Goal: Information Seeking & Learning: Learn about a topic

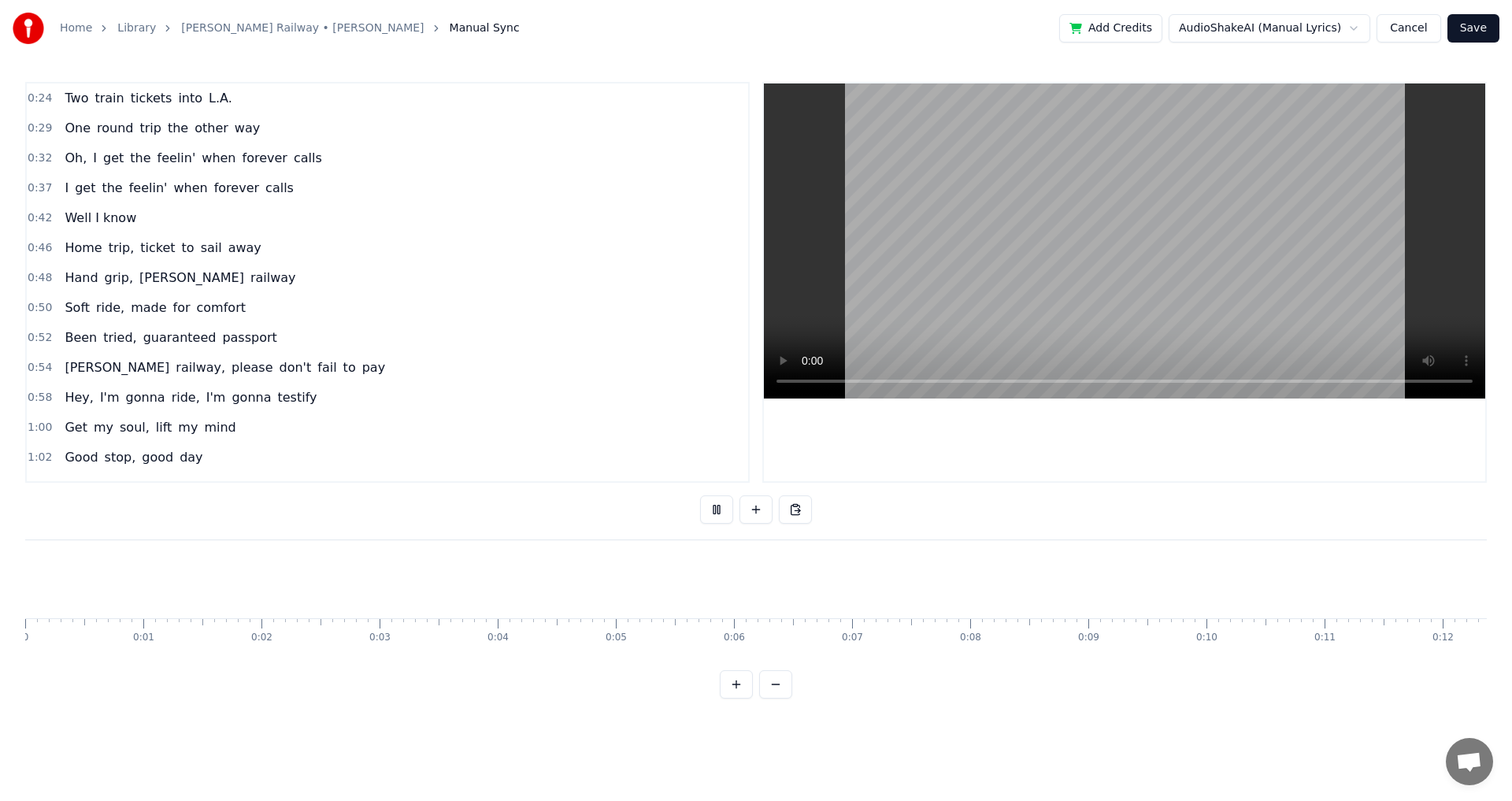
scroll to position [0, 20114]
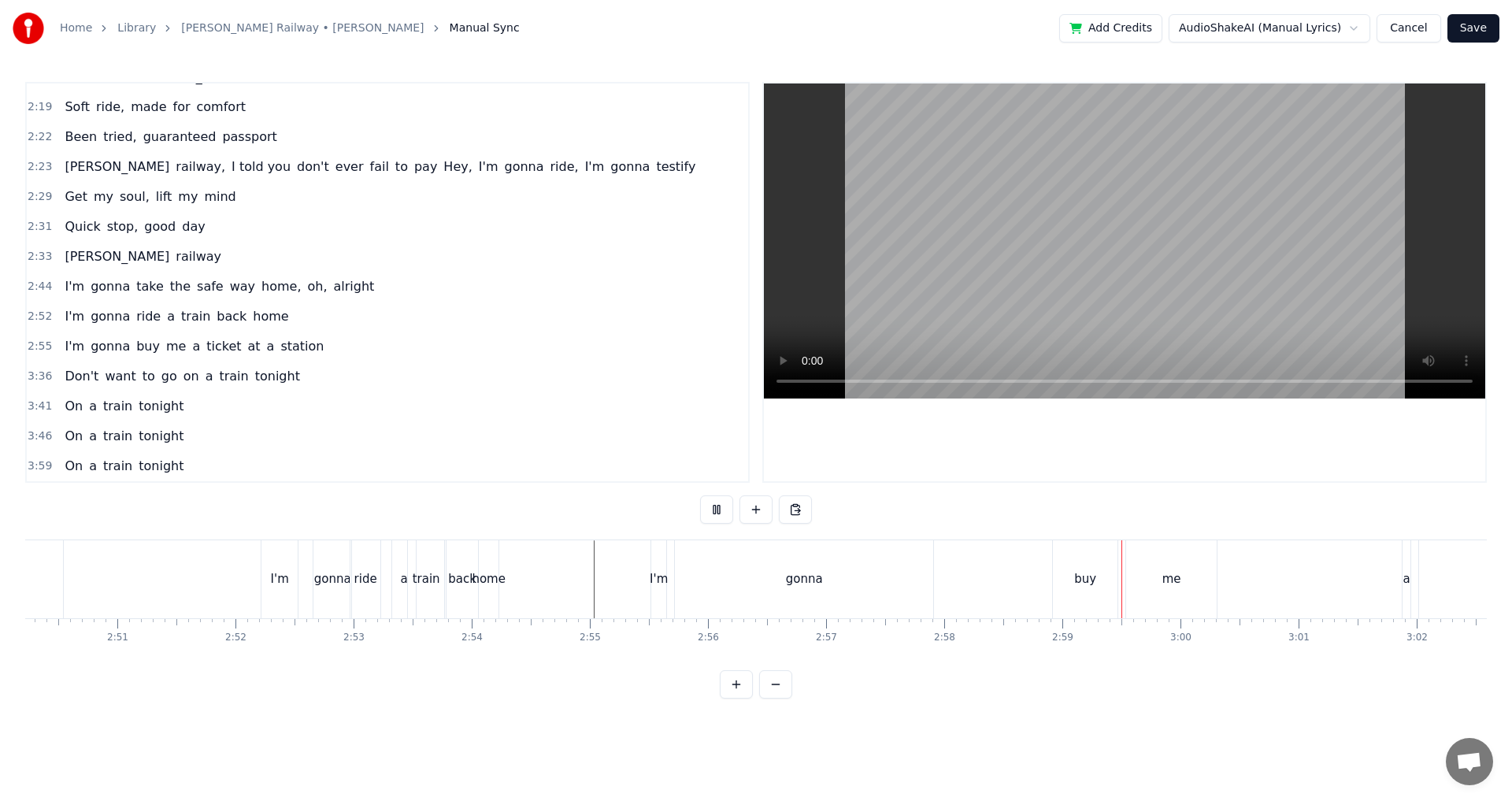
click at [766, 587] on div "gonna" at bounding box center [804, 579] width 258 height 78
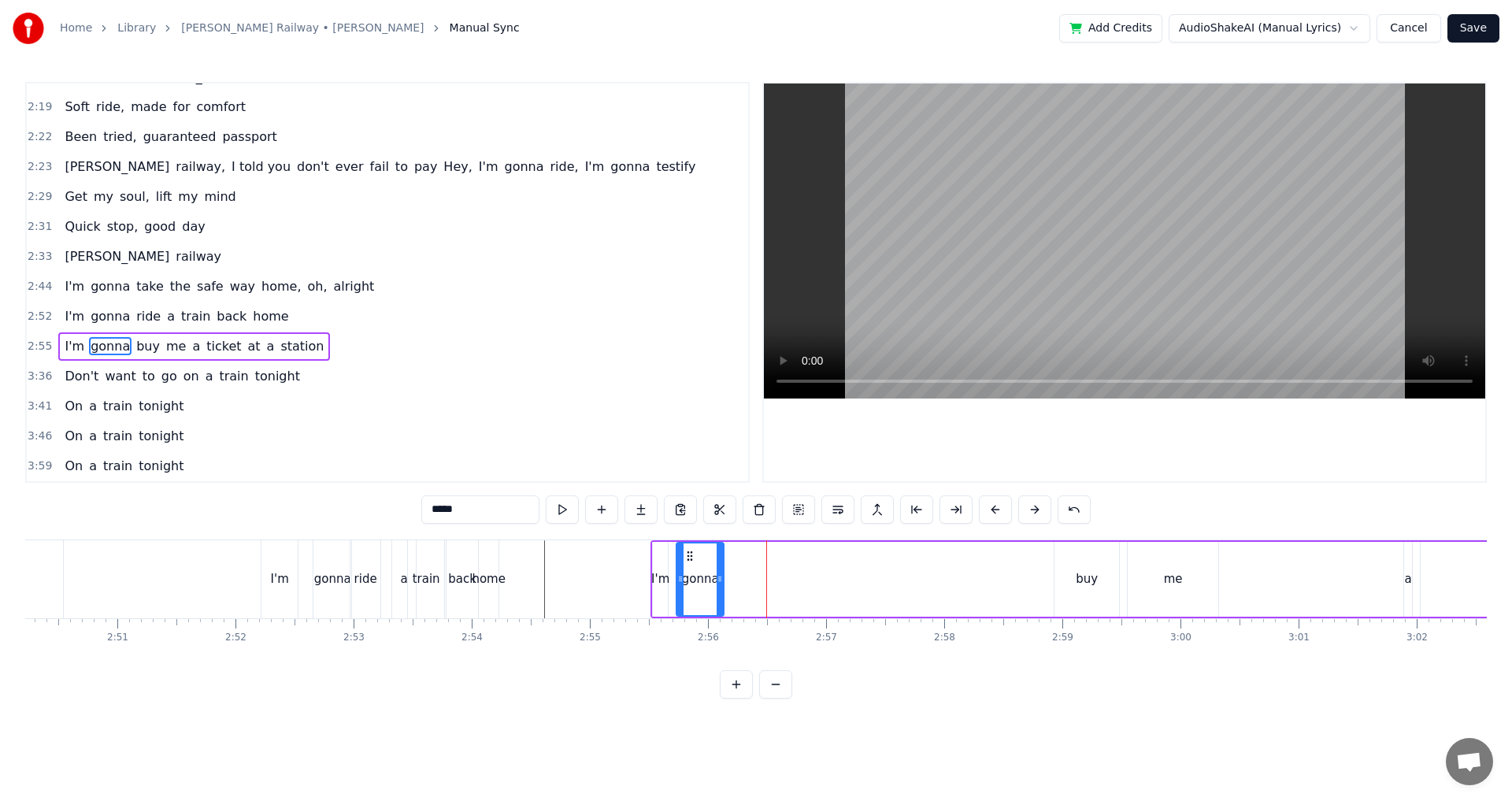
drag, startPoint x: 928, startPoint y: 598, endPoint x: 717, endPoint y: 592, distance: 211.1
click at [717, 592] on div at bounding box center [720, 579] width 6 height 72
click at [1058, 599] on div "buy" at bounding box center [1088, 580] width 65 height 75
type input "***"
drag, startPoint x: 1067, startPoint y: 555, endPoint x: 721, endPoint y: 572, distance: 346.4
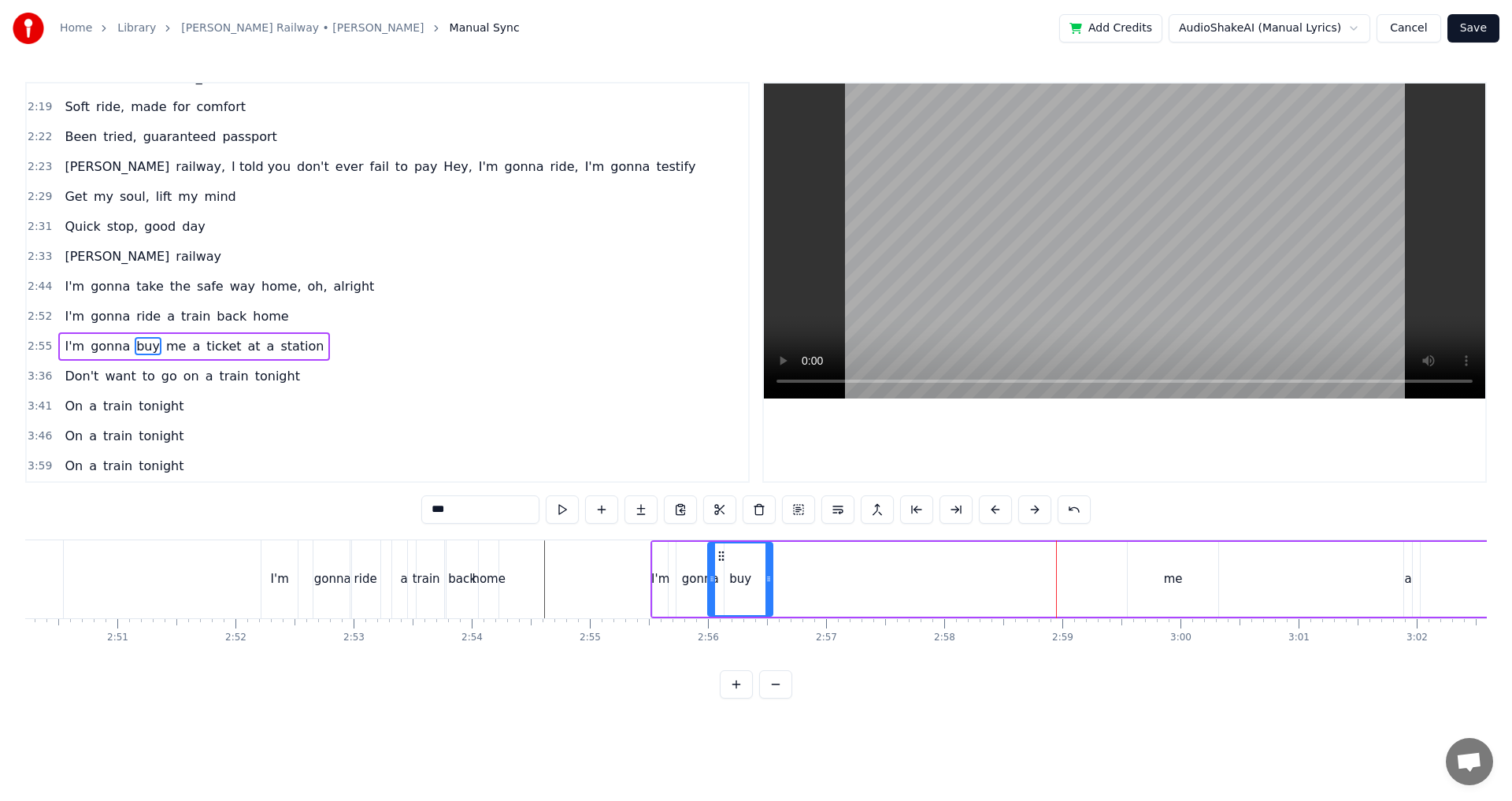
click at [721, 572] on div "buy" at bounding box center [741, 579] width 63 height 72
drag, startPoint x: 713, startPoint y: 582, endPoint x: 731, endPoint y: 583, distance: 18.0
click at [731, 583] on icon at bounding box center [728, 579] width 6 height 13
click at [773, 583] on div "I'm gonna buy me a ticket at a station" at bounding box center [1326, 579] width 1353 height 78
click at [751, 583] on div "buy" at bounding box center [750, 580] width 22 height 18
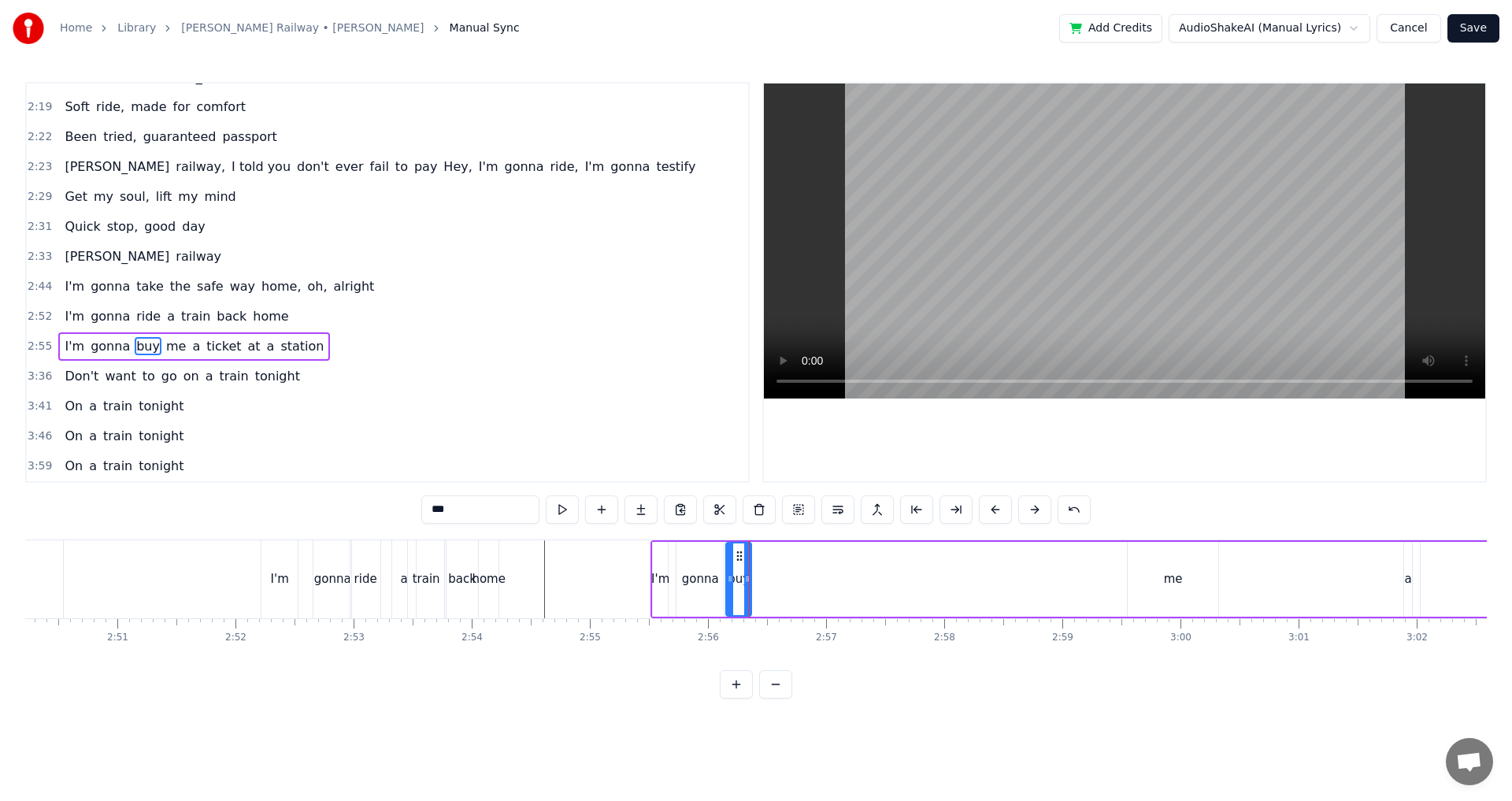
drag, startPoint x: 771, startPoint y: 583, endPoint x: 750, endPoint y: 584, distance: 21.0
click at [750, 584] on icon at bounding box center [748, 579] width 6 height 13
click at [731, 555] on icon at bounding box center [734, 556] width 13 height 13
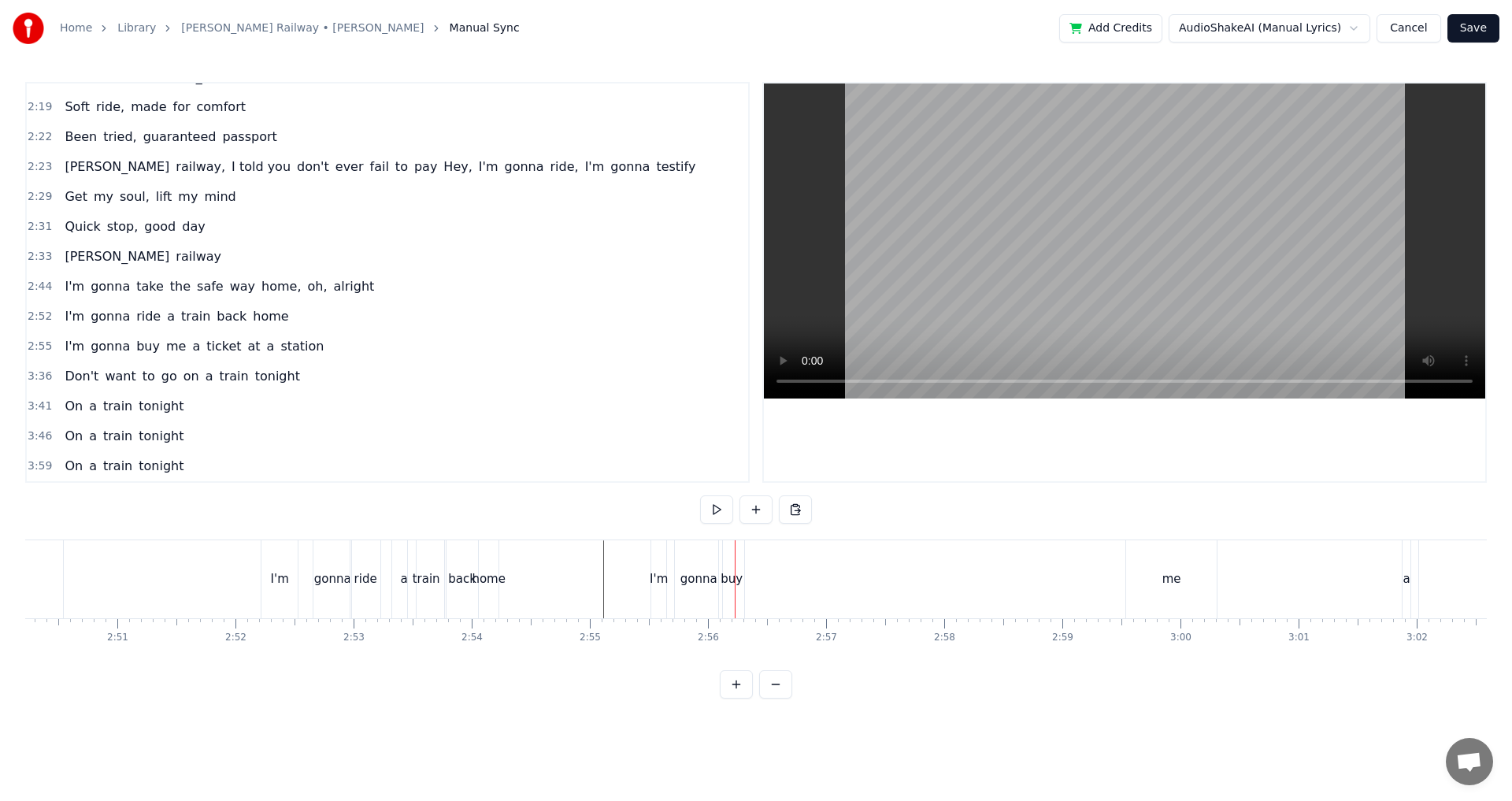
click at [712, 584] on div "gonna" at bounding box center [700, 580] width 37 height 18
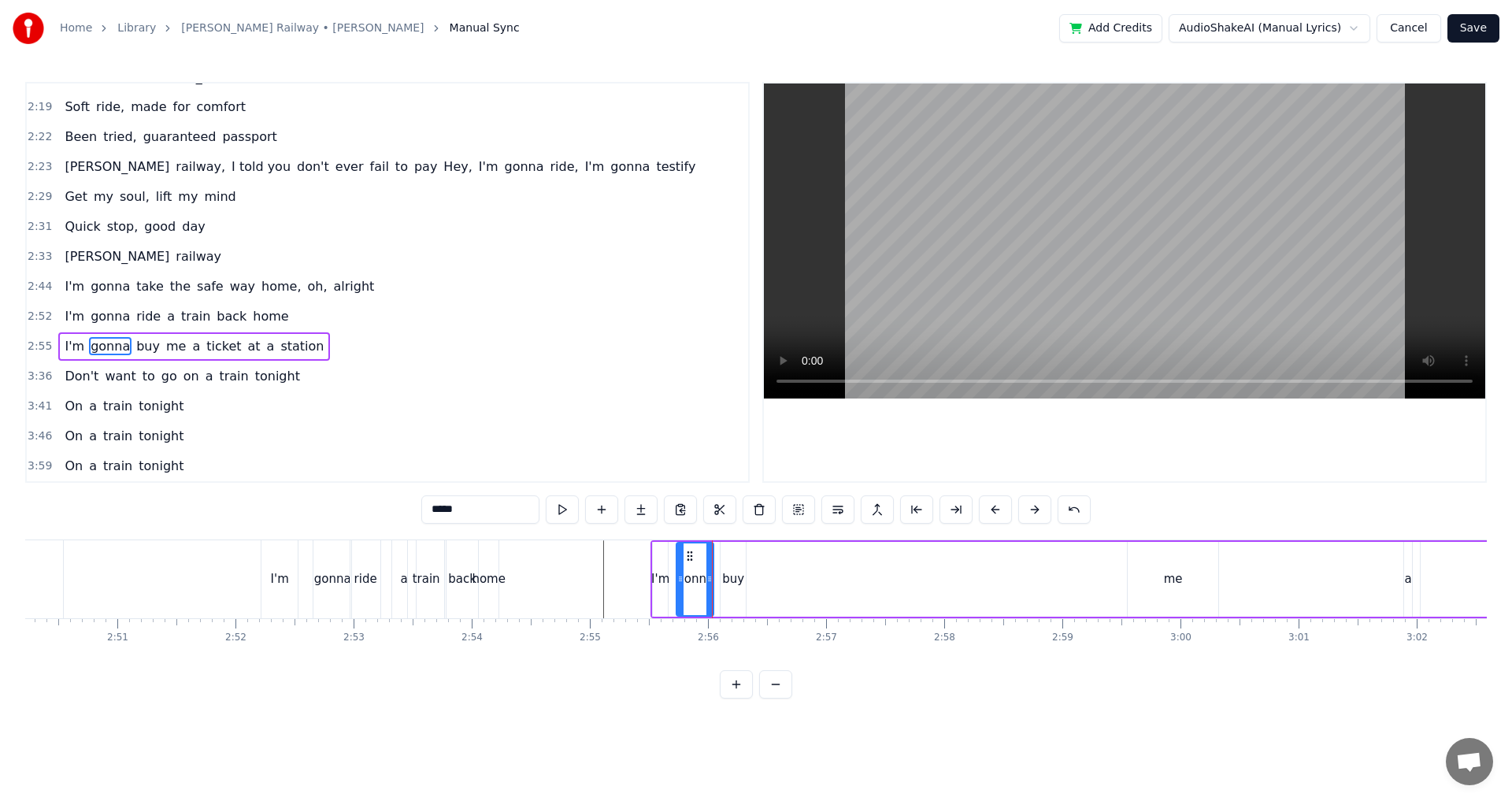
drag, startPoint x: 721, startPoint y: 580, endPoint x: 711, endPoint y: 581, distance: 10.0
click at [711, 581] on icon at bounding box center [709, 579] width 6 height 13
click at [726, 579] on div "buy" at bounding box center [733, 580] width 22 height 18
type input "***"
drag, startPoint x: 731, startPoint y: 549, endPoint x: 723, endPoint y: 550, distance: 8.1
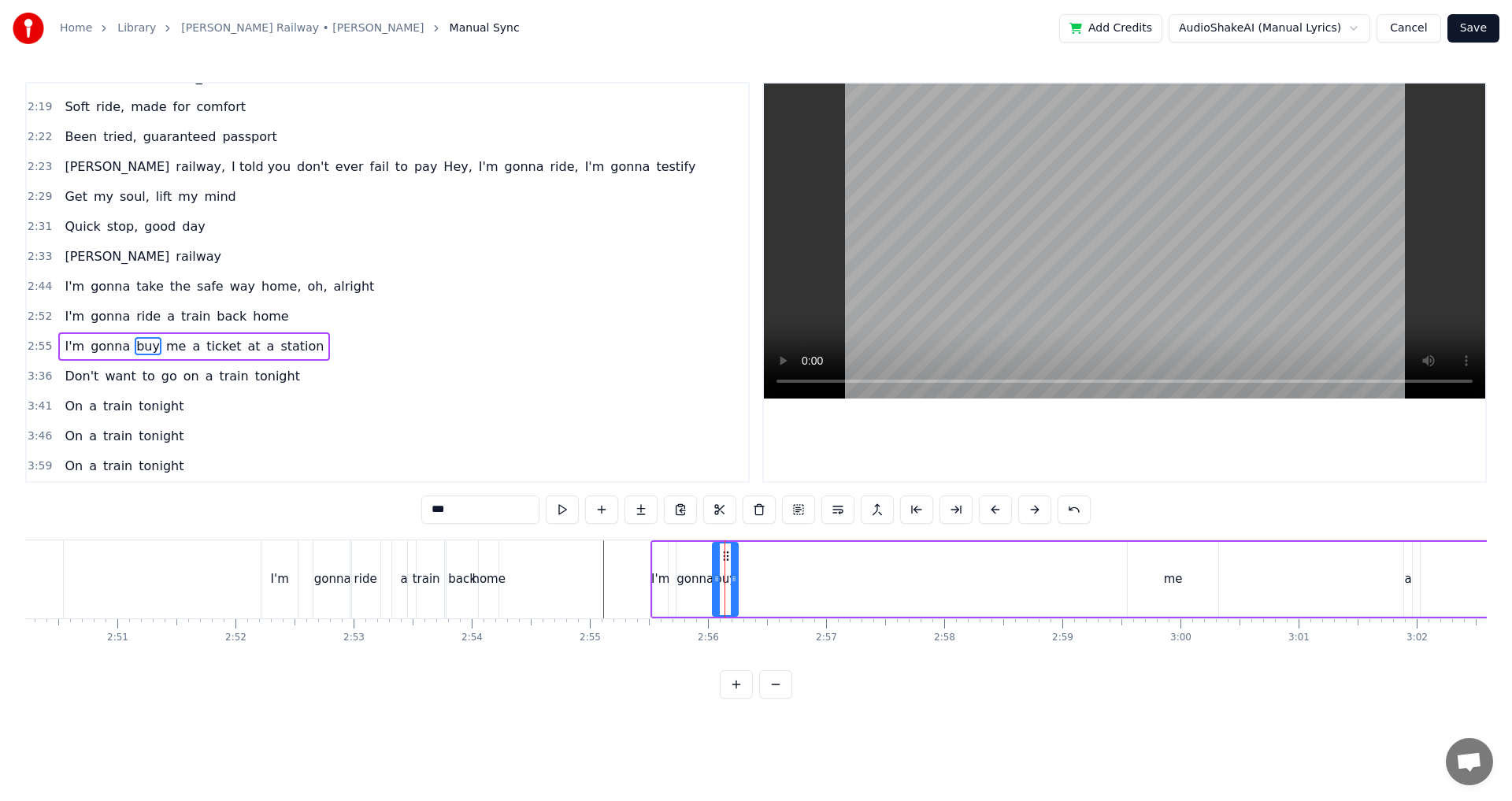
click at [723, 550] on icon at bounding box center [726, 556] width 13 height 13
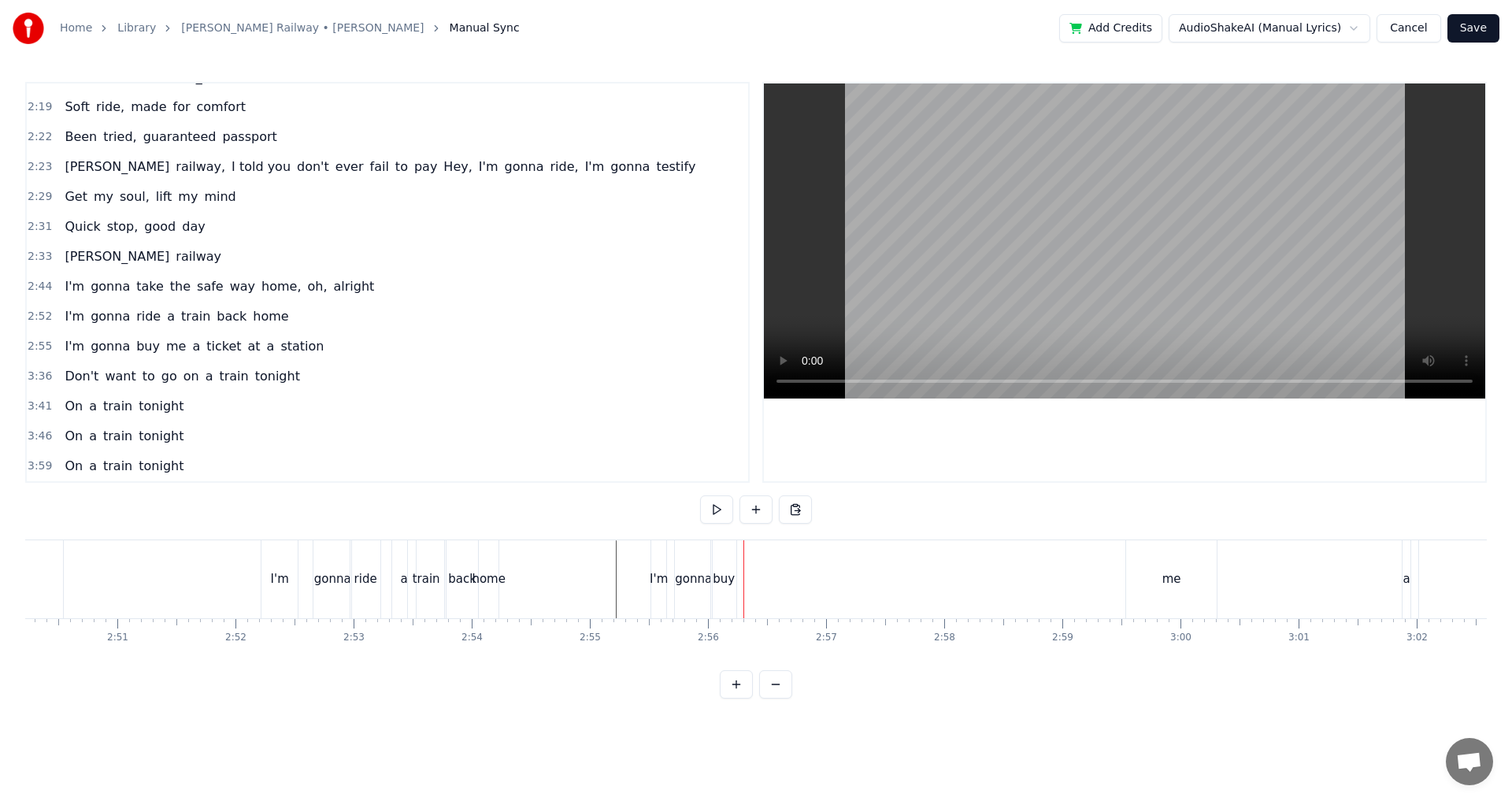
click at [1187, 591] on div "me" at bounding box center [1172, 579] width 90 height 78
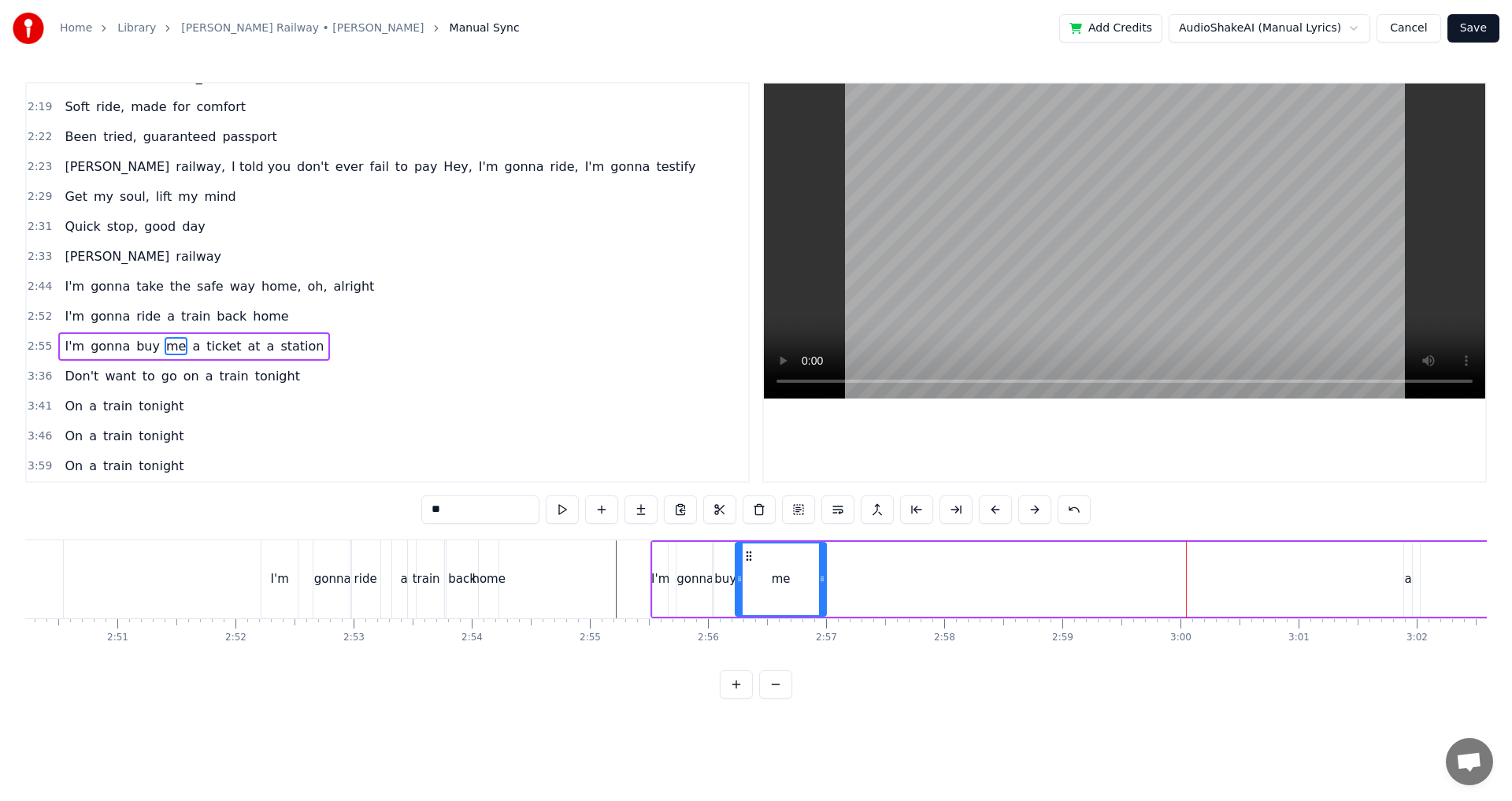
drag, startPoint x: 1141, startPoint y: 550, endPoint x: 750, endPoint y: 574, distance: 391.7
click at [750, 574] on div "me" at bounding box center [781, 579] width 89 height 72
drag, startPoint x: 820, startPoint y: 583, endPoint x: 759, endPoint y: 587, distance: 61.1
click at [759, 587] on div at bounding box center [759, 579] width 6 height 72
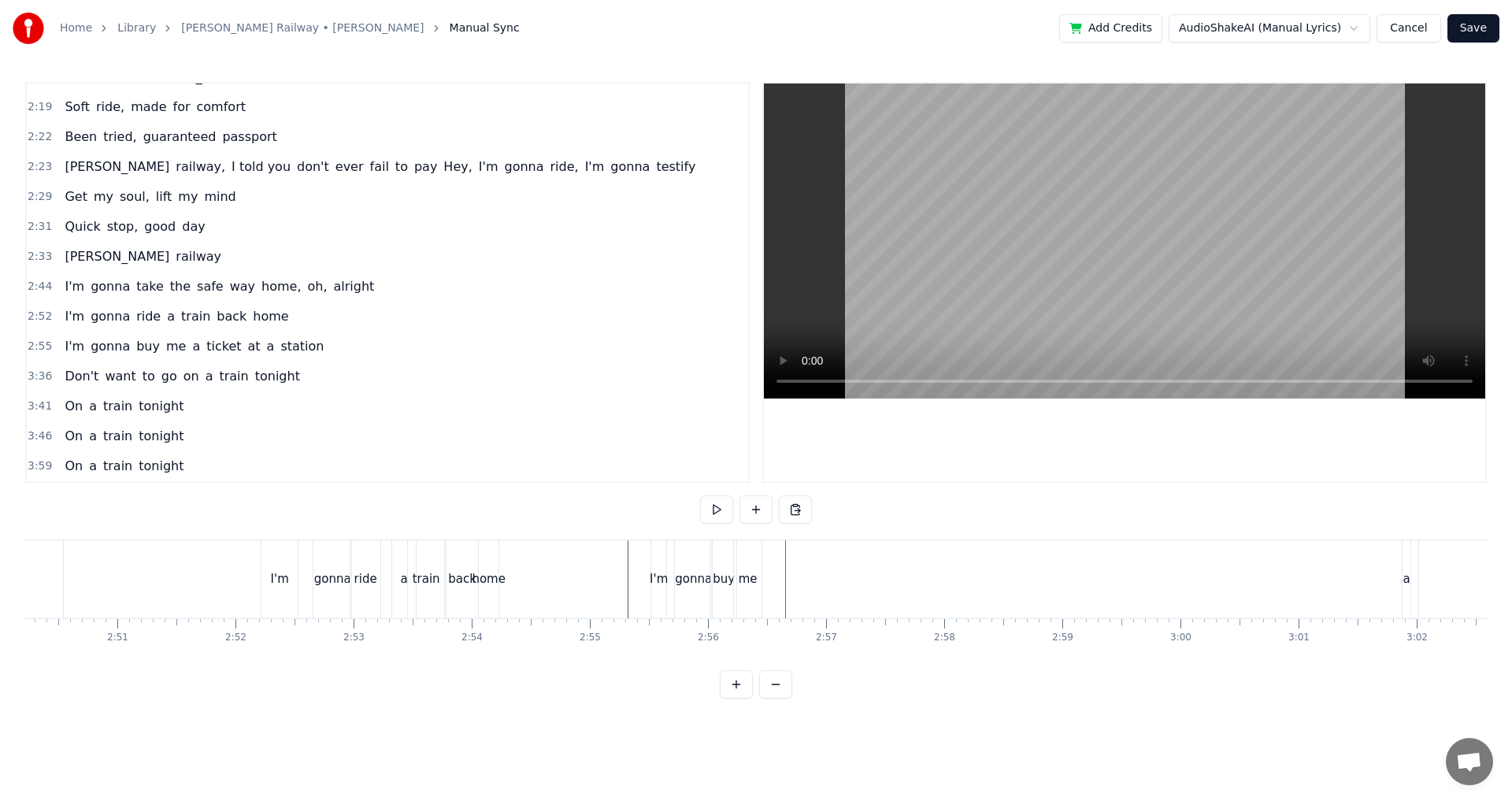
click at [742, 557] on div "me" at bounding box center [748, 579] width 28 height 78
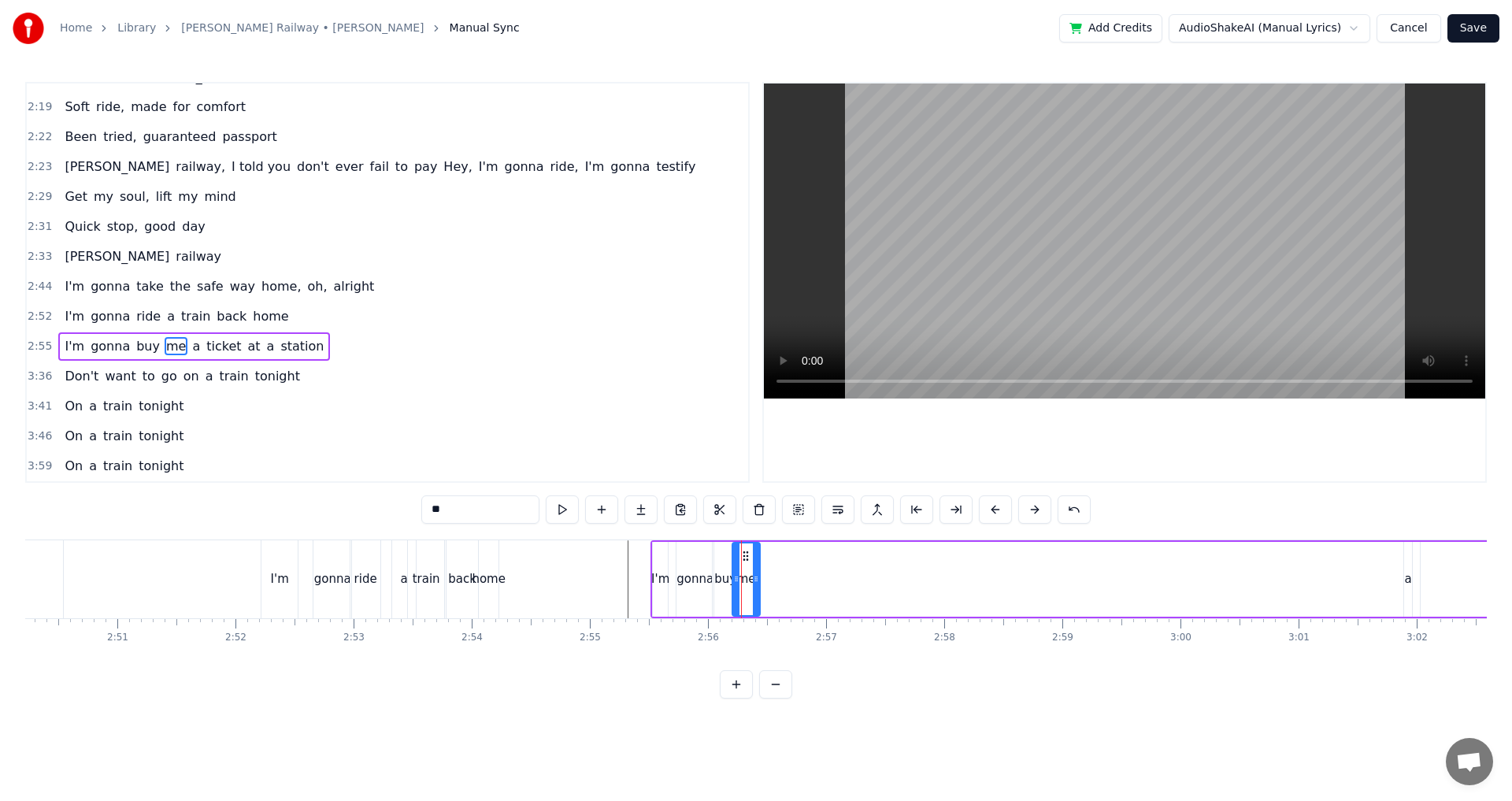
click at [745, 551] on circle at bounding box center [745, 551] width 1 height 1
click at [727, 569] on div "buy" at bounding box center [726, 580] width 26 height 75
click at [732, 572] on div at bounding box center [729, 579] width 6 height 72
click at [737, 572] on div "me" at bounding box center [747, 580] width 28 height 75
type input "**"
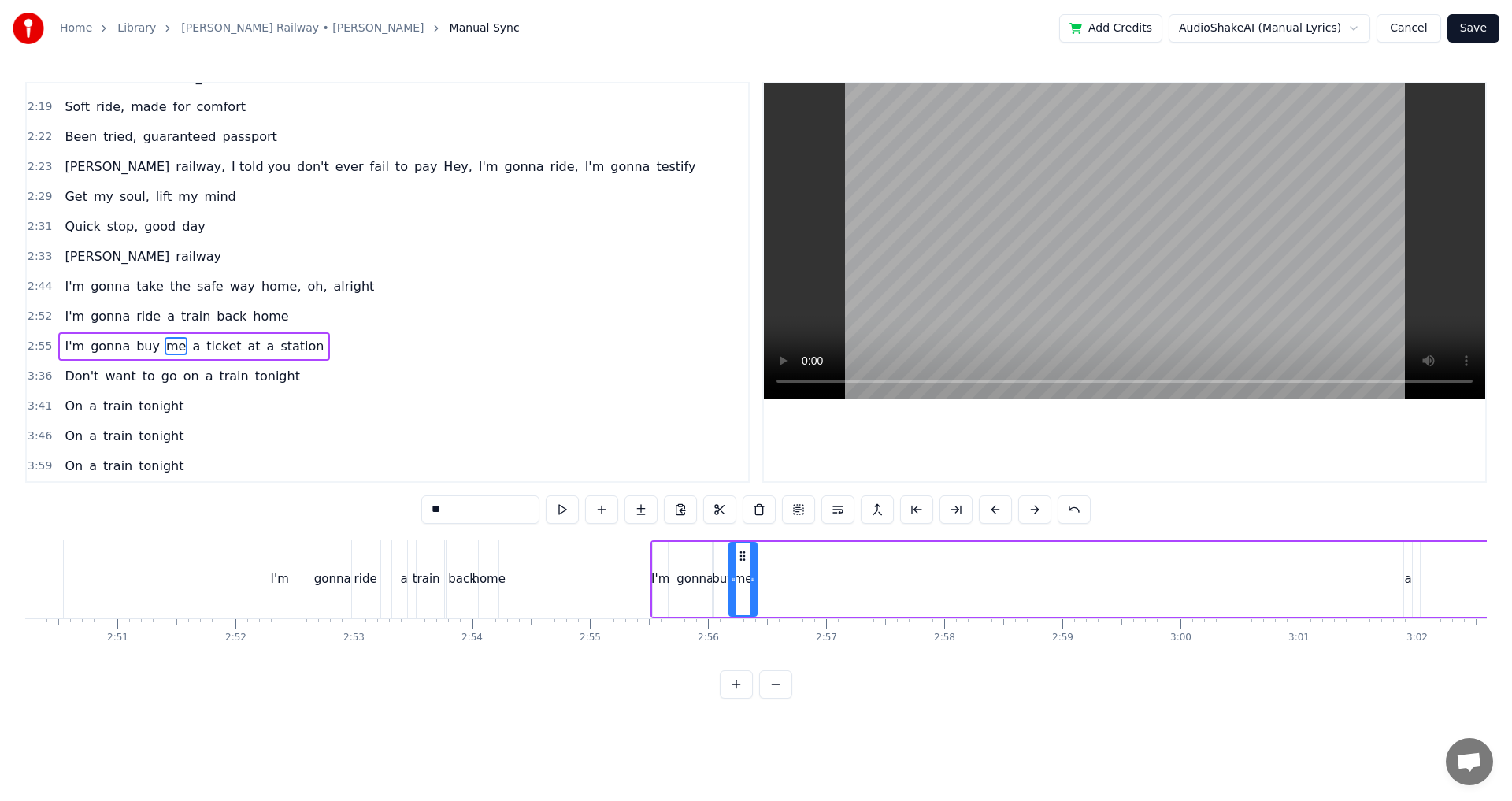
click at [745, 555] on circle at bounding box center [745, 555] width 1 height 1
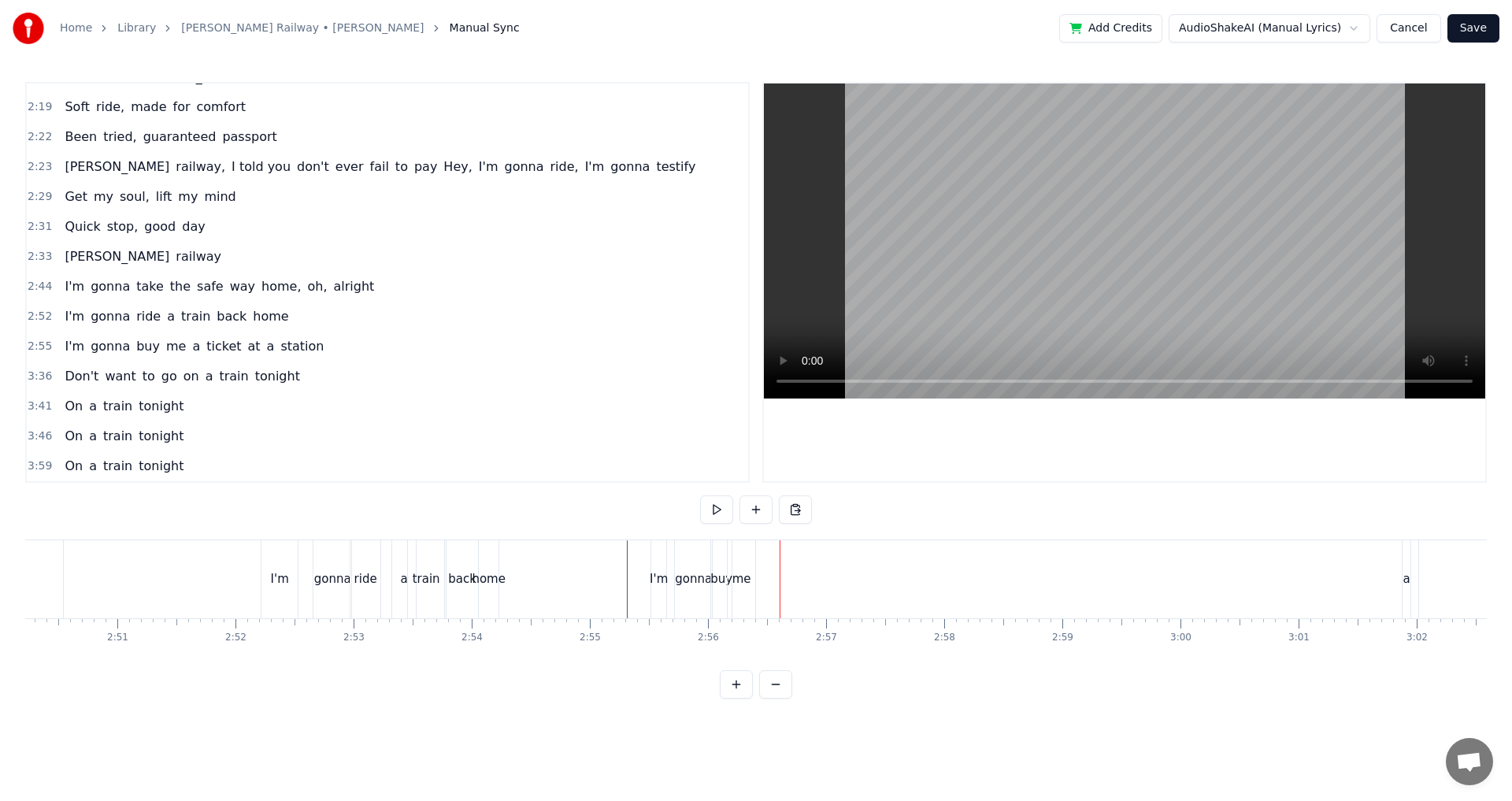
click at [1407, 595] on div "a" at bounding box center [1407, 579] width 8 height 78
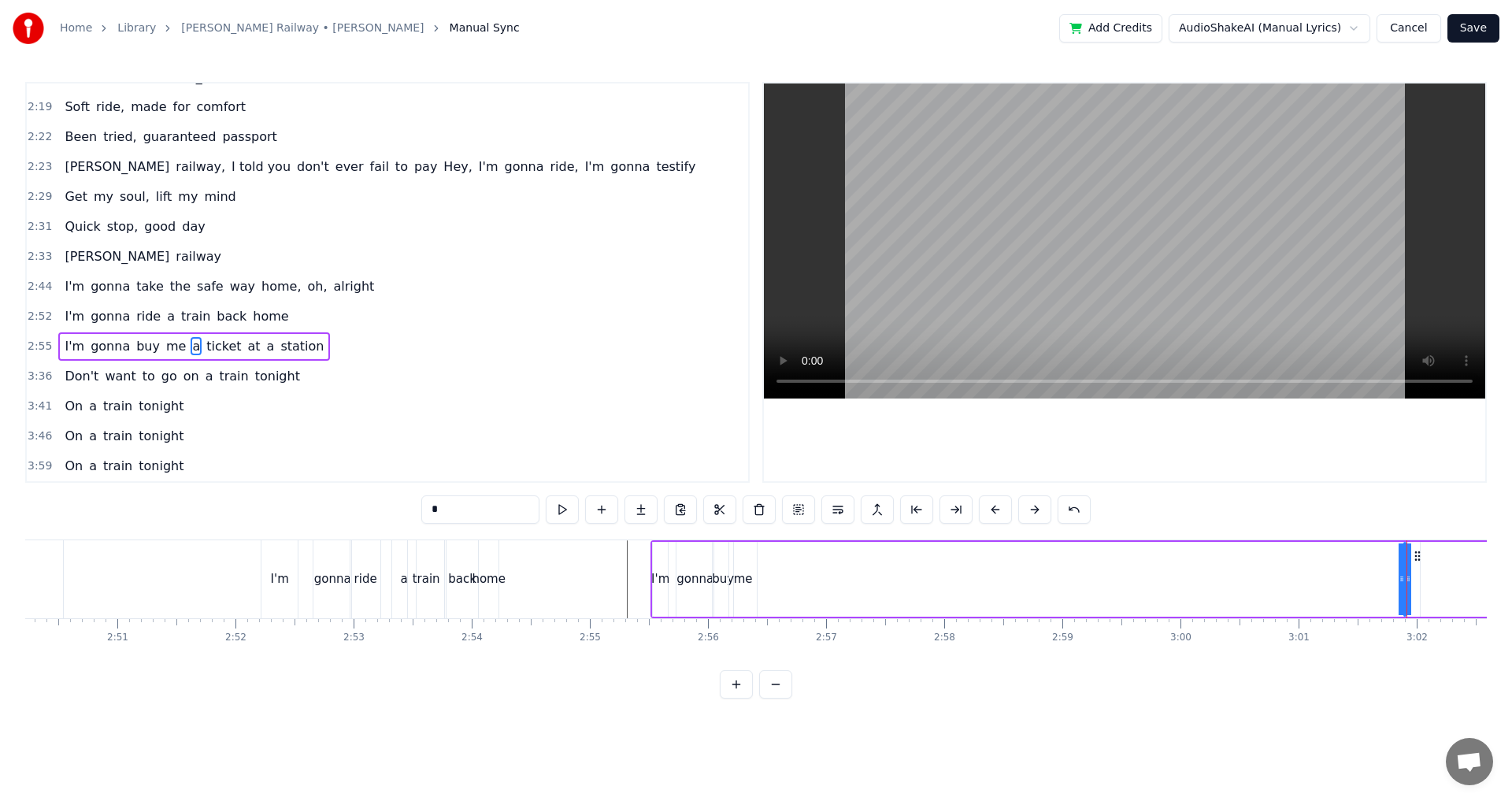
drag, startPoint x: 1406, startPoint y: 579, endPoint x: 1386, endPoint y: 582, distance: 20.2
click at [1386, 582] on div "I'm gonna buy me a ticket at a station" at bounding box center [1326, 579] width 1353 height 78
click at [1405, 579] on div "a" at bounding box center [1404, 580] width 7 height 18
drag, startPoint x: 1407, startPoint y: 579, endPoint x: 1421, endPoint y: 579, distance: 14.0
click at [1421, 579] on div "I'm gonna buy me a ticket at a station" at bounding box center [1326, 579] width 1353 height 78
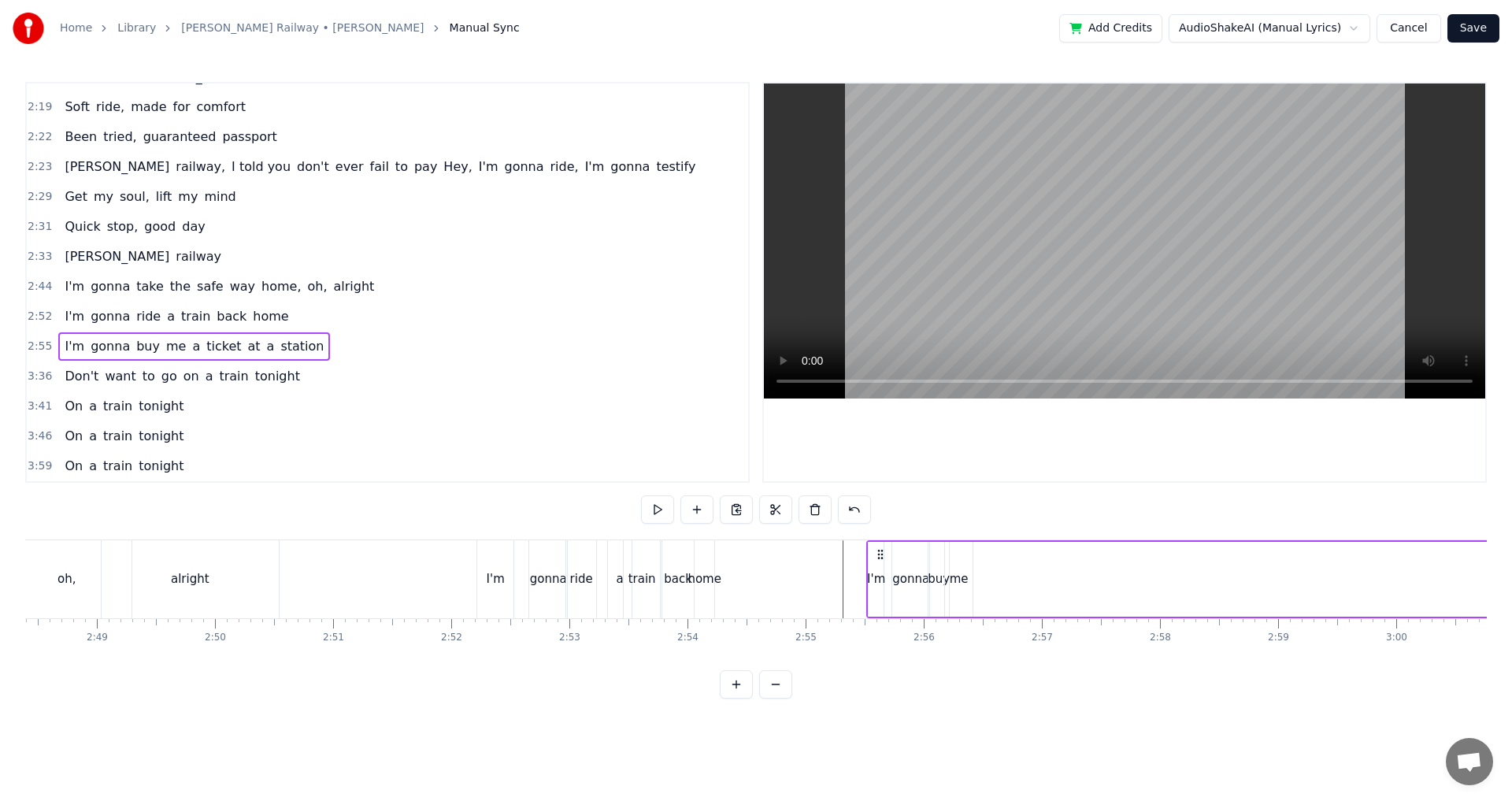
scroll to position [0, 19899]
drag, startPoint x: 944, startPoint y: 671, endPoint x: 972, endPoint y: 662, distance: 29.4
click at [972, 662] on div "0:24 Two train tickets into L.A. 0:29 One round trip the other way 0:32 Oh, I g…" at bounding box center [756, 390] width 1462 height 617
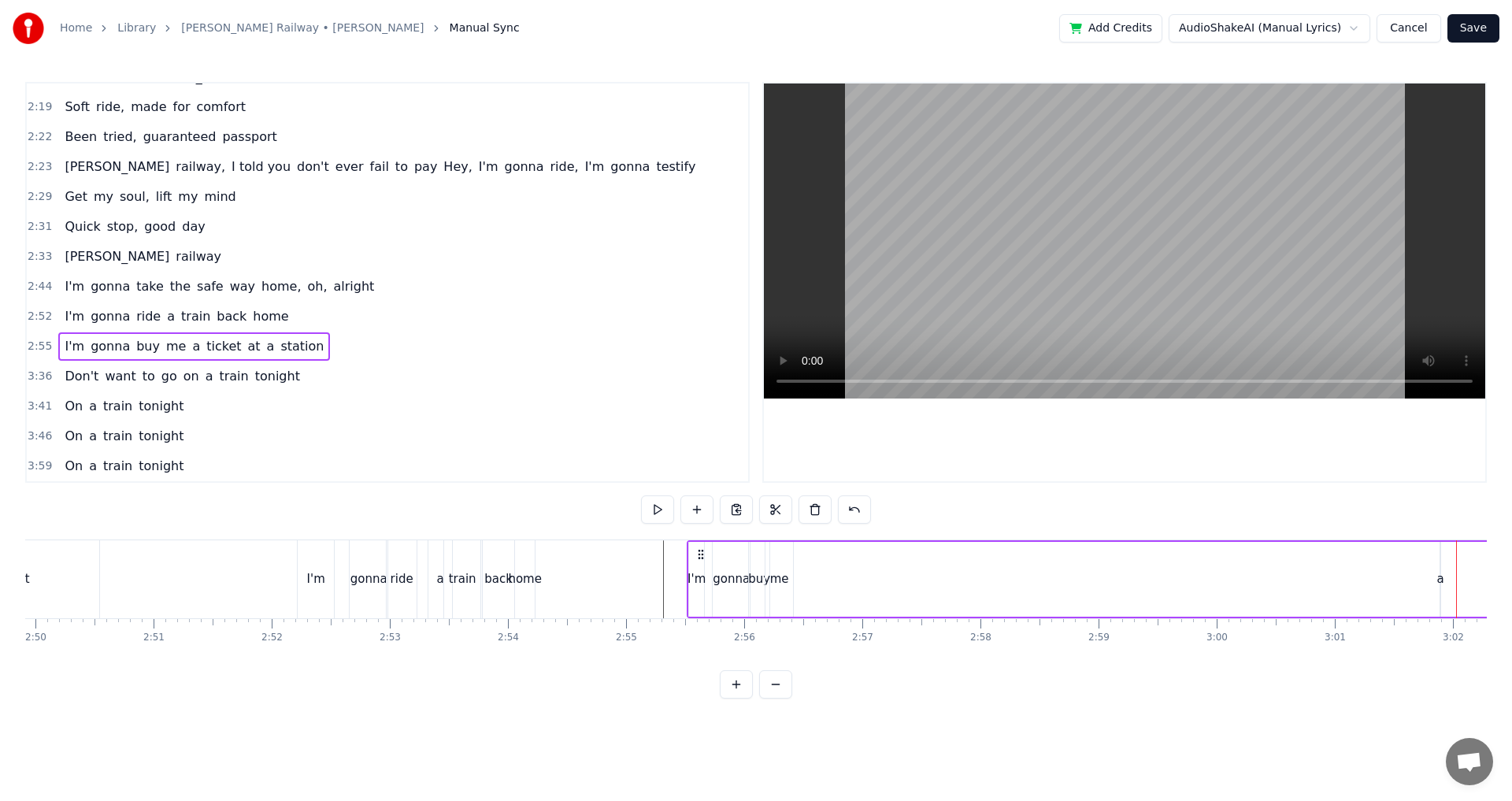
scroll to position [0, 20634]
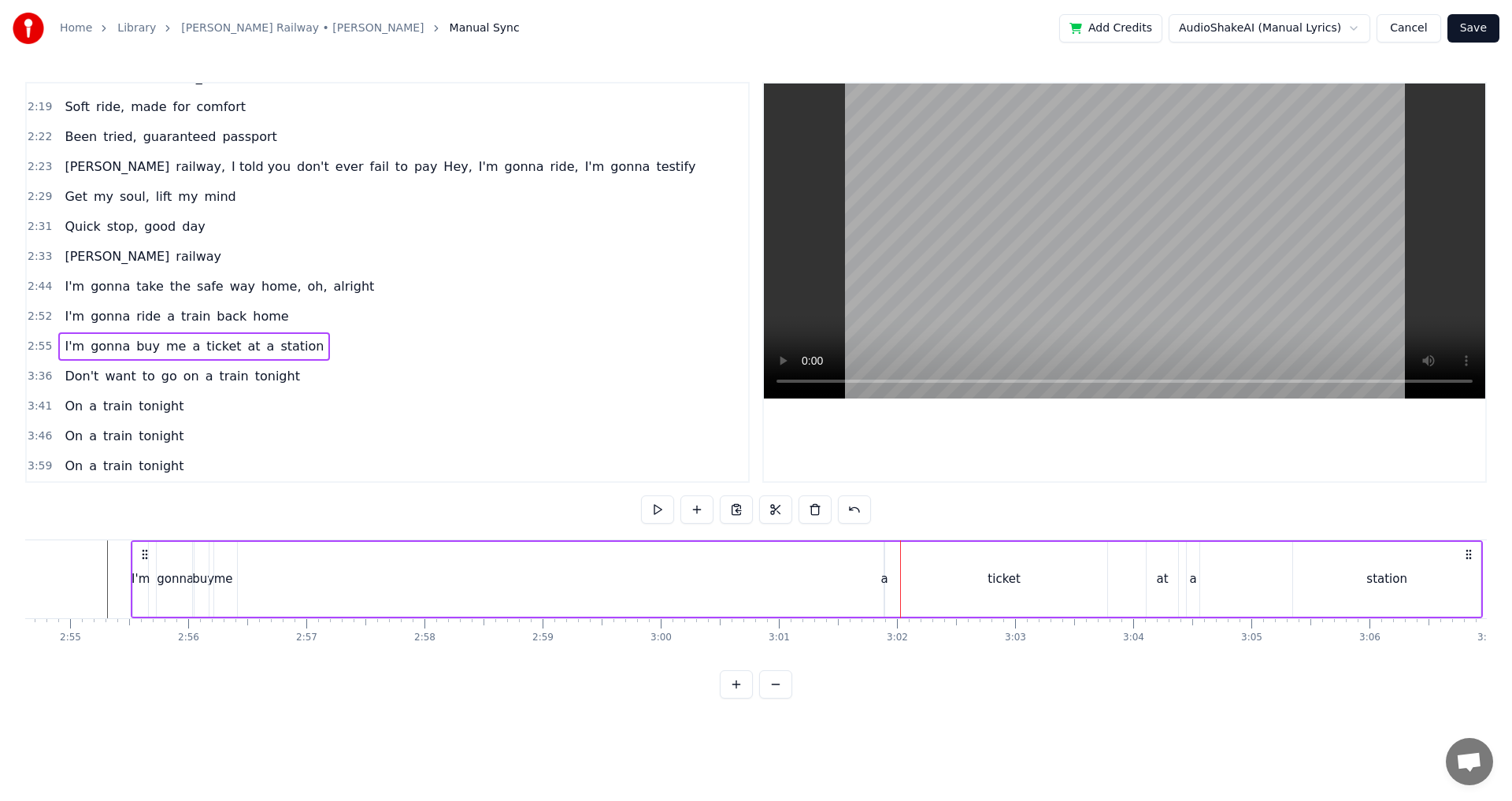
click at [884, 584] on div "a" at bounding box center [884, 580] width 7 height 18
drag, startPoint x: 889, startPoint y: 584, endPoint x: 899, endPoint y: 583, distance: 10.0
click at [899, 583] on div "I'm gonna buy me a ticket at a station" at bounding box center [807, 579] width 1353 height 78
click at [881, 581] on div "I'm gonna buy me a ticket at a station" at bounding box center [807, 579] width 1353 height 78
click at [887, 579] on div "a" at bounding box center [884, 580] width 7 height 18
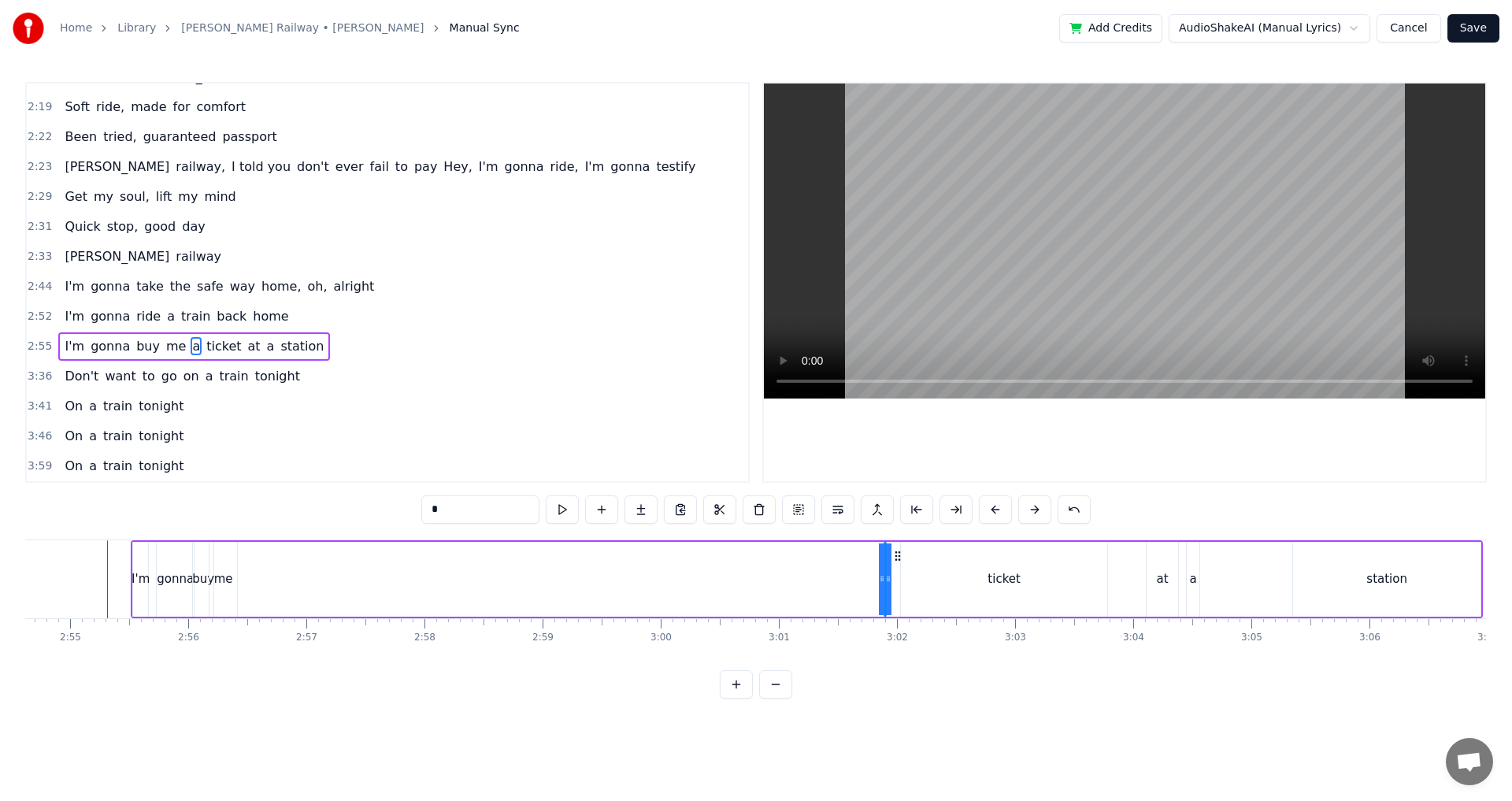
drag, startPoint x: 884, startPoint y: 579, endPoint x: 867, endPoint y: 583, distance: 17.5
click at [867, 583] on div "I'm gonna buy me a ticket at a station" at bounding box center [807, 579] width 1353 height 78
click at [880, 571] on div "I'm gonna buy me a ticket at a station" at bounding box center [807, 579] width 1353 height 78
click at [881, 570] on div "I'm gonna buy me a ticket at a station" at bounding box center [807, 579] width 1353 height 78
click at [887, 571] on div "a" at bounding box center [884, 580] width 7 height 18
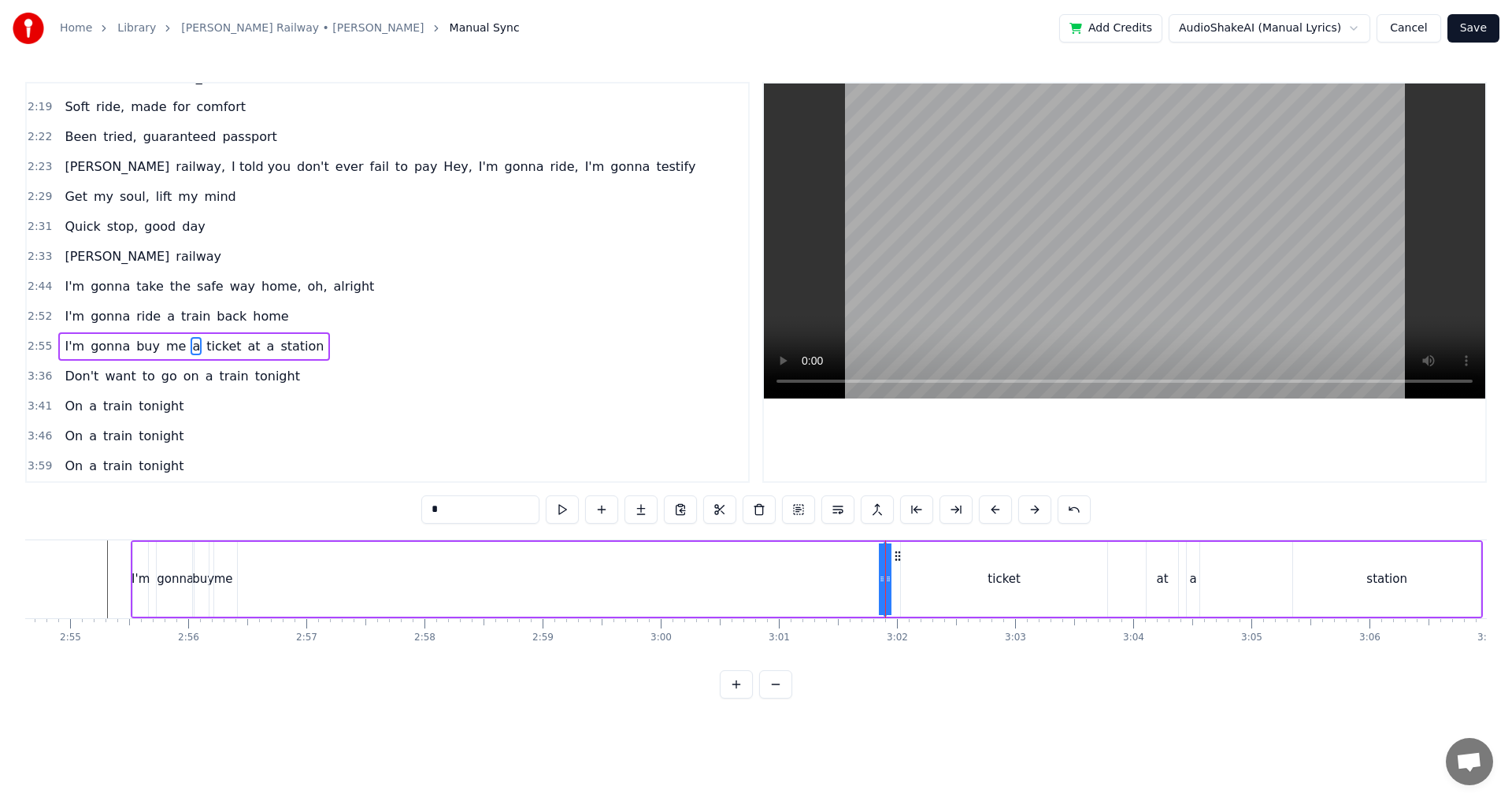
drag, startPoint x: 890, startPoint y: 573, endPoint x: 908, endPoint y: 573, distance: 18.0
click at [908, 573] on div "I'm gonna buy me a ticket at a station" at bounding box center [807, 579] width 1353 height 78
click at [897, 570] on div "I'm gonna buy me a ticket at a station" at bounding box center [807, 579] width 1353 height 78
click at [896, 558] on div "I'm gonna buy me a ticket at a station" at bounding box center [807, 579] width 1353 height 78
click at [896, 552] on div "I'm gonna buy me a ticket at a station" at bounding box center [807, 579] width 1353 height 78
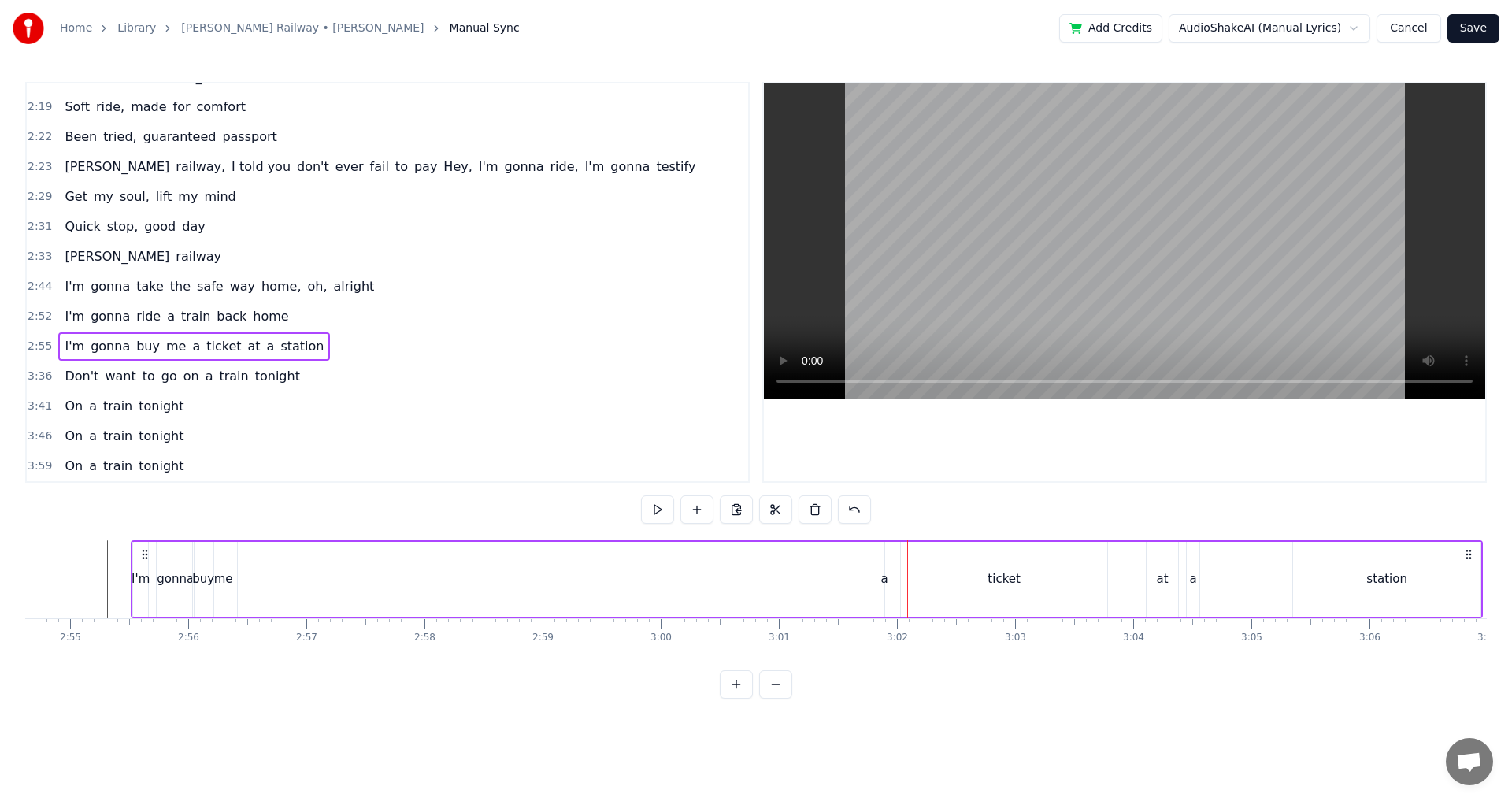
click at [903, 553] on div "ticket" at bounding box center [1004, 580] width 206 height 75
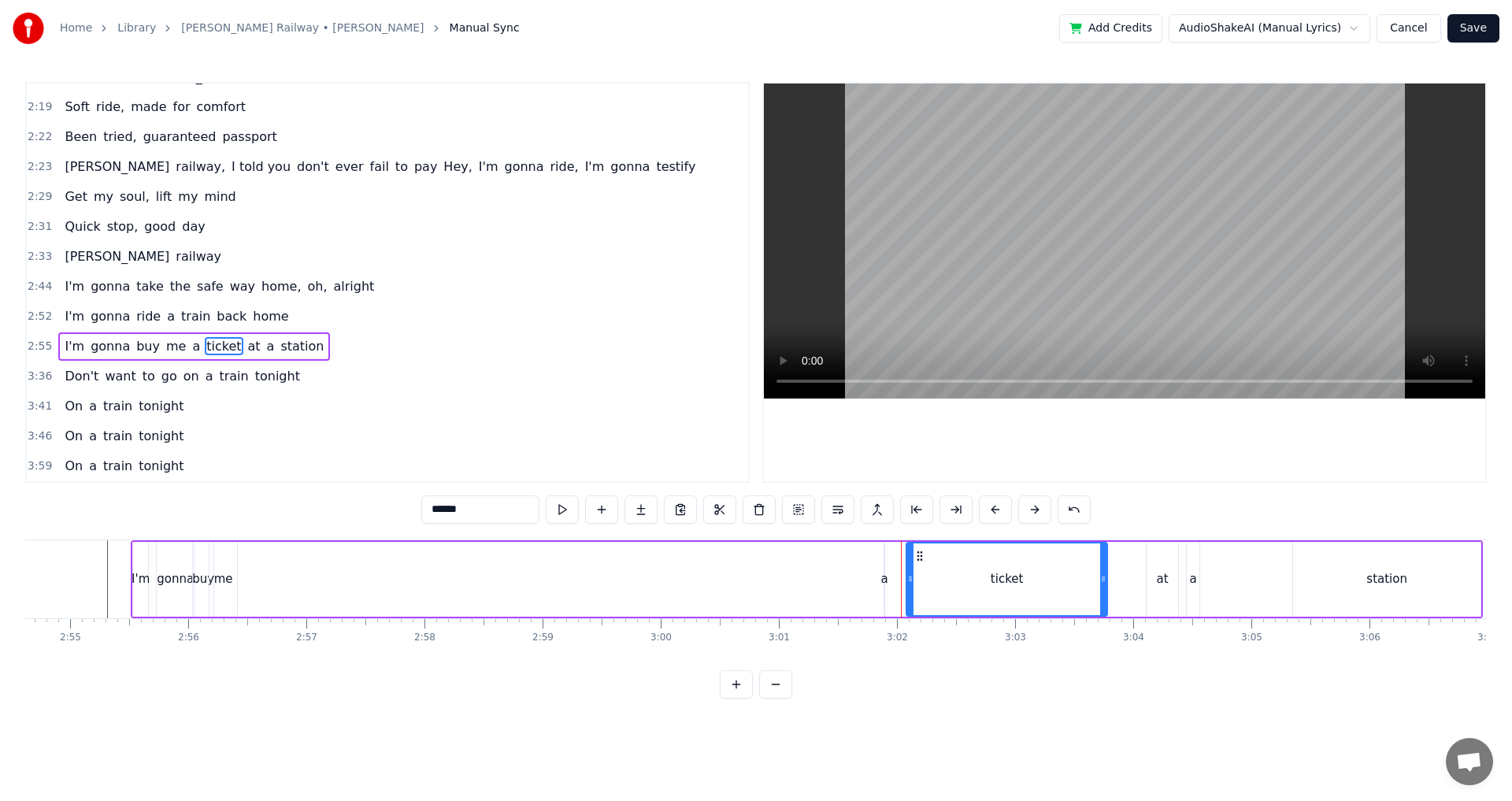
drag, startPoint x: 902, startPoint y: 564, endPoint x: 917, endPoint y: 564, distance: 15.0
click at [914, 564] on div at bounding box center [911, 579] width 6 height 72
click at [893, 580] on div "I'm gonna buy me a ticket at a station" at bounding box center [807, 579] width 1353 height 78
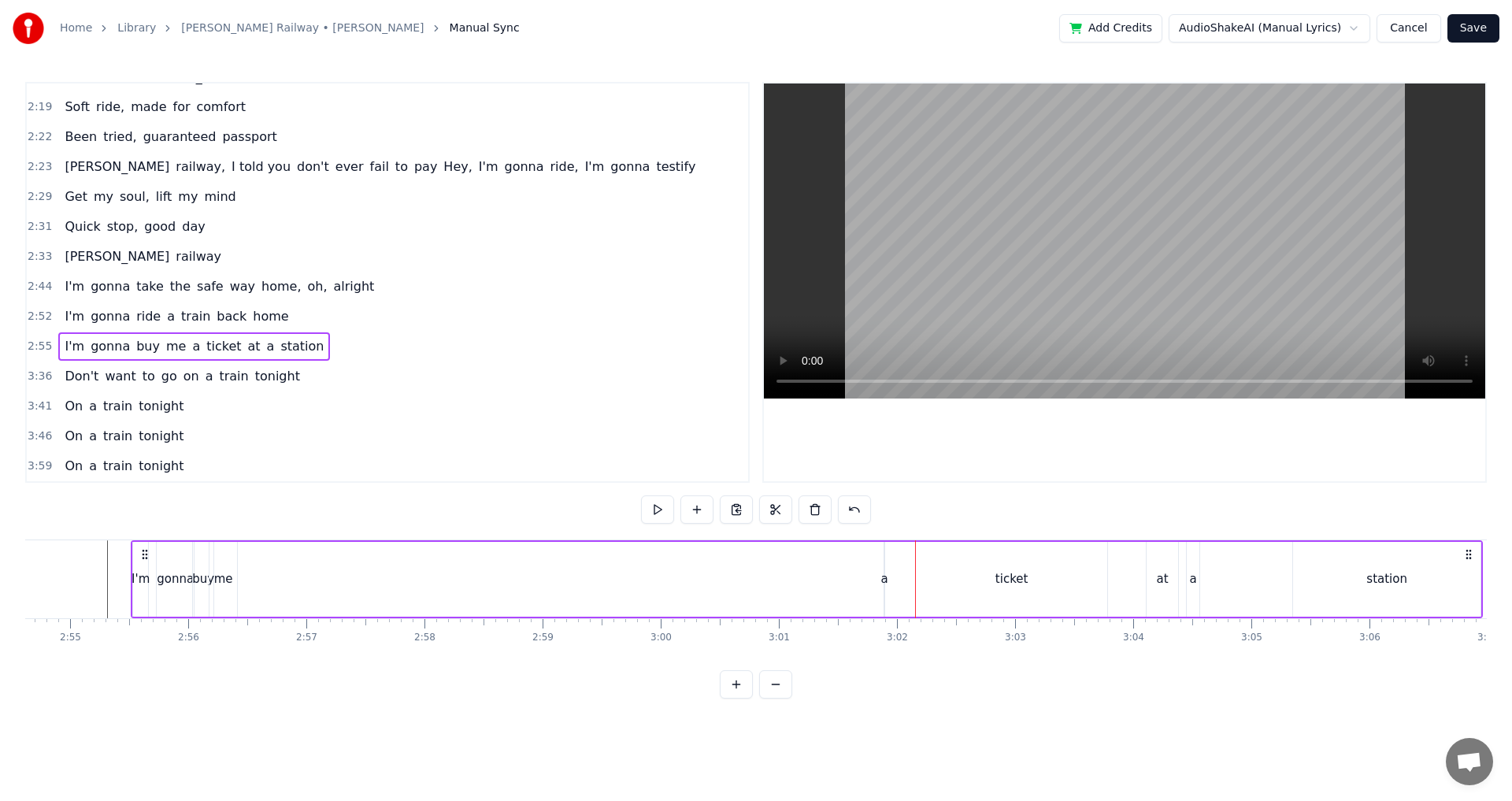
click at [888, 583] on div "a" at bounding box center [884, 580] width 7 height 18
click at [901, 581] on div "I'm gonna buy me a ticket at a station" at bounding box center [807, 579] width 1353 height 78
click at [890, 583] on div "I'm gonna buy me a ticket at a station" at bounding box center [807, 579] width 1353 height 78
click at [951, 562] on div "ticket" at bounding box center [1012, 580] width 192 height 75
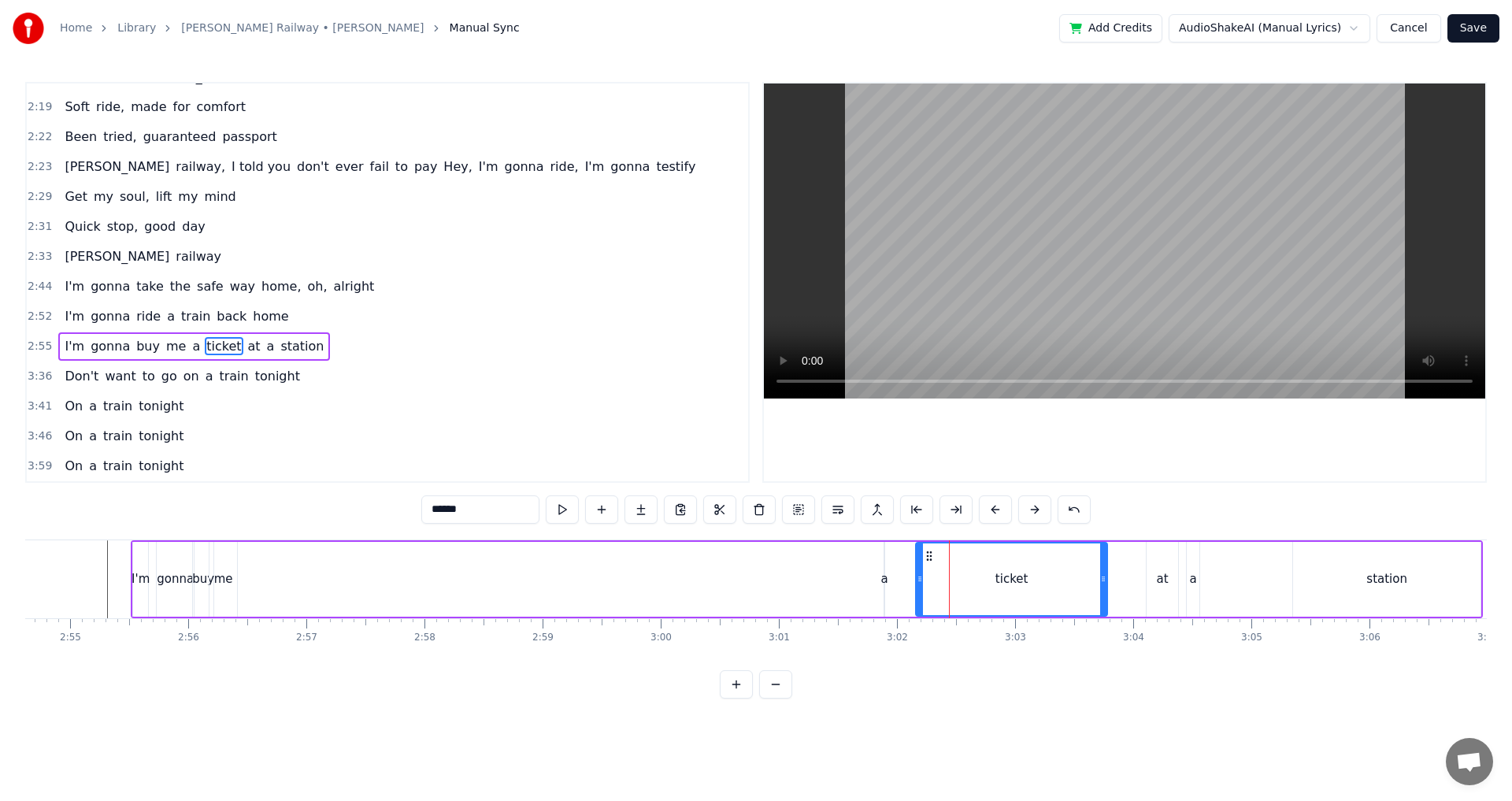
click at [891, 566] on div "I'm gonna buy me a ticket at a station" at bounding box center [807, 579] width 1353 height 78
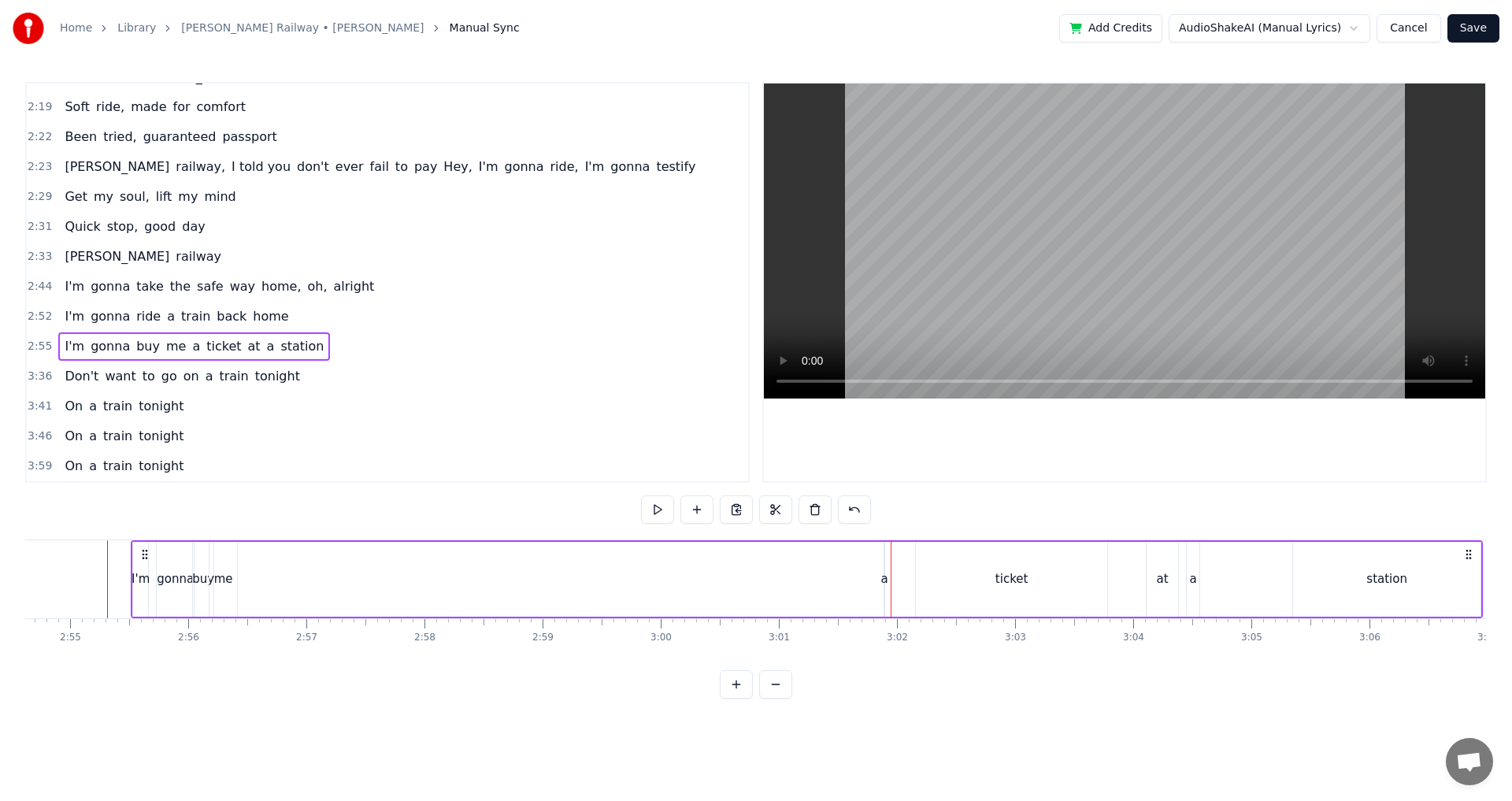
click at [884, 571] on div "a" at bounding box center [884, 580] width 7 height 18
drag, startPoint x: 880, startPoint y: 571, endPoint x: 857, endPoint y: 576, distance: 23.5
click at [857, 576] on div "I'm gonna buy me a ticket at a station" at bounding box center [807, 579] width 1353 height 78
click at [883, 567] on div "I'm gonna buy me a ticket at a station" at bounding box center [807, 579] width 1353 height 78
click at [885, 577] on div "a" at bounding box center [884, 580] width 7 height 18
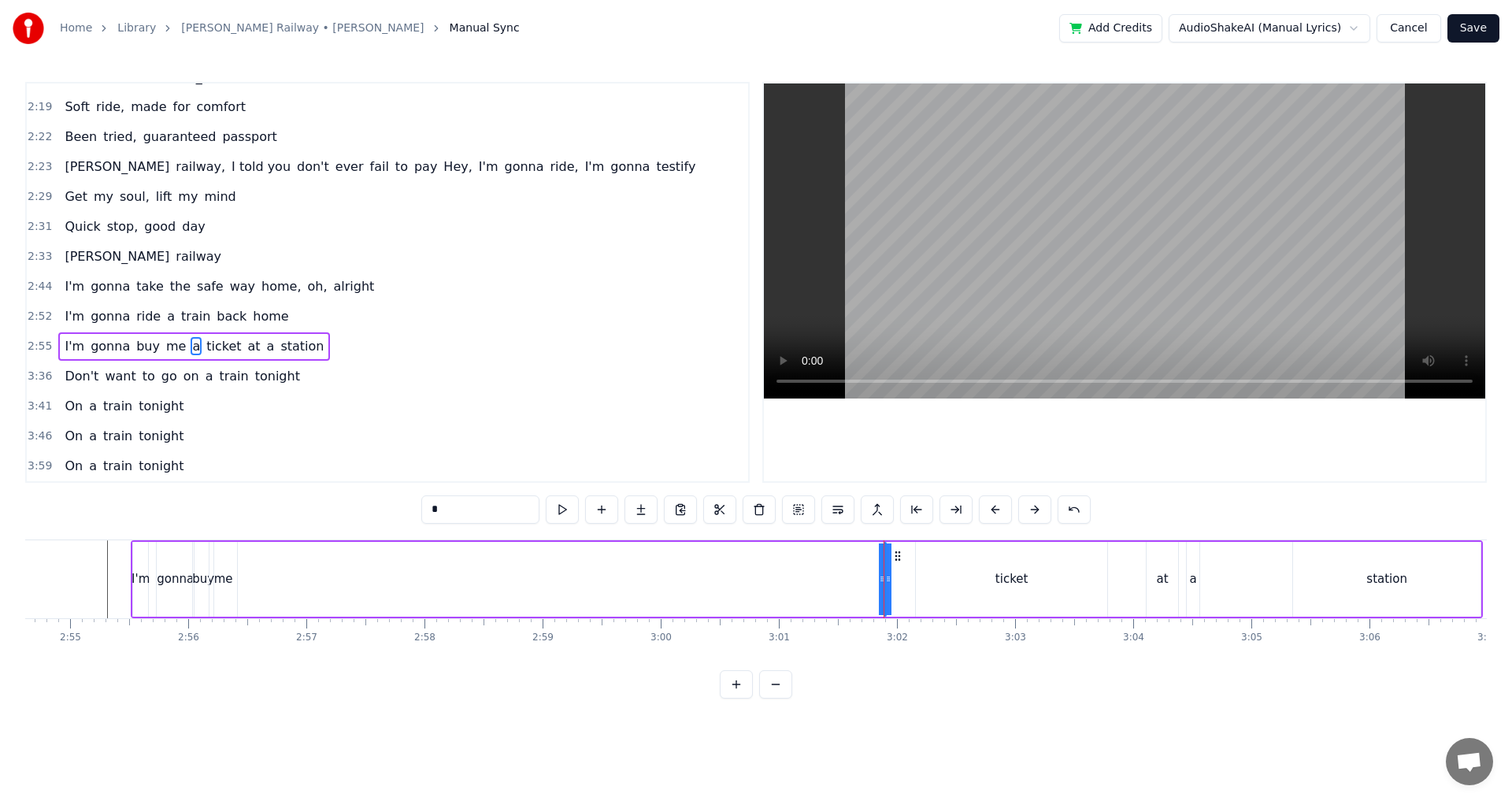
click at [924, 519] on button at bounding box center [917, 509] width 33 height 29
click at [952, 508] on button at bounding box center [957, 509] width 33 height 29
click at [994, 507] on button at bounding box center [996, 509] width 33 height 29
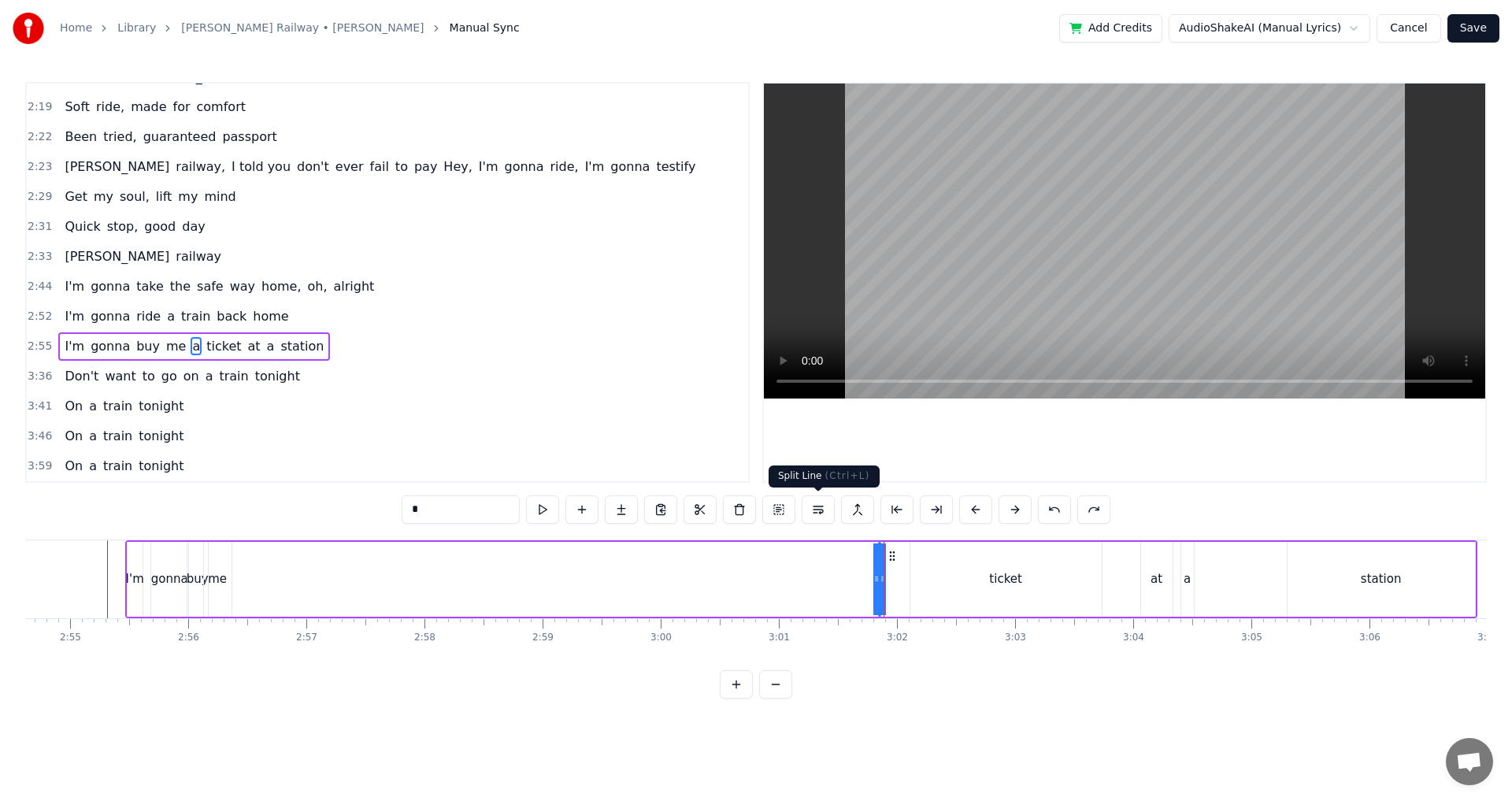
click at [817, 511] on button at bounding box center [818, 509] width 33 height 29
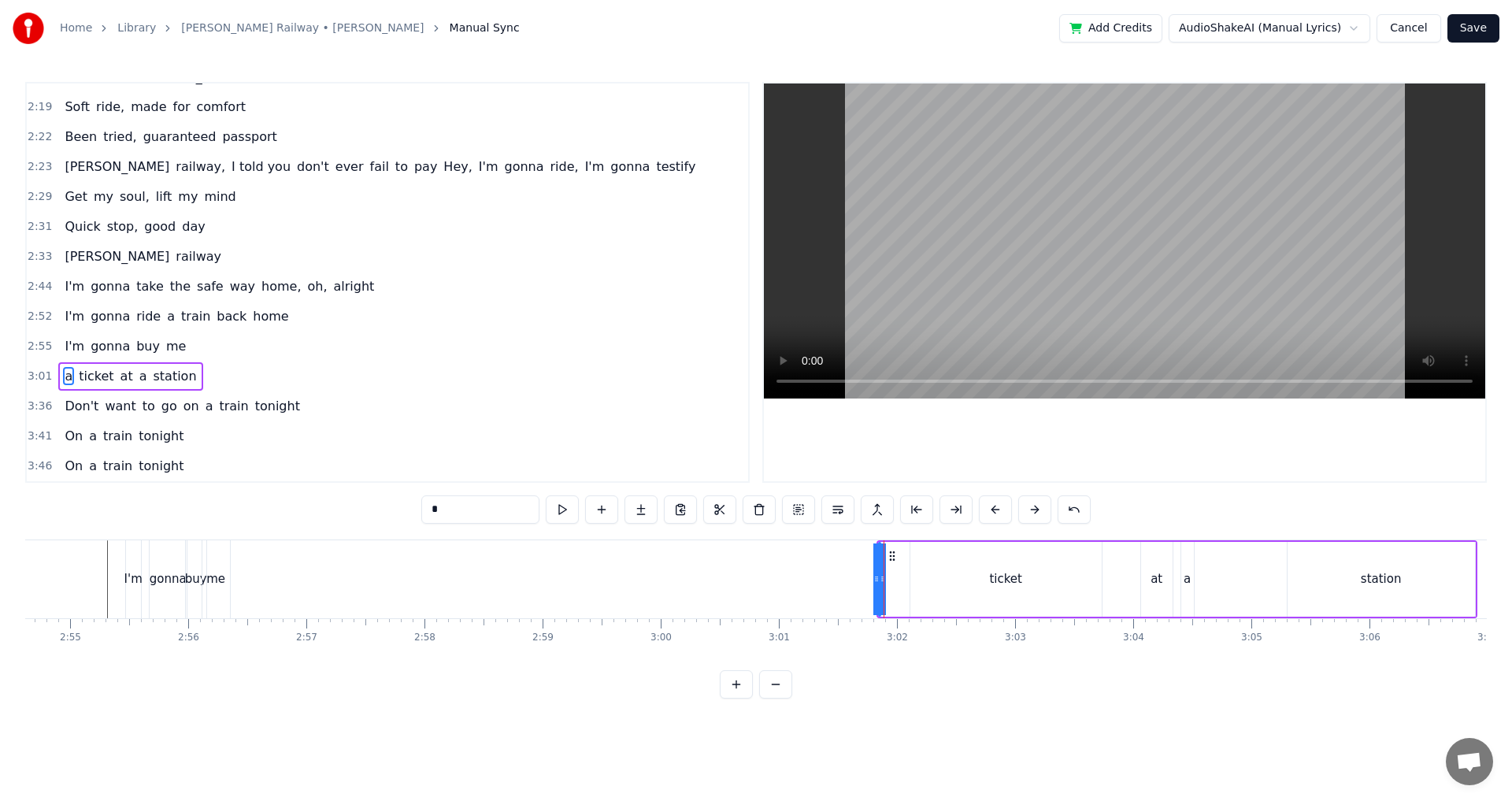
scroll to position [920, 0]
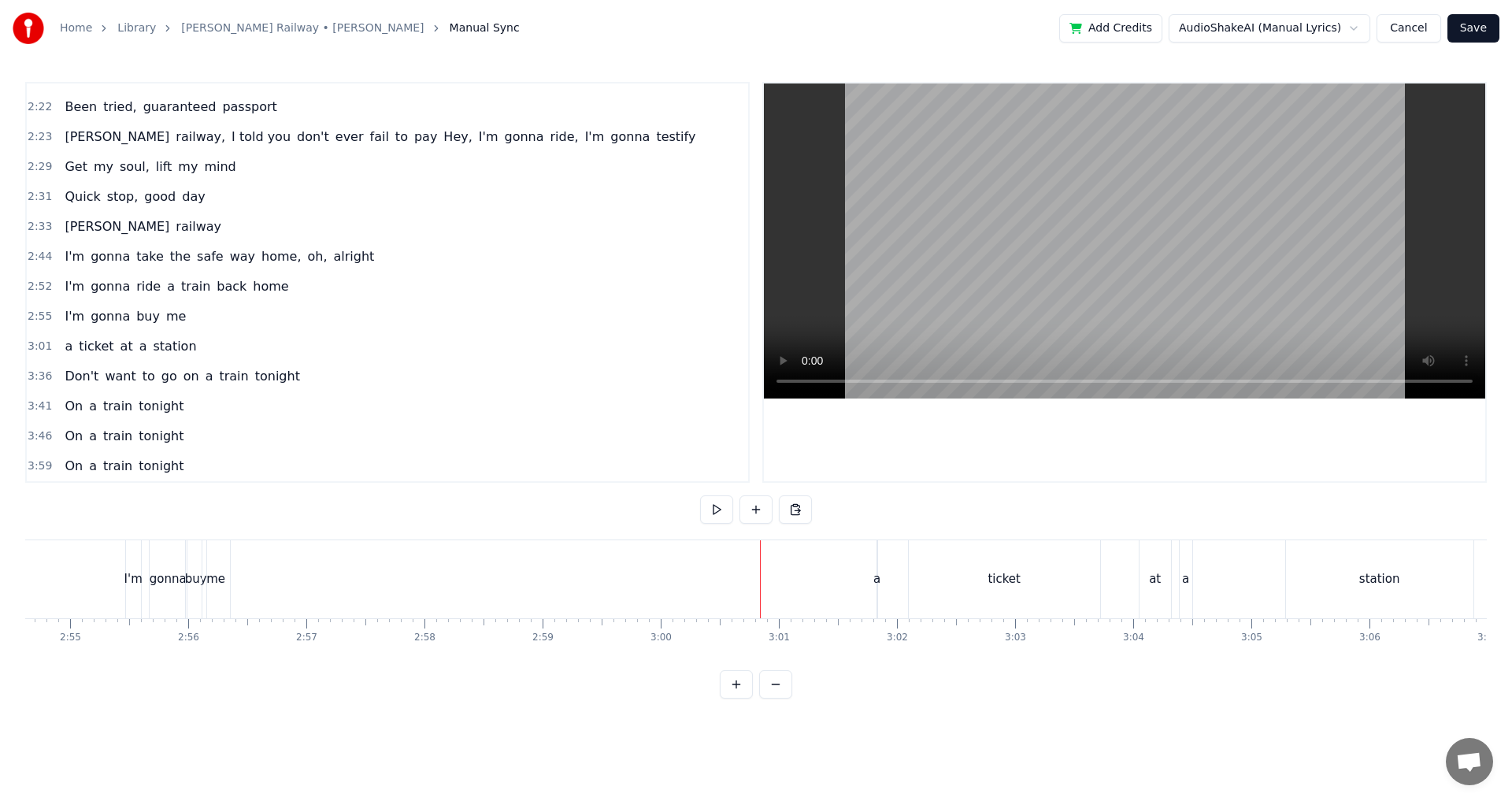
click at [219, 580] on div "me" at bounding box center [215, 580] width 19 height 18
click at [900, 575] on div "a ticket at a station" at bounding box center [1177, 579] width 601 height 78
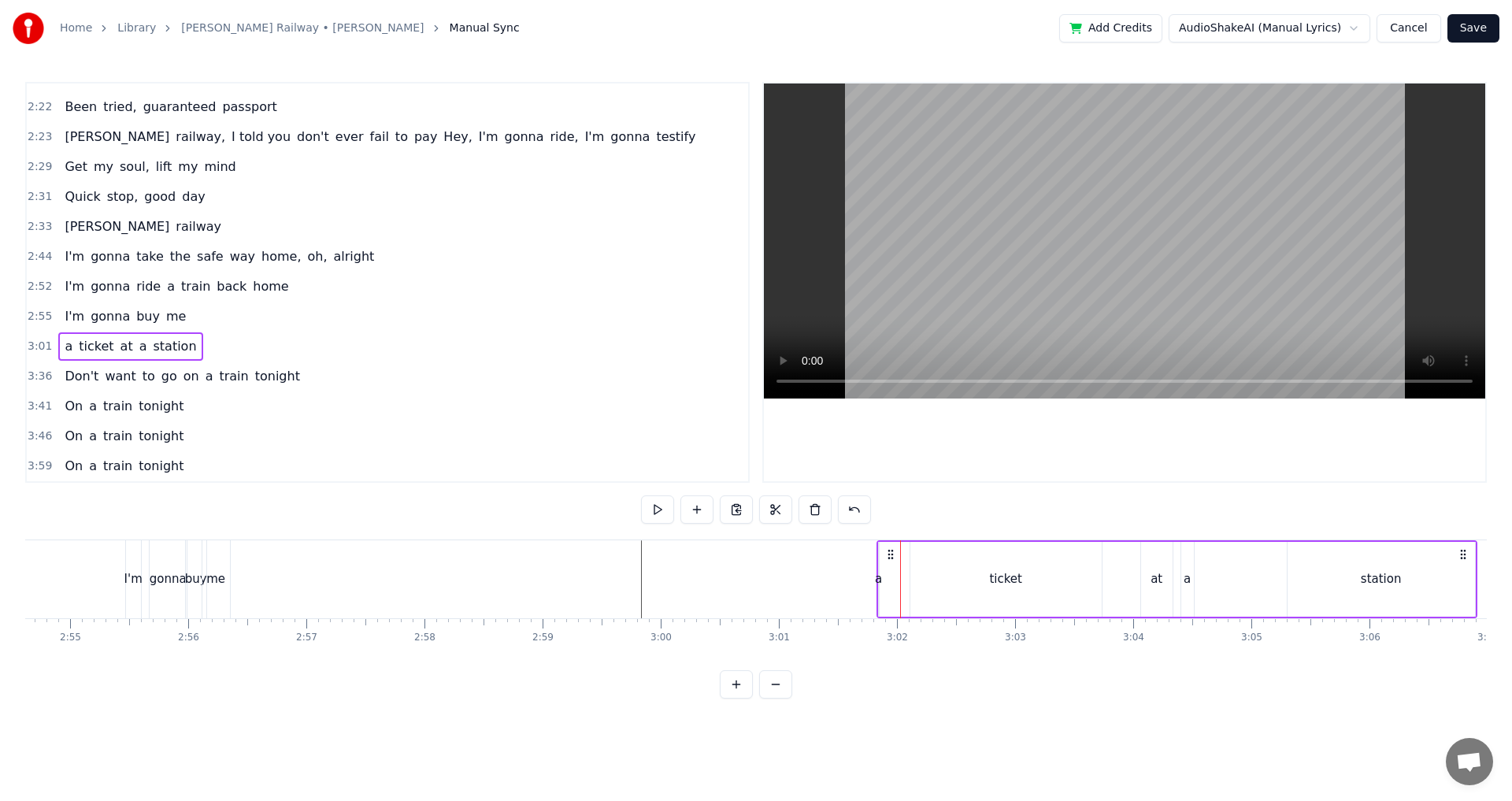
click at [892, 558] on circle at bounding box center [892, 558] width 1 height 1
click at [887, 577] on div "a ticket at a station" at bounding box center [1177, 579] width 601 height 78
click at [880, 583] on div "a" at bounding box center [877, 580] width 7 height 18
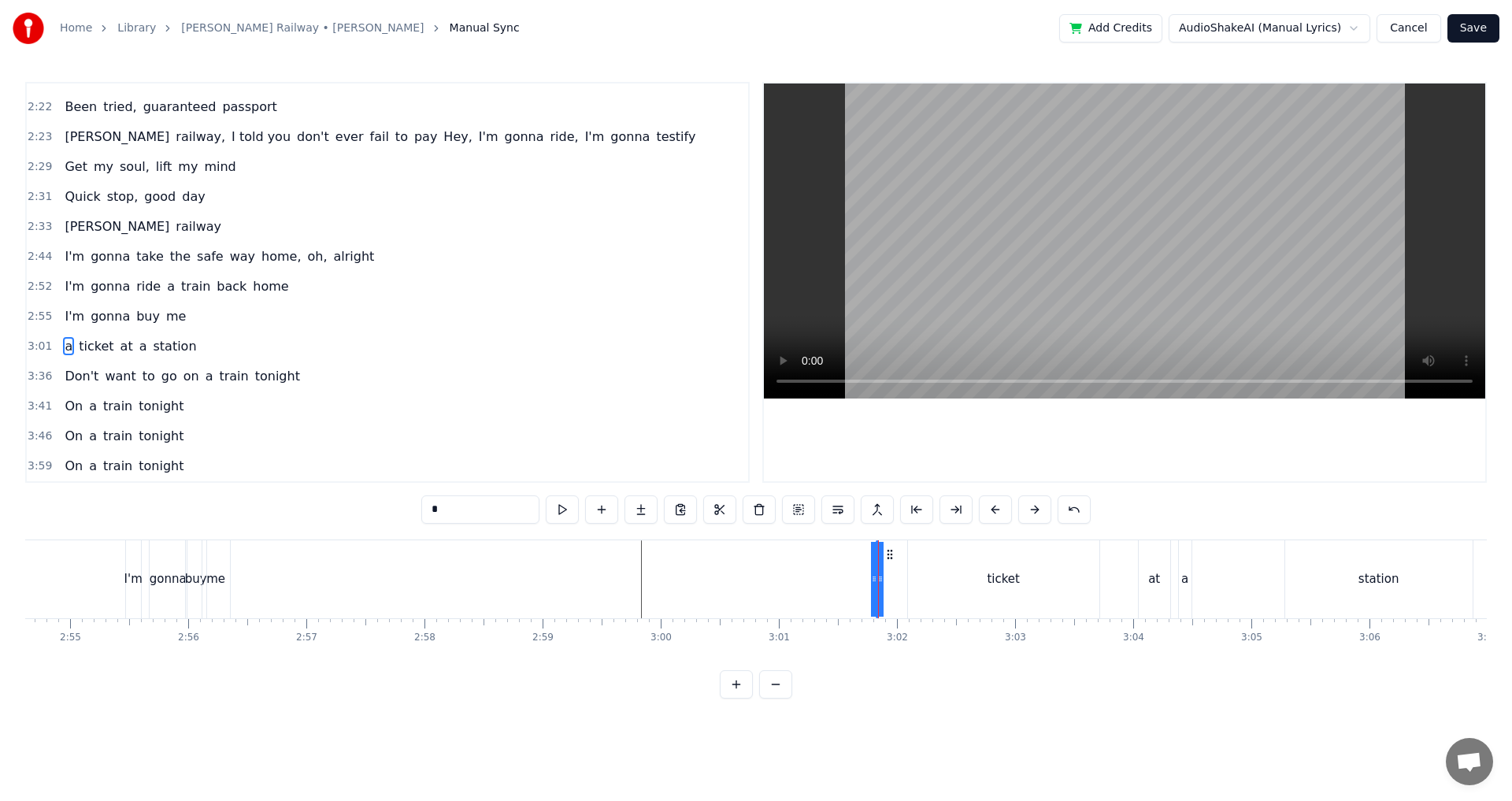
drag, startPoint x: 880, startPoint y: 583, endPoint x: 909, endPoint y: 584, distance: 29.0
click at [909, 584] on div "a ticket at a station" at bounding box center [1177, 579] width 601 height 78
click at [876, 563] on div "a" at bounding box center [877, 579] width 2 height 78
drag, startPoint x: 872, startPoint y: 572, endPoint x: 824, endPoint y: 575, distance: 48.1
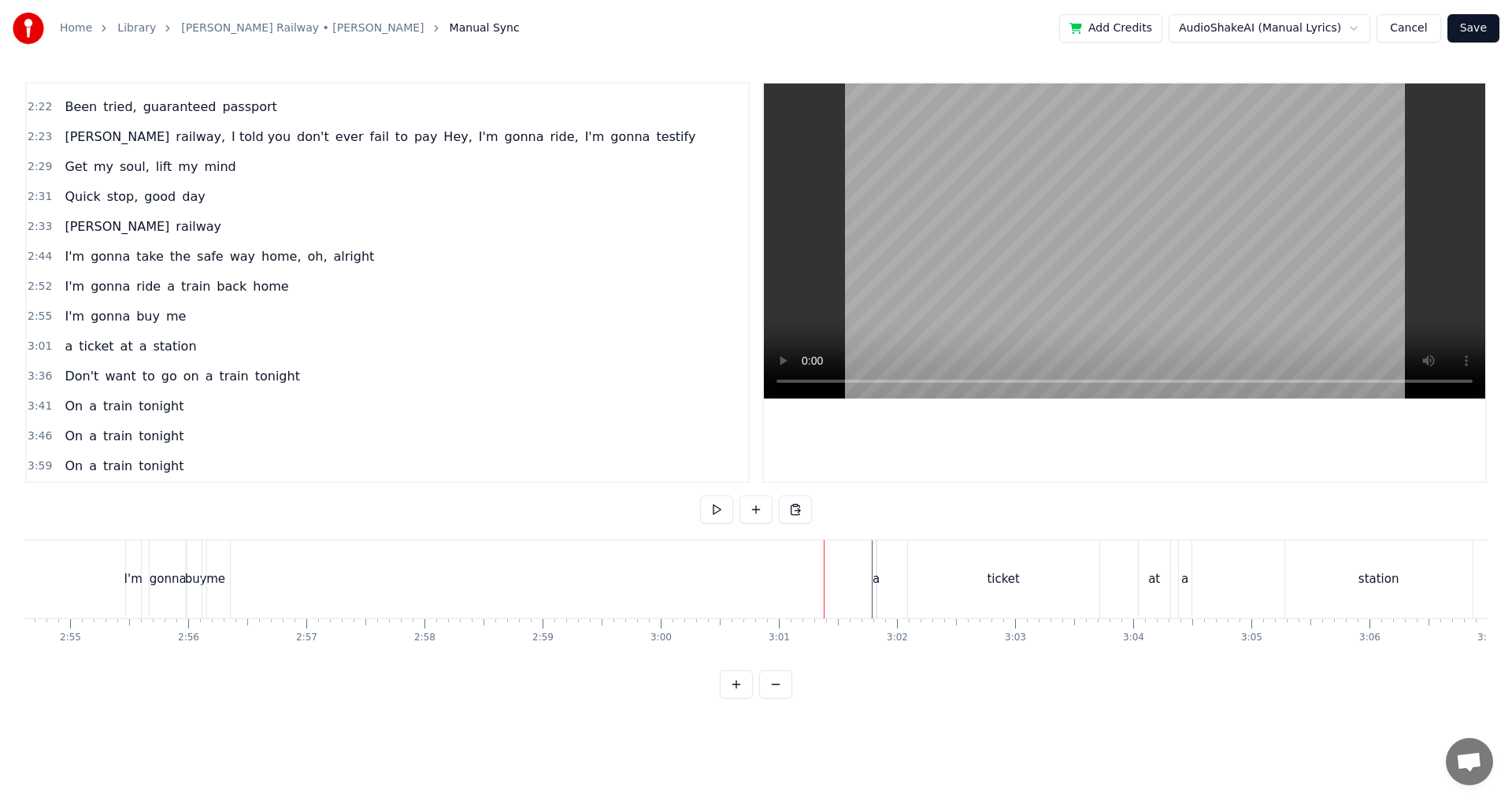
click at [877, 573] on div "a" at bounding box center [875, 580] width 7 height 18
drag, startPoint x: 880, startPoint y: 577, endPoint x: 889, endPoint y: 578, distance: 9.1
click at [889, 578] on div "a ticket at a station" at bounding box center [1177, 579] width 601 height 78
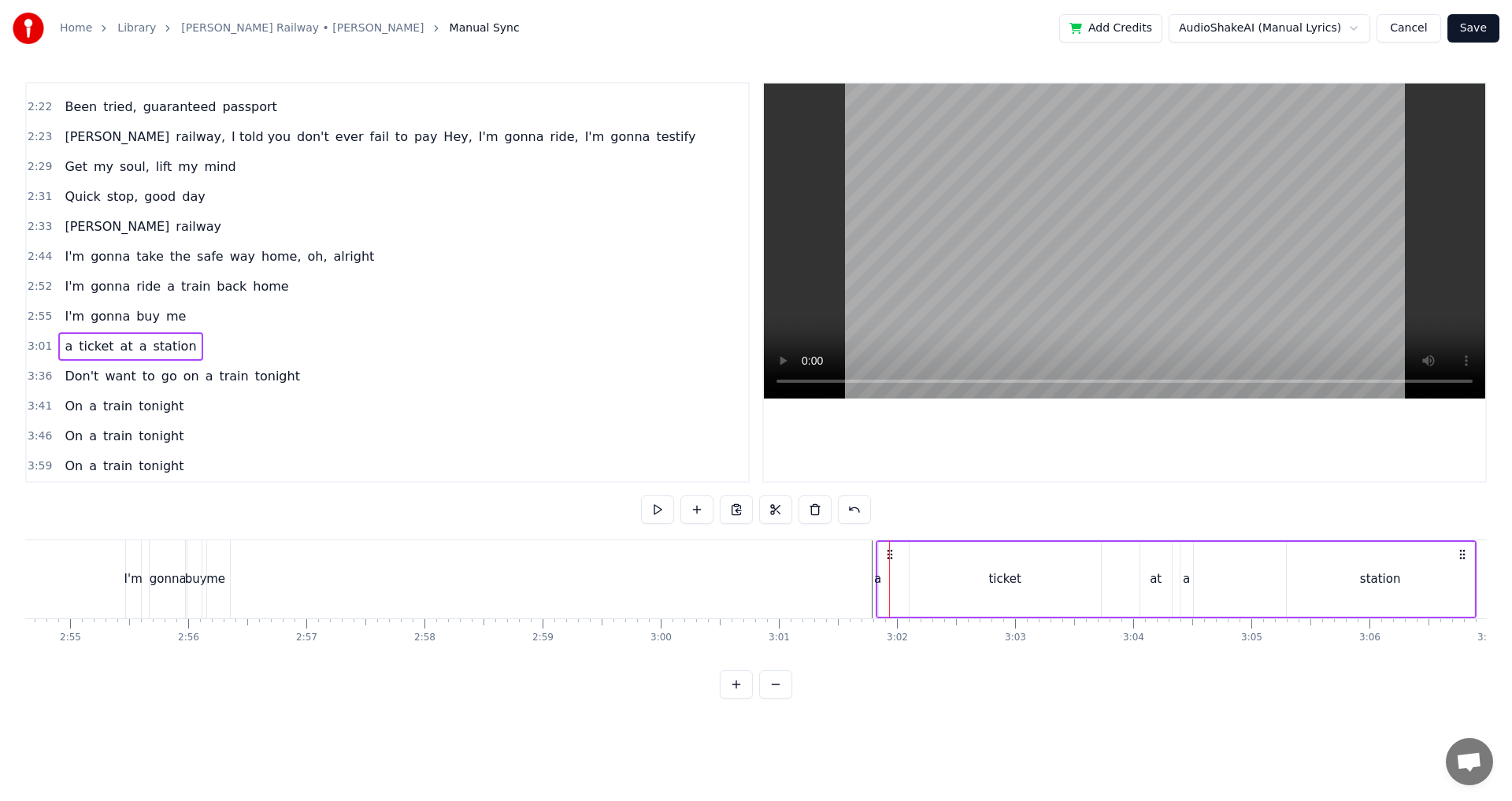
click at [878, 579] on div "a" at bounding box center [877, 580] width 7 height 18
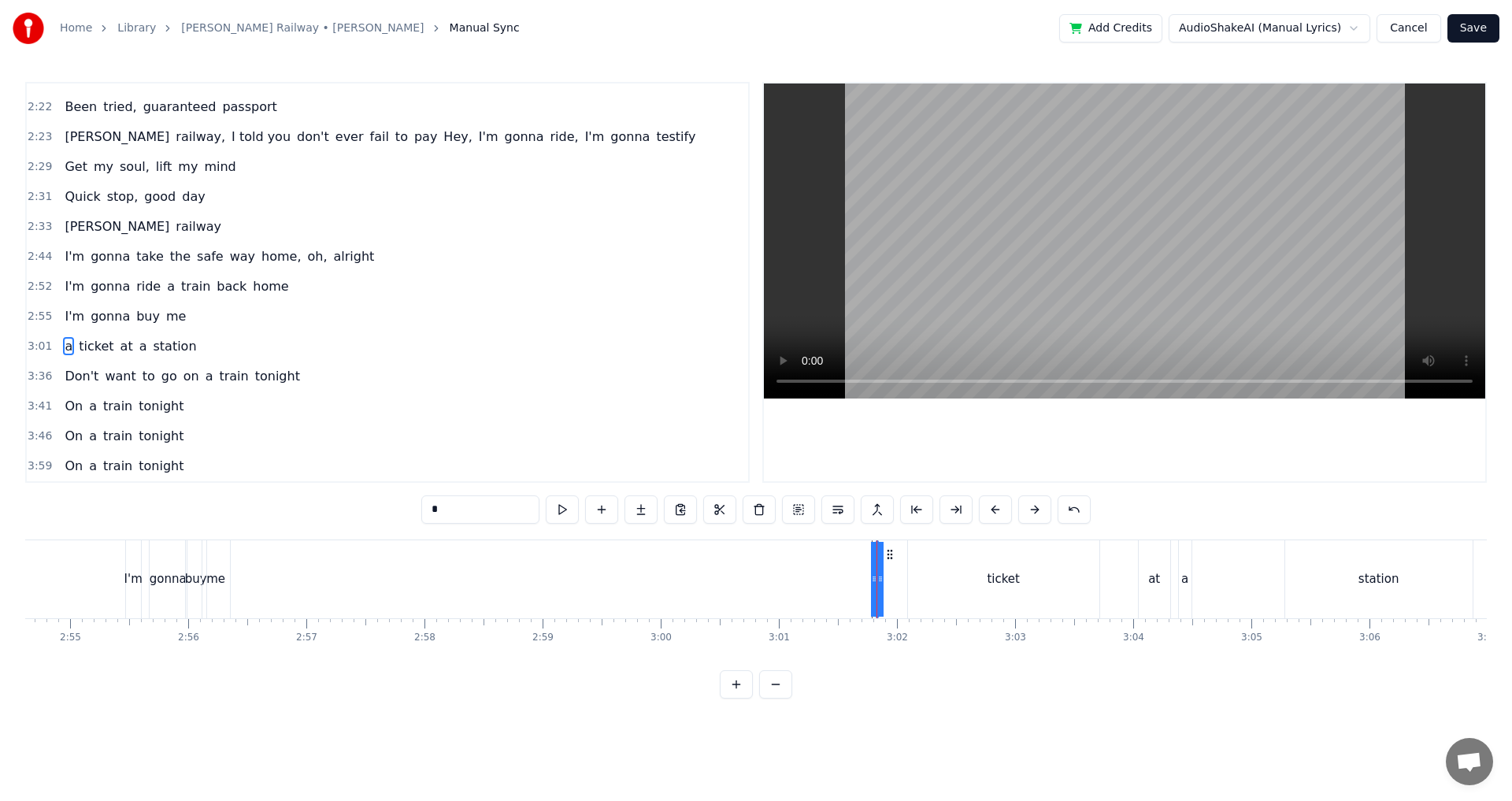
click at [876, 575] on div "a" at bounding box center [875, 580] width 7 height 18
click at [834, 514] on button at bounding box center [838, 509] width 33 height 29
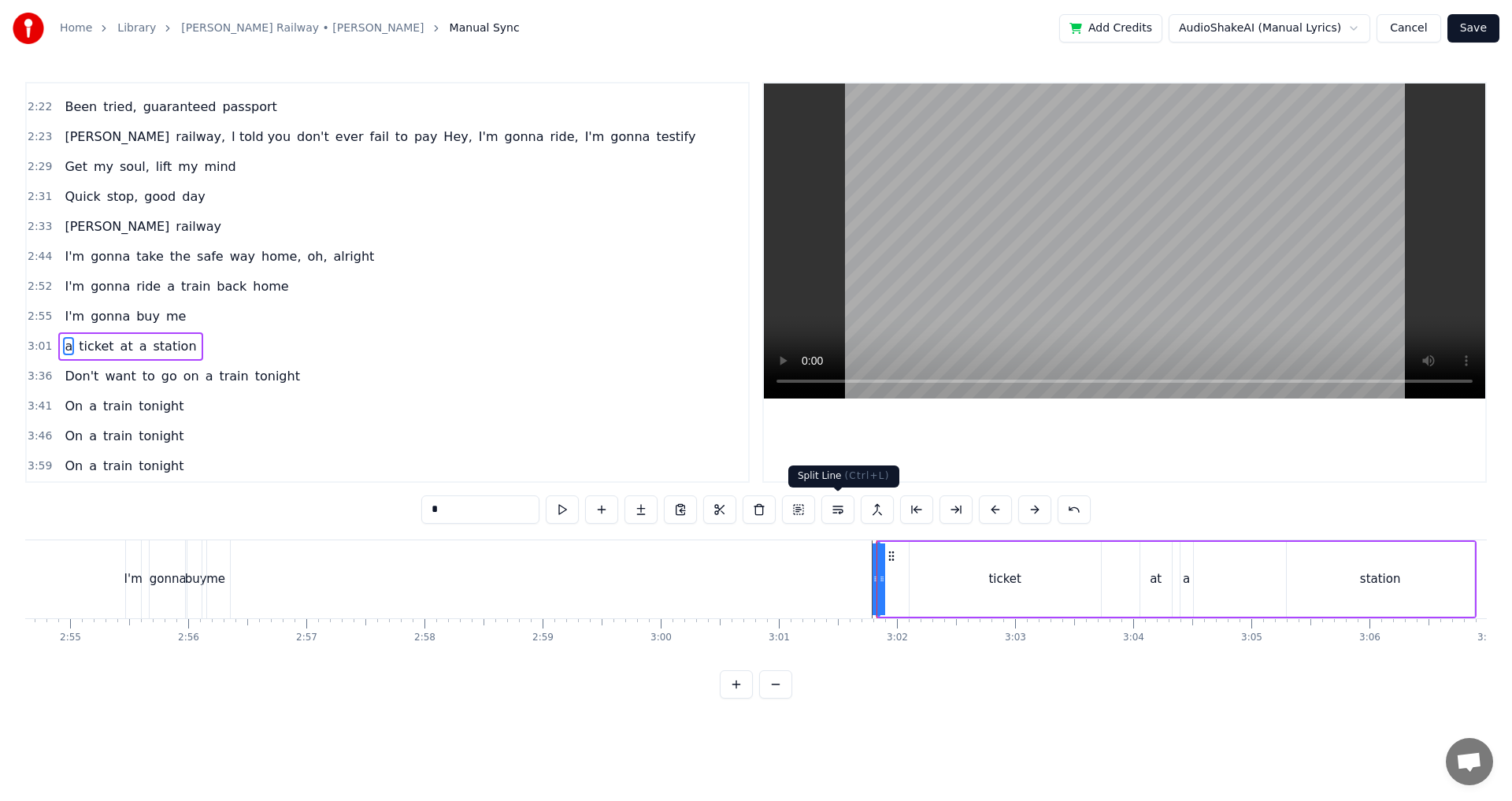
click at [844, 516] on button at bounding box center [838, 509] width 33 height 29
drag, startPoint x: 883, startPoint y: 566, endPoint x: 900, endPoint y: 566, distance: 17.0
click at [900, 566] on div "a ticket at a station" at bounding box center [1177, 579] width 601 height 78
click at [890, 558] on icon at bounding box center [890, 554] width 13 height 13
click at [889, 553] on icon at bounding box center [890, 554] width 13 height 13
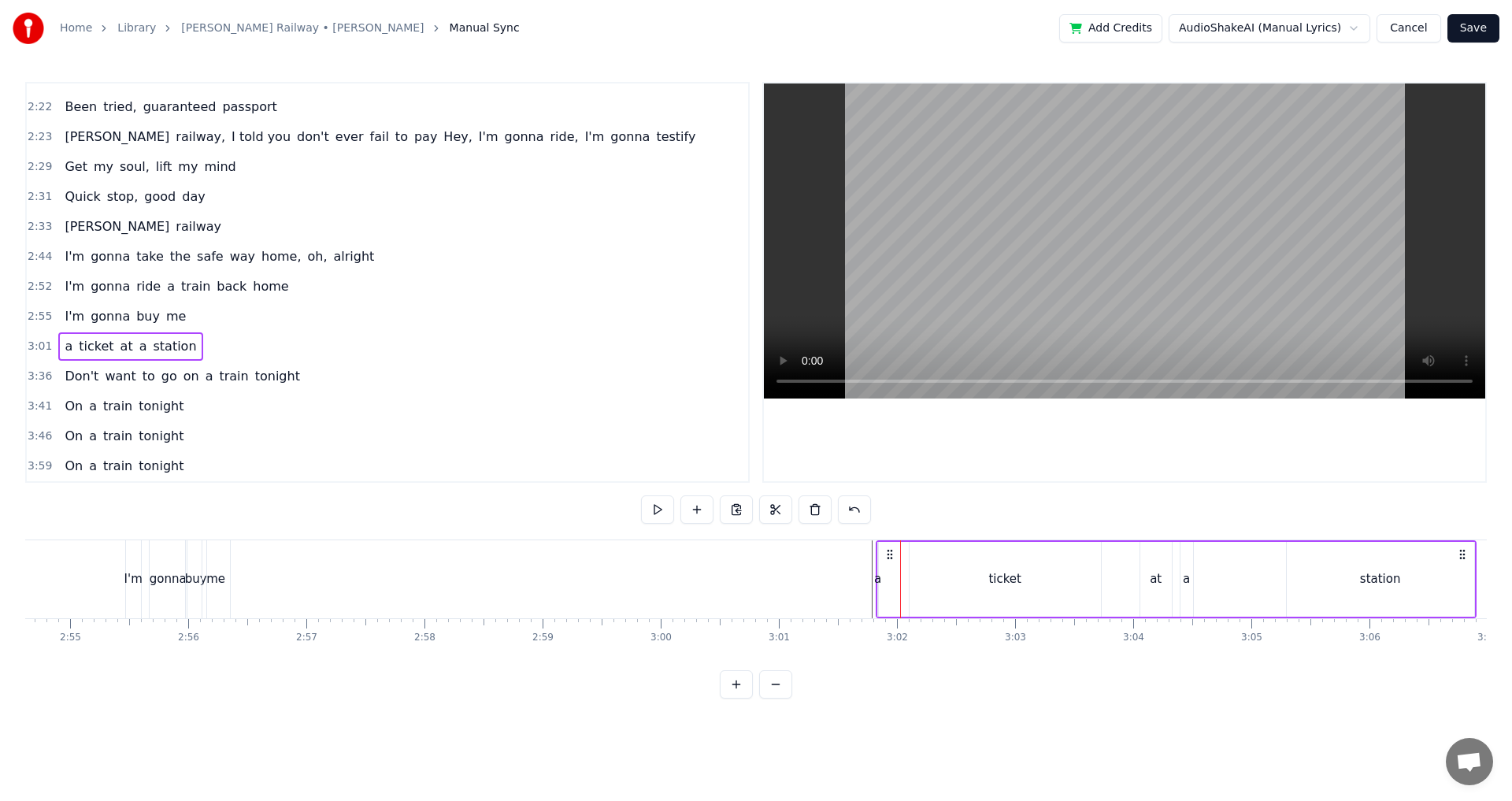
click at [952, 554] on div "ticket" at bounding box center [1005, 580] width 192 height 75
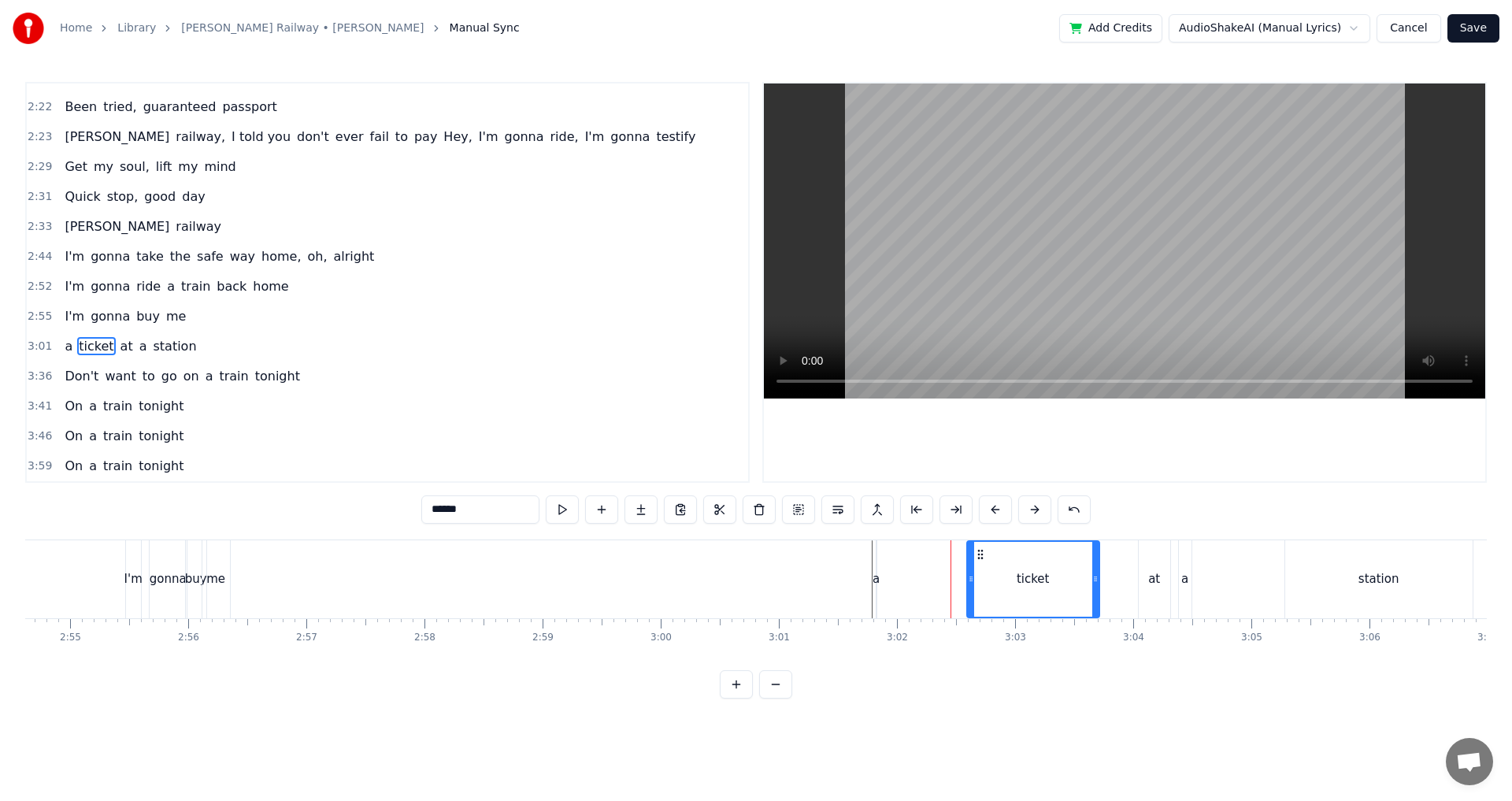
drag, startPoint x: 910, startPoint y: 572, endPoint x: 960, endPoint y: 575, distance: 50.1
click at [969, 574] on div at bounding box center [971, 580] width 6 height 75
click at [888, 586] on div "a ticket at a station" at bounding box center [1177, 579] width 601 height 78
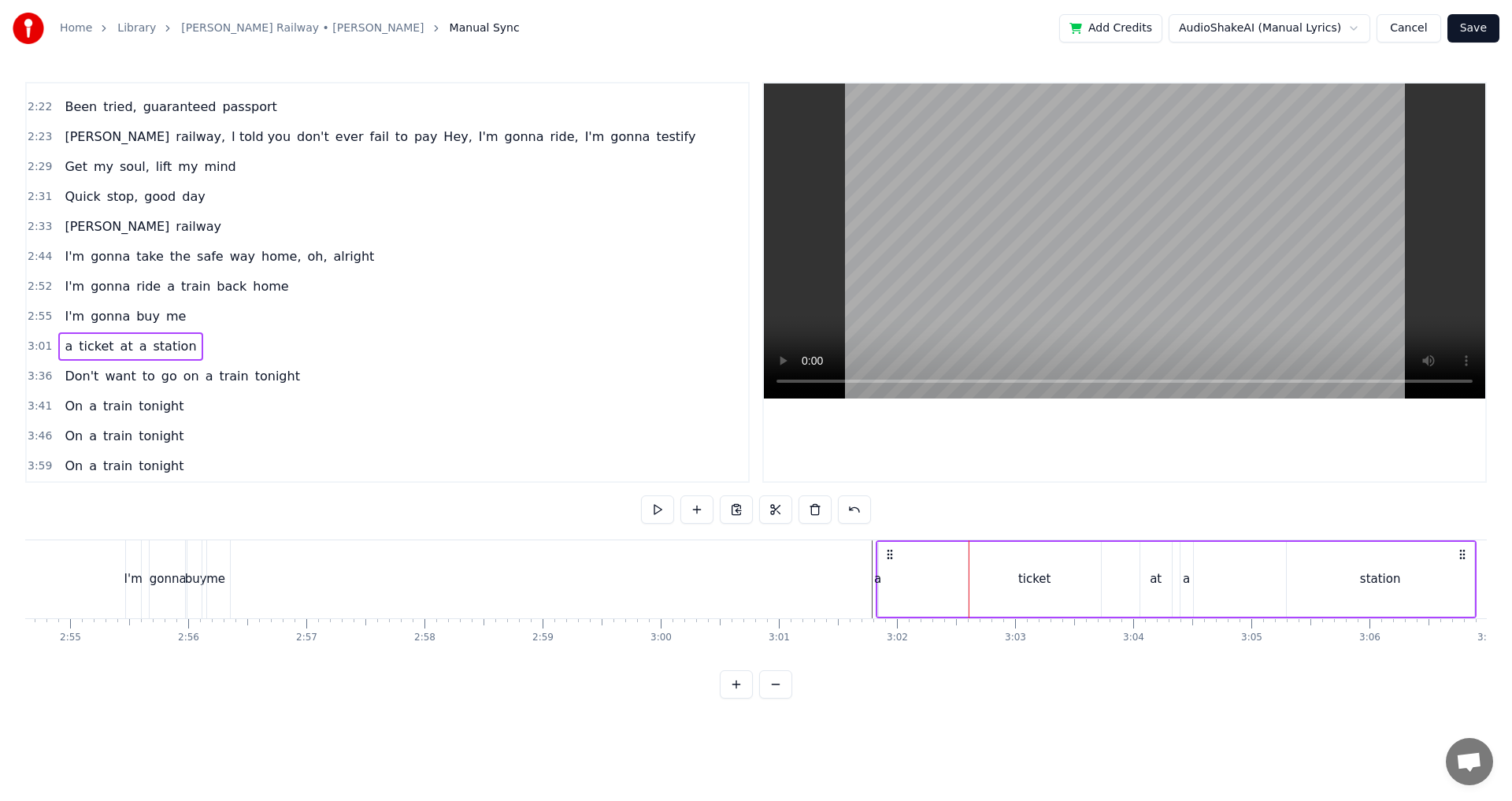
click at [882, 584] on div "a ticket at a station" at bounding box center [1177, 579] width 601 height 78
click at [877, 579] on div "a" at bounding box center [877, 580] width 7 height 18
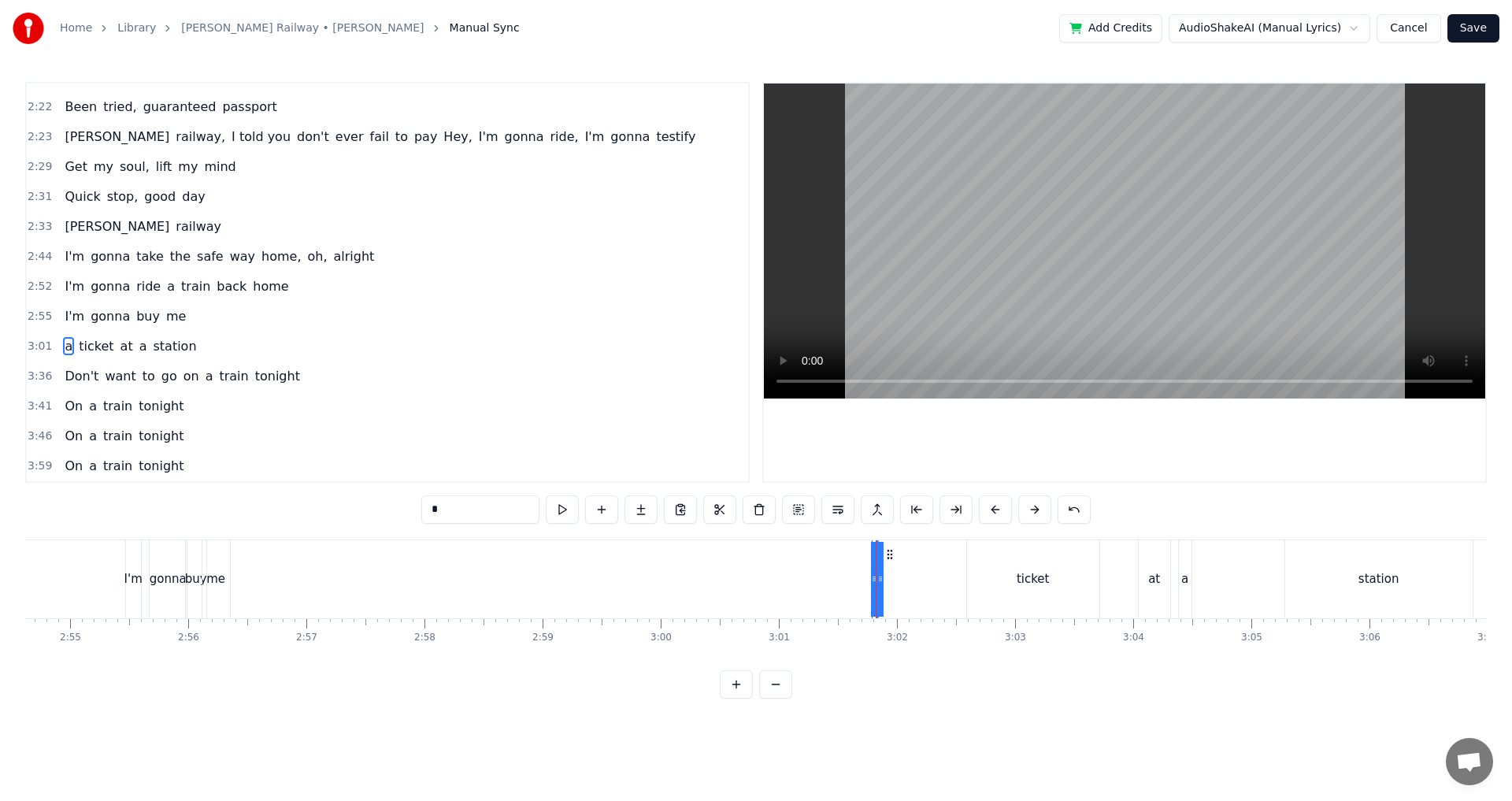
drag, startPoint x: 881, startPoint y: 579, endPoint x: 923, endPoint y: 579, distance: 42.0
click at [923, 579] on div "a ticket at a station" at bounding box center [1177, 579] width 601 height 78
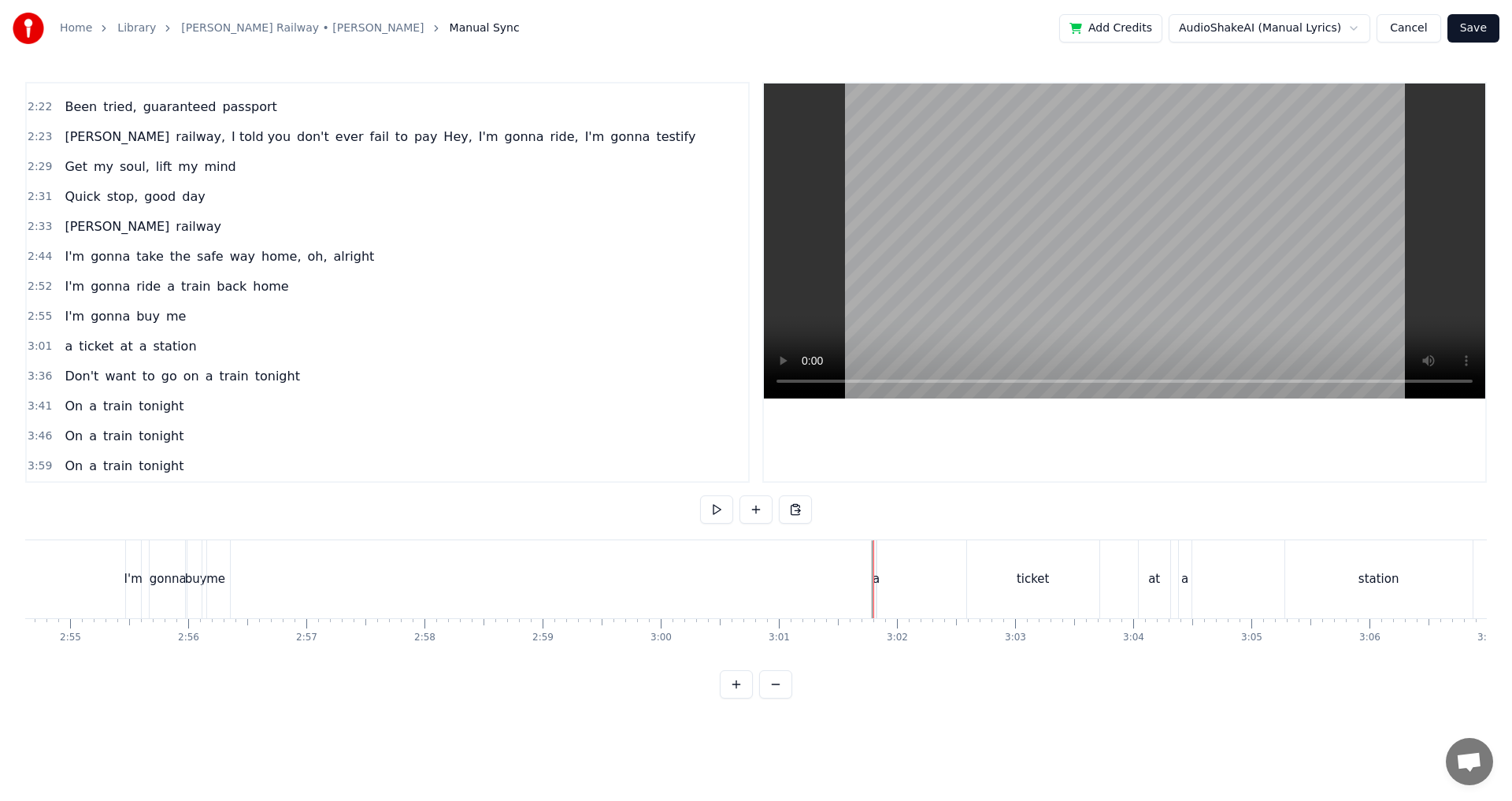
click at [879, 566] on div "a ticket at a station" at bounding box center [1177, 579] width 601 height 78
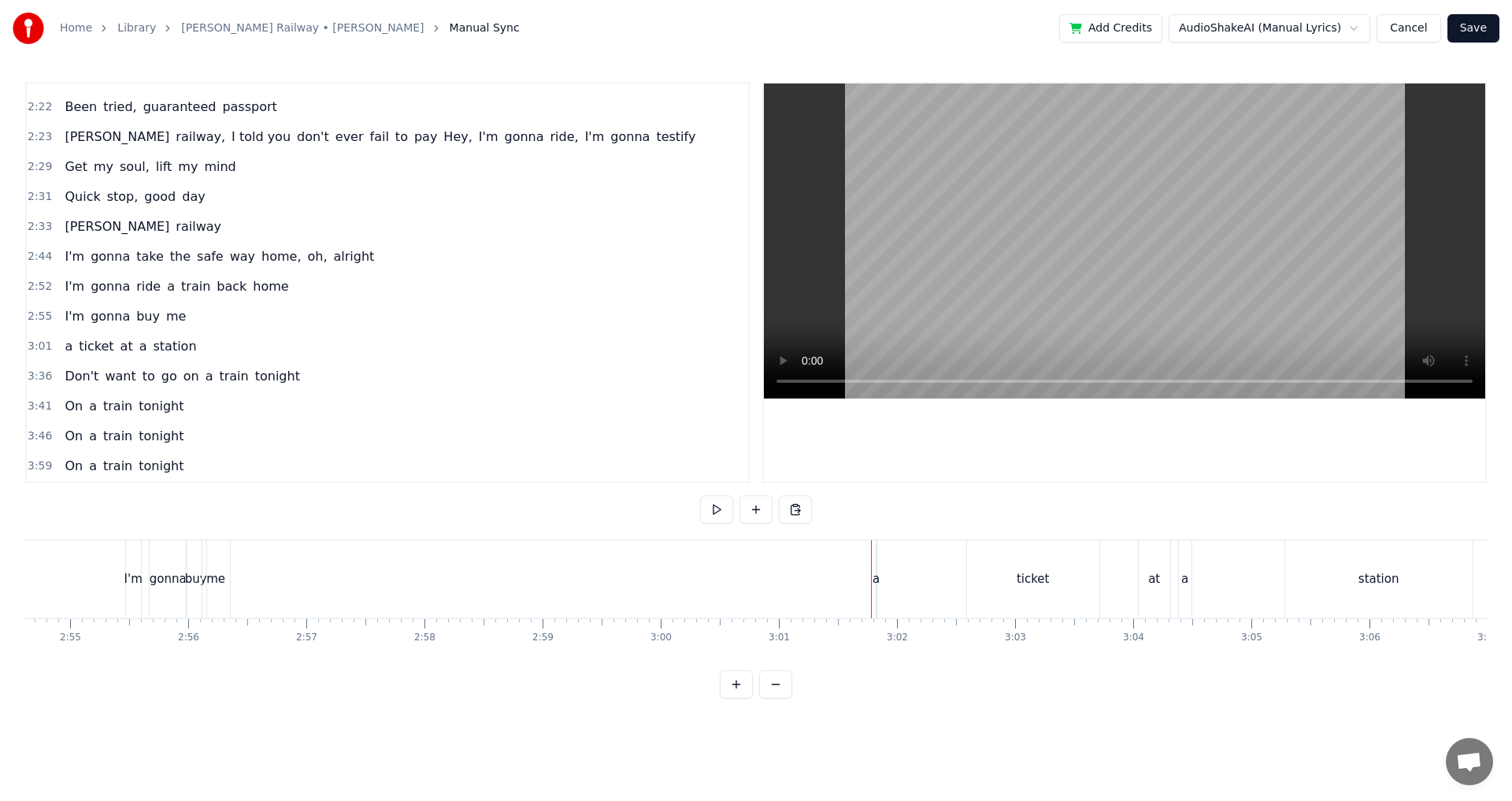
click at [876, 572] on div "a" at bounding box center [875, 580] width 7 height 18
click at [704, 519] on button at bounding box center [720, 509] width 33 height 29
click at [233, 571] on div "I'm gonna buy me" at bounding box center [179, 579] width 109 height 78
click at [790, 508] on button at bounding box center [796, 509] width 33 height 29
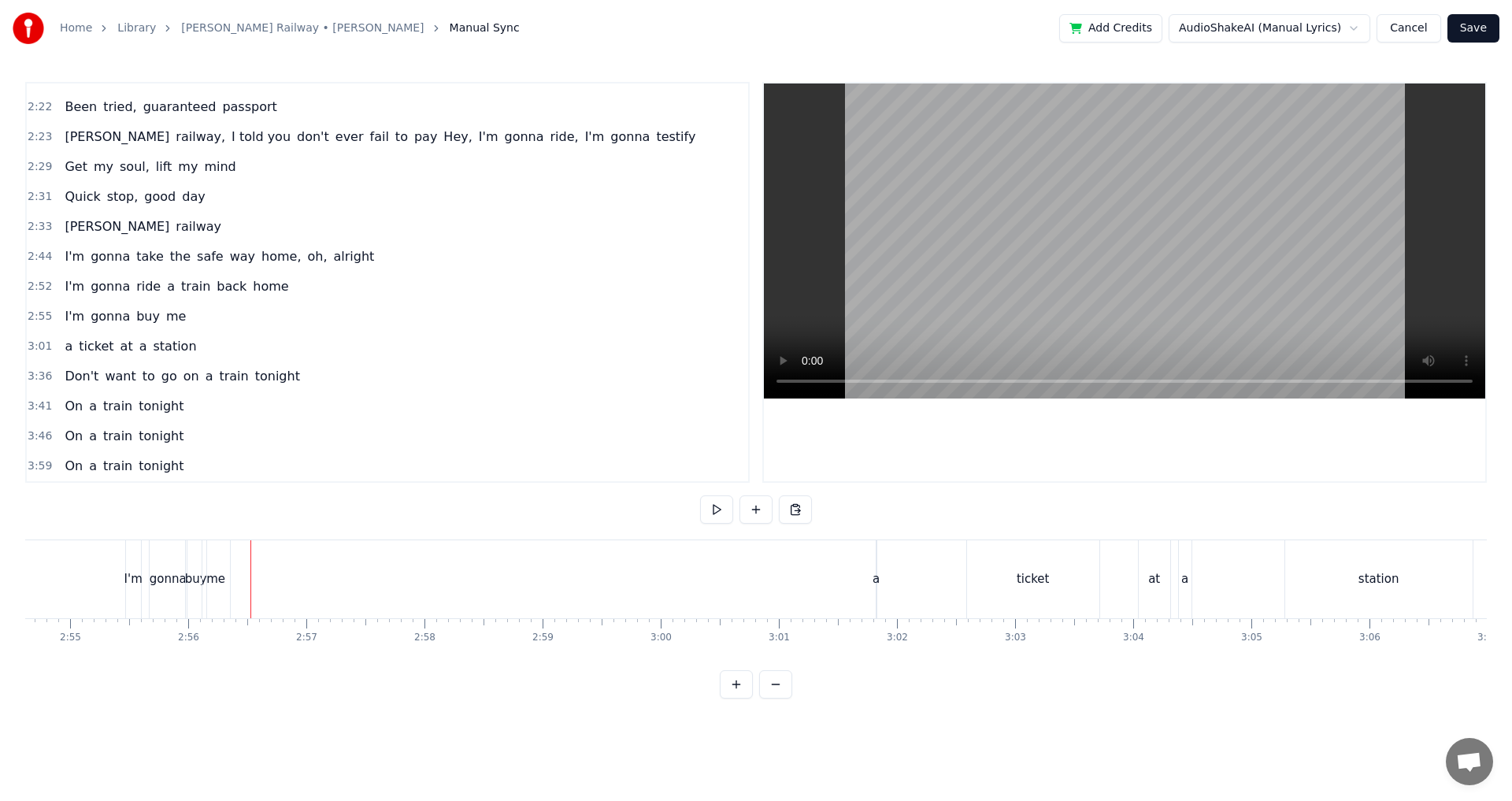
click at [877, 577] on div "a" at bounding box center [875, 580] width 7 height 18
click at [670, 511] on button at bounding box center [661, 509] width 33 height 29
click at [788, 513] on button at bounding box center [796, 509] width 33 height 29
click at [901, 559] on div "a ticket at a station" at bounding box center [1177, 579] width 601 height 78
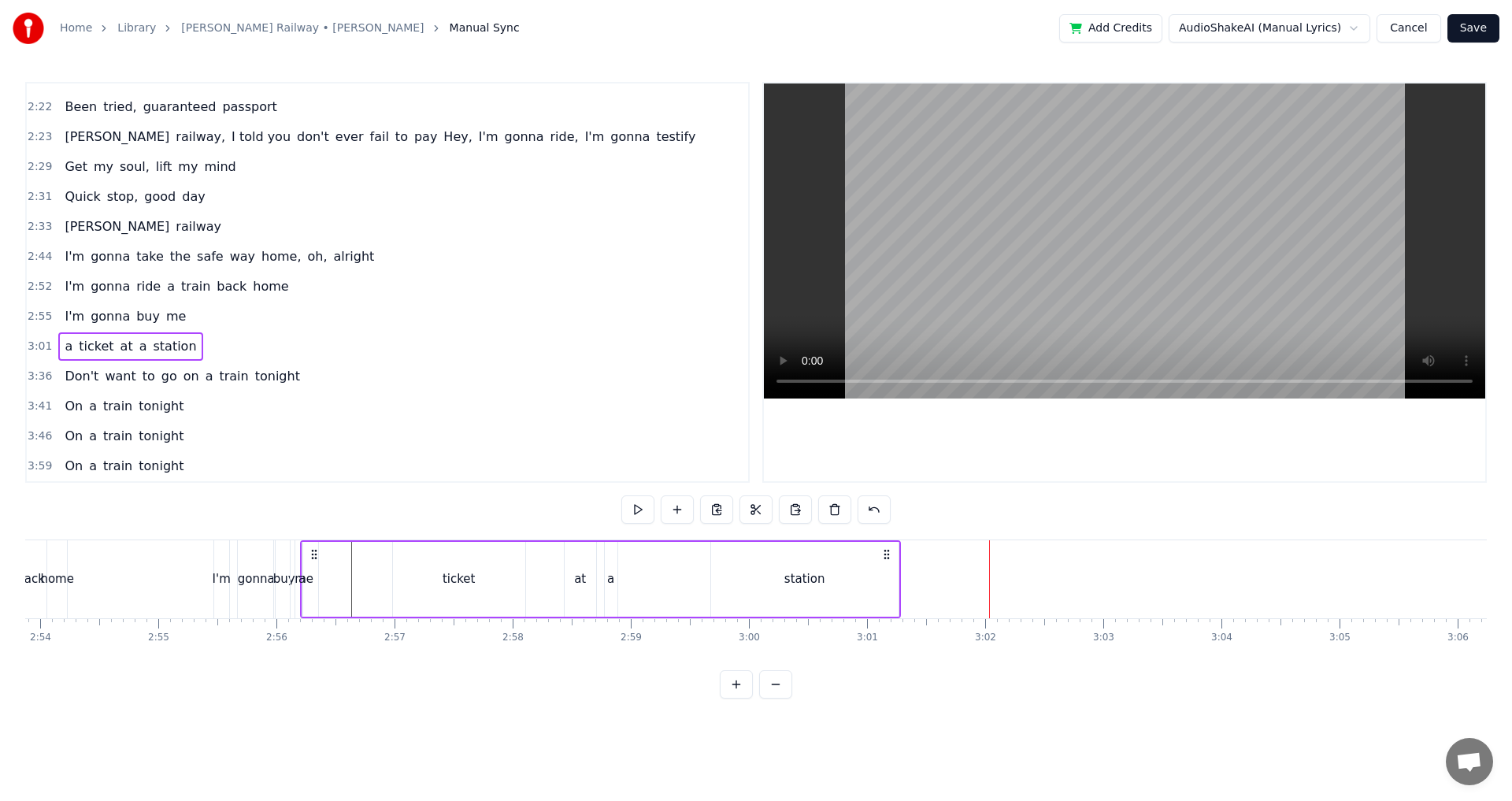
scroll to position [0, 20537]
drag, startPoint x: 888, startPoint y: 552, endPoint x: 336, endPoint y: 555, distance: 552.0
click at [336, 555] on icon at bounding box center [337, 554] width 13 height 13
click at [448, 579] on div "ticket" at bounding box center [481, 580] width 133 height 75
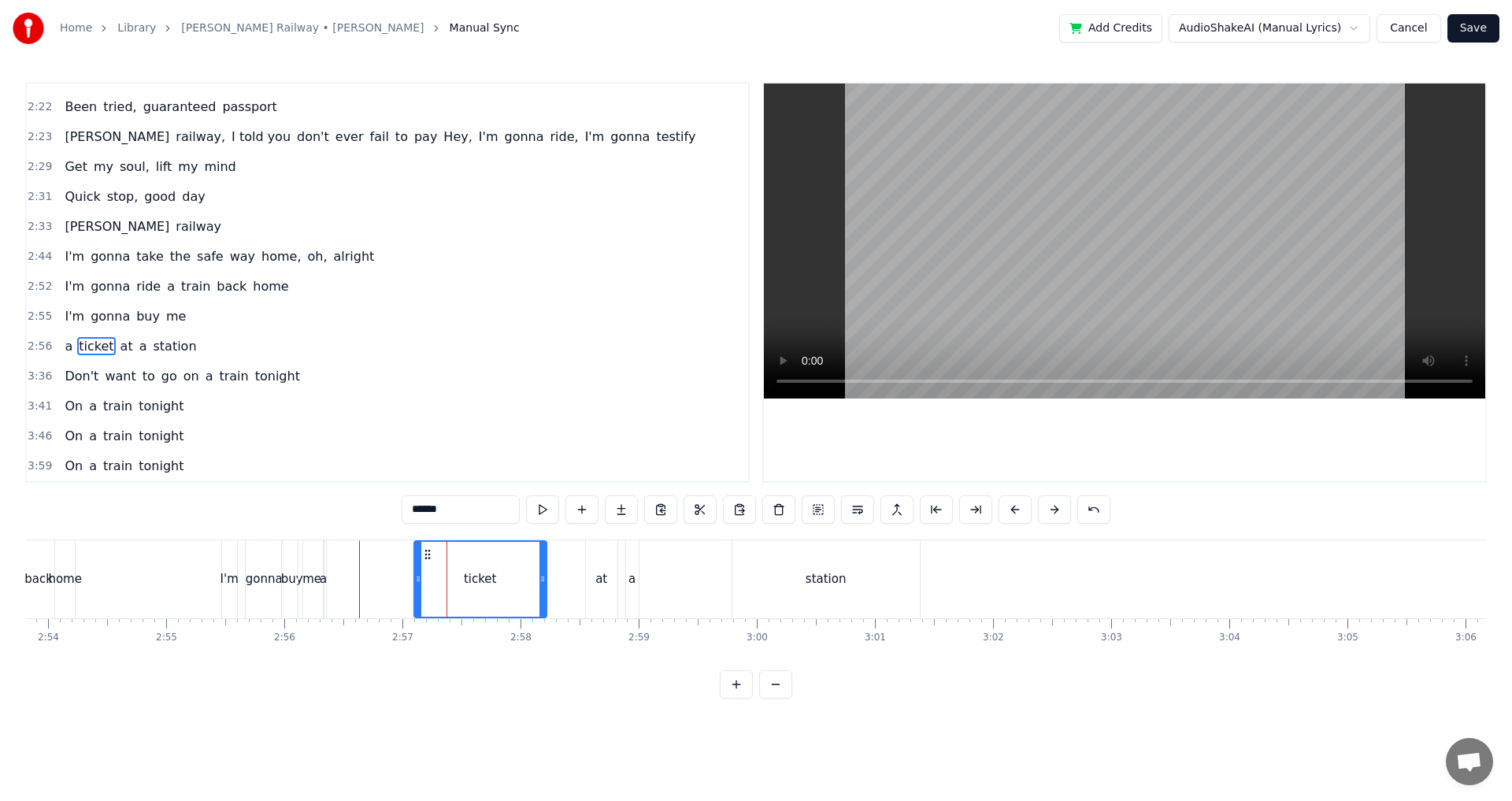
click at [204, 535] on div "0:24 Two train tickets into L.A. 0:29 One round trip the other way 0:32 Oh, I g…" at bounding box center [756, 390] width 1462 height 617
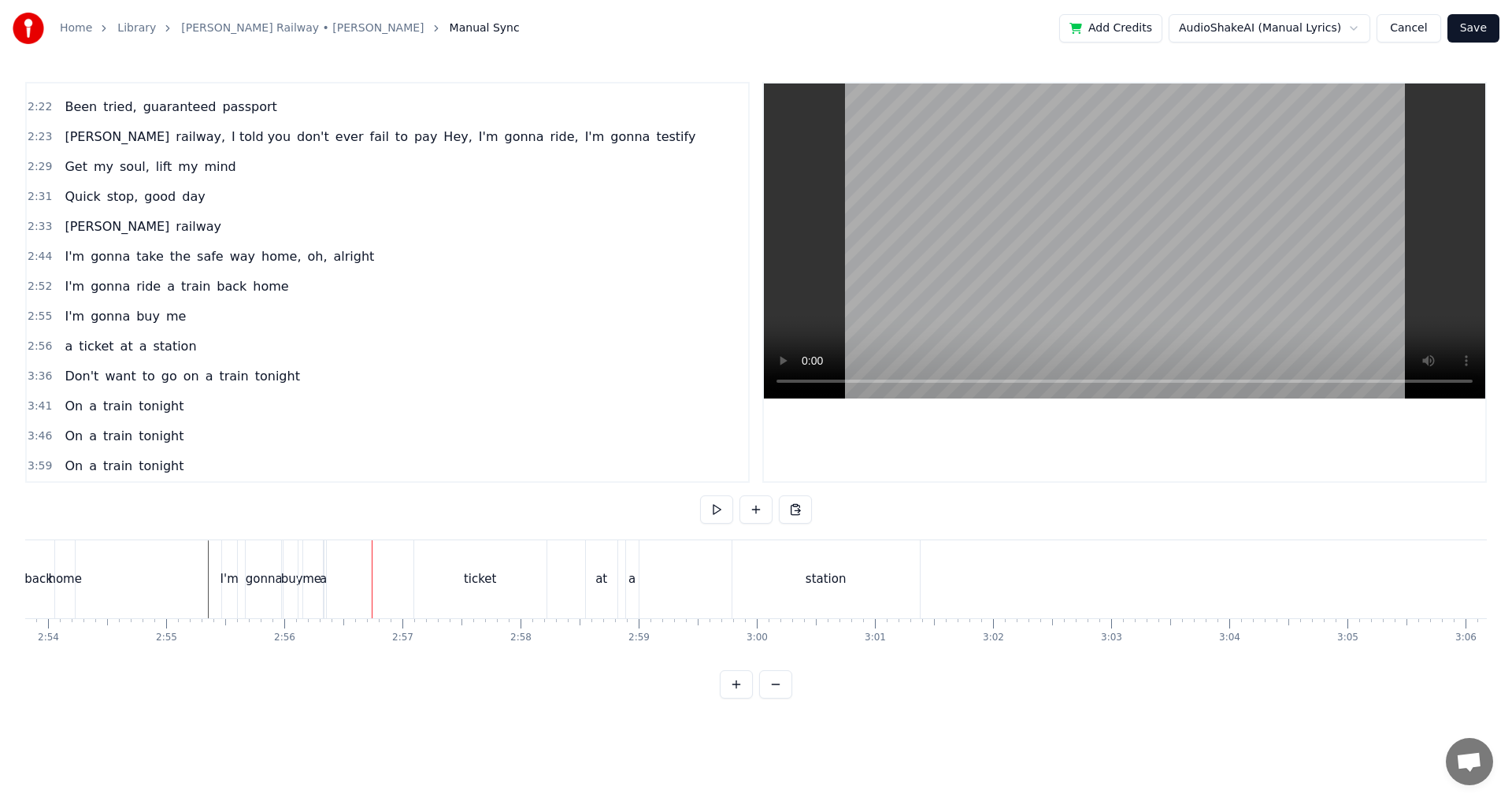
click at [436, 584] on div "ticket" at bounding box center [480, 579] width 133 height 78
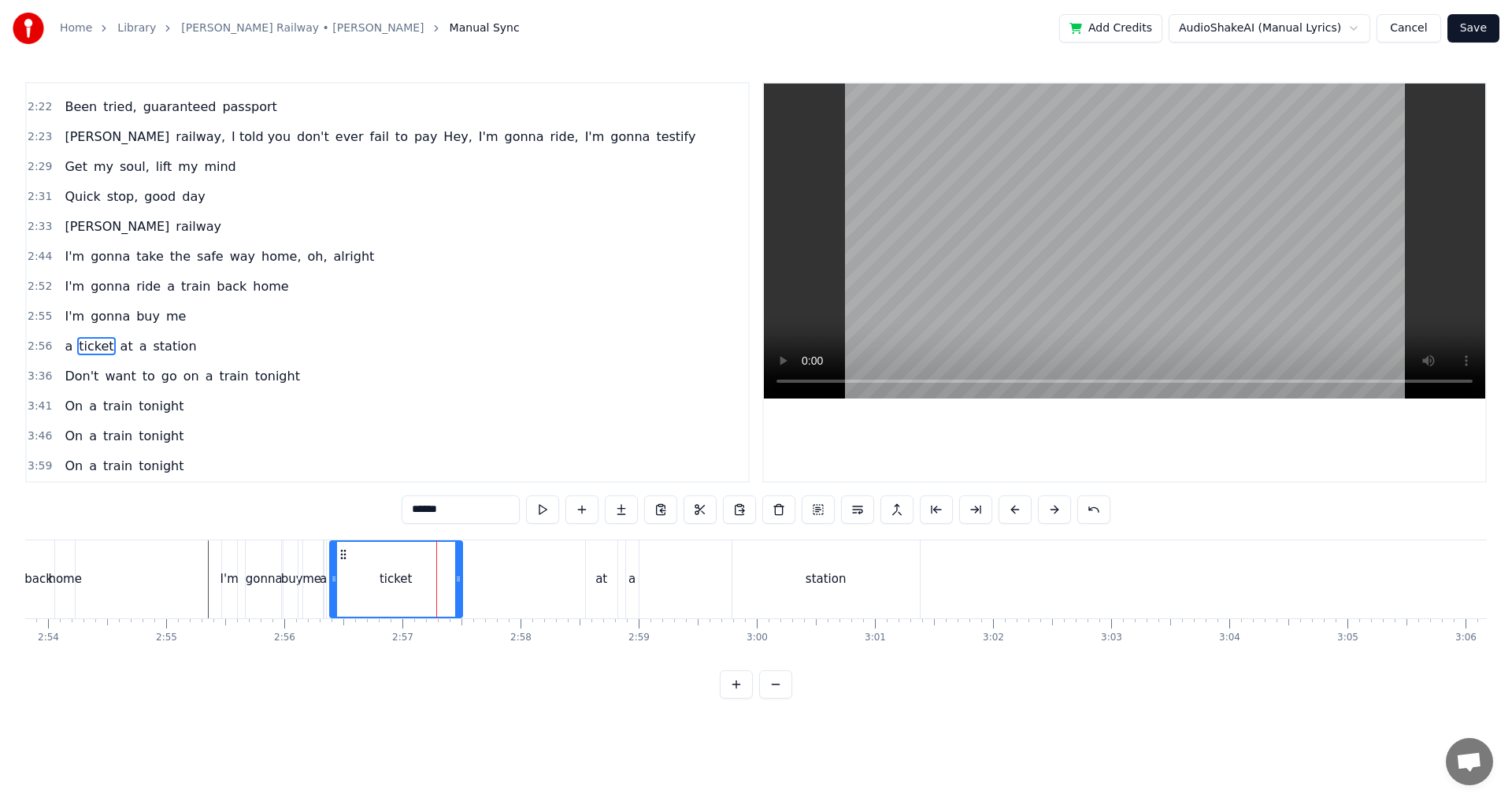
drag, startPoint x: 427, startPoint y: 556, endPoint x: 343, endPoint y: 561, distance: 84.1
click at [343, 561] on div "ticket" at bounding box center [396, 580] width 131 height 75
drag, startPoint x: 458, startPoint y: 582, endPoint x: 365, endPoint y: 583, distance: 93.0
click at [365, 583] on icon at bounding box center [366, 579] width 6 height 13
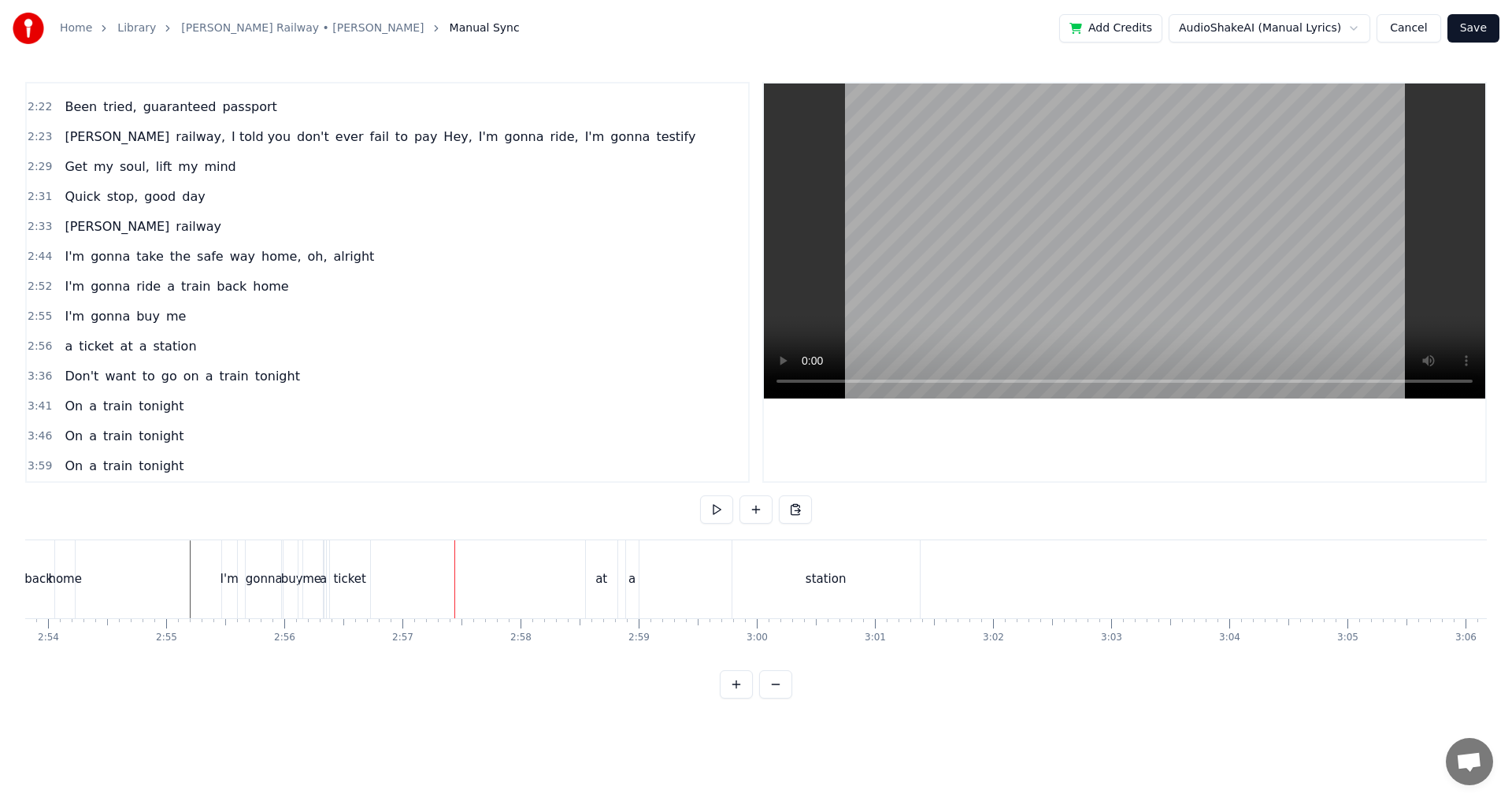
click at [614, 583] on div "at" at bounding box center [602, 579] width 31 height 78
drag, startPoint x: 598, startPoint y: 554, endPoint x: 381, endPoint y: 558, distance: 217.0
click at [381, 558] on icon at bounding box center [381, 554] width 13 height 13
drag, startPoint x: 383, startPoint y: 557, endPoint x: 375, endPoint y: 557, distance: 8.0
click at [375, 557] on div "at" at bounding box center [384, 580] width 29 height 75
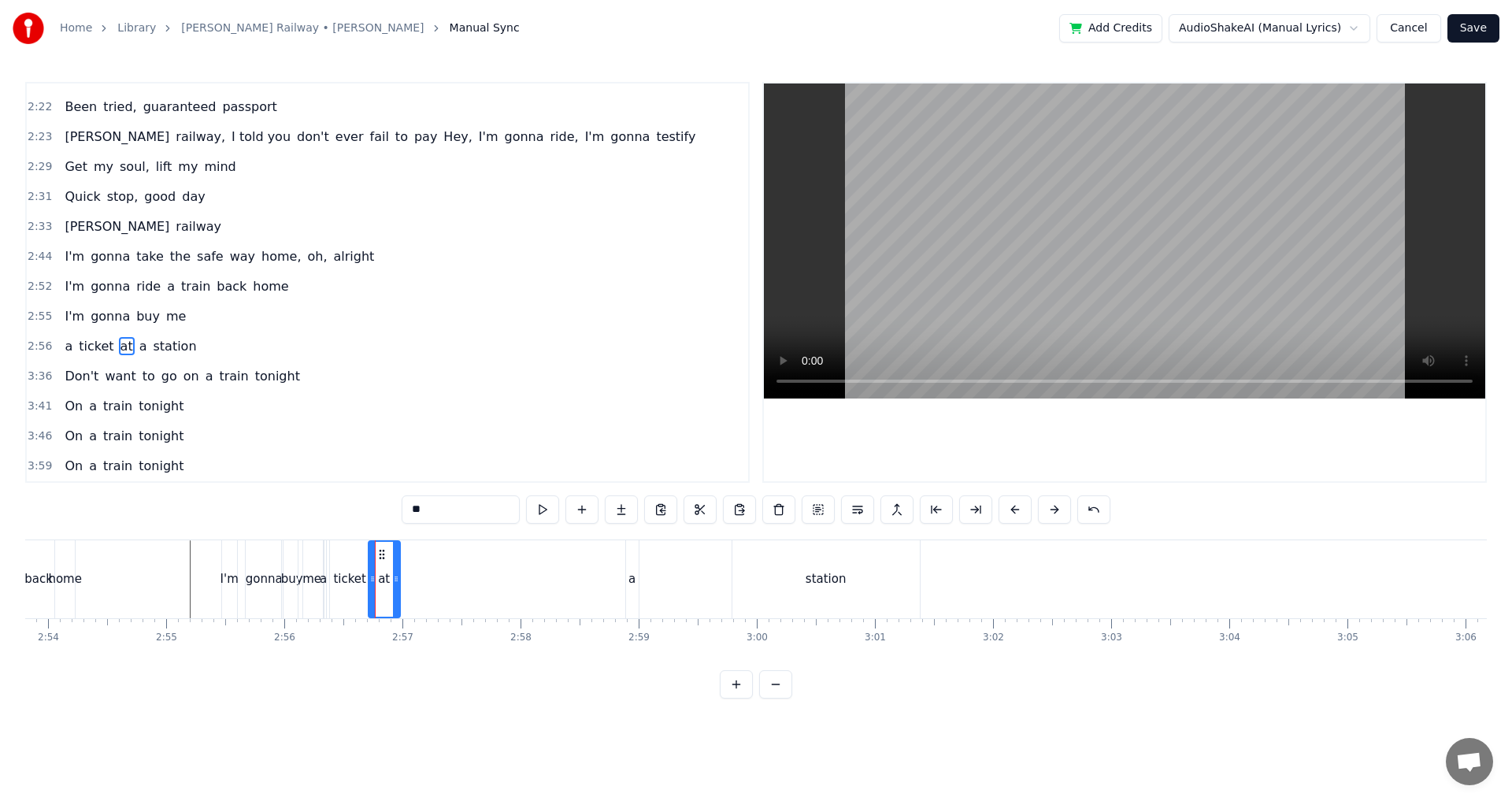
drag, startPoint x: 379, startPoint y: 553, endPoint x: 369, endPoint y: 553, distance: 10.0
click at [369, 553] on div "at" at bounding box center [384, 580] width 29 height 75
drag, startPoint x: 373, startPoint y: 558, endPoint x: 367, endPoint y: 564, distance: 8.5
click at [367, 564] on div at bounding box center [366, 580] width 6 height 75
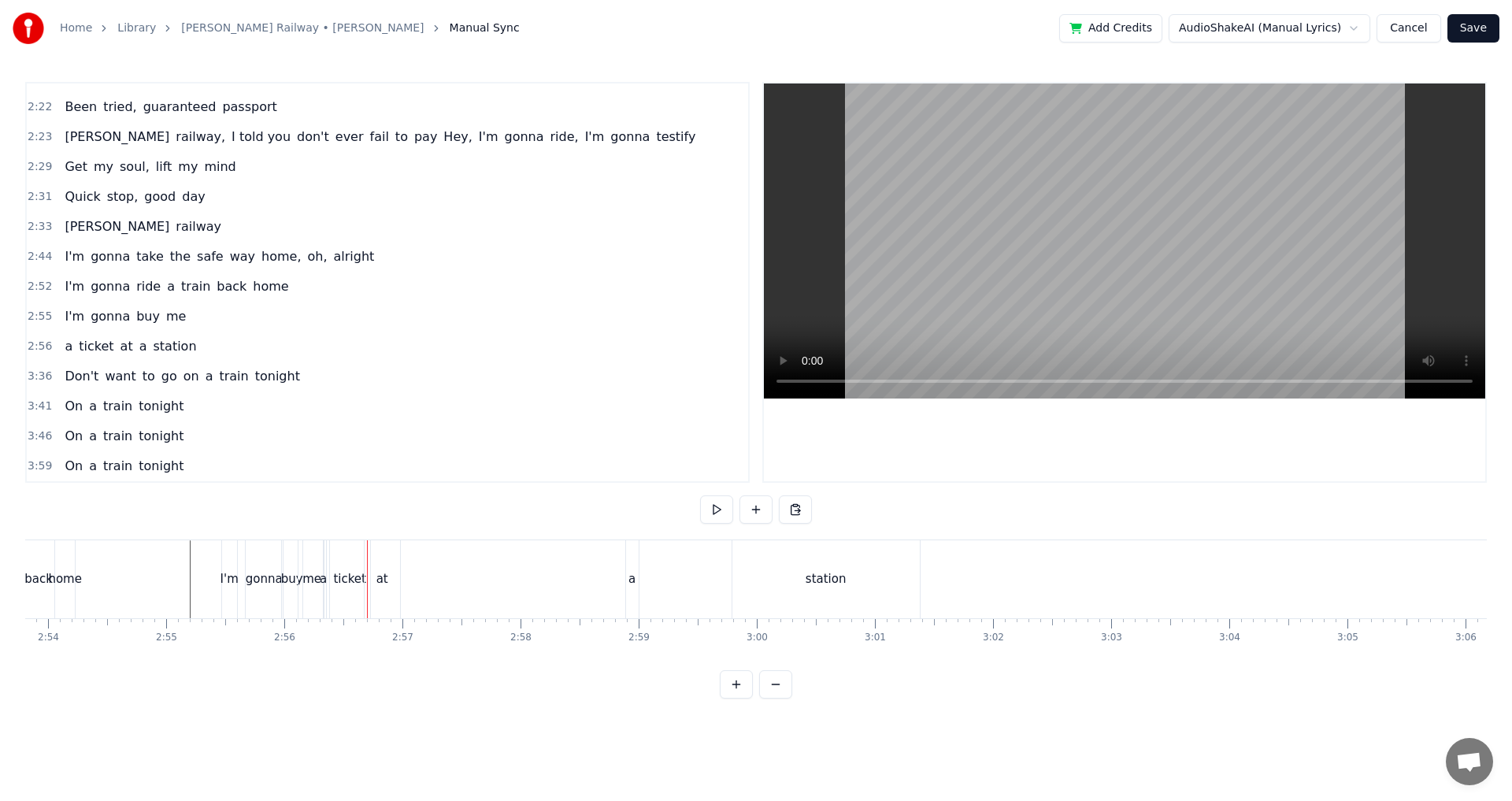
click at [387, 577] on div "at" at bounding box center [382, 580] width 12 height 18
drag, startPoint x: 398, startPoint y: 578, endPoint x: 383, endPoint y: 579, distance: 15.0
click at [383, 579] on icon at bounding box center [382, 579] width 6 height 13
click at [624, 584] on div "a ticket at a station" at bounding box center [624, 579] width 601 height 78
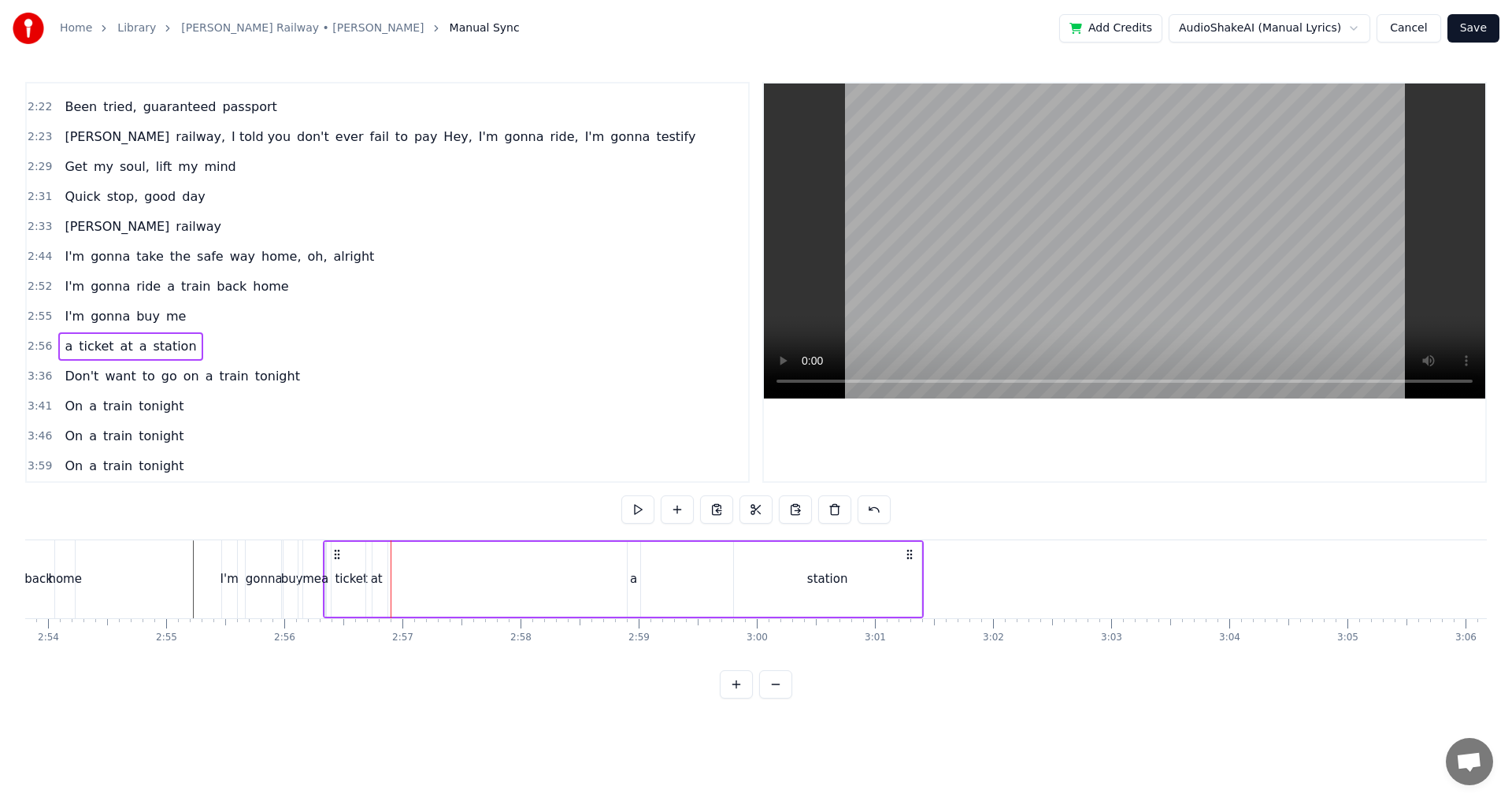
click at [630, 575] on div "a" at bounding box center [633, 580] width 7 height 18
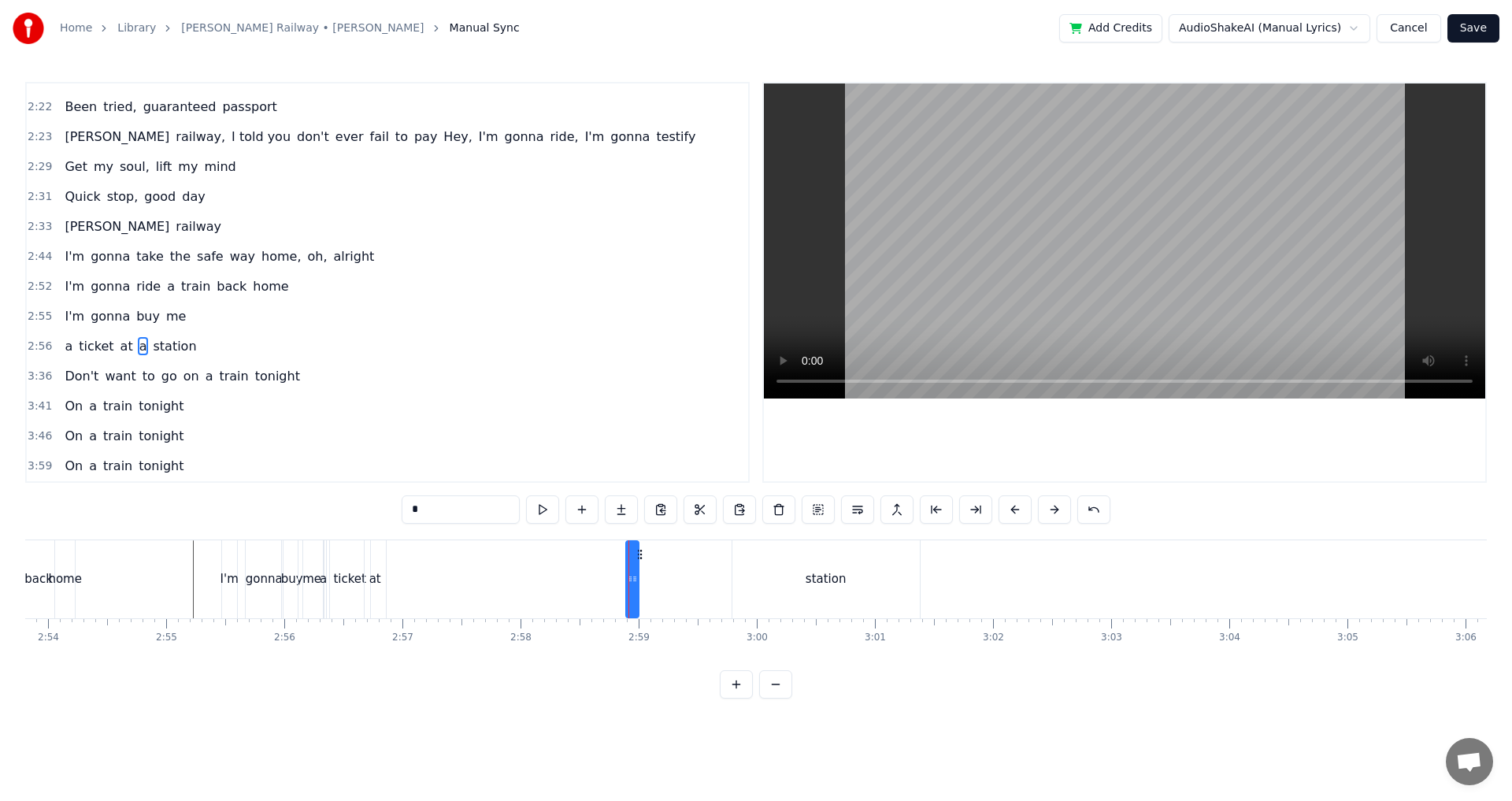
click at [640, 553] on icon at bounding box center [640, 554] width 13 height 13
drag, startPoint x: 640, startPoint y: 553, endPoint x: 397, endPoint y: 560, distance: 243.1
click at [397, 560] on icon at bounding box center [397, 554] width 13 height 13
click at [390, 567] on div "a" at bounding box center [389, 579] width 13 height 78
click at [392, 548] on div at bounding box center [390, 580] width 6 height 75
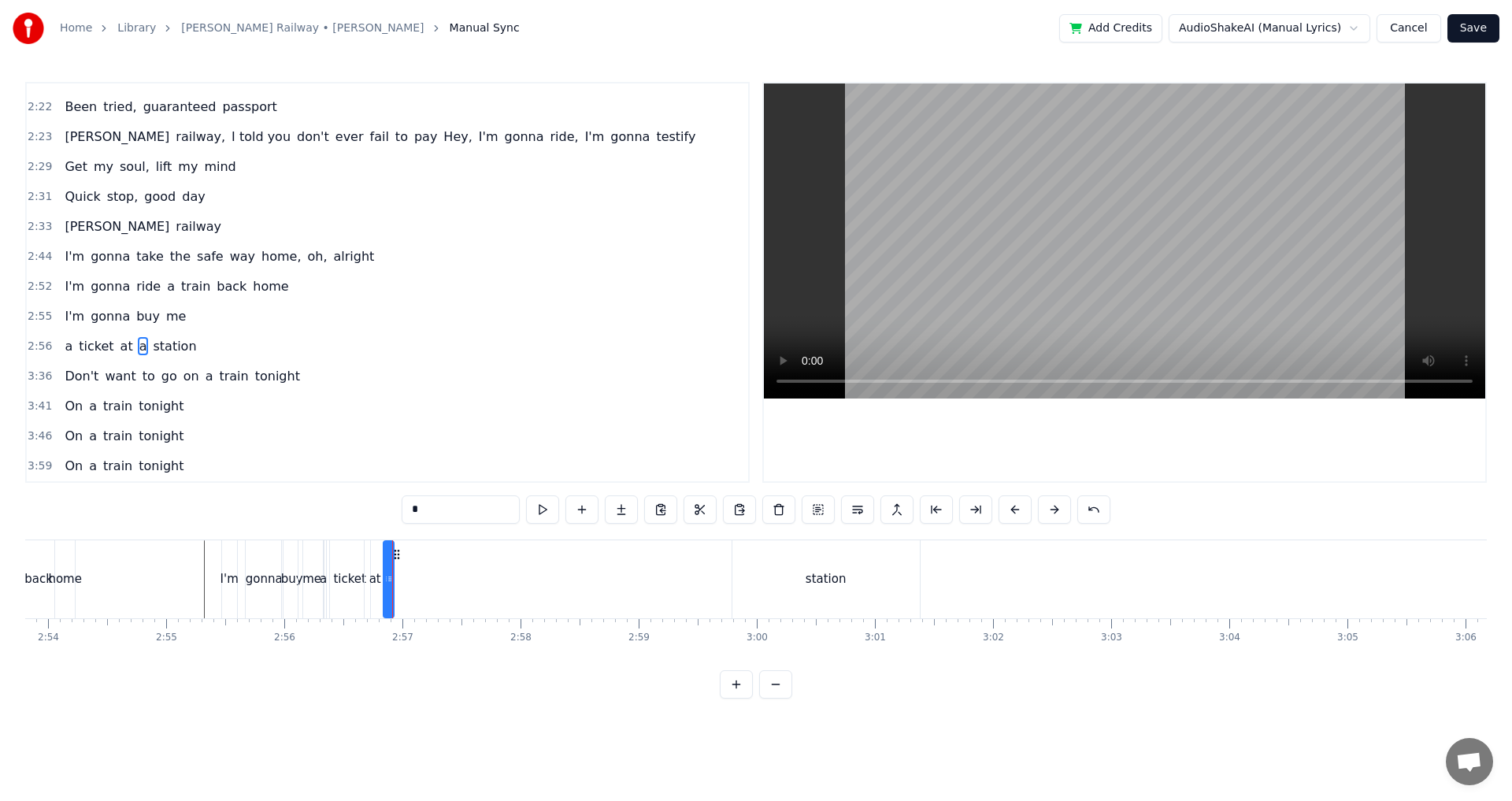
click at [393, 548] on div at bounding box center [392, 579] width 1 height 78
click at [390, 557] on div "a" at bounding box center [388, 579] width 10 height 78
click at [395, 561] on div at bounding box center [393, 580] width 6 height 75
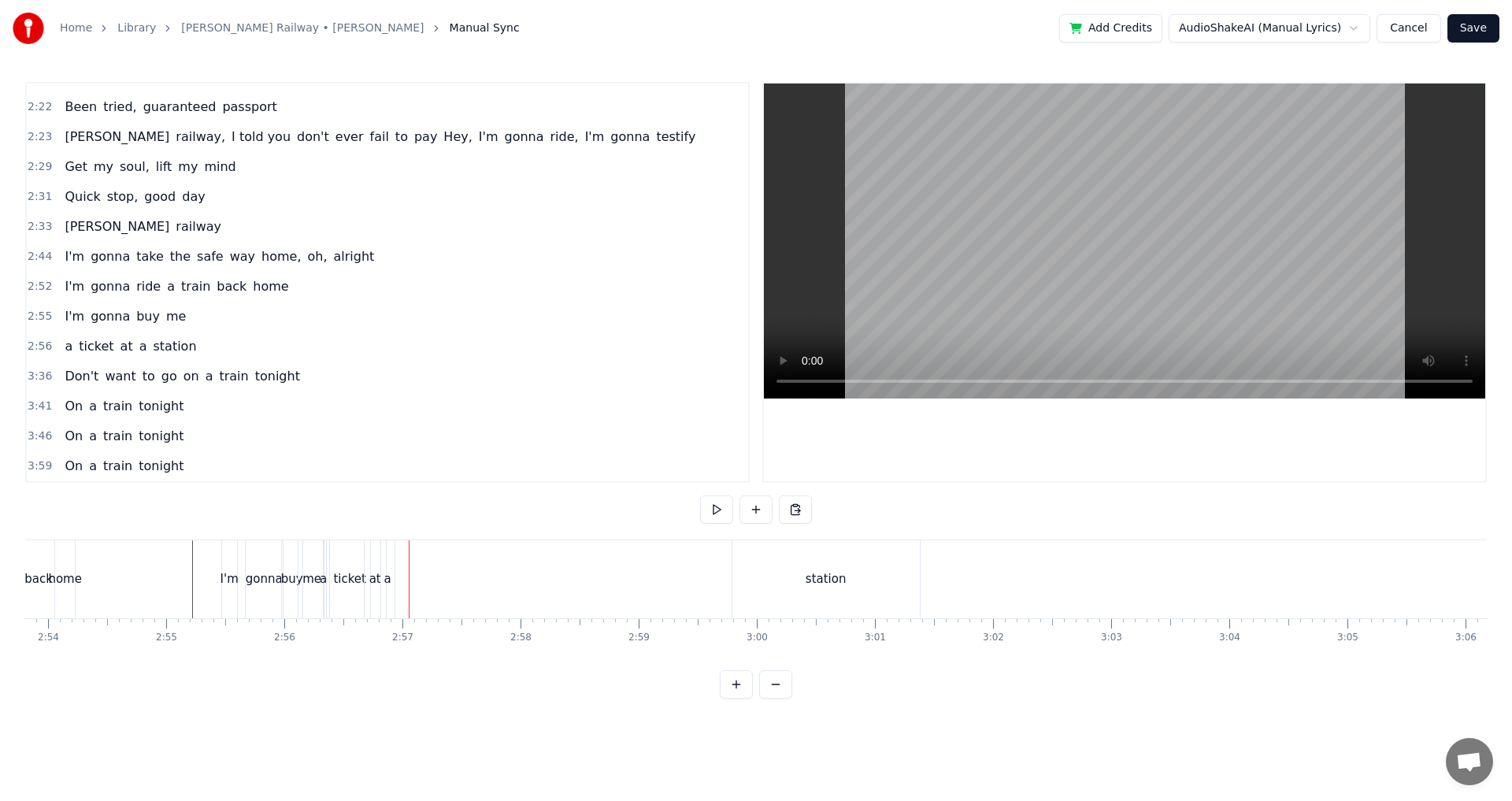
click at [812, 584] on div "station" at bounding box center [826, 580] width 41 height 18
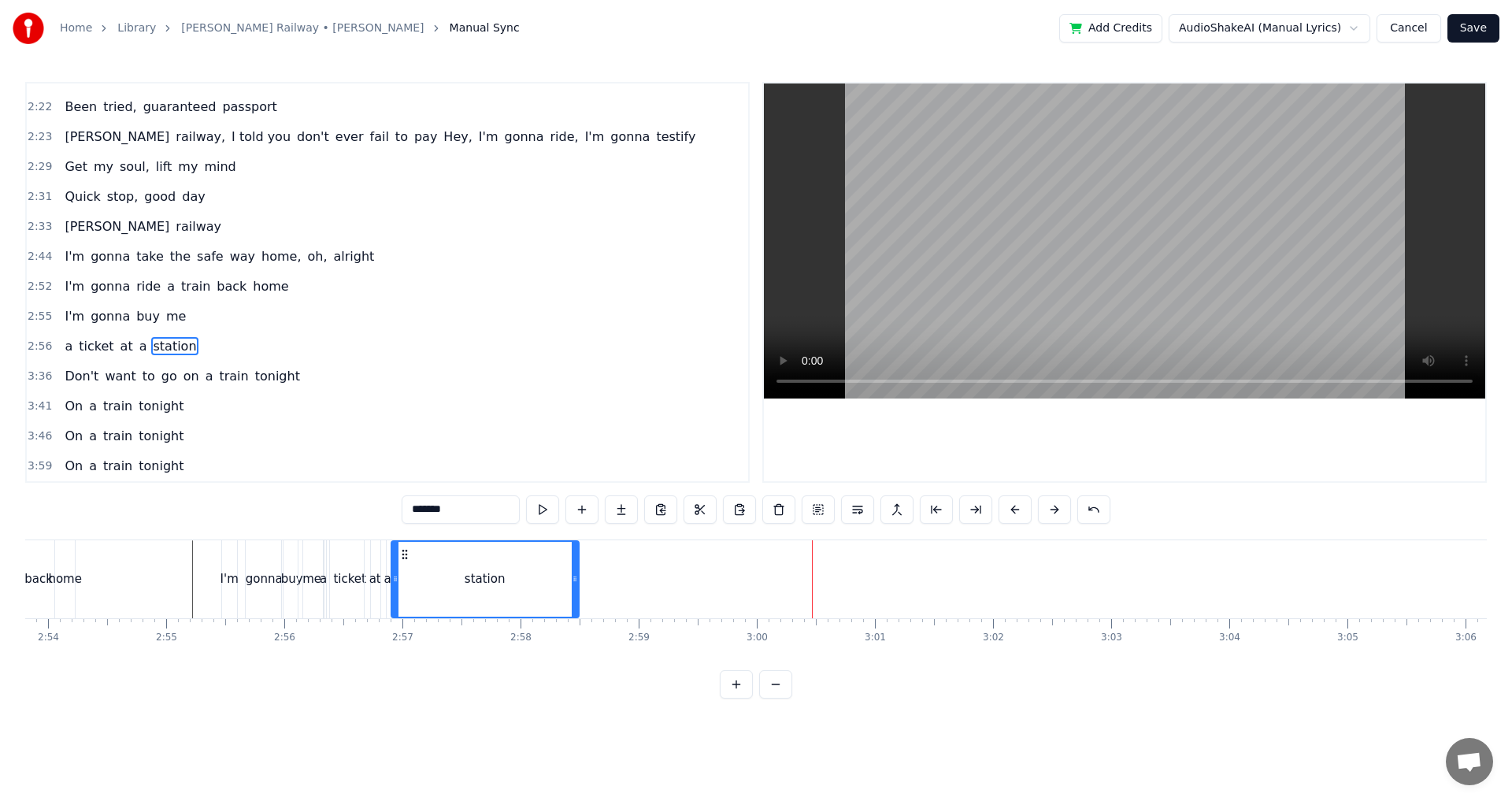
drag, startPoint x: 747, startPoint y: 554, endPoint x: 406, endPoint y: 562, distance: 341.1
click at [406, 562] on div "station" at bounding box center [484, 580] width 186 height 75
drag, startPoint x: 574, startPoint y: 585, endPoint x: 534, endPoint y: 587, distance: 40.0
click at [537, 587] on div at bounding box center [540, 580] width 6 height 75
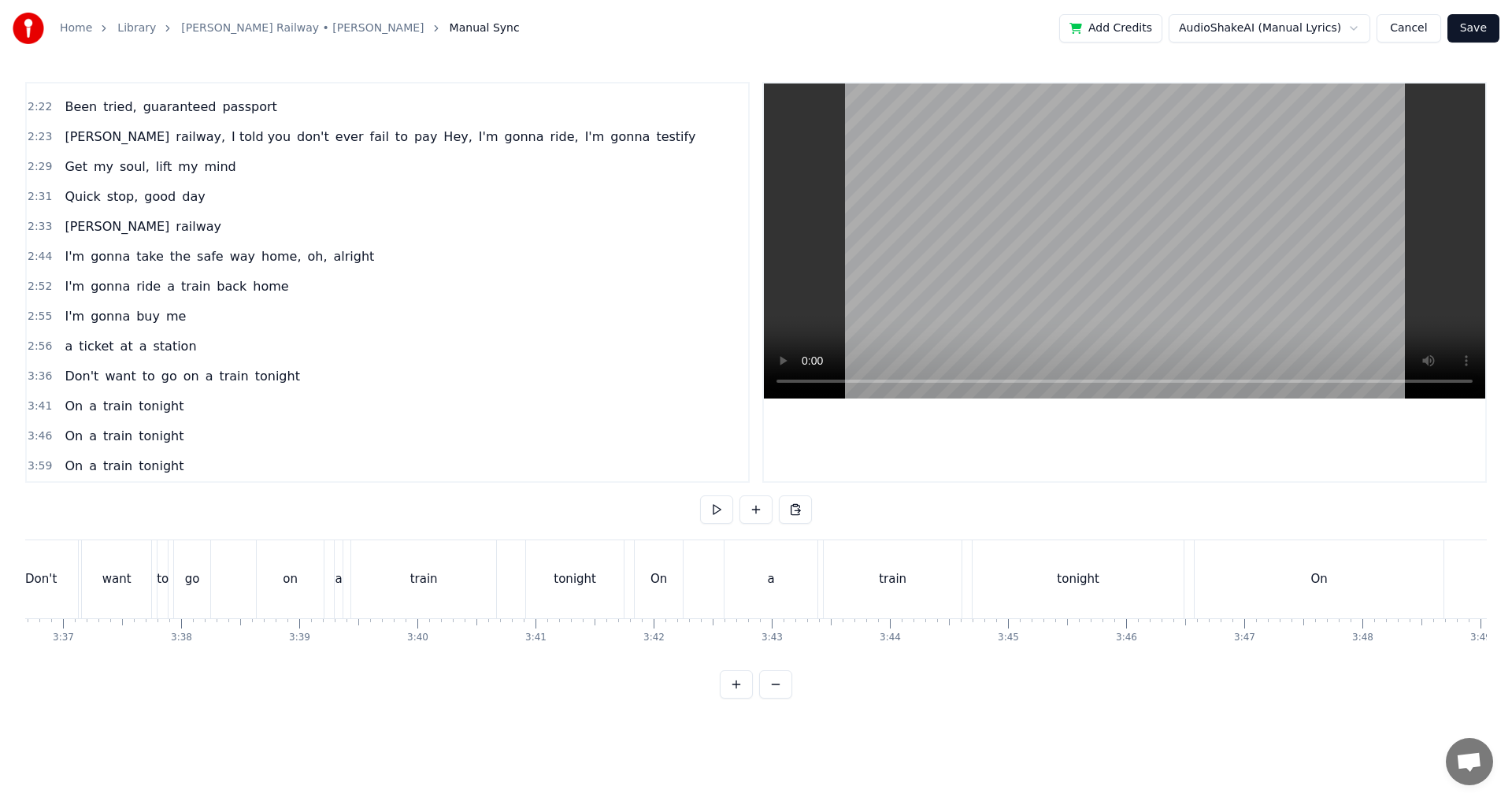
scroll to position [0, 25172]
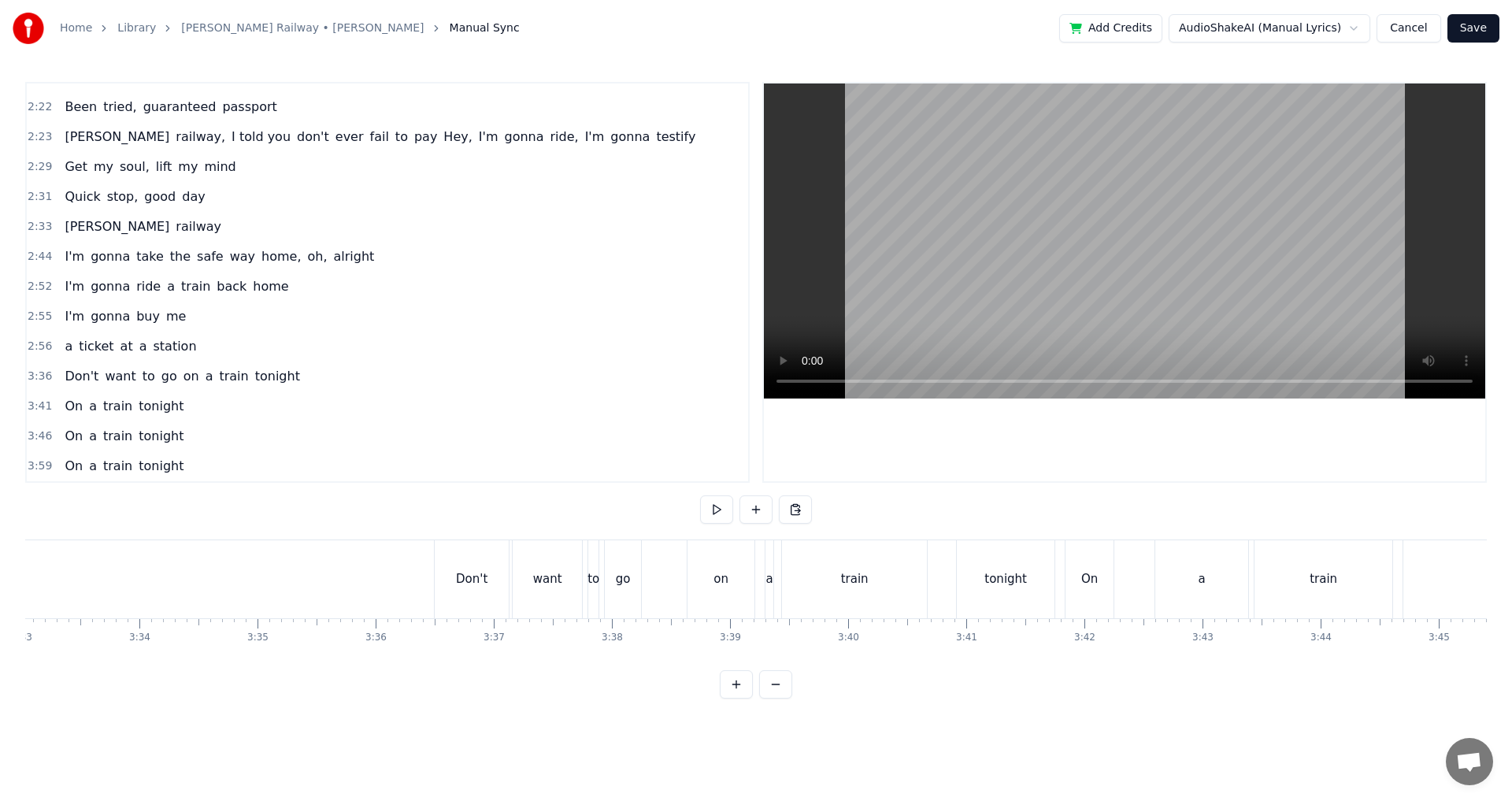
click at [479, 571] on div "Don't" at bounding box center [472, 580] width 31 height 18
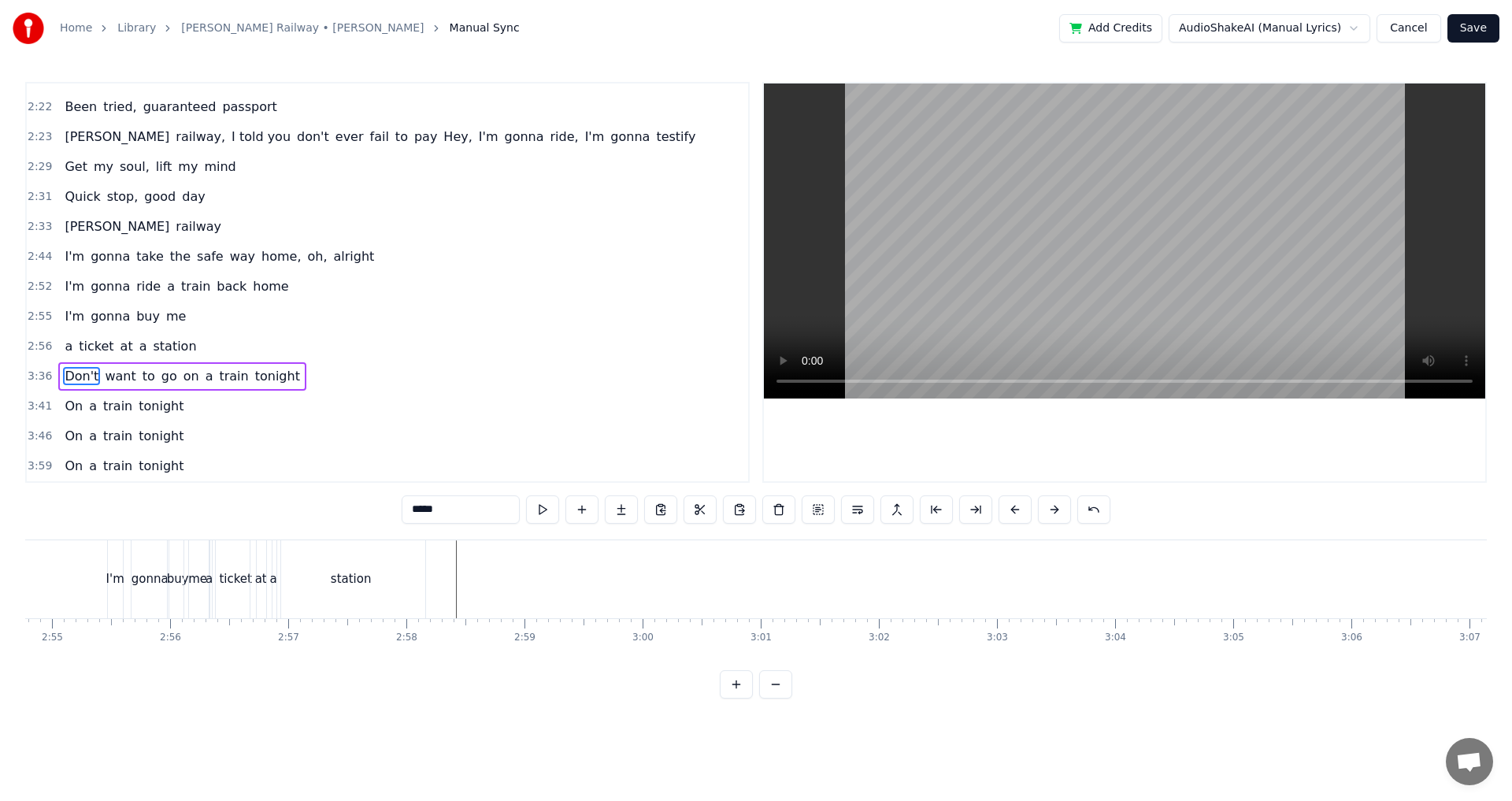
scroll to position [0, 20634]
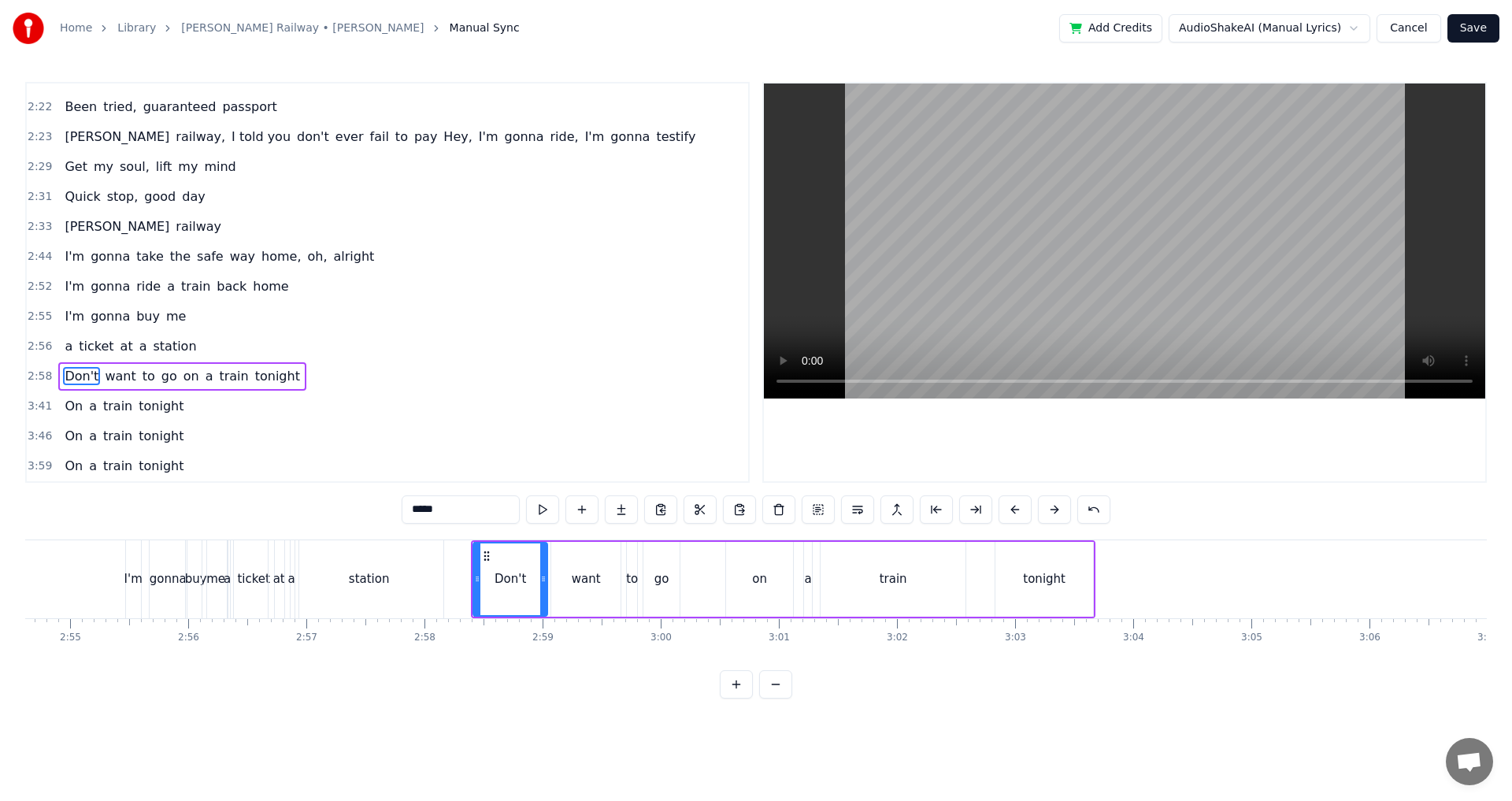
click at [542, 499] on button at bounding box center [543, 509] width 33 height 29
click at [541, 507] on button at bounding box center [543, 509] width 33 height 29
drag, startPoint x: 541, startPoint y: 578, endPoint x: 517, endPoint y: 582, distance: 24.3
click at [519, 582] on icon at bounding box center [522, 579] width 6 height 13
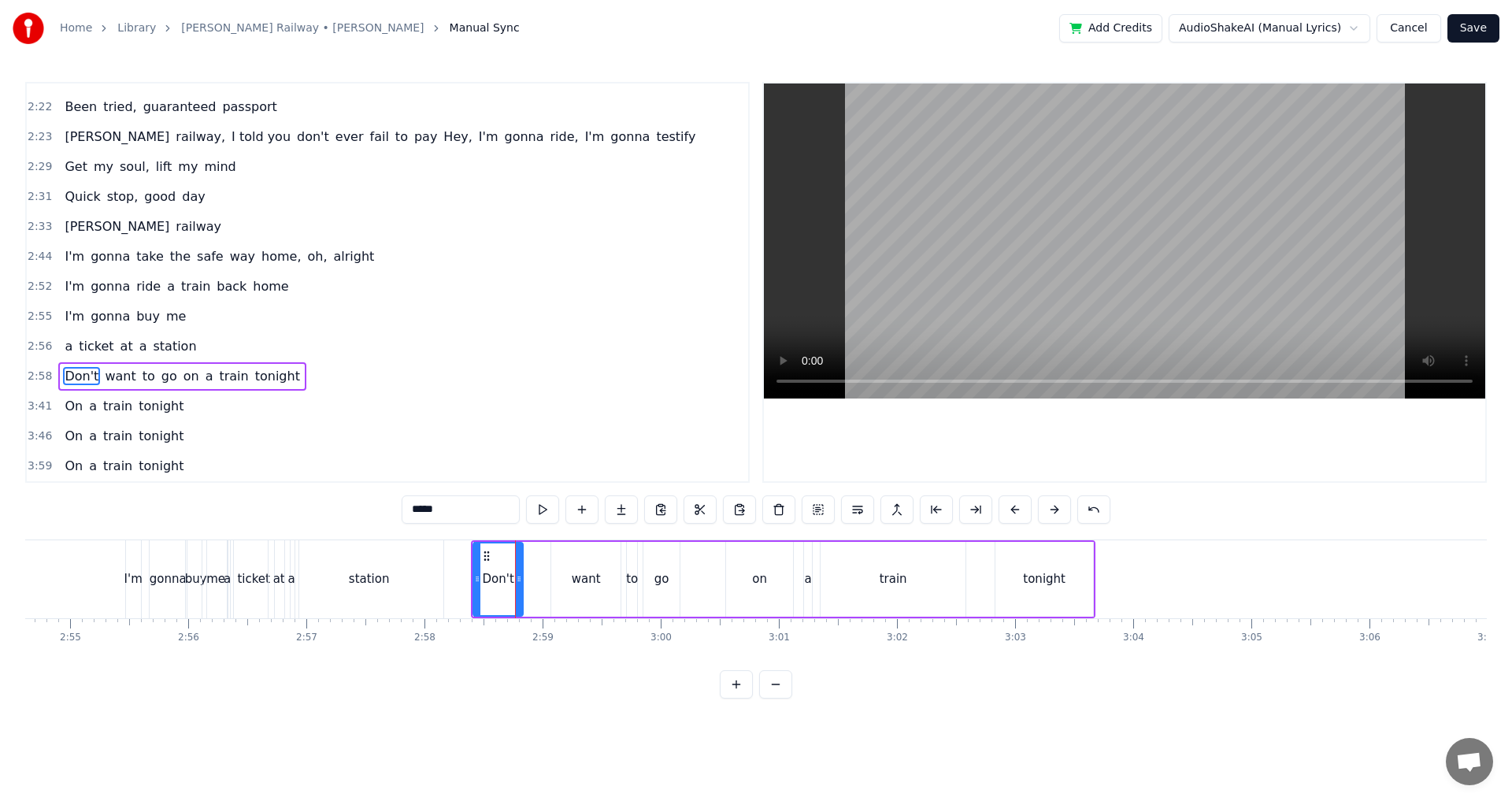
click at [583, 572] on div "want" at bounding box center [587, 580] width 29 height 18
drag, startPoint x: 565, startPoint y: 556, endPoint x: 532, endPoint y: 559, distance: 33.1
click at [532, 559] on icon at bounding box center [532, 556] width 13 height 13
drag, startPoint x: 583, startPoint y: 578, endPoint x: 546, endPoint y: 585, distance: 37.7
click at [546, 585] on icon at bounding box center [547, 579] width 6 height 13
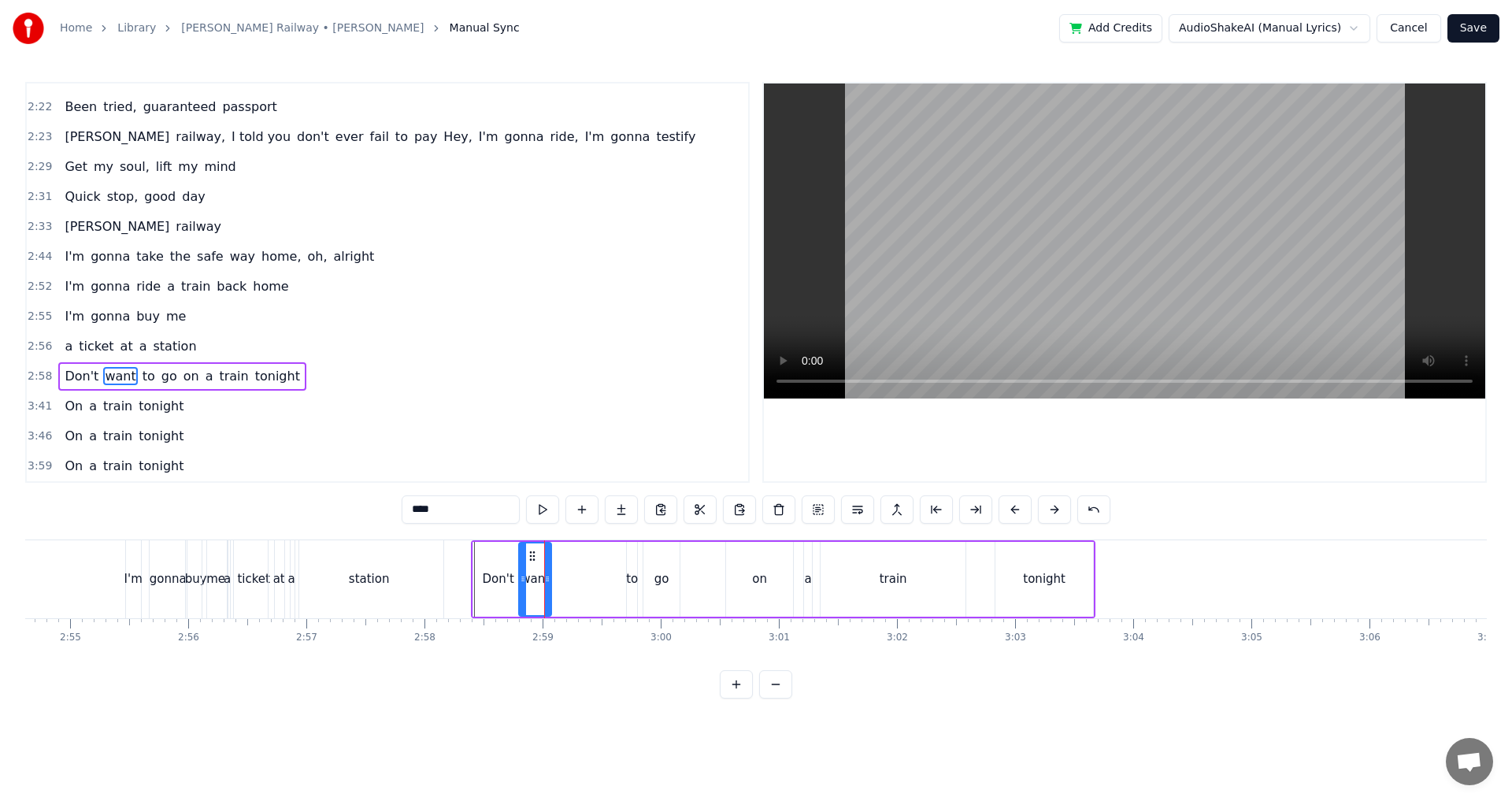
click at [633, 580] on div "to" at bounding box center [632, 580] width 12 height 18
drag, startPoint x: 639, startPoint y: 553, endPoint x: 562, endPoint y: 562, distance: 77.5
click at [562, 562] on icon at bounding box center [563, 556] width 13 height 13
click at [523, 571] on div "want" at bounding box center [535, 580] width 29 height 18
type input "****"
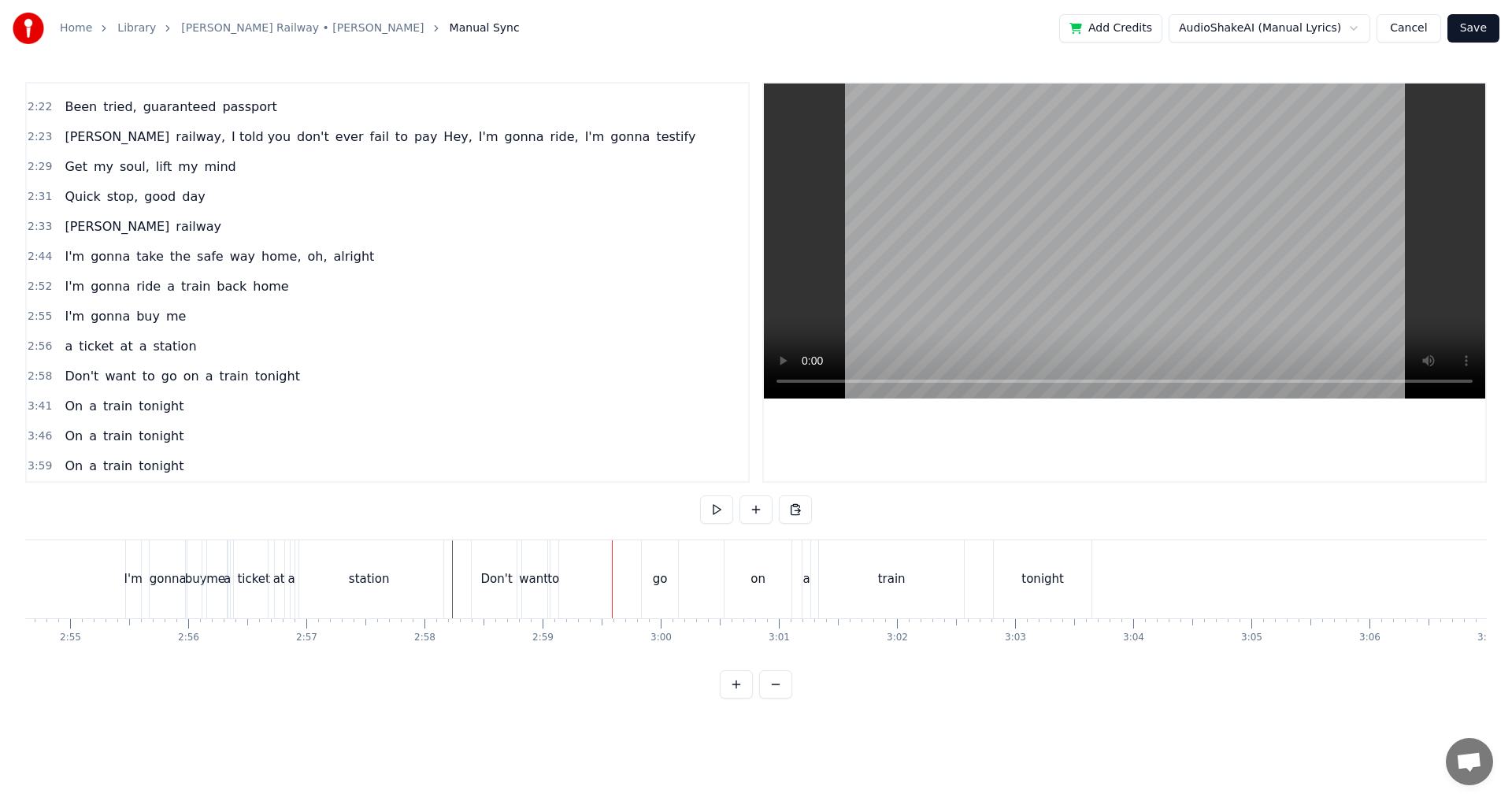
click at [656, 579] on div "go" at bounding box center [660, 580] width 15 height 18
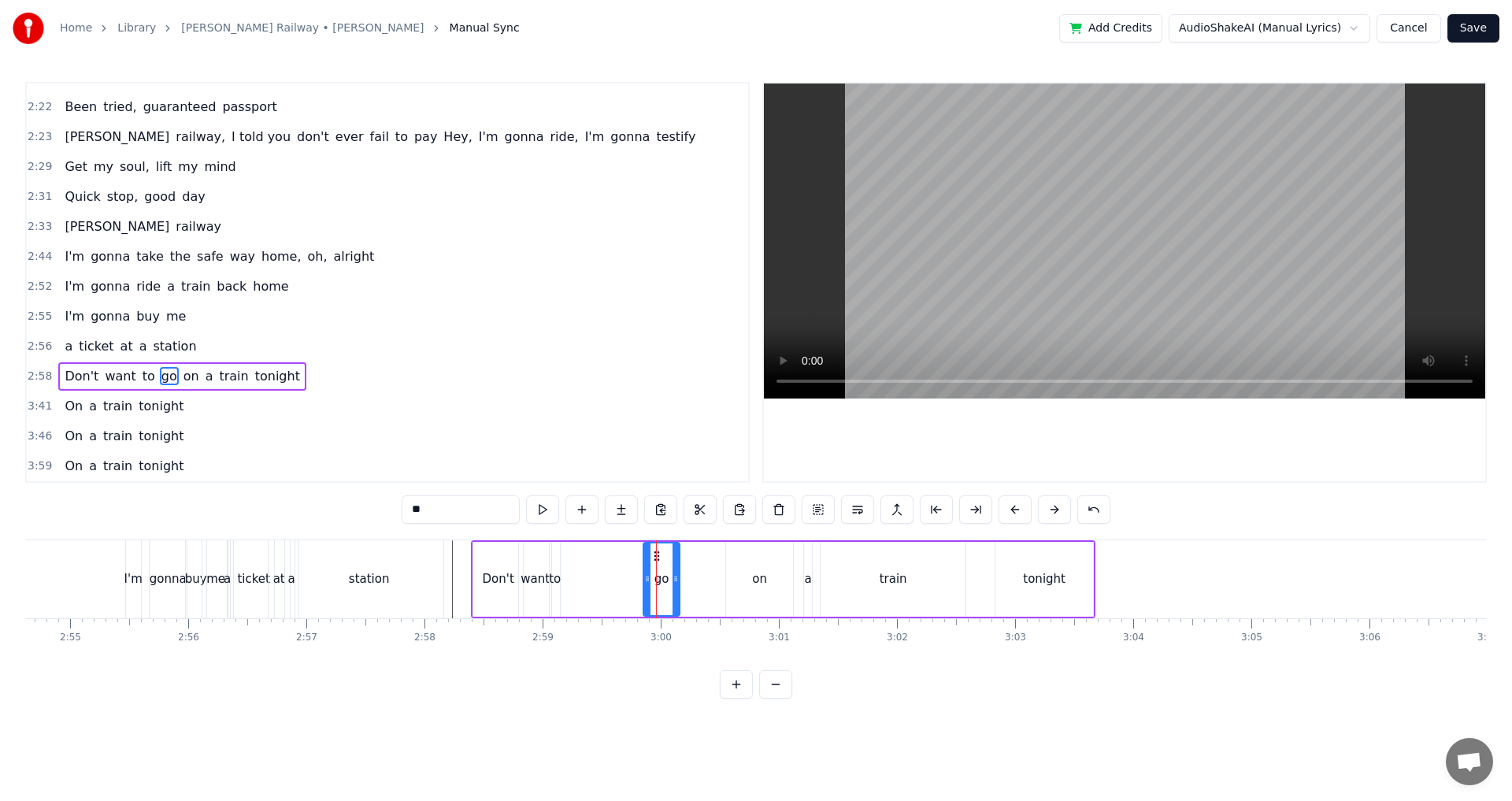
drag, startPoint x: 657, startPoint y: 557, endPoint x: 573, endPoint y: 565, distance: 84.4
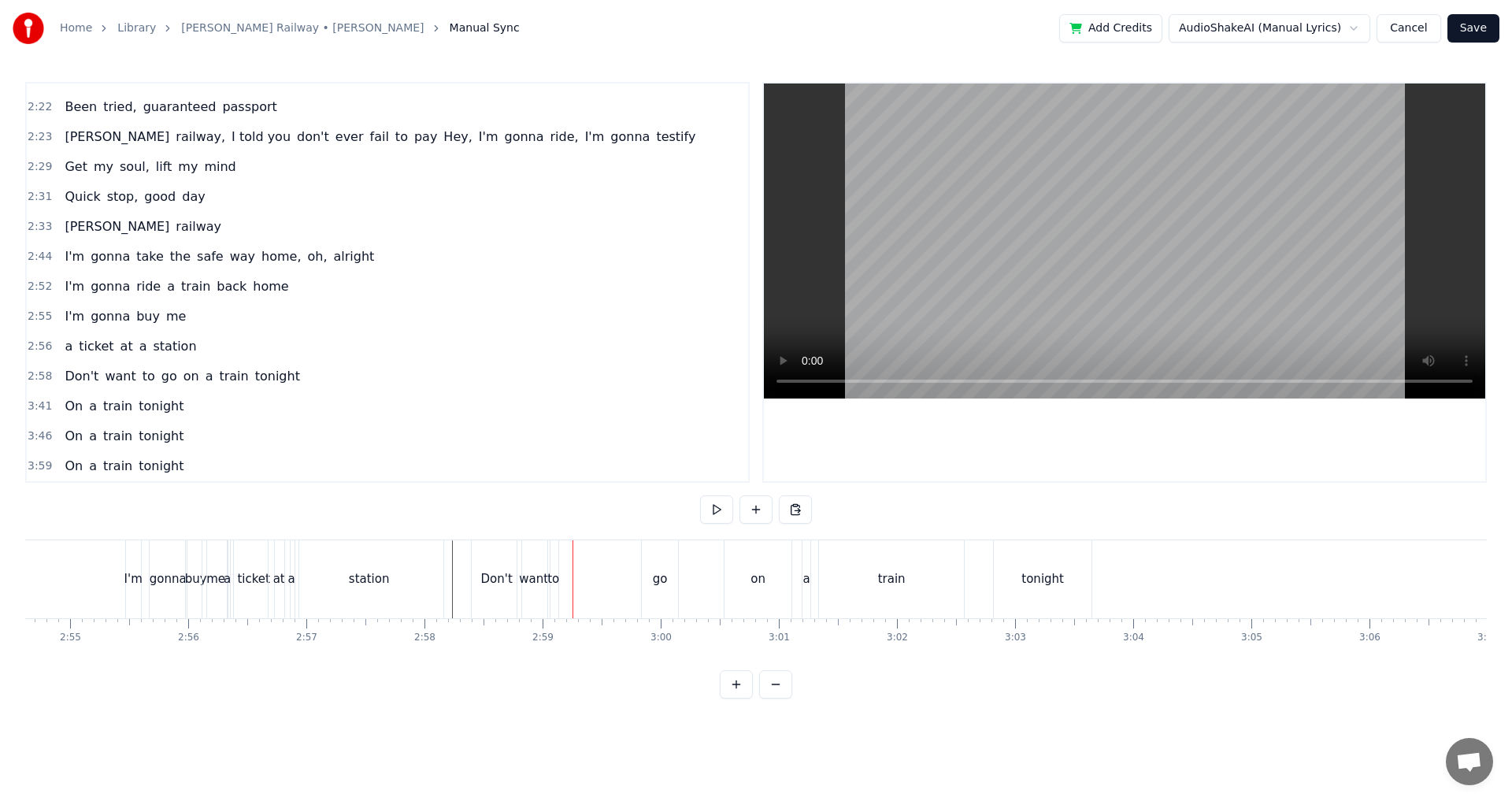
click at [661, 554] on div "go" at bounding box center [659, 579] width 36 height 78
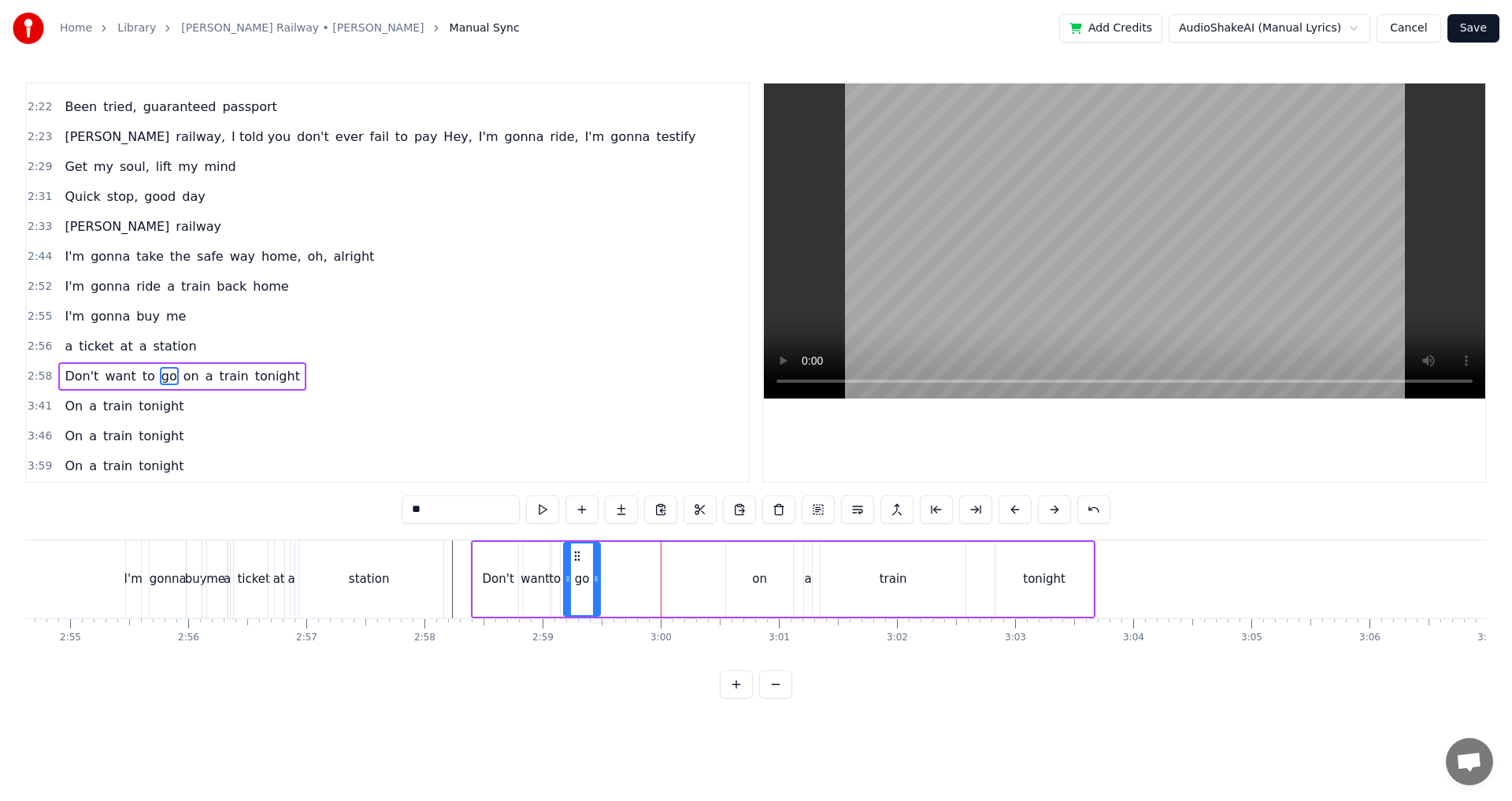
drag, startPoint x: 658, startPoint y: 554, endPoint x: 579, endPoint y: 571, distance: 80.8
click at [579, 571] on div "go" at bounding box center [582, 579] width 34 height 72
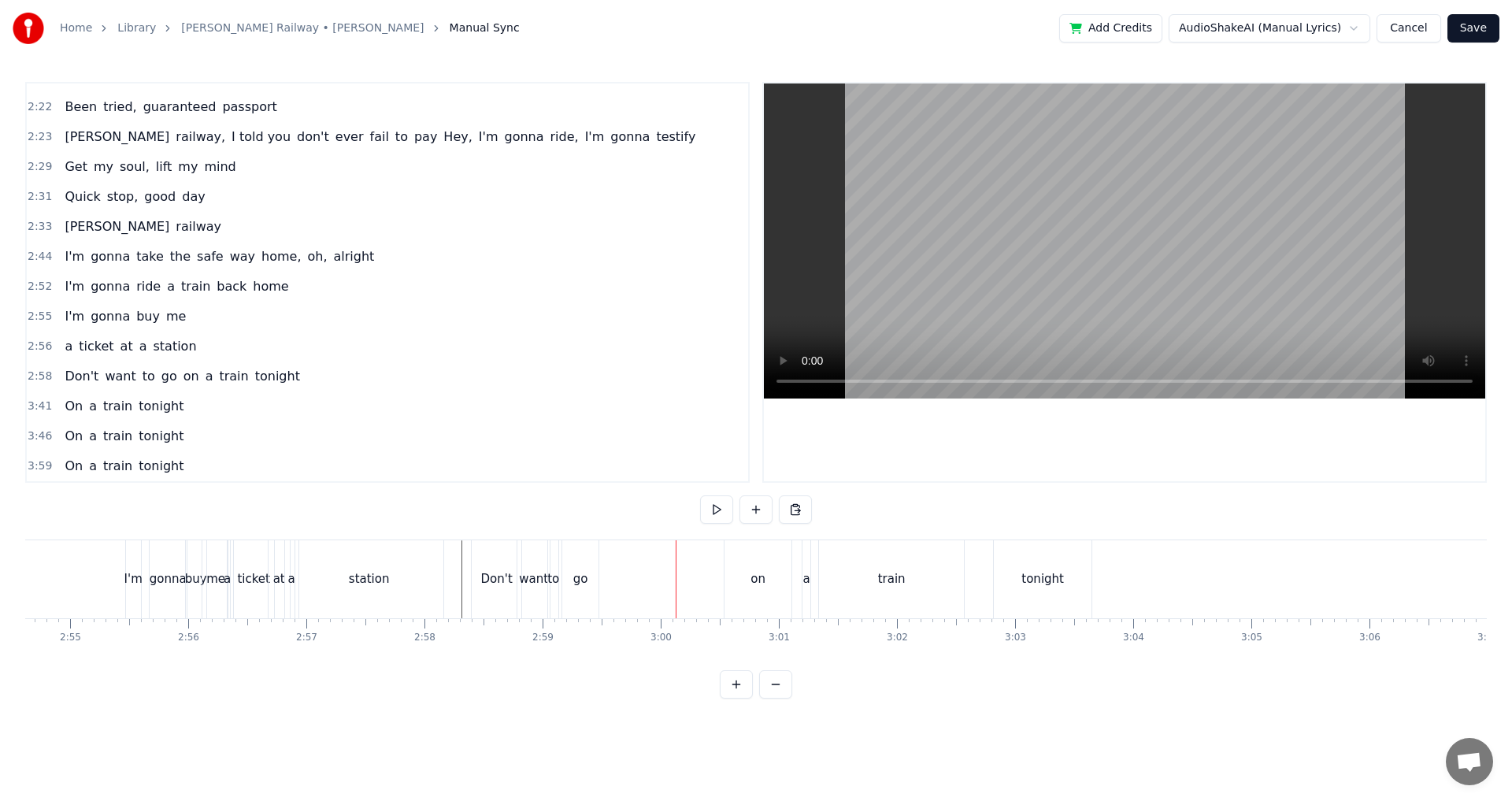
click at [766, 587] on div "on" at bounding box center [758, 579] width 67 height 78
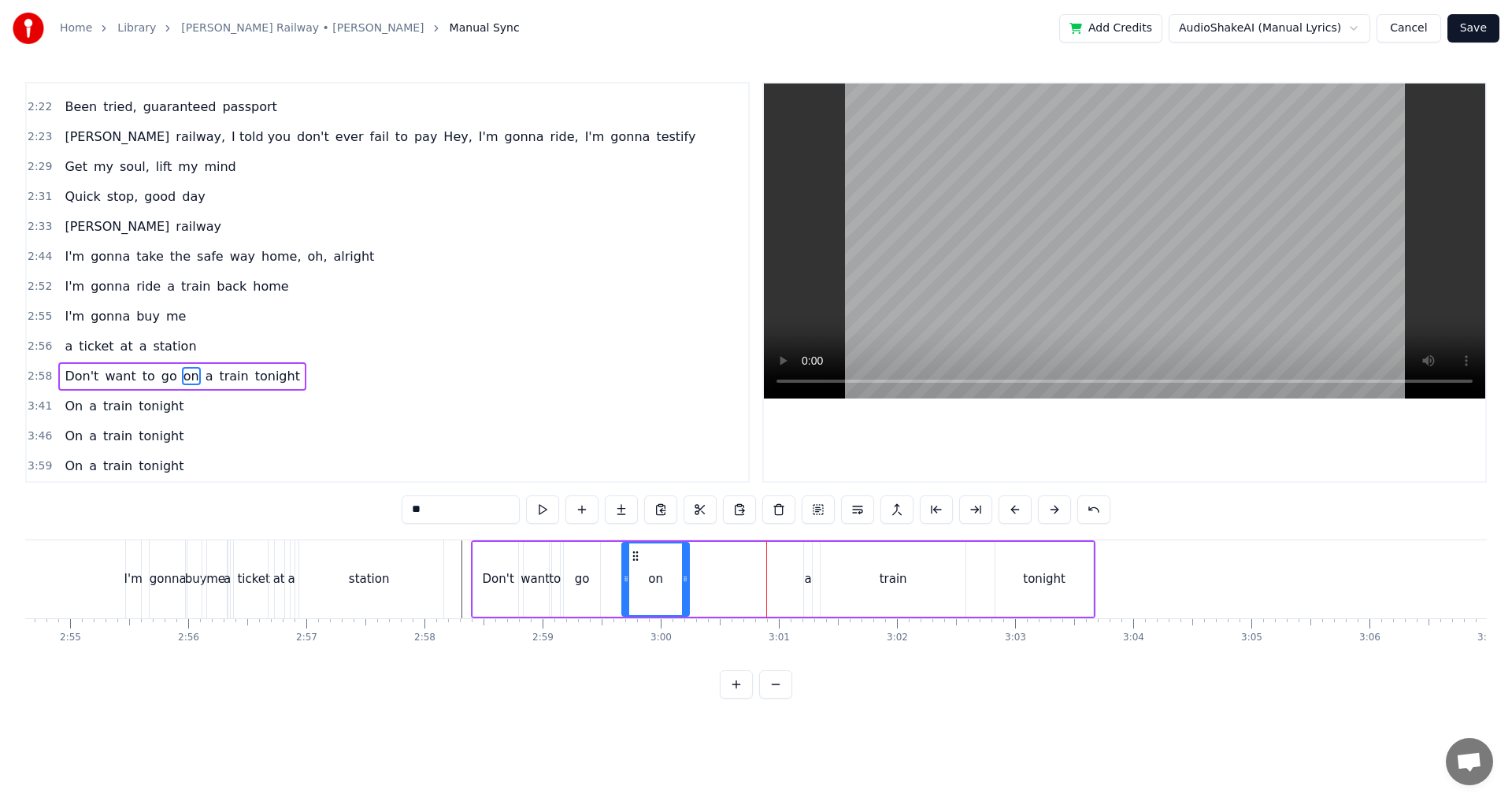
drag, startPoint x: 739, startPoint y: 550, endPoint x: 635, endPoint y: 563, distance: 104.8
click at [635, 563] on div "on" at bounding box center [655, 579] width 66 height 72
drag, startPoint x: 626, startPoint y: 575, endPoint x: 664, endPoint y: 577, distance: 38.1
click at [645, 575] on icon at bounding box center [644, 579] width 6 height 13
drag, startPoint x: 686, startPoint y: 577, endPoint x: 670, endPoint y: 580, distance: 16.3
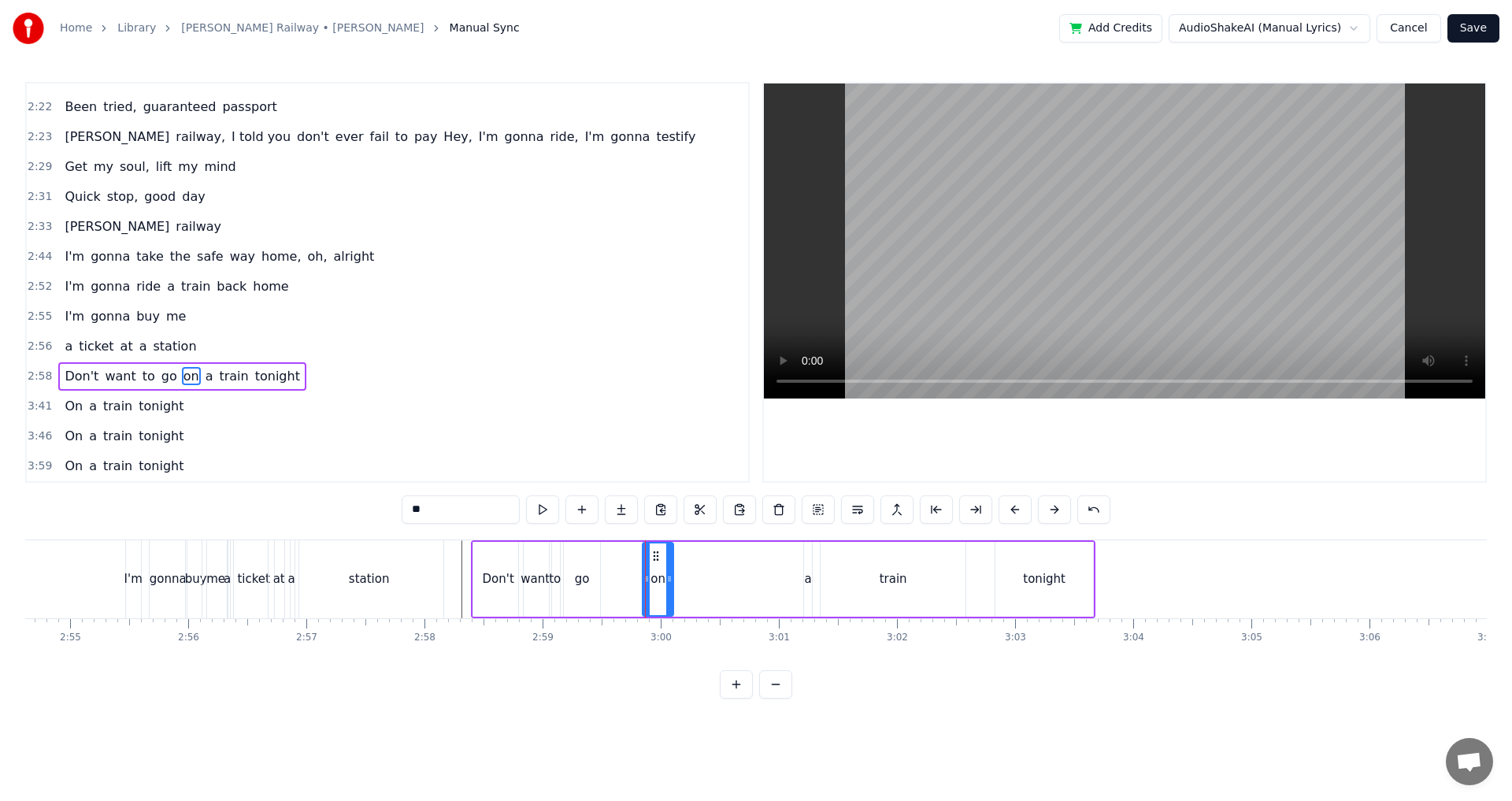
click at [670, 580] on icon at bounding box center [669, 579] width 6 height 13
click at [649, 560] on div "on" at bounding box center [658, 579] width 29 height 72
drag, startPoint x: 656, startPoint y: 558, endPoint x: 647, endPoint y: 559, distance: 9.1
click at [647, 559] on div "on" at bounding box center [658, 579] width 29 height 72
click at [642, 563] on div at bounding box center [641, 579] width 6 height 72
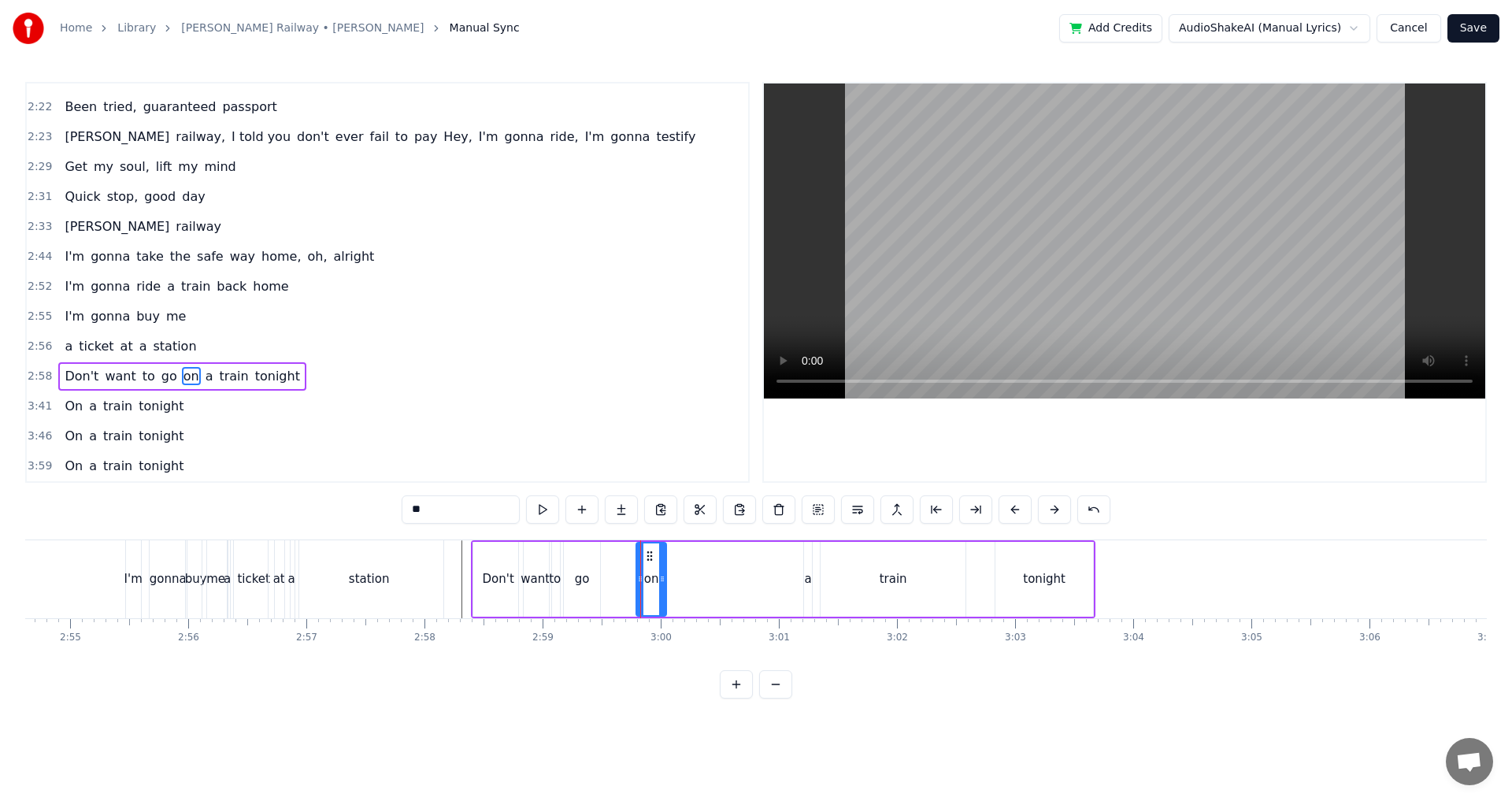
click at [660, 574] on div at bounding box center [662, 579] width 6 height 72
click at [832, 572] on div "train" at bounding box center [893, 580] width 145 height 75
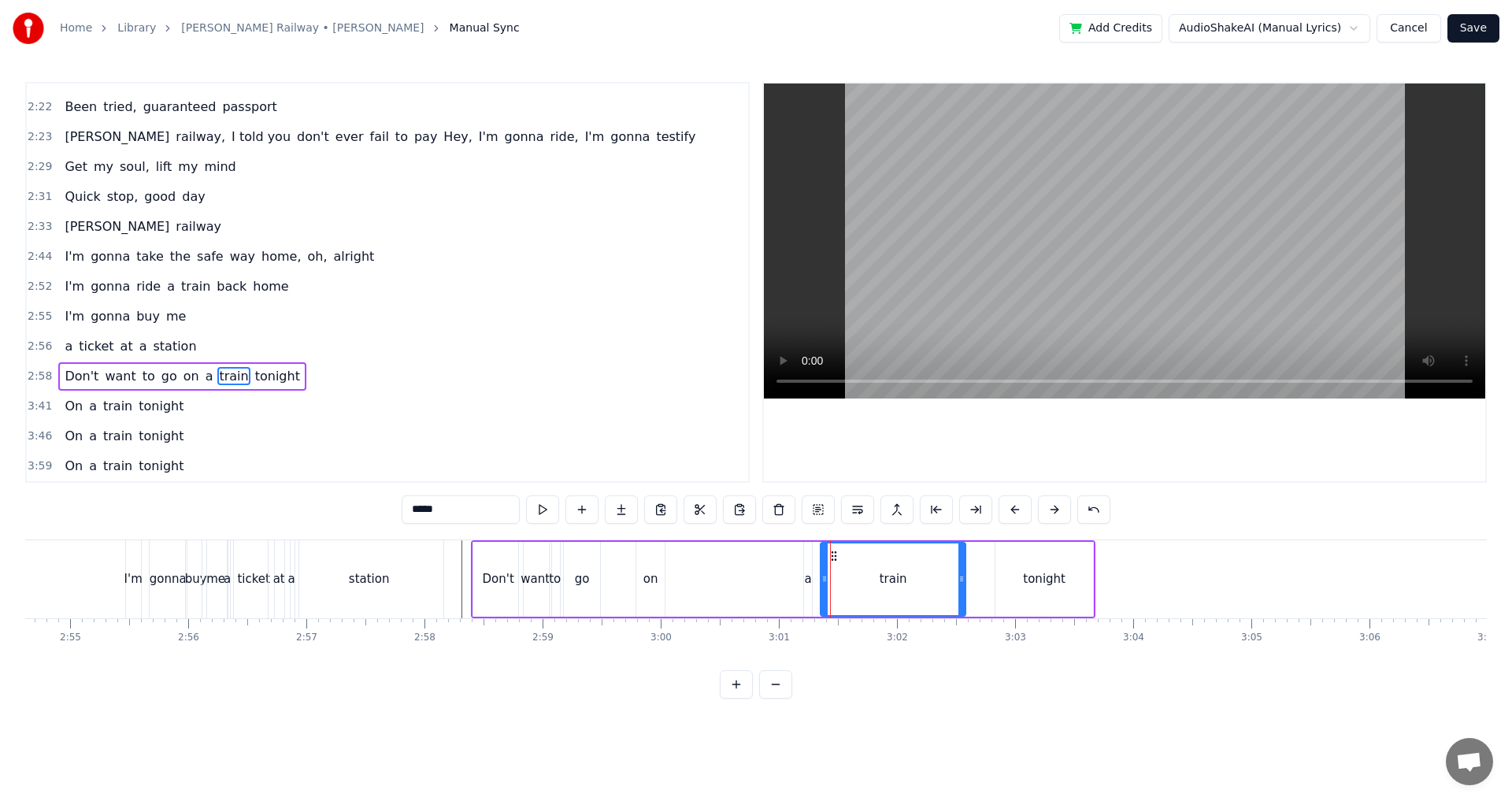
click at [807, 573] on div "a" at bounding box center [808, 580] width 7 height 18
type input "*"
drag, startPoint x: 815, startPoint y: 555, endPoint x: 724, endPoint y: 563, distance: 91.4
click at [724, 563] on div "Don't want to go on a train tonight" at bounding box center [783, 579] width 625 height 78
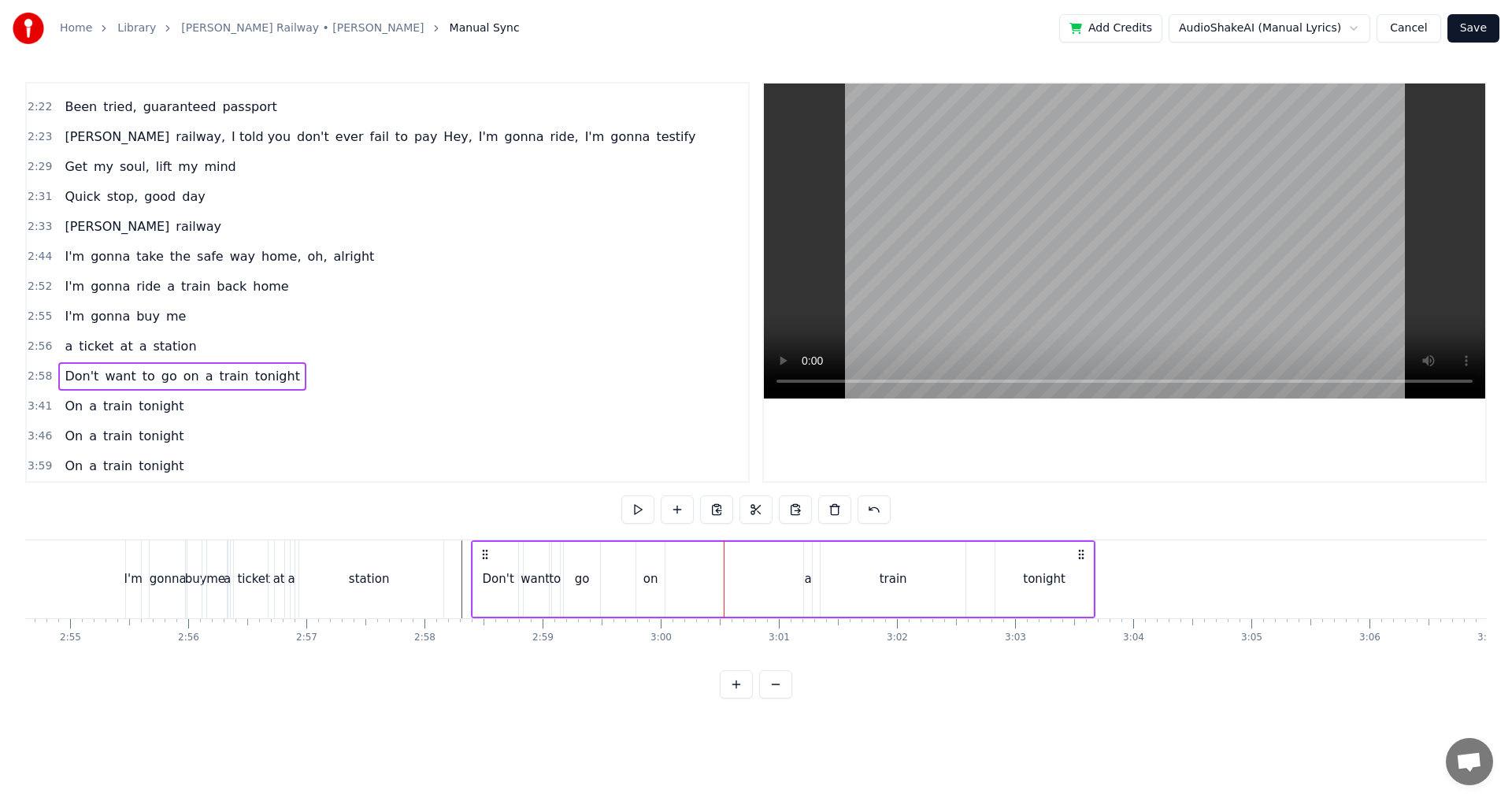
click at [807, 574] on div "a" at bounding box center [808, 580] width 7 height 18
click at [672, 581] on div "Don't want to go on a train tonight" at bounding box center [783, 579] width 625 height 78
click at [809, 577] on div "a" at bounding box center [808, 580] width 7 height 18
drag, startPoint x: 816, startPoint y: 558, endPoint x: 793, endPoint y: 562, distance: 23.3
click at [793, 562] on div "Don't want to go on a train tonight" at bounding box center [783, 579] width 625 height 78
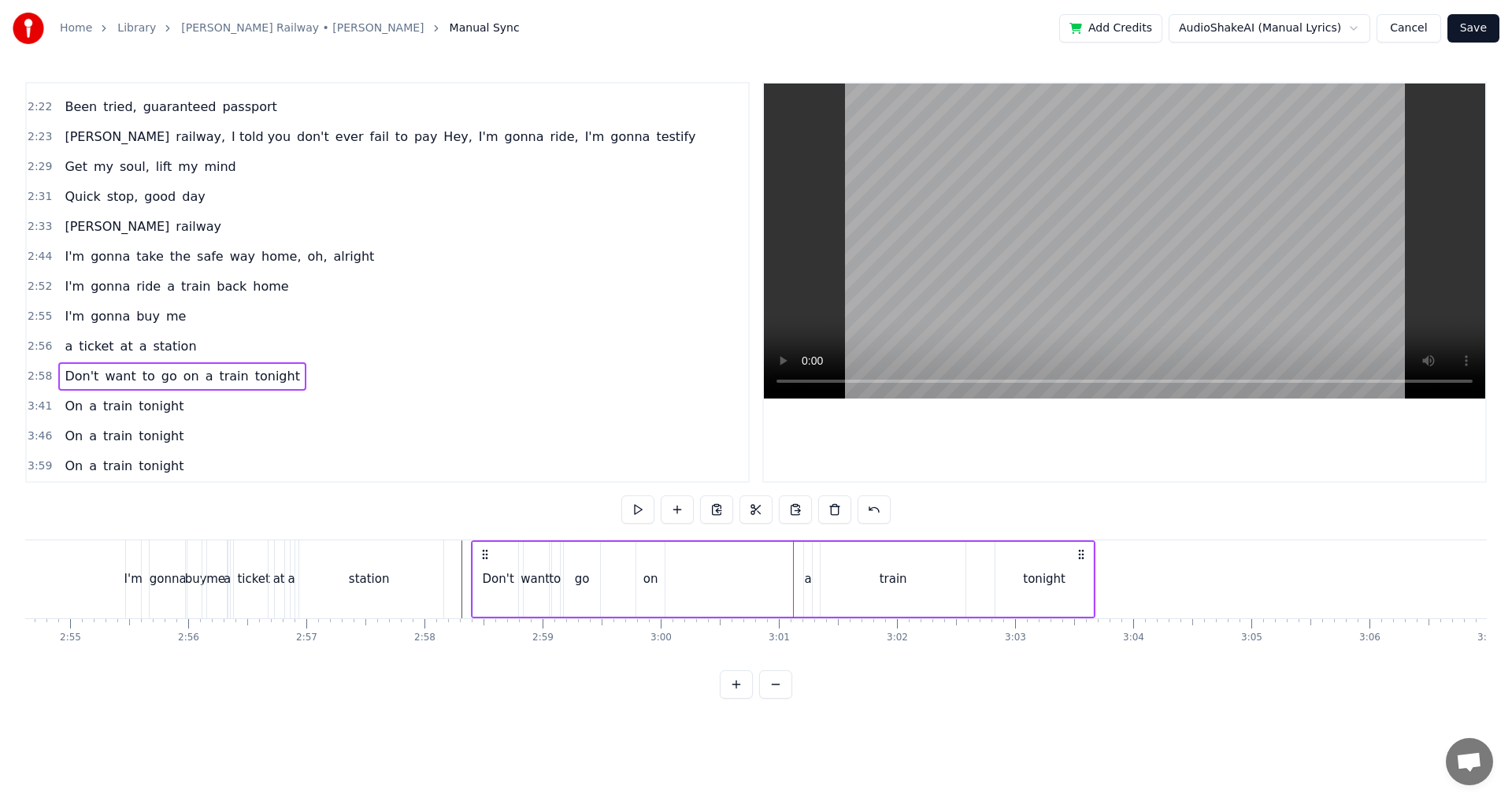
click at [806, 576] on div "a" at bounding box center [808, 580] width 7 height 18
drag, startPoint x: 805, startPoint y: 577, endPoint x: 825, endPoint y: 577, distance: 20.0
click at [825, 577] on icon at bounding box center [828, 579] width 6 height 13
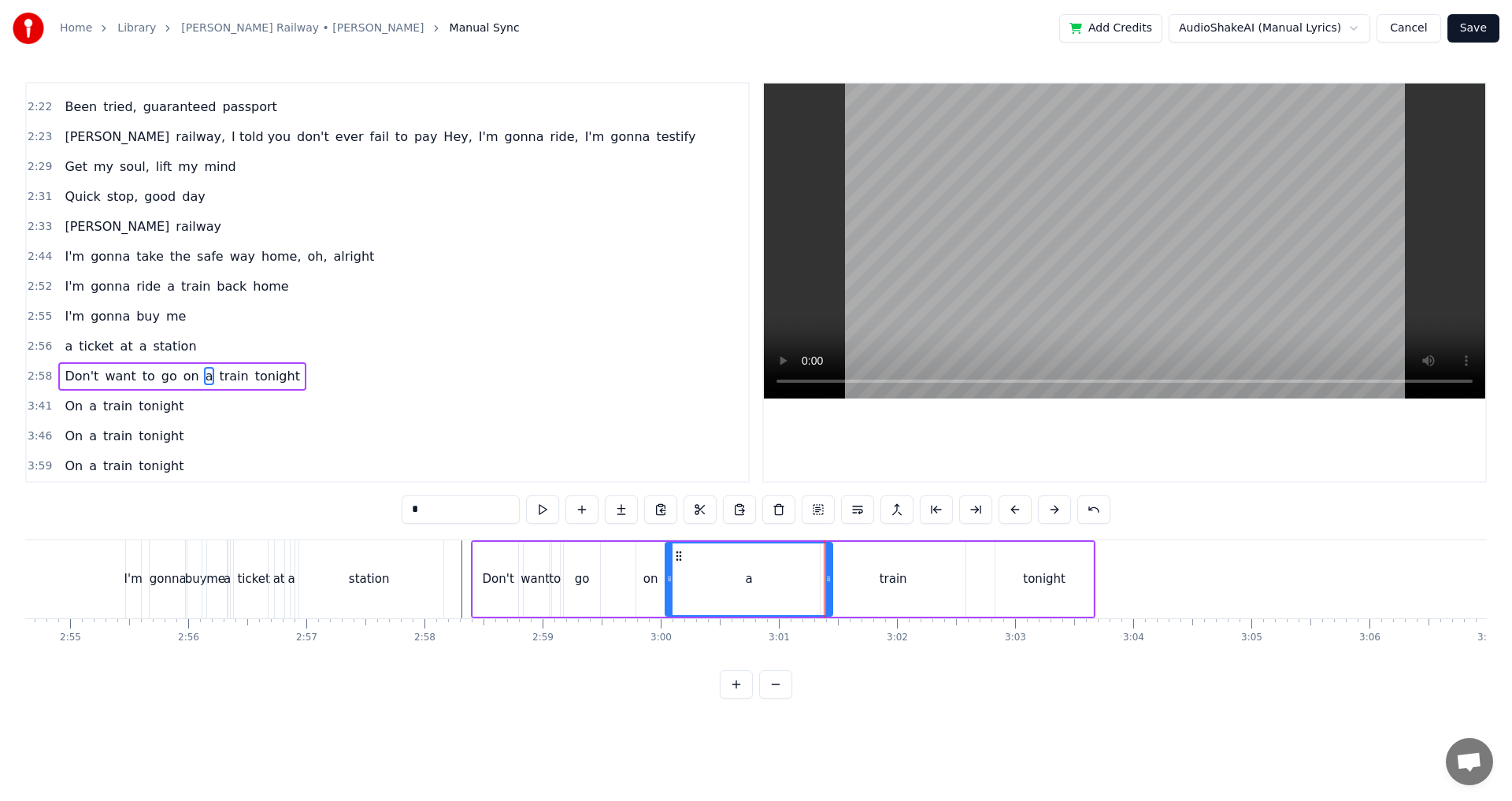
drag, startPoint x: 806, startPoint y: 581, endPoint x: 667, endPoint y: 589, distance: 139.2
click at [667, 589] on div at bounding box center [669, 579] width 6 height 72
drag, startPoint x: 829, startPoint y: 593, endPoint x: 686, endPoint y: 601, distance: 143.2
click at [686, 601] on div at bounding box center [685, 579] width 6 height 72
drag, startPoint x: 675, startPoint y: 555, endPoint x: 671, endPoint y: 564, distance: 9.8
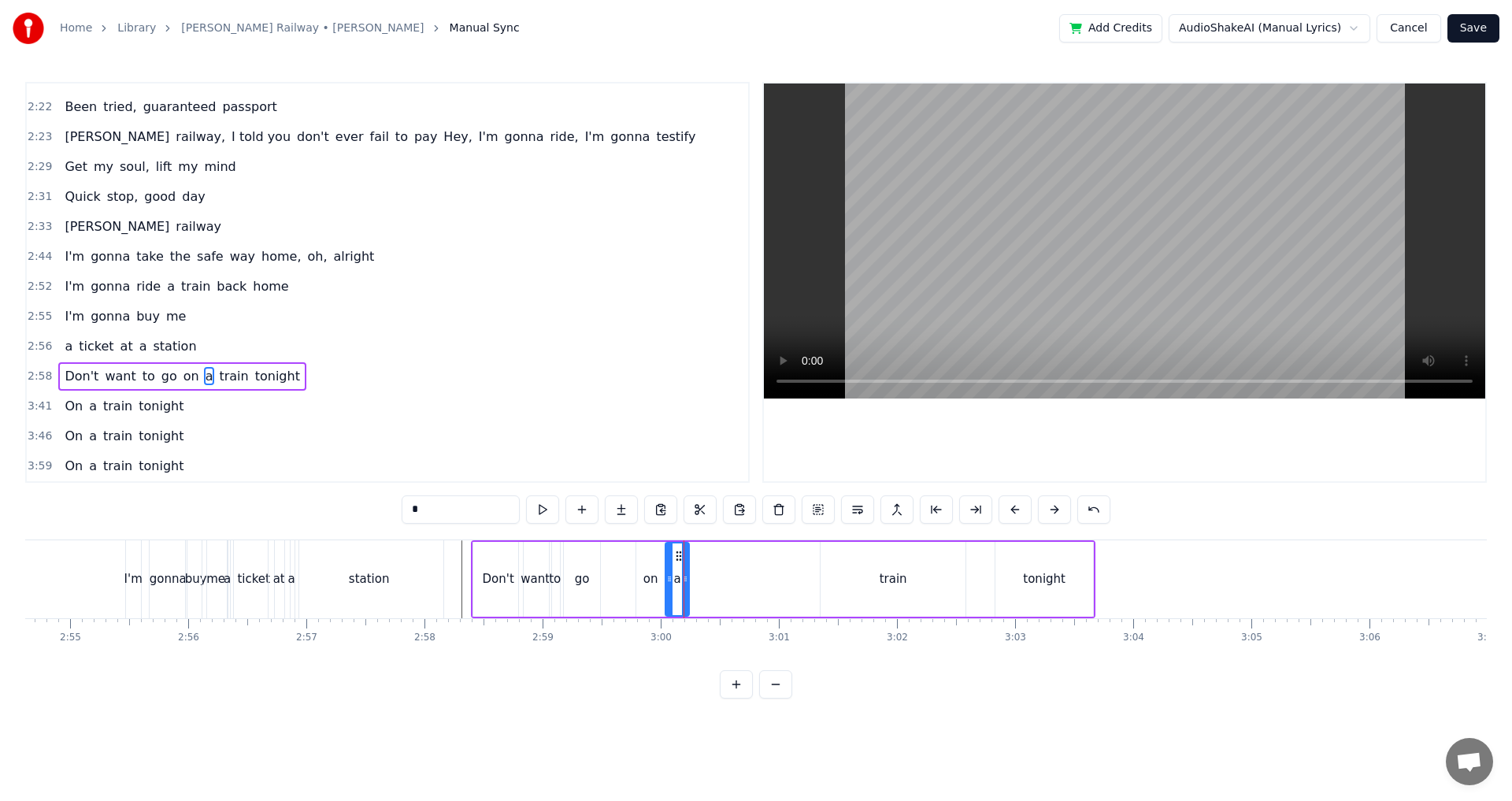
click at [665, 557] on div "a" at bounding box center [678, 580] width 26 height 75
click at [666, 571] on div at bounding box center [665, 579] width 6 height 72
drag, startPoint x: 688, startPoint y: 580, endPoint x: 678, endPoint y: 582, distance: 10.2
click at [678, 582] on icon at bounding box center [675, 579] width 6 height 13
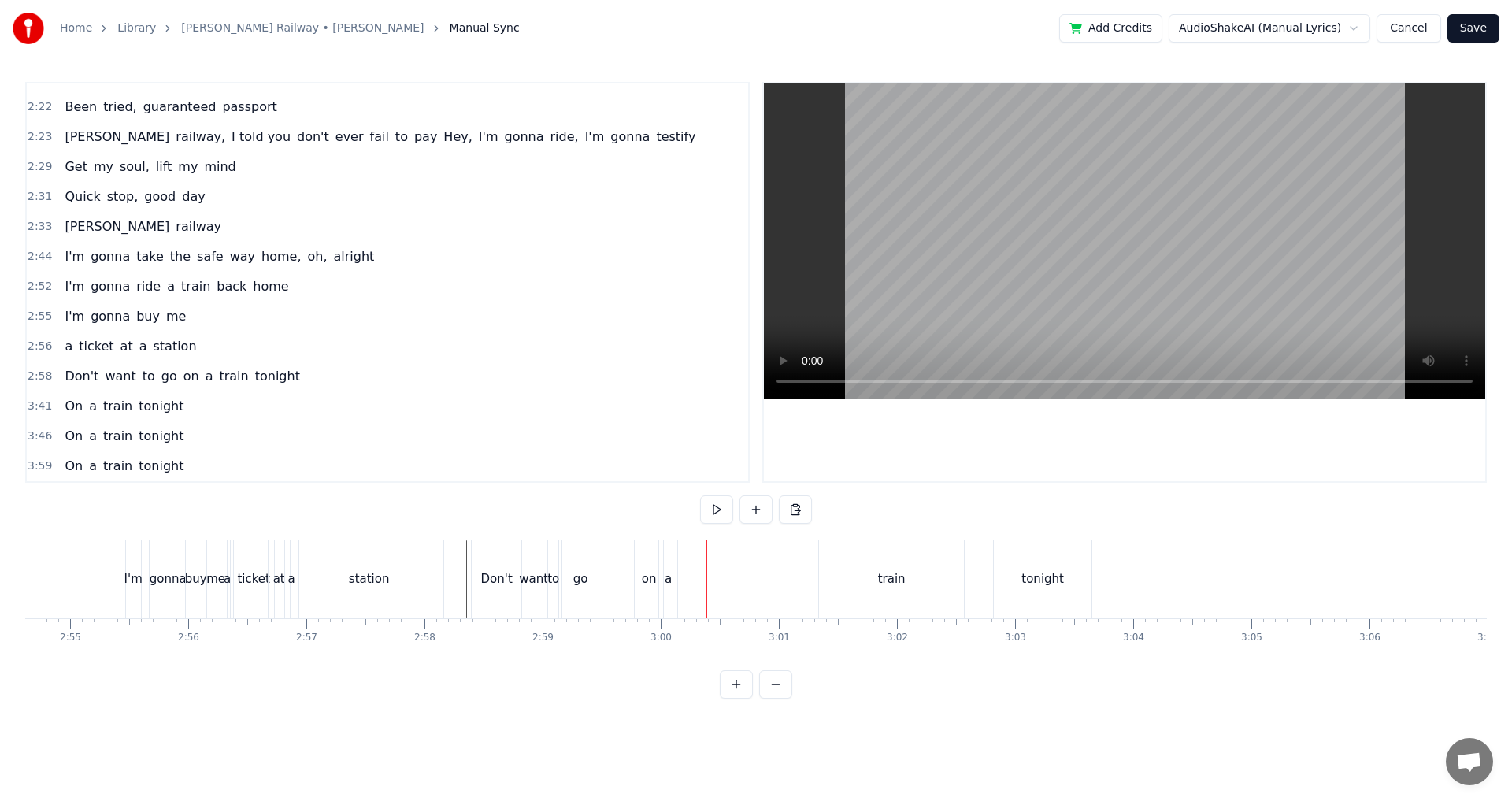
click at [890, 571] on div "train" at bounding box center [892, 580] width 28 height 18
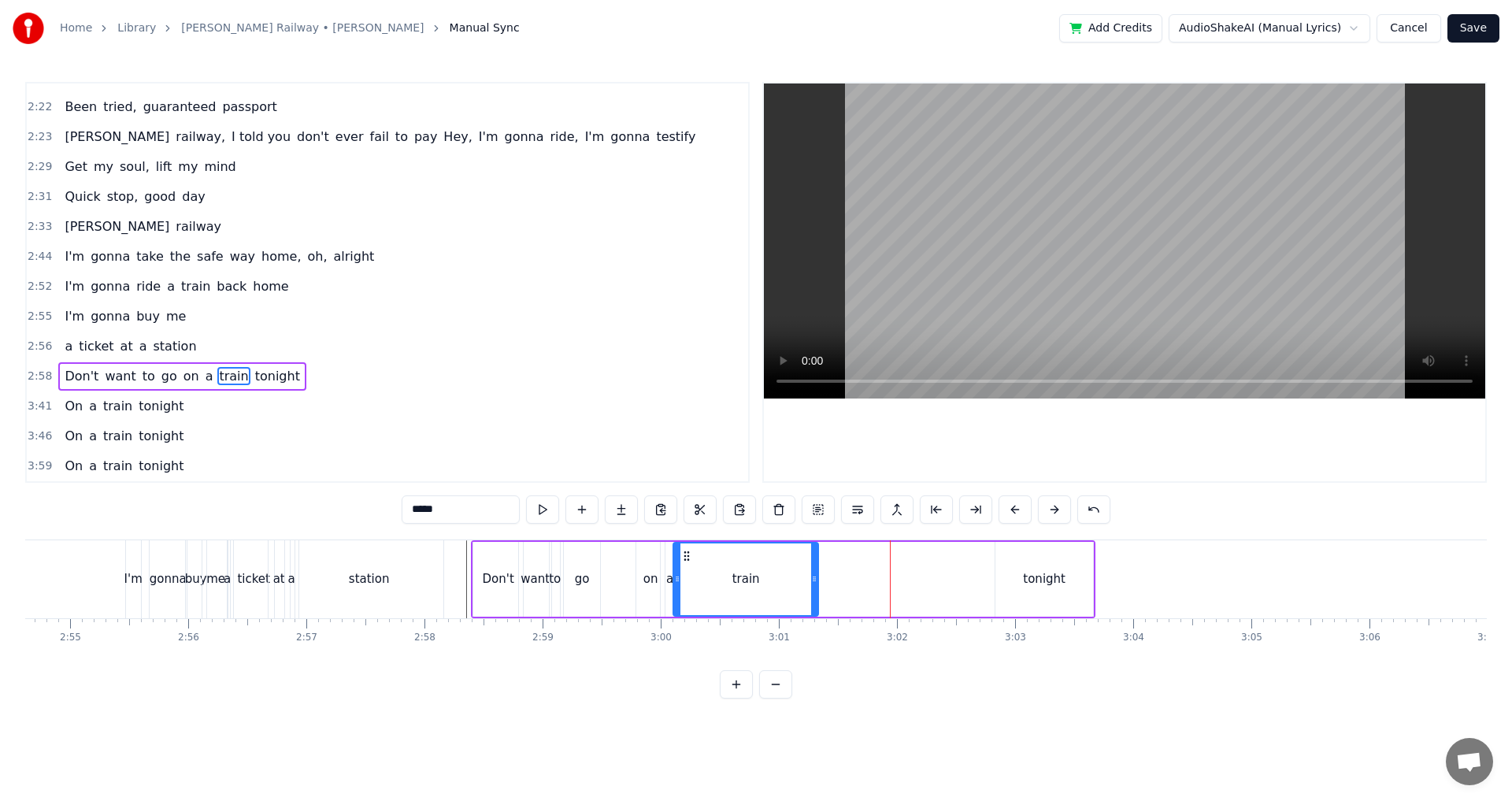
drag, startPoint x: 832, startPoint y: 560, endPoint x: 685, endPoint y: 573, distance: 147.6
click at [685, 573] on div "train" at bounding box center [746, 579] width 143 height 72
drag, startPoint x: 817, startPoint y: 580, endPoint x: 741, endPoint y: 583, distance: 76.1
click at [741, 583] on icon at bounding box center [737, 579] width 6 height 13
click at [735, 586] on div at bounding box center [734, 579] width 6 height 72
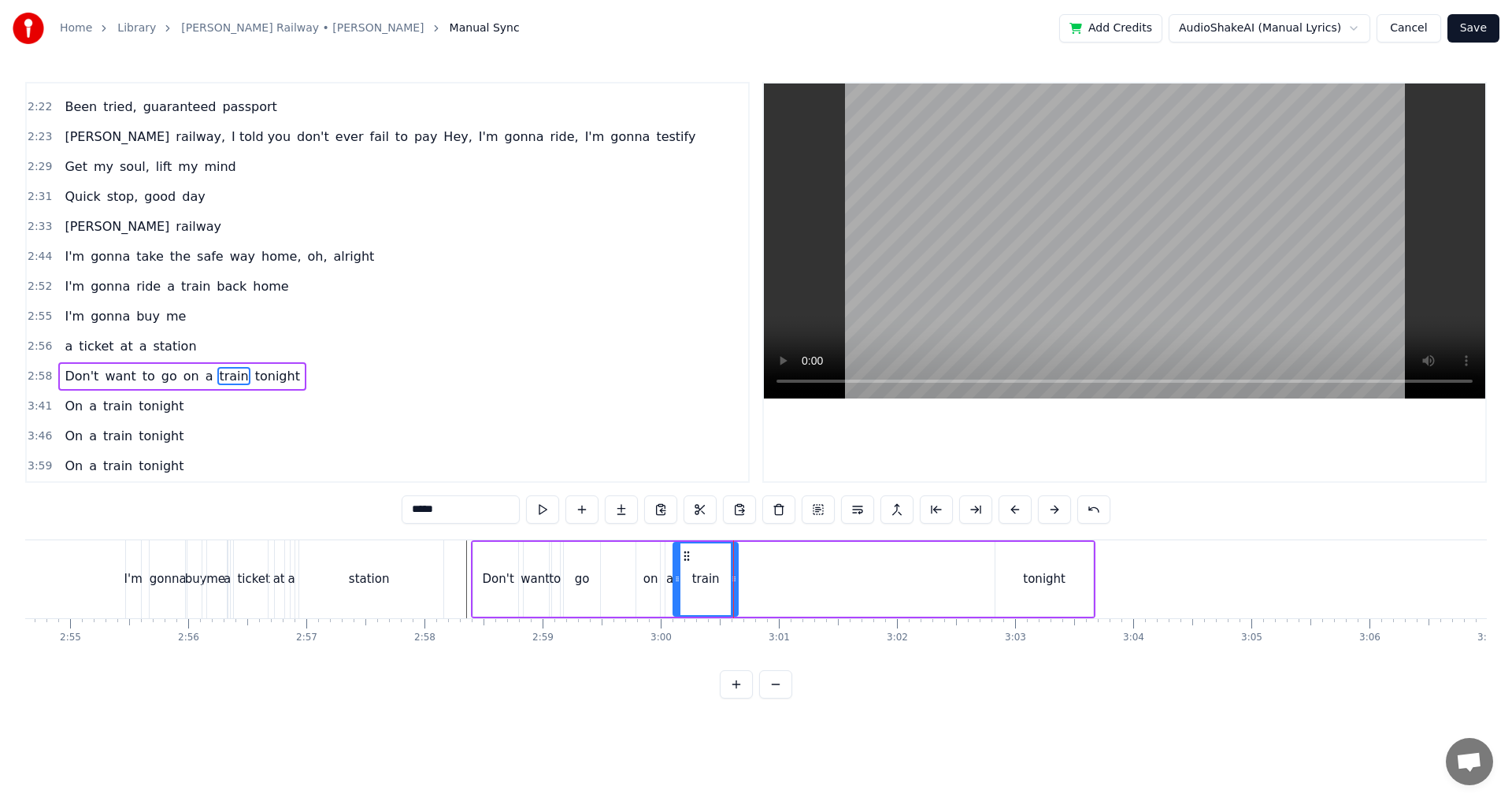
click at [1027, 577] on div "tonight" at bounding box center [1044, 580] width 42 height 18
type input "*******"
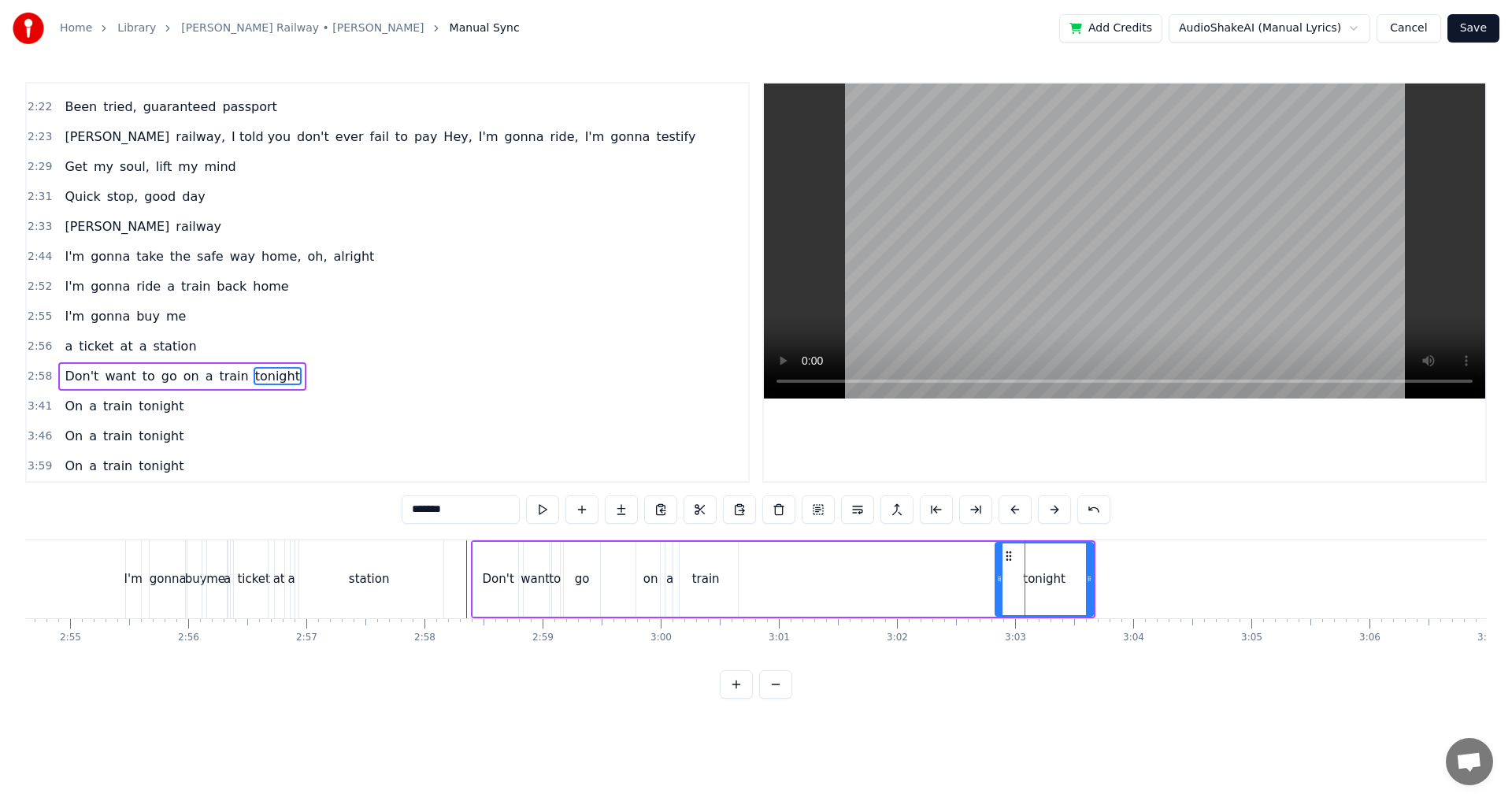
drag, startPoint x: 1010, startPoint y: 558, endPoint x: 942, endPoint y: 559, distance: 68.0
click at [778, 567] on div "Don't want to go on a train tonight" at bounding box center [783, 579] width 625 height 78
click at [1004, 568] on div "tonight" at bounding box center [1043, 580] width 97 height 75
click at [995, 572] on div "tonight" at bounding box center [1044, 580] width 99 height 75
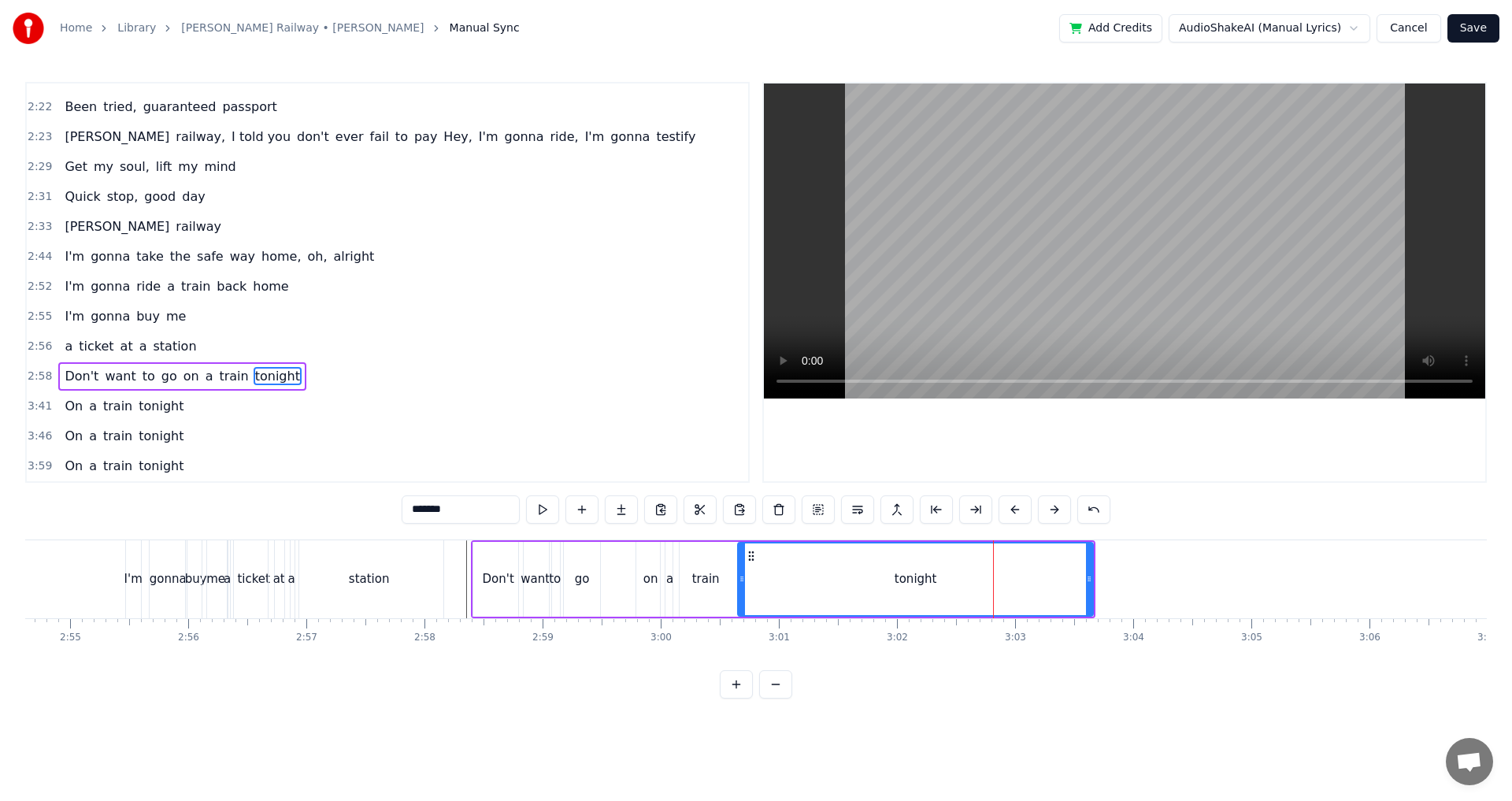
drag, startPoint x: 996, startPoint y: 574, endPoint x: 739, endPoint y: 579, distance: 257.0
click at [739, 579] on icon at bounding box center [742, 579] width 6 height 13
drag, startPoint x: 1093, startPoint y: 583, endPoint x: 1076, endPoint y: 586, distance: 17.3
click at [1076, 586] on div "tonight" at bounding box center [915, 580] width 357 height 75
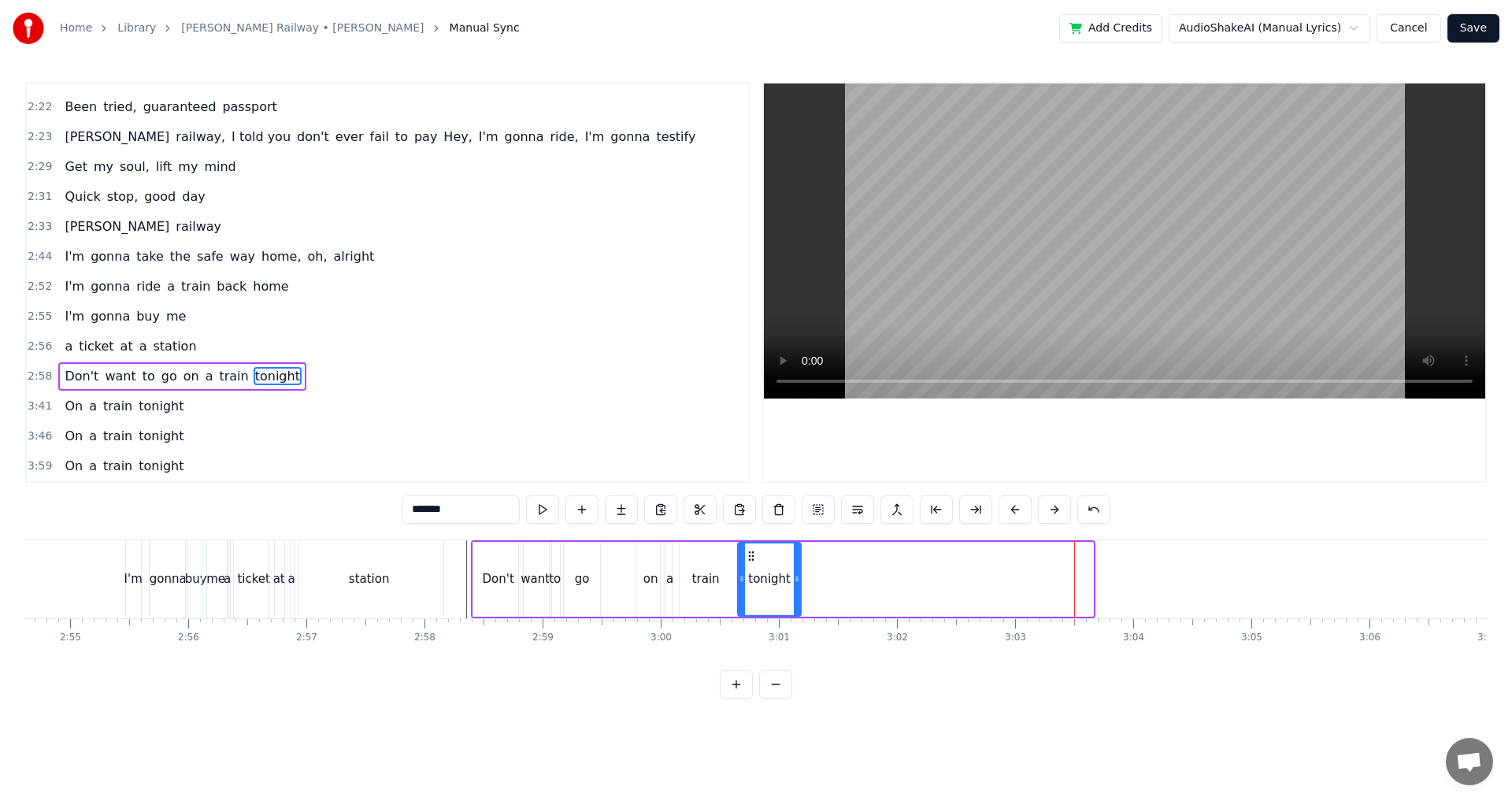
drag, startPoint x: 1090, startPoint y: 583, endPoint x: 797, endPoint y: 573, distance: 293.2
click at [797, 573] on icon at bounding box center [797, 579] width 6 height 13
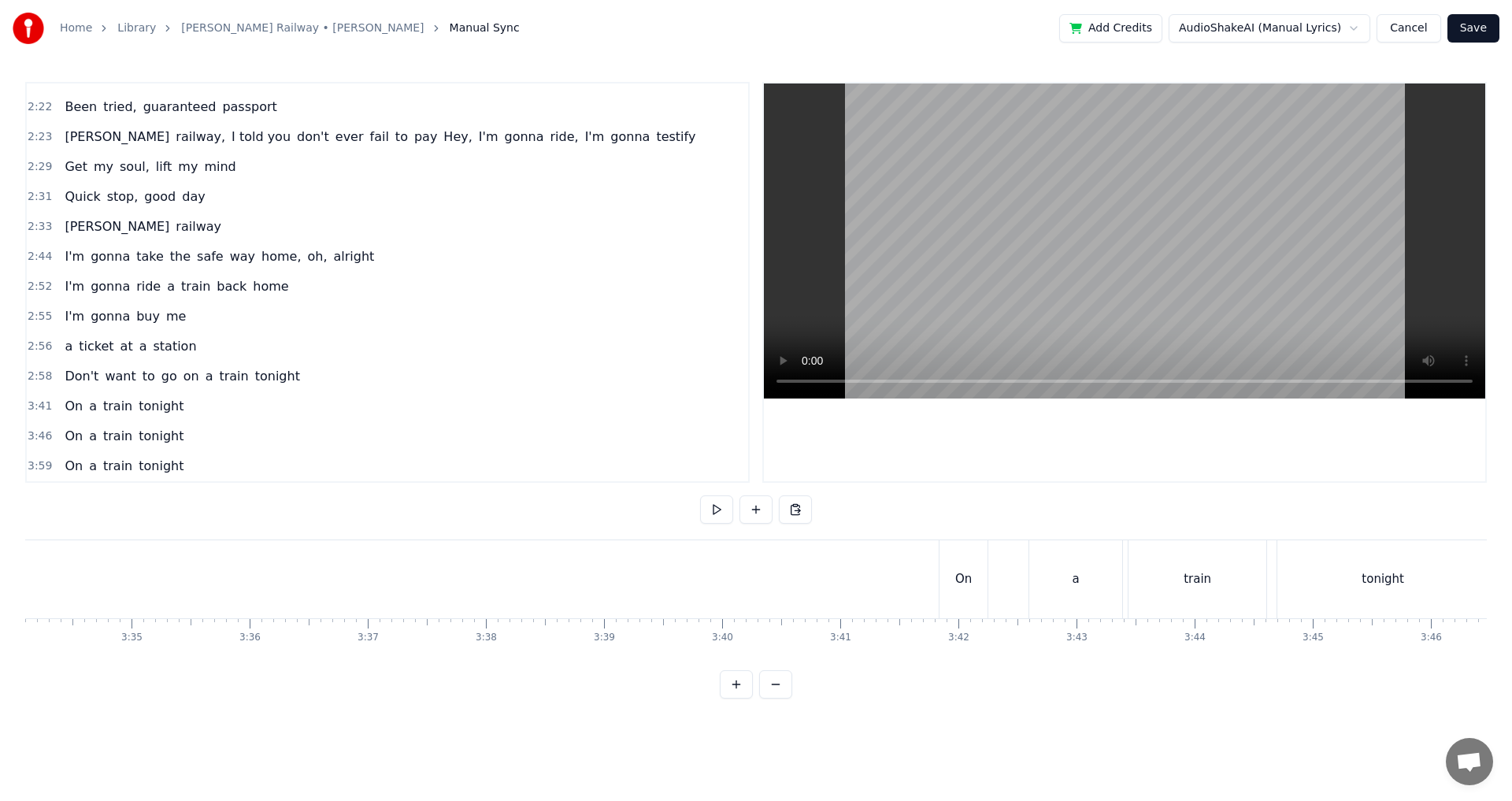
scroll to position [0, 25334]
click at [935, 582] on div "On" at bounding box center [928, 580] width 17 height 18
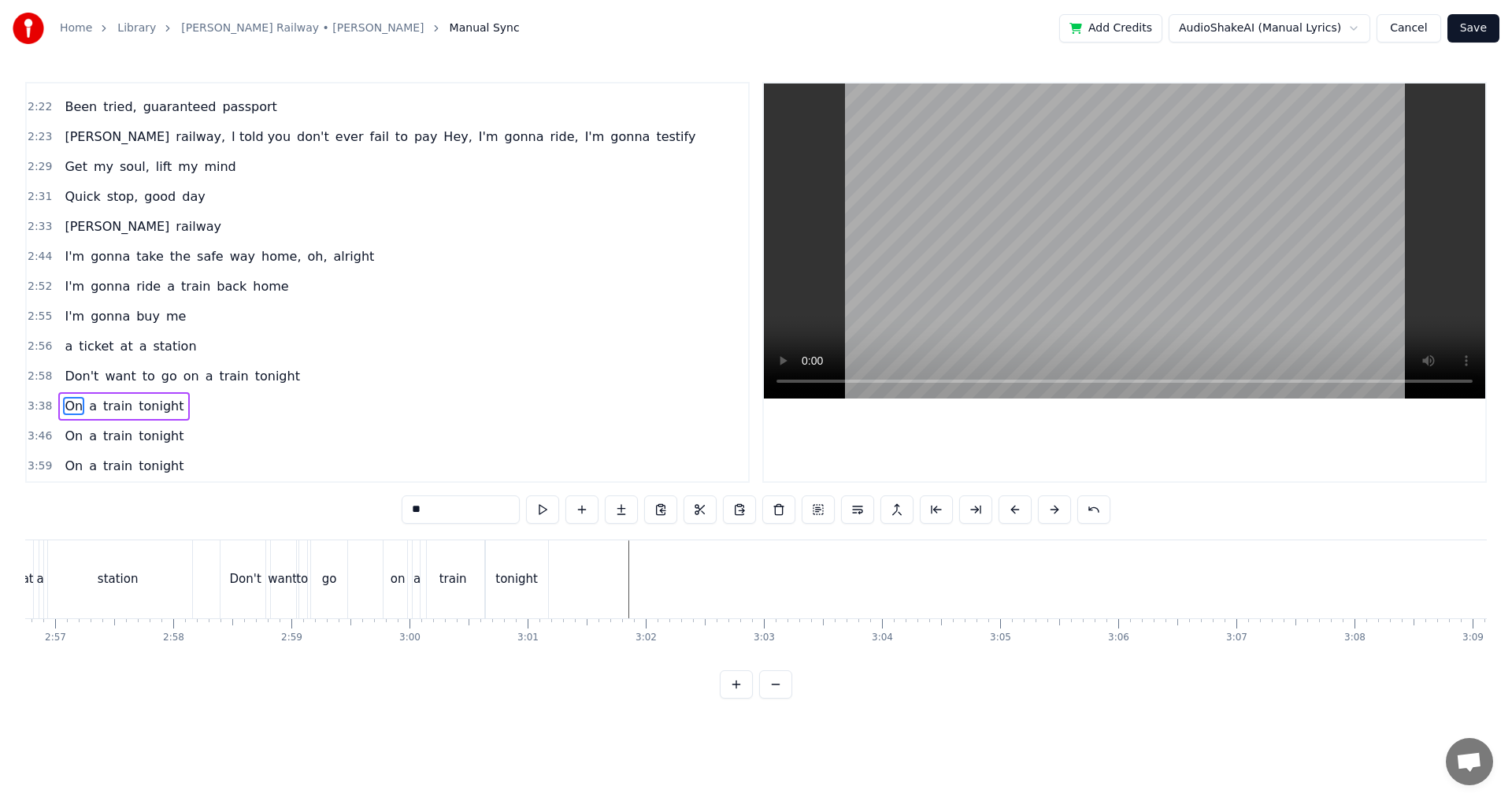
scroll to position [0, 20830]
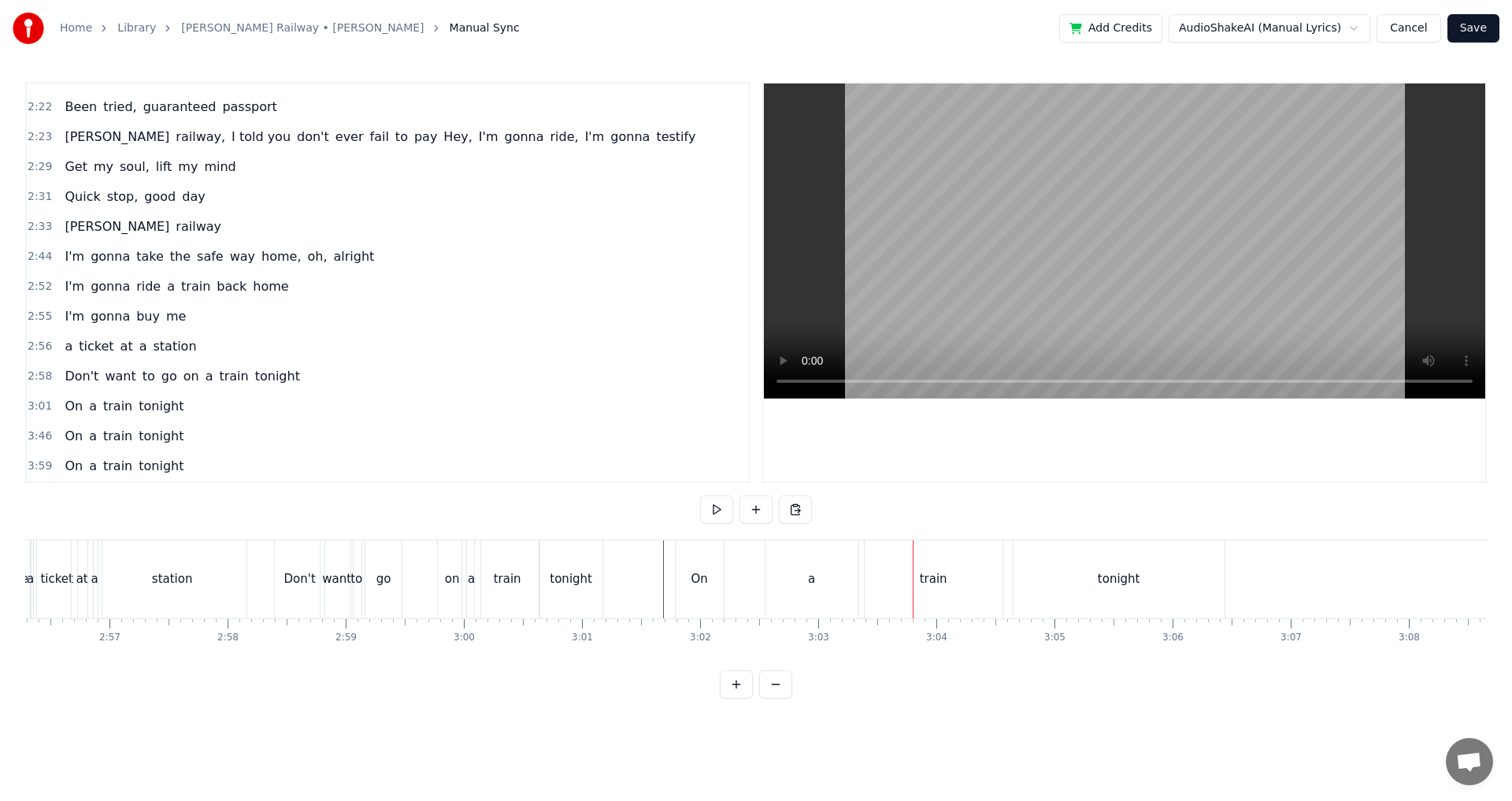
click at [804, 578] on div "a" at bounding box center [812, 579] width 93 height 78
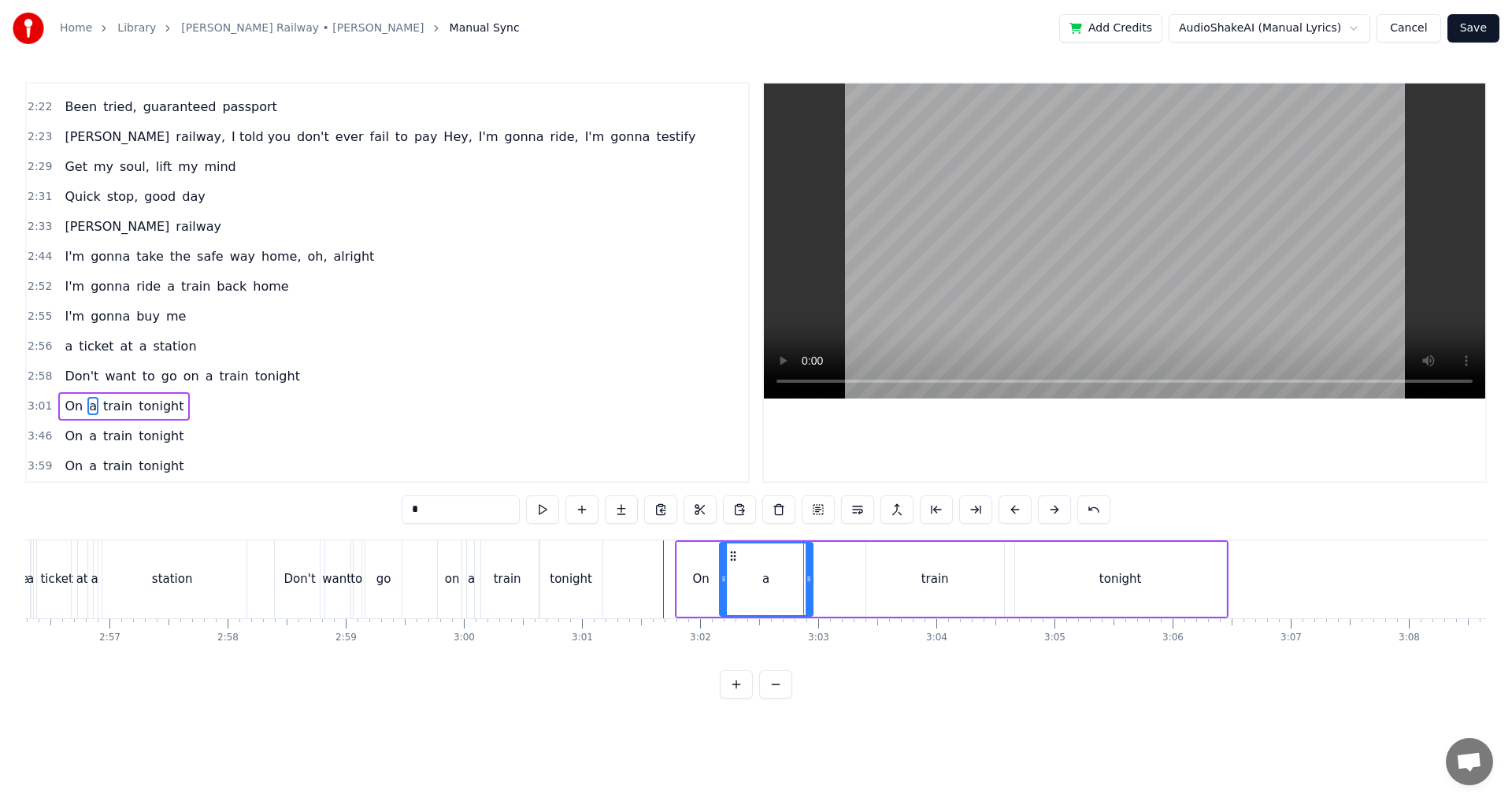
drag, startPoint x: 782, startPoint y: 554, endPoint x: 735, endPoint y: 564, distance: 48.1
click at [735, 564] on div "a" at bounding box center [766, 579] width 91 height 72
drag, startPoint x: 809, startPoint y: 593, endPoint x: 749, endPoint y: 595, distance: 60.0
click at [749, 595] on div at bounding box center [749, 579] width 6 height 72
click at [922, 575] on div "train" at bounding box center [935, 580] width 138 height 75
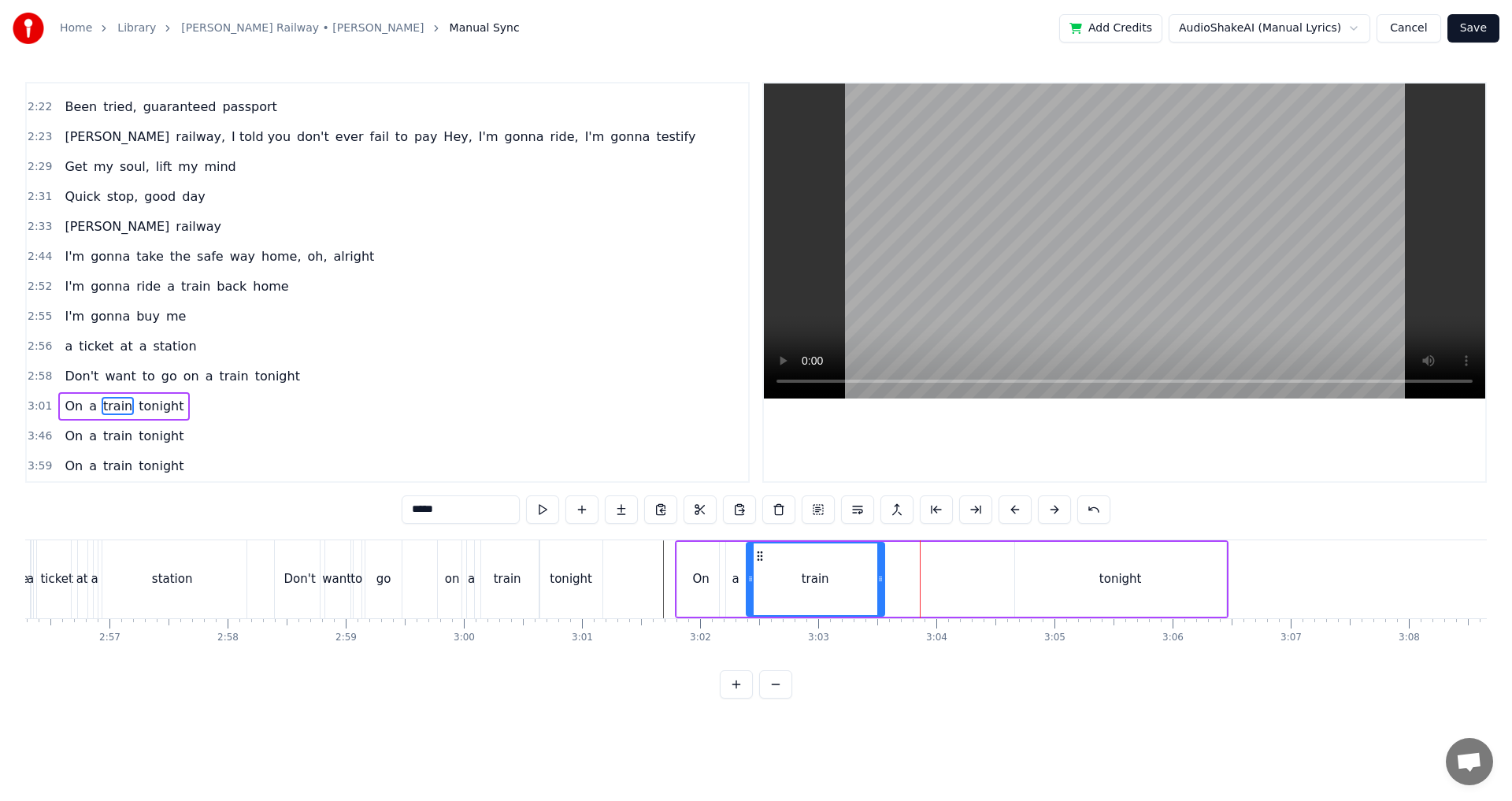
drag, startPoint x: 878, startPoint y: 552, endPoint x: 758, endPoint y: 571, distance: 121.5
click at [758, 571] on div "train" at bounding box center [815, 579] width 137 height 72
drag, startPoint x: 884, startPoint y: 576, endPoint x: 866, endPoint y: 582, distance: 19.0
click at [866, 582] on div "train" at bounding box center [815, 580] width 140 height 75
drag, startPoint x: 878, startPoint y: 580, endPoint x: 794, endPoint y: 585, distance: 84.1
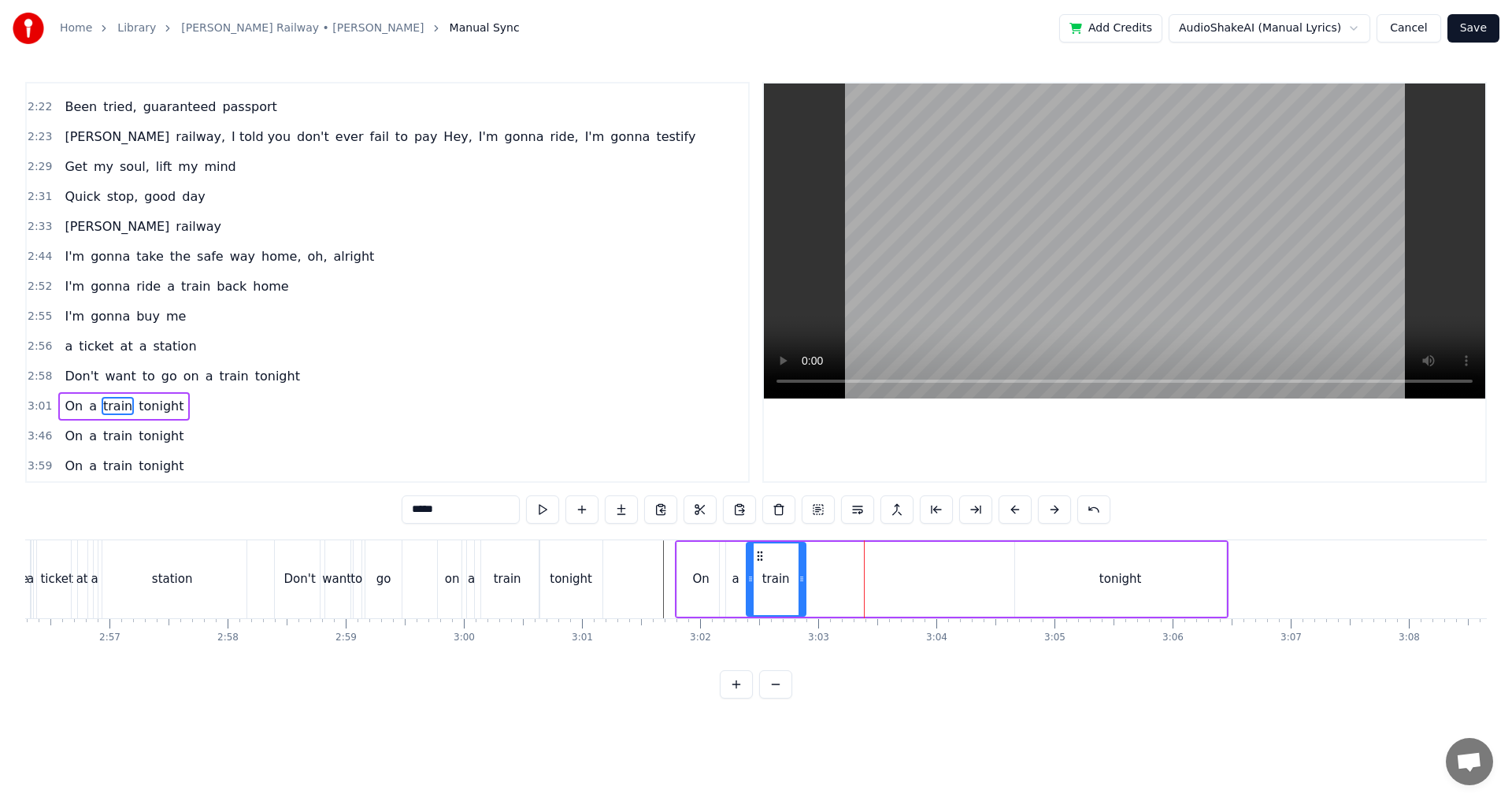
click at [799, 585] on icon at bounding box center [802, 579] width 6 height 13
click at [1117, 568] on div "tonight" at bounding box center [1121, 580] width 211 height 75
type input "*******"
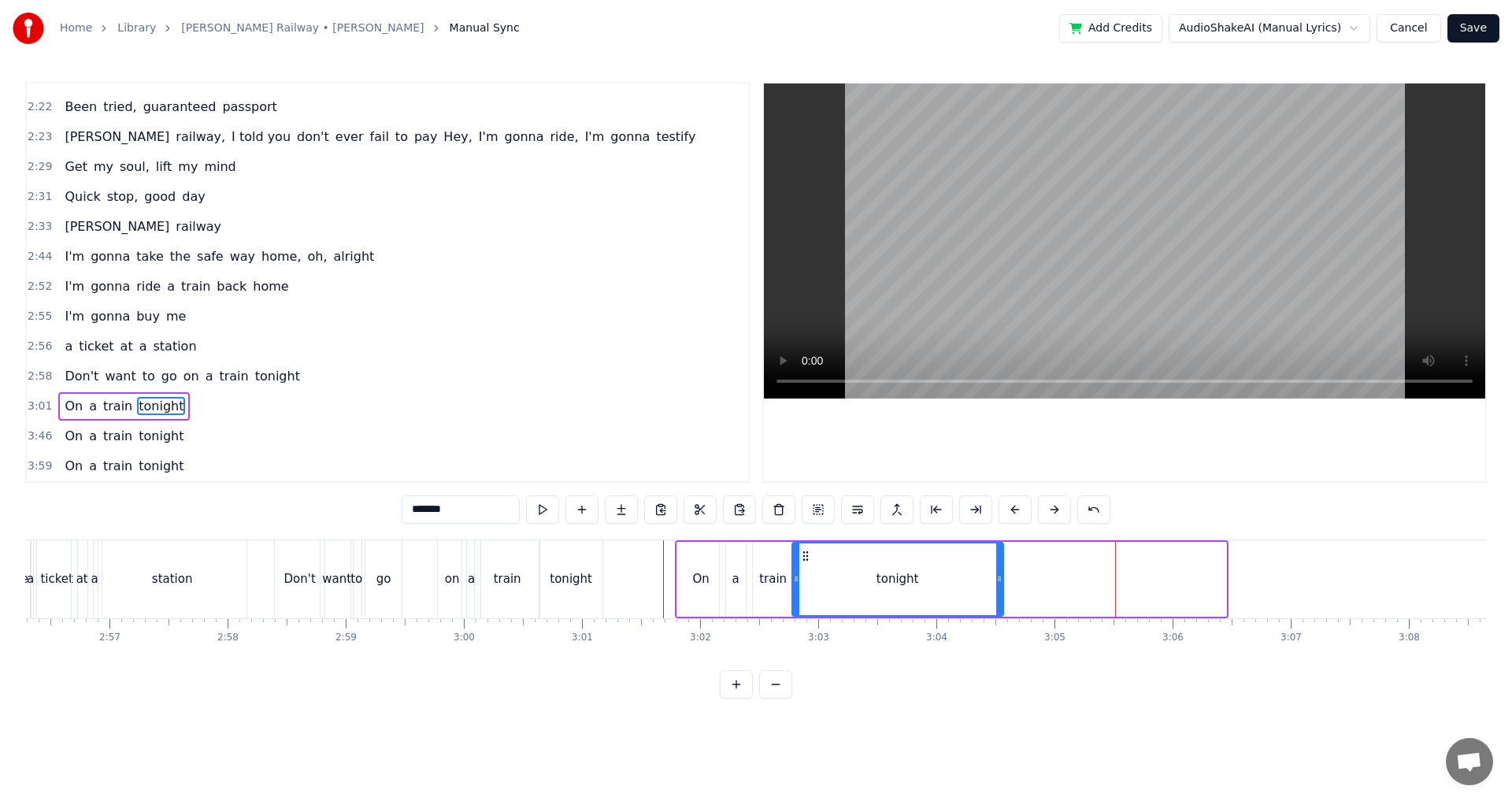
drag, startPoint x: 1030, startPoint y: 556, endPoint x: 807, endPoint y: 580, distance: 224.3
click at [807, 580] on div "tonight" at bounding box center [897, 579] width 209 height 72
click at [996, 571] on div at bounding box center [999, 579] width 6 height 72
drag, startPoint x: 996, startPoint y: 571, endPoint x: 919, endPoint y: 581, distance: 77.6
click at [920, 581] on div at bounding box center [923, 579] width 6 height 72
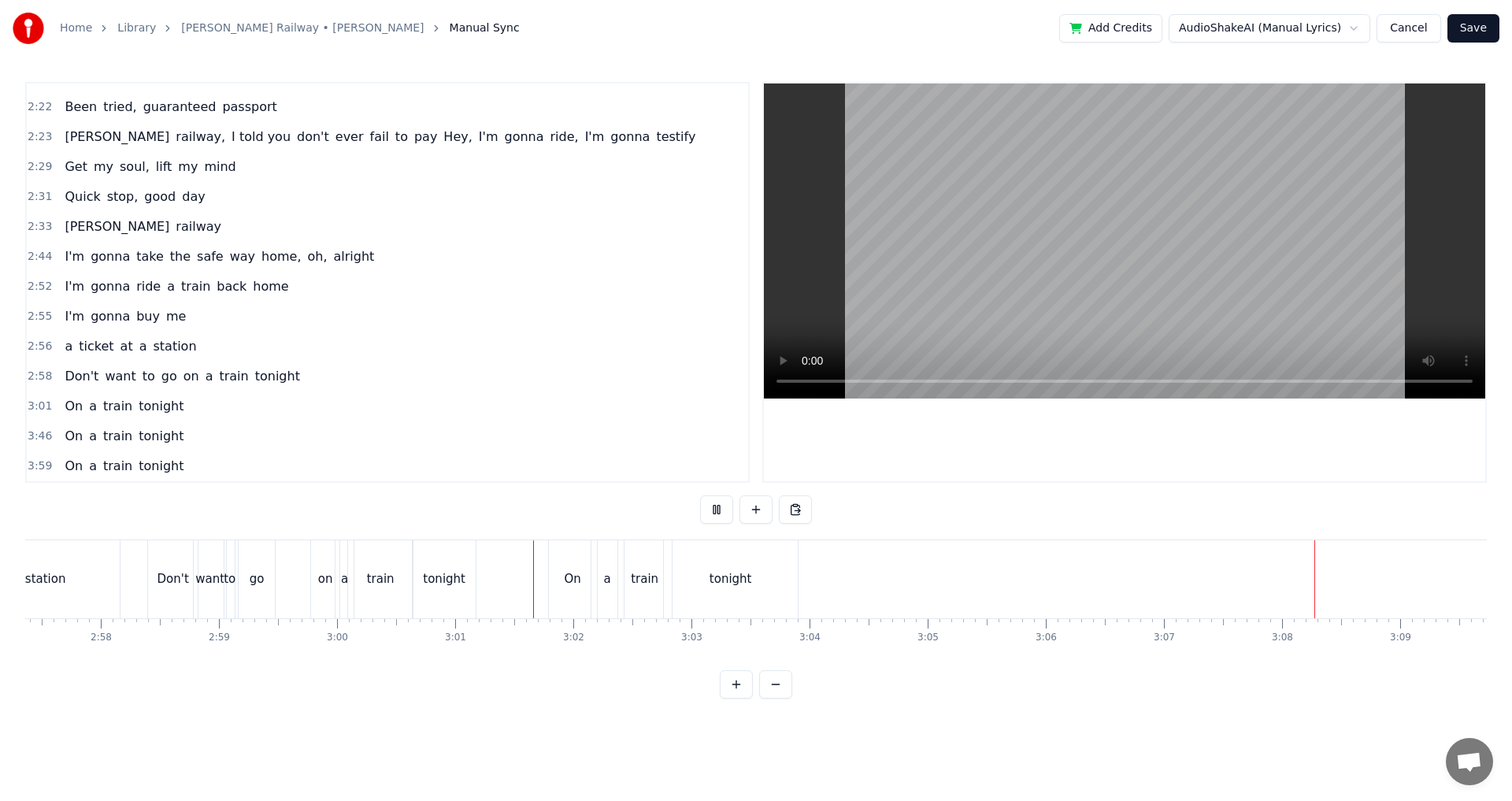
click at [671, 554] on div "On a train tonight" at bounding box center [675, 579] width 253 height 78
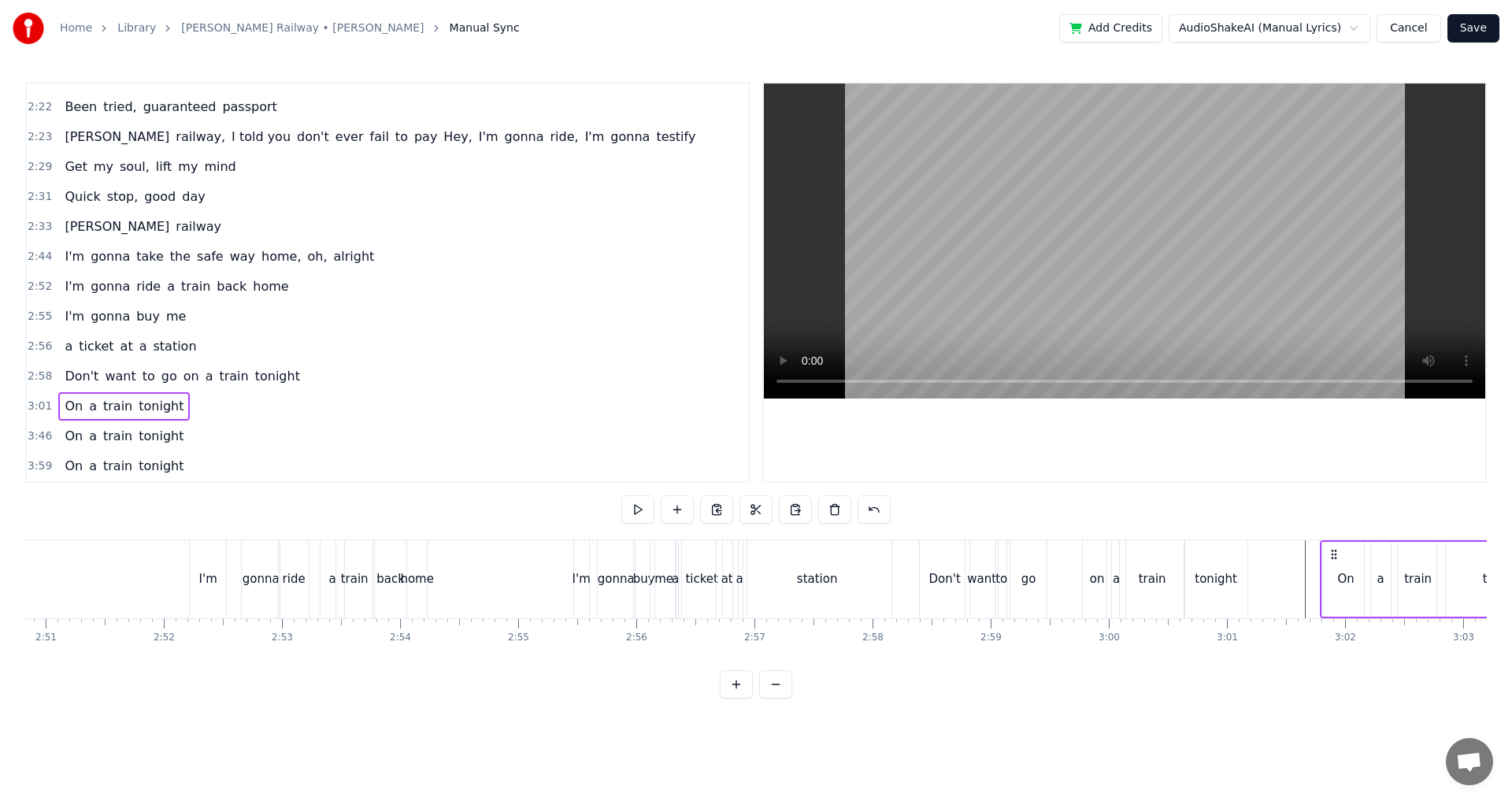
scroll to position [0, 20544]
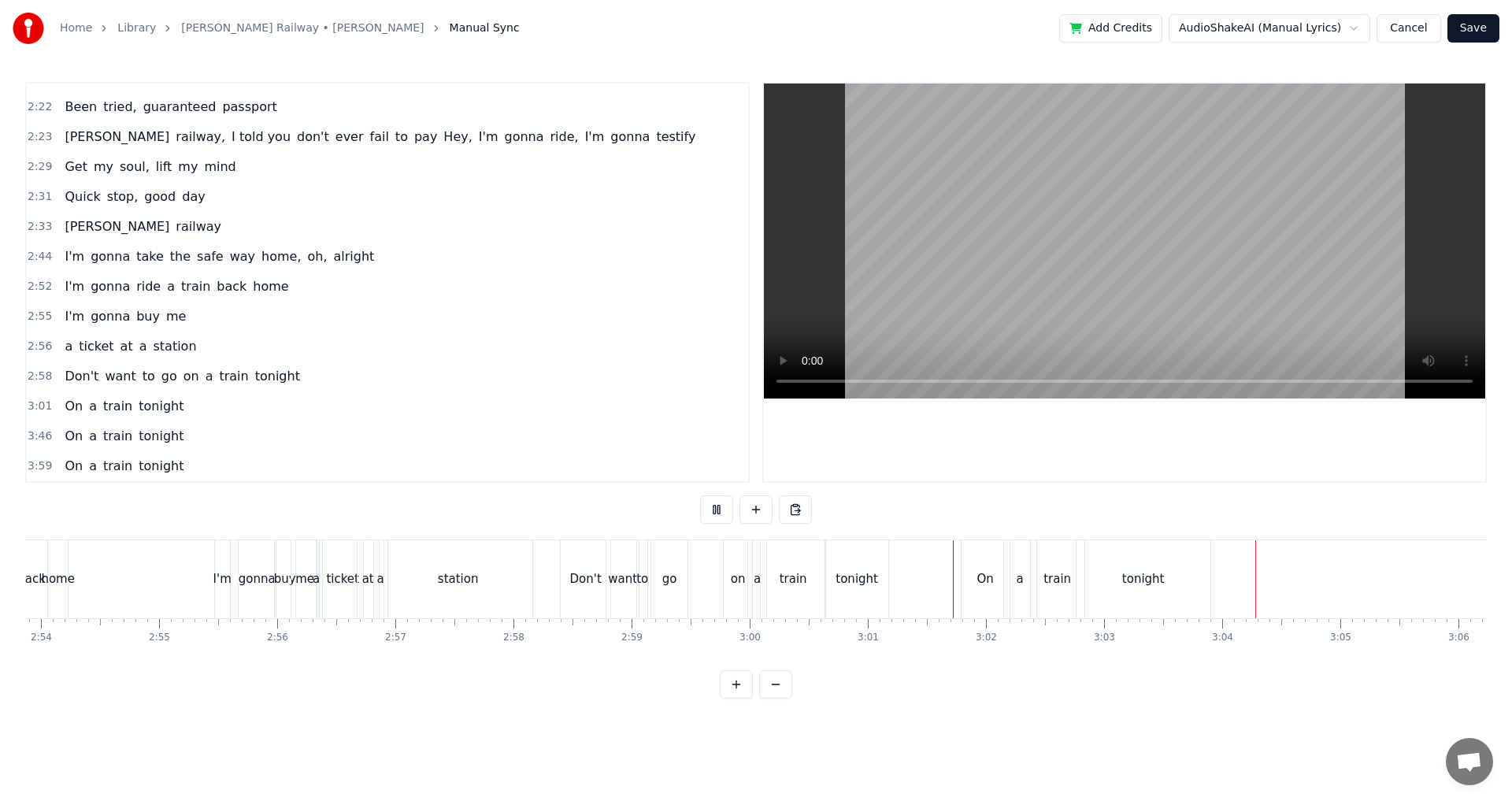
click at [976, 564] on div "On" at bounding box center [985, 579] width 48 height 78
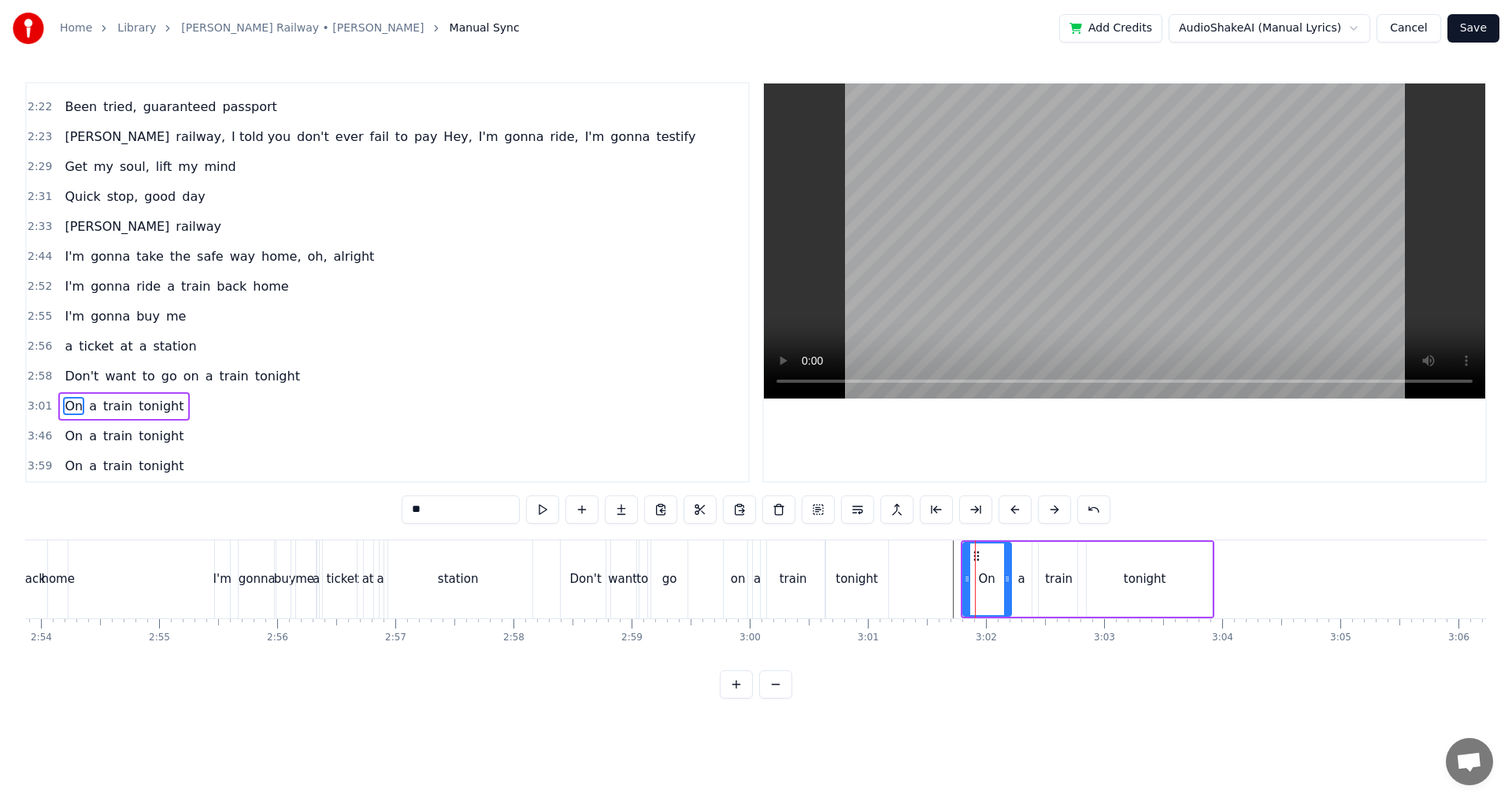
click at [1020, 556] on div "a" at bounding box center [1022, 580] width 32 height 75
click at [1005, 553] on div "a" at bounding box center [1022, 580] width 33 height 75
click at [976, 552] on div "On" at bounding box center [987, 580] width 48 height 75
type input "**"
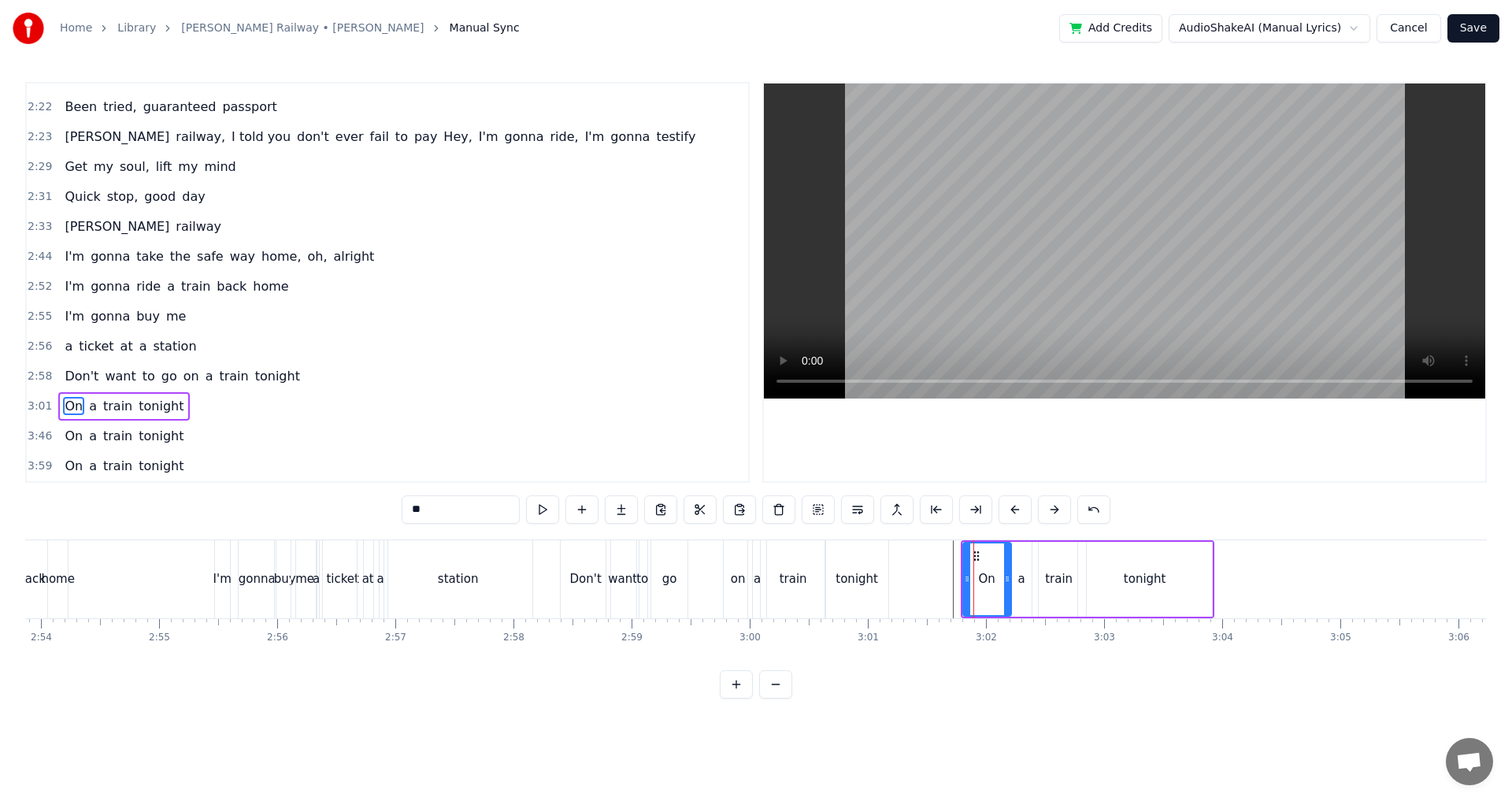
click at [975, 554] on icon at bounding box center [977, 556] width 13 height 13
click at [975, 554] on icon at bounding box center [976, 556] width 13 height 13
click at [981, 554] on icon at bounding box center [976, 556] width 13 height 13
click at [979, 554] on icon at bounding box center [978, 556] width 13 height 13
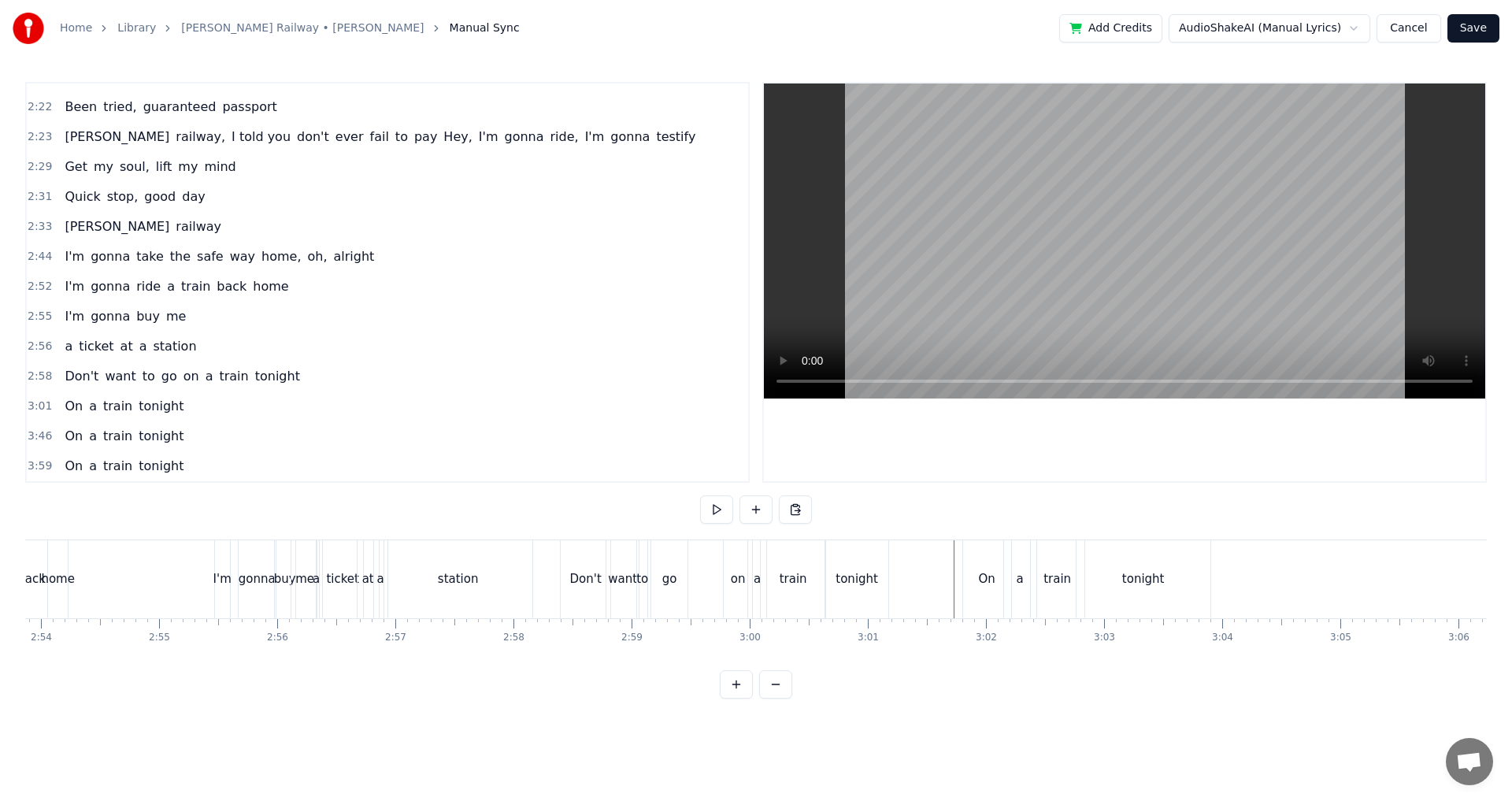
click at [994, 564] on div "On" at bounding box center [987, 579] width 48 height 78
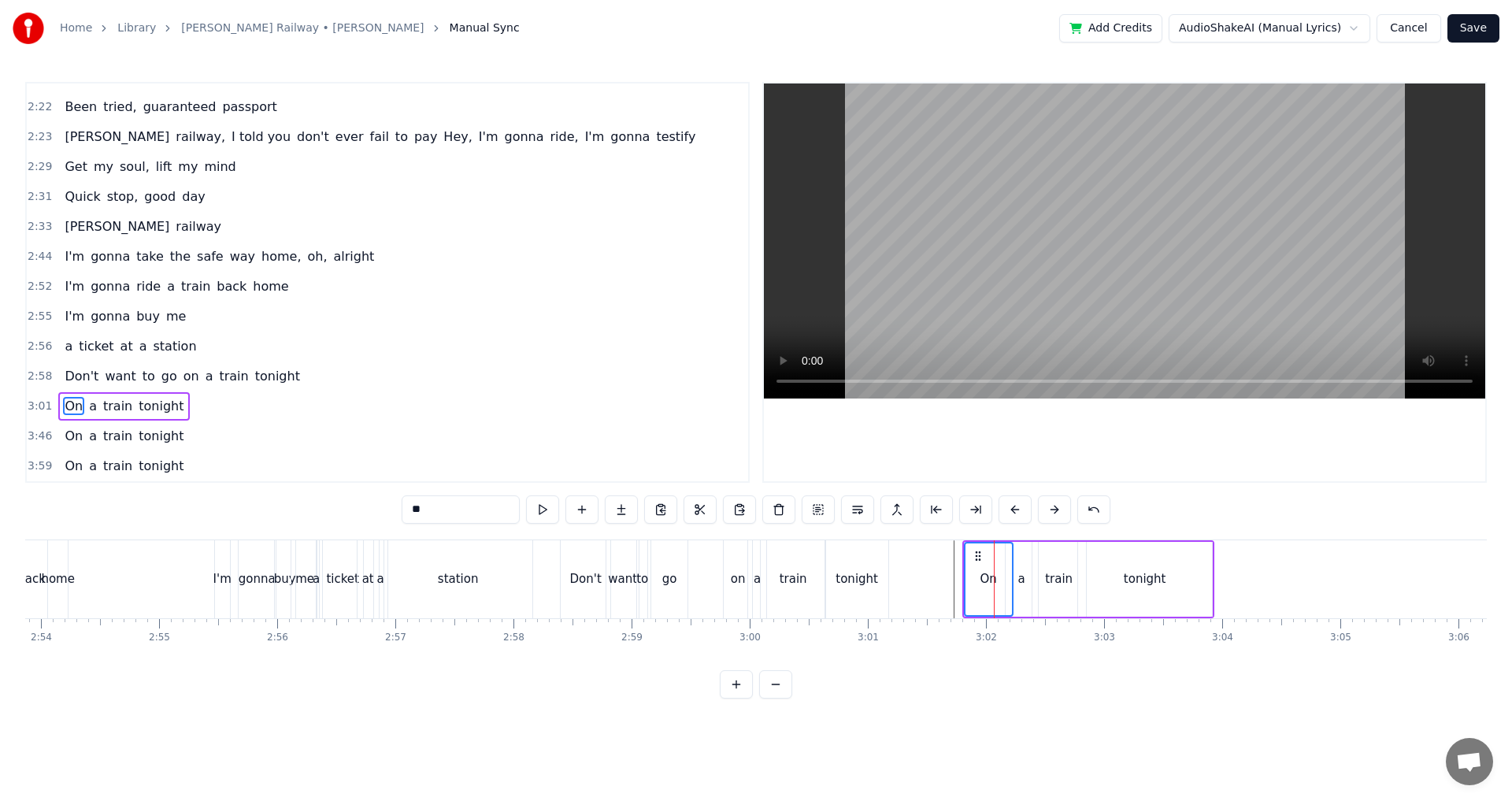
click at [89, 412] on span "a" at bounding box center [92, 406] width 11 height 18
click at [109, 412] on span "train" at bounding box center [117, 406] width 32 height 18
click at [141, 410] on span "tonight" at bounding box center [161, 406] width 48 height 18
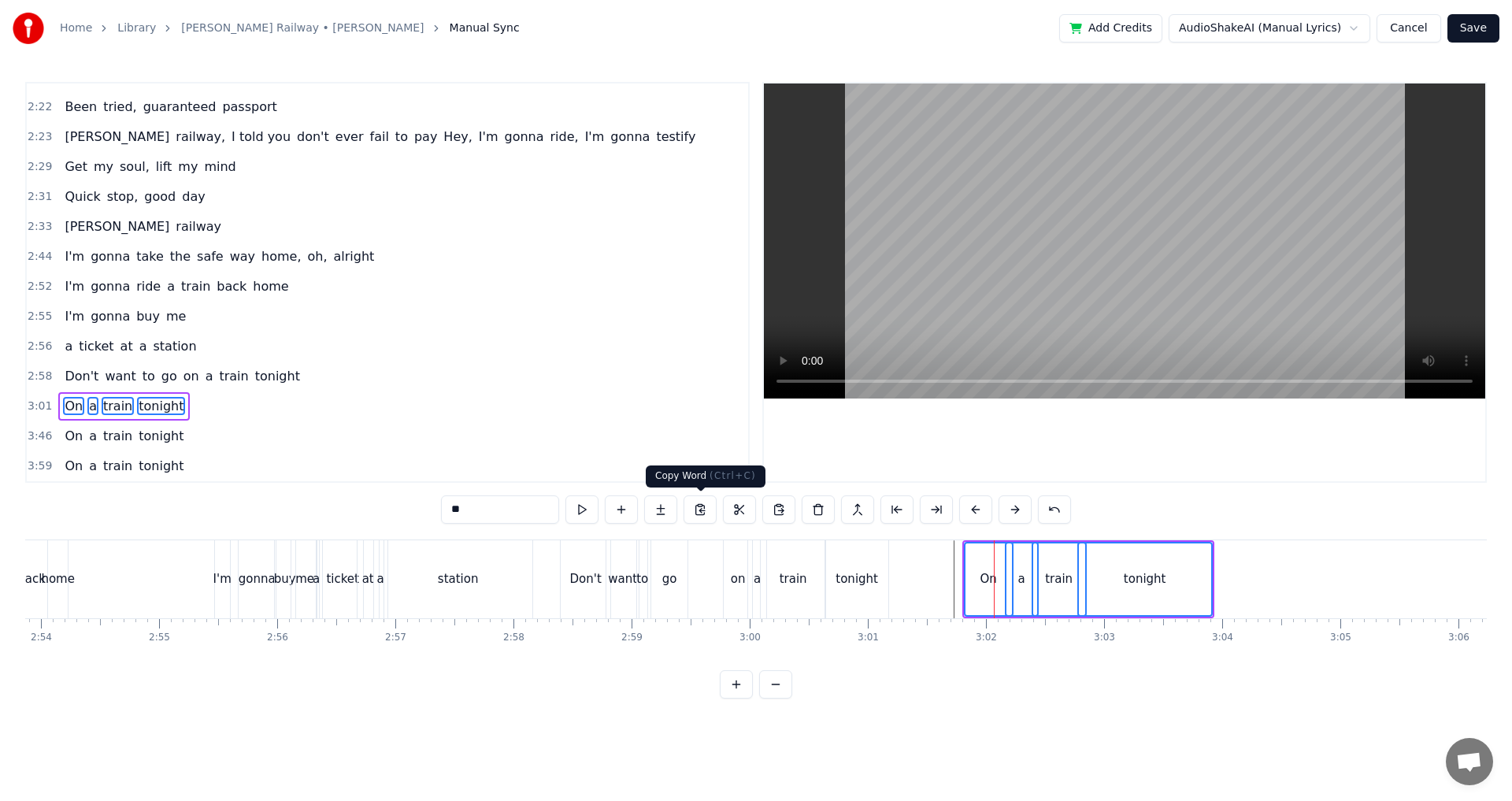
click at [692, 516] on button at bounding box center [700, 509] width 33 height 29
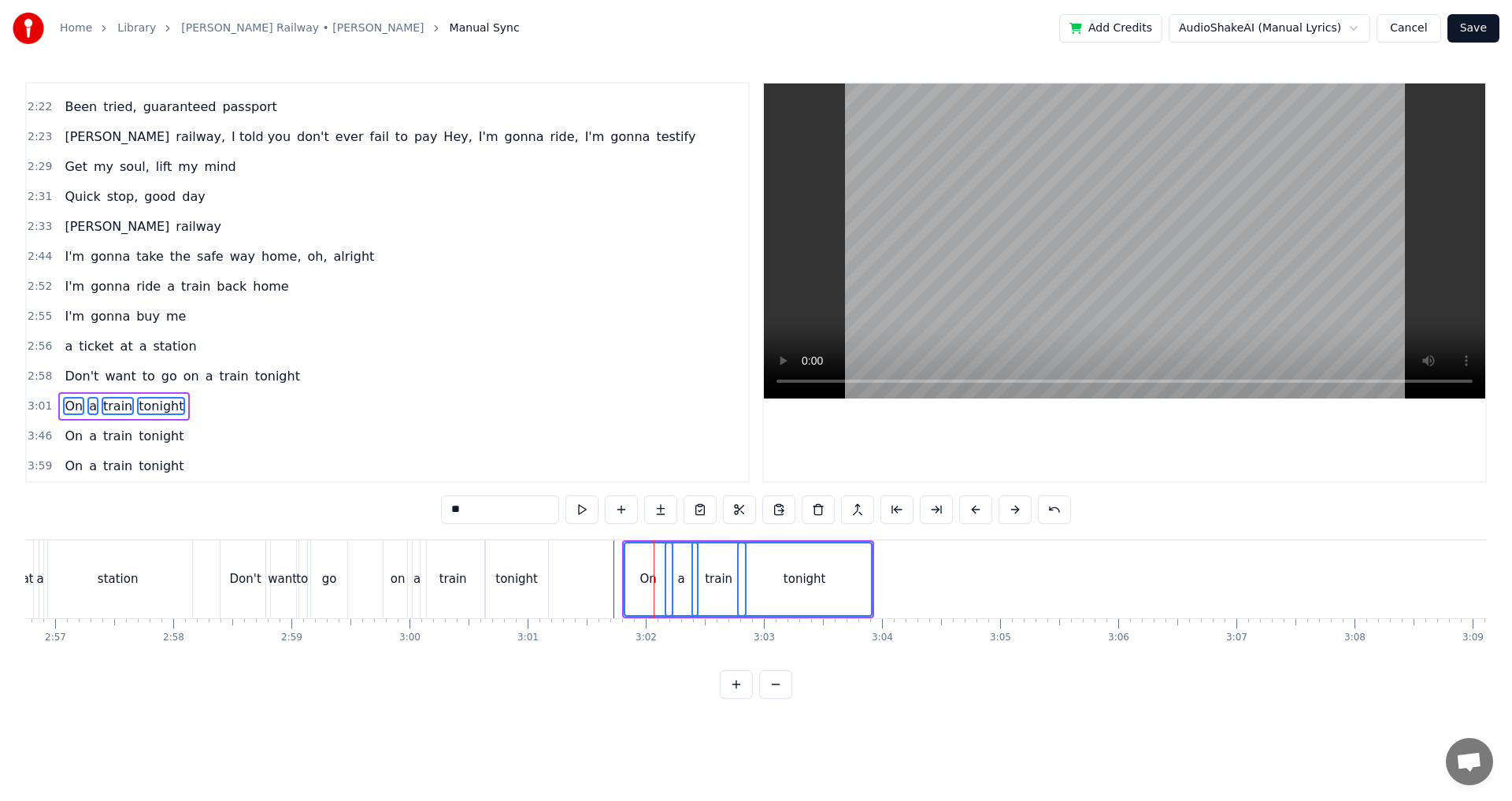
scroll to position [0, 21010]
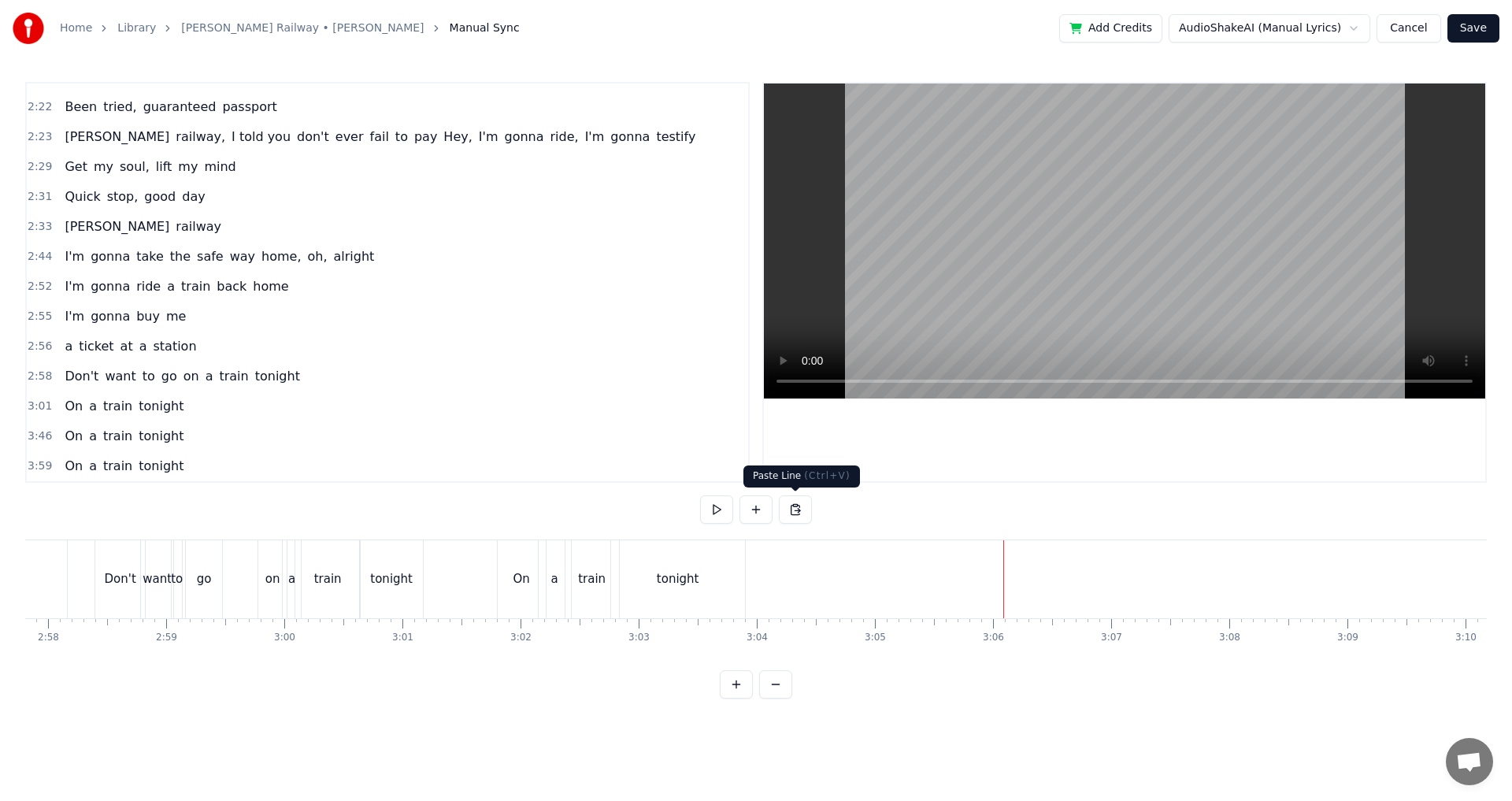
click at [785, 509] on button at bounding box center [796, 509] width 33 height 29
click at [676, 575] on div "tonight" at bounding box center [678, 580] width 42 height 18
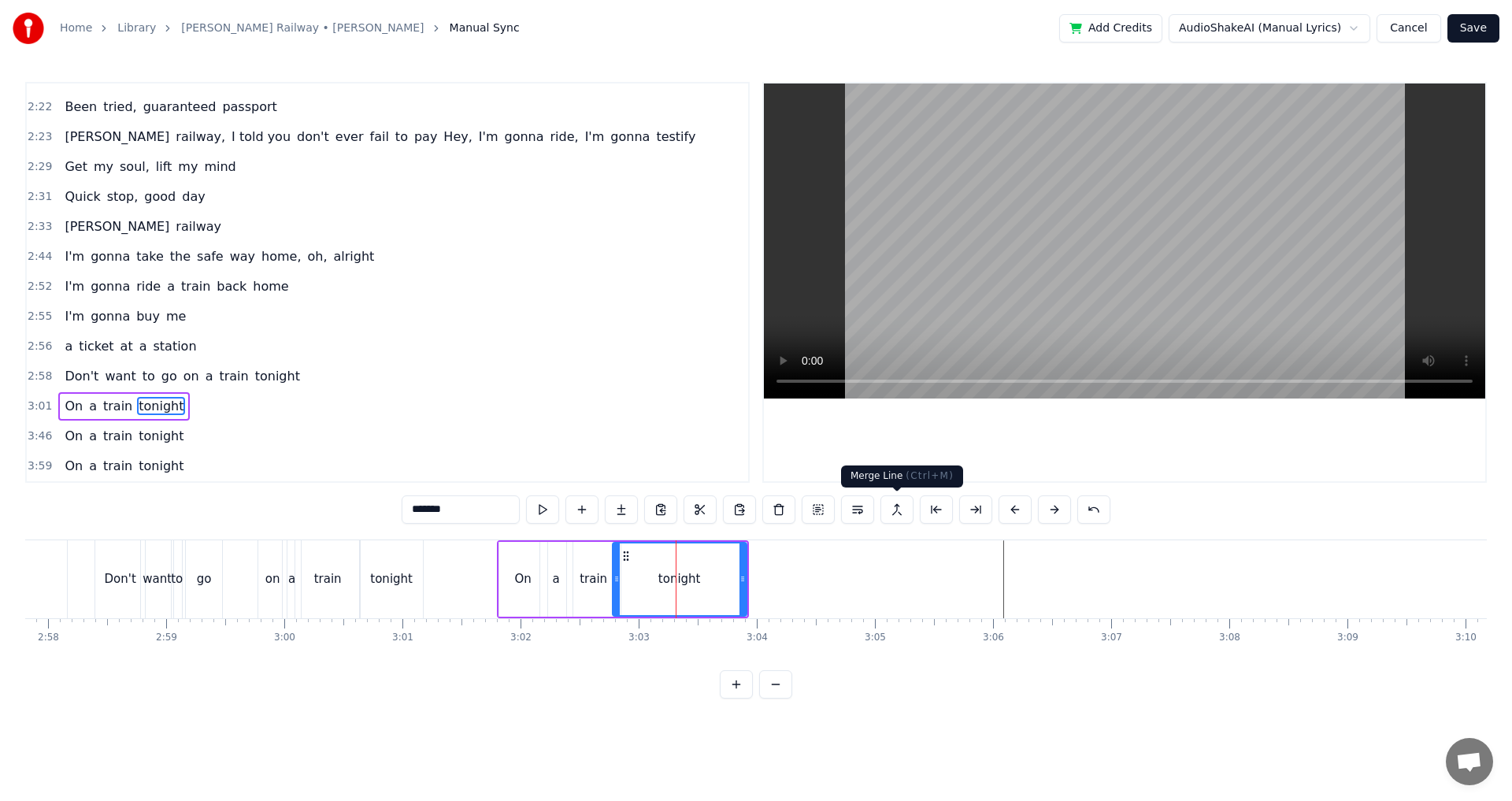
click at [884, 511] on button at bounding box center [897, 509] width 33 height 29
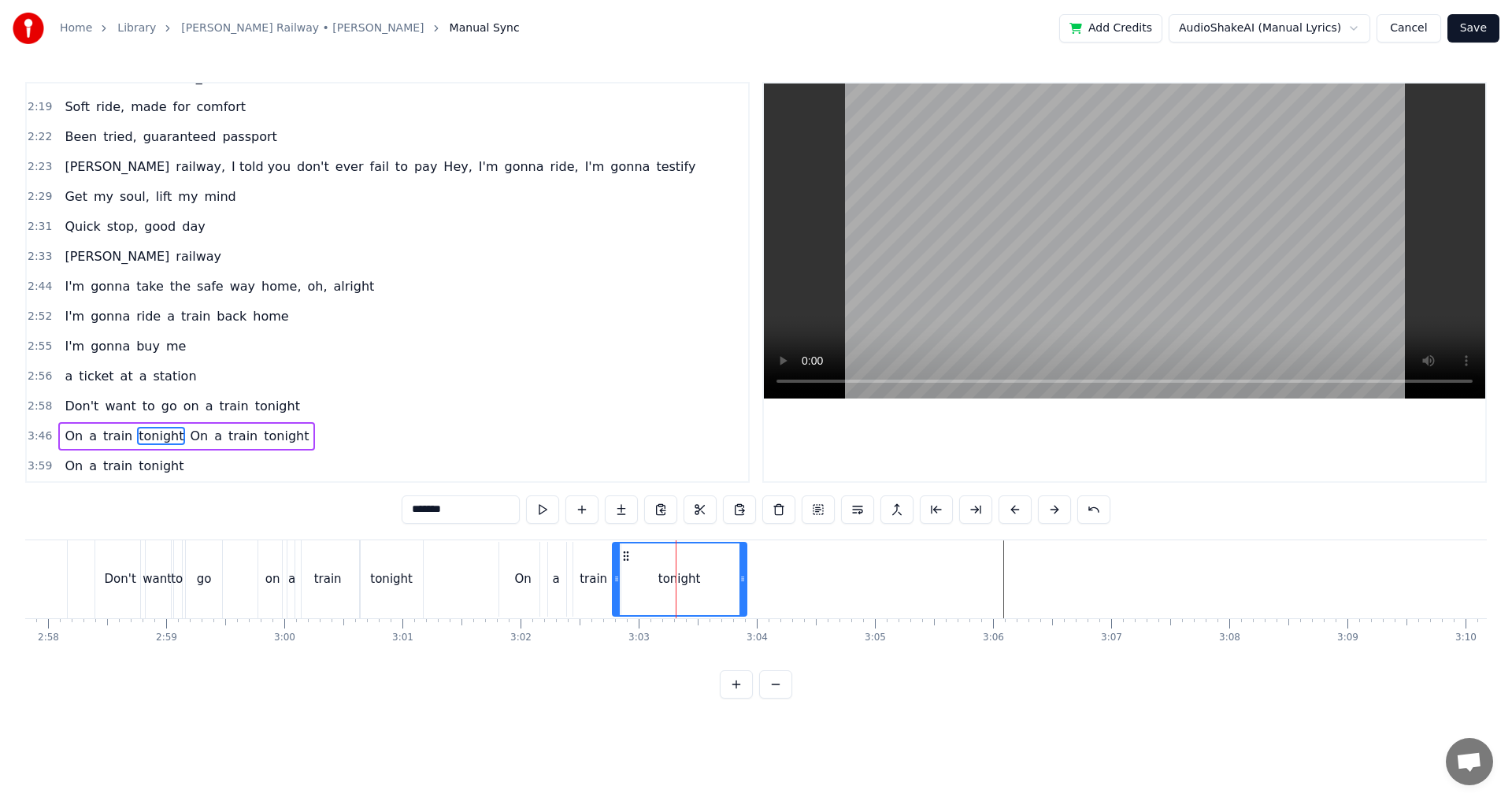
click at [517, 591] on div "On" at bounding box center [523, 580] width 48 height 75
type input "**"
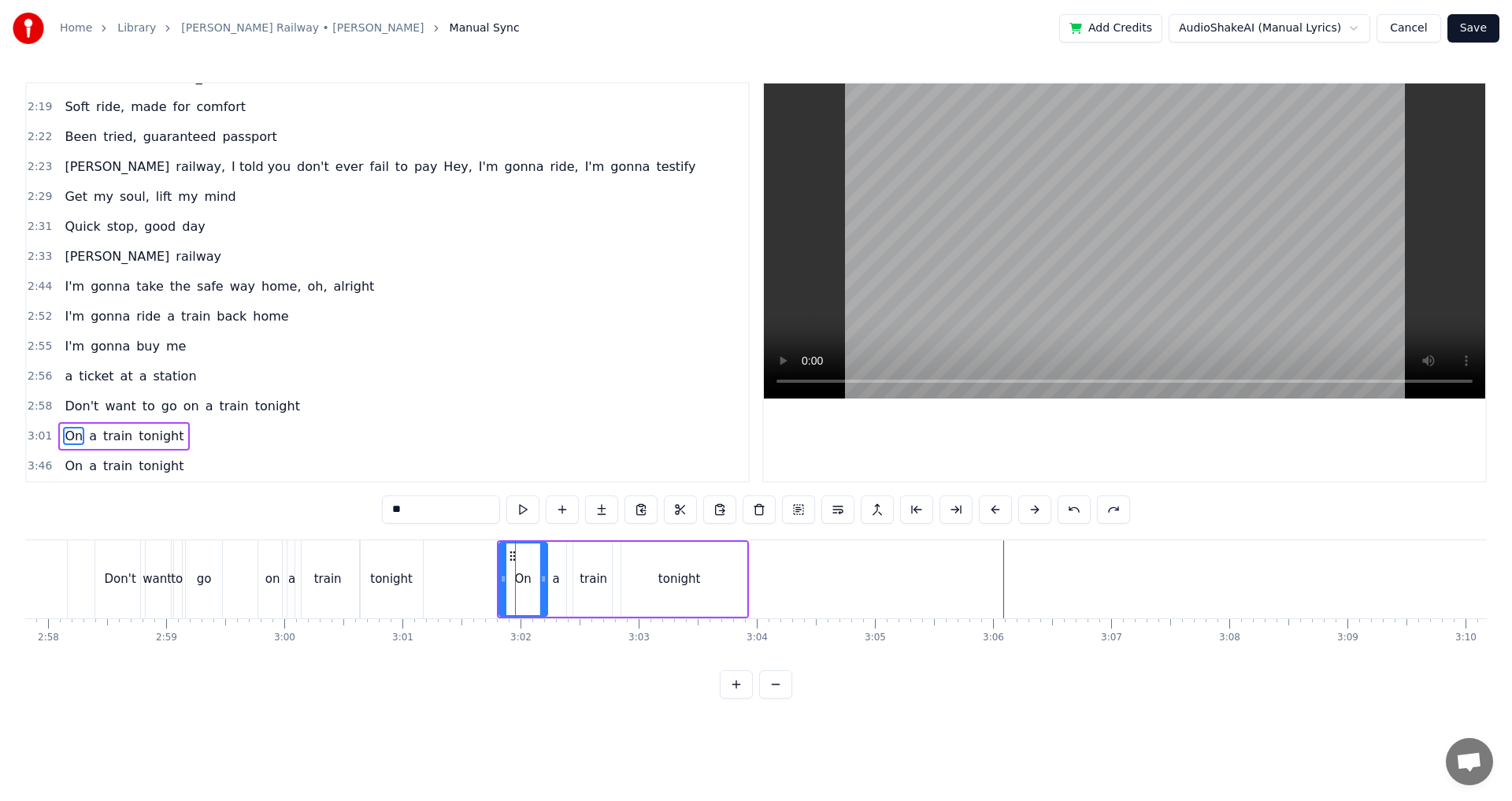
scroll to position [920, 0]
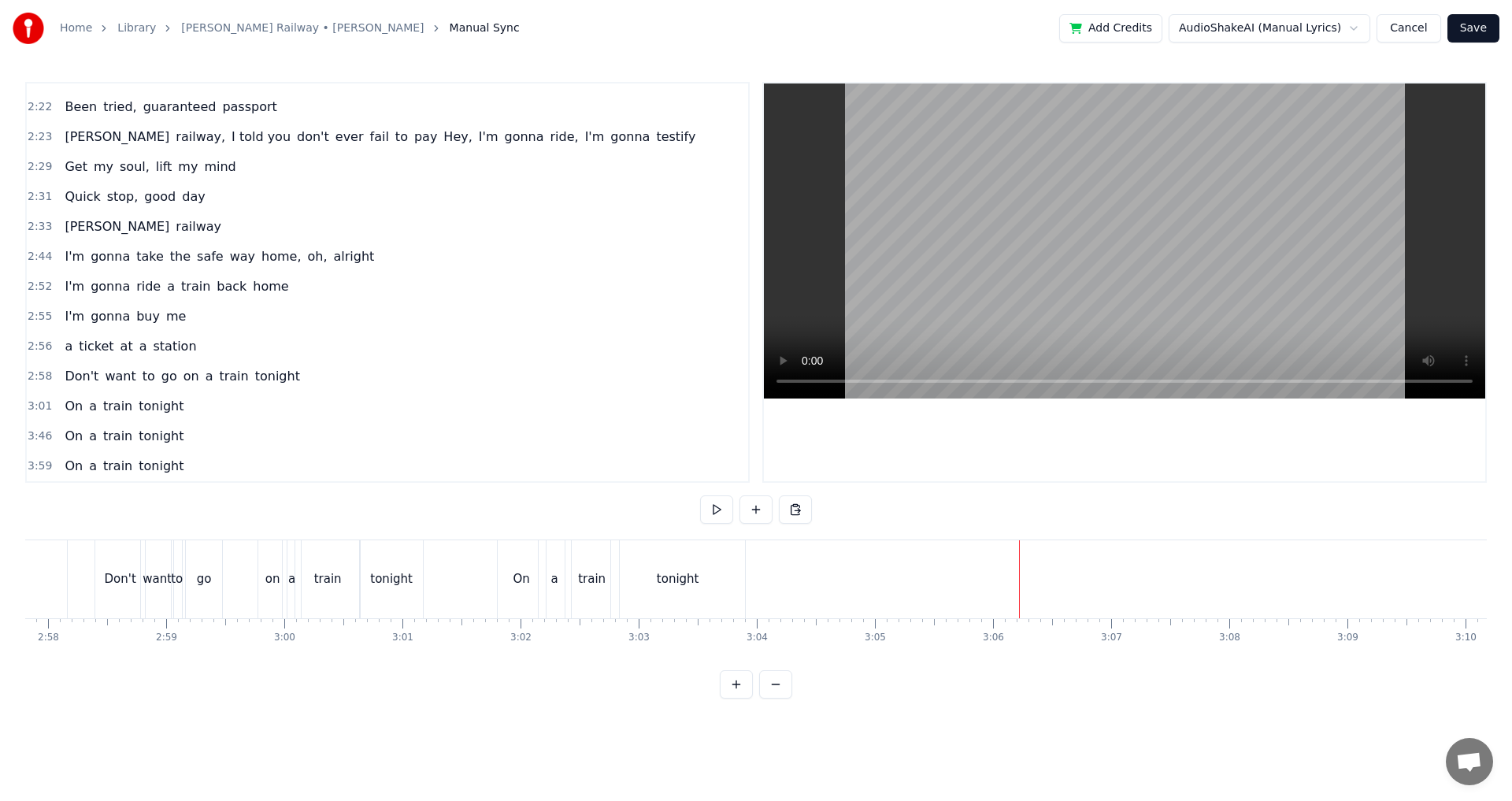
click at [796, 503] on button at bounding box center [796, 509] width 33 height 29
click at [657, 552] on div "tonight" at bounding box center [678, 579] width 134 height 78
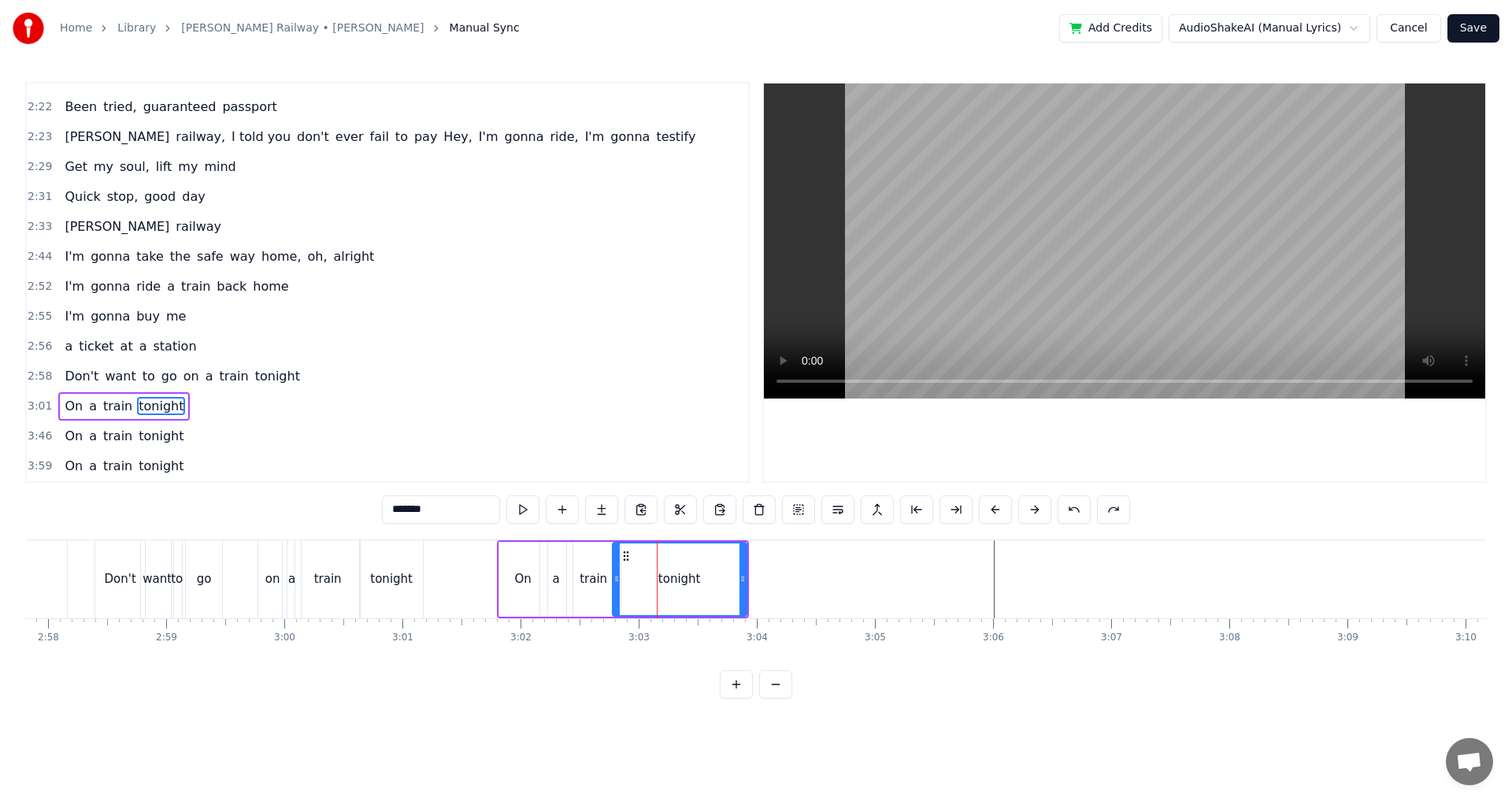
click at [642, 552] on div "tonight" at bounding box center [680, 579] width 133 height 72
click at [575, 549] on div "train" at bounding box center [593, 580] width 54 height 75
click at [575, 550] on icon at bounding box center [581, 556] width 13 height 13
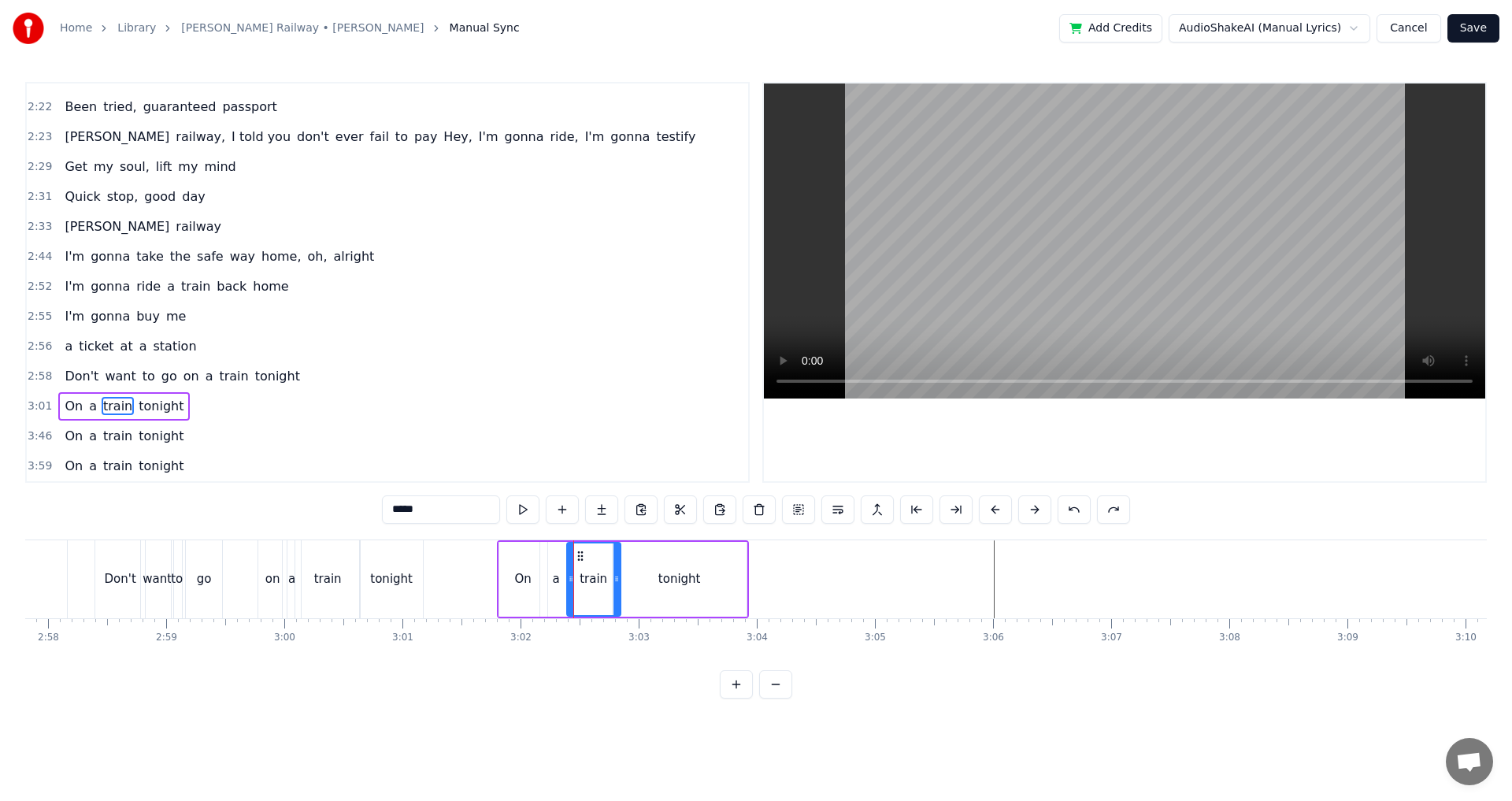
click at [575, 550] on icon at bounding box center [581, 556] width 13 height 13
click at [551, 553] on div "a" at bounding box center [556, 580] width 32 height 75
click at [530, 554] on div "On" at bounding box center [523, 580] width 48 height 75
type input "**"
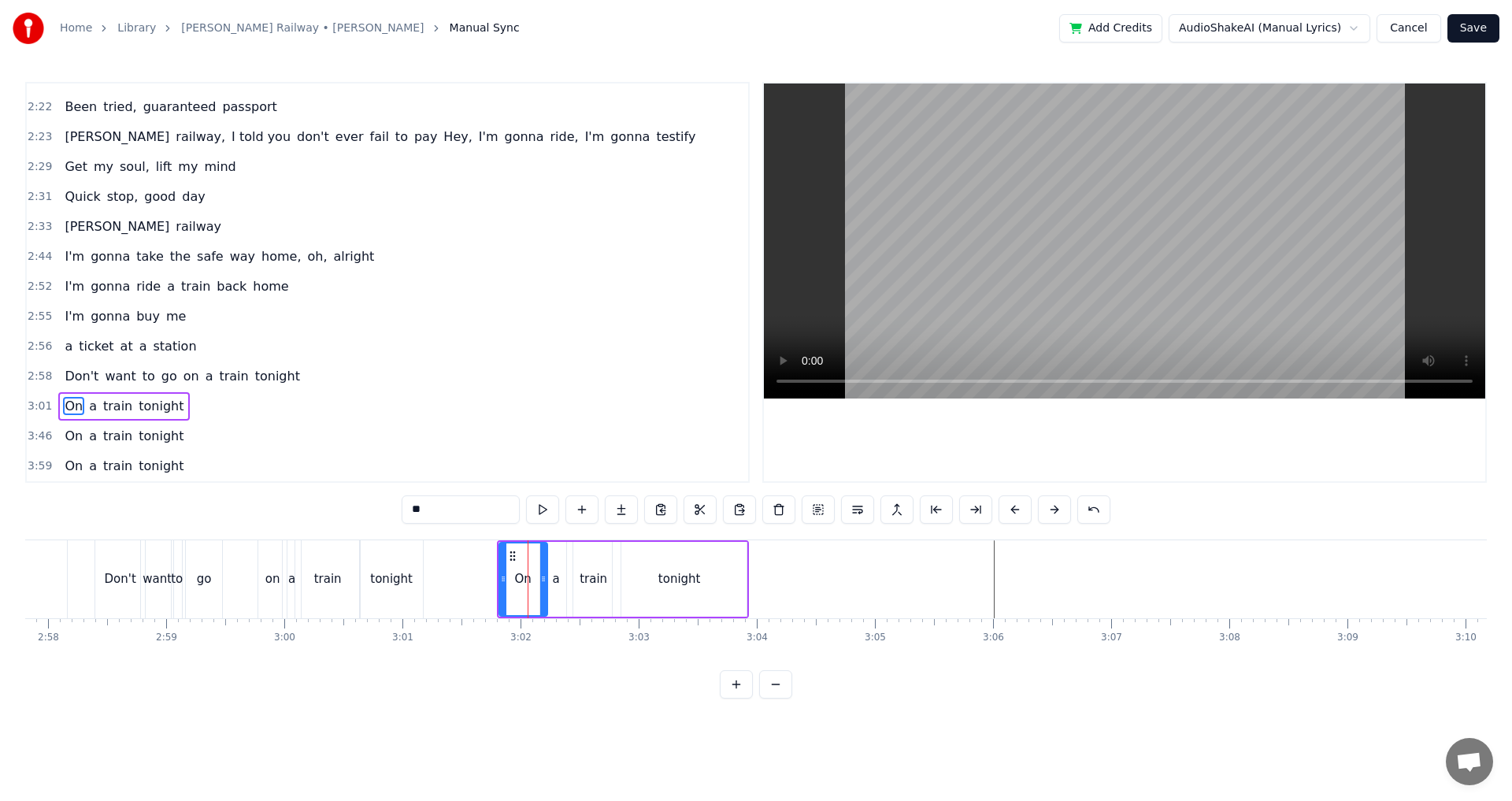
click at [518, 554] on icon at bounding box center [513, 556] width 13 height 13
click at [560, 562] on div "a" at bounding box center [556, 580] width 32 height 75
click at [583, 564] on div "train" at bounding box center [593, 580] width 54 height 75
click at [668, 569] on div "tonight" at bounding box center [680, 580] width 134 height 75
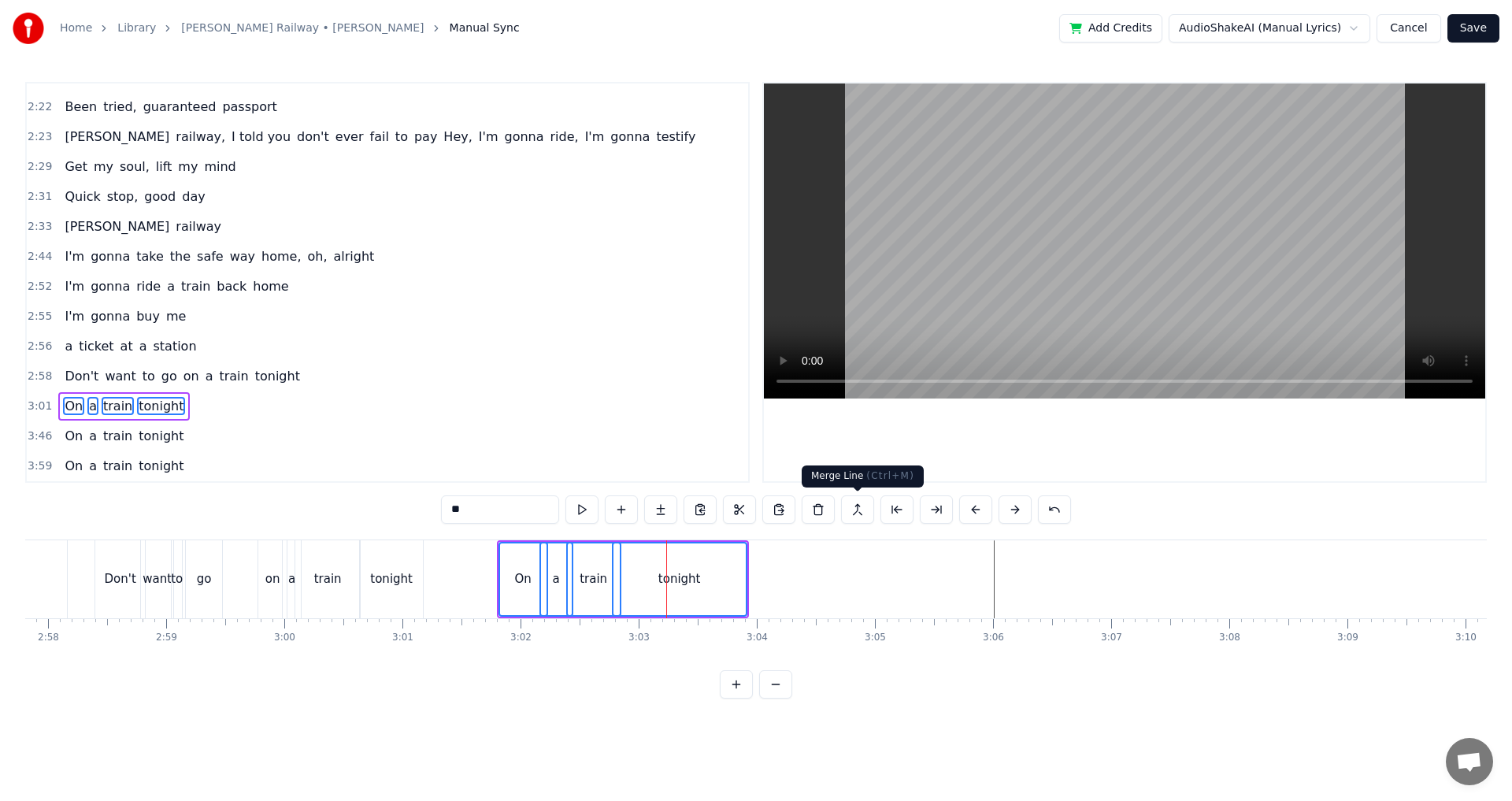
click at [850, 518] on button at bounding box center [858, 509] width 33 height 29
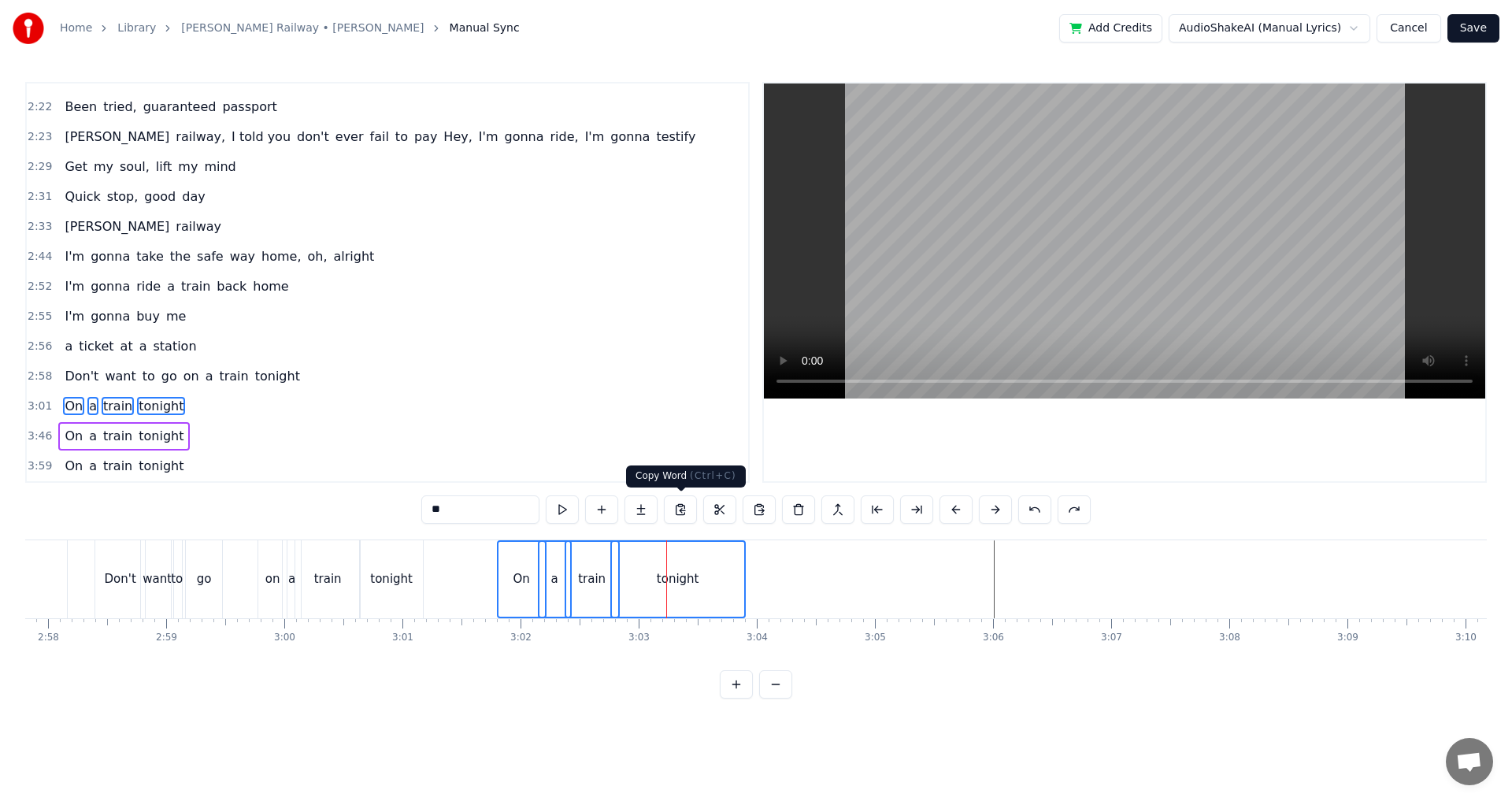
click at [694, 518] on button at bounding box center [681, 509] width 33 height 29
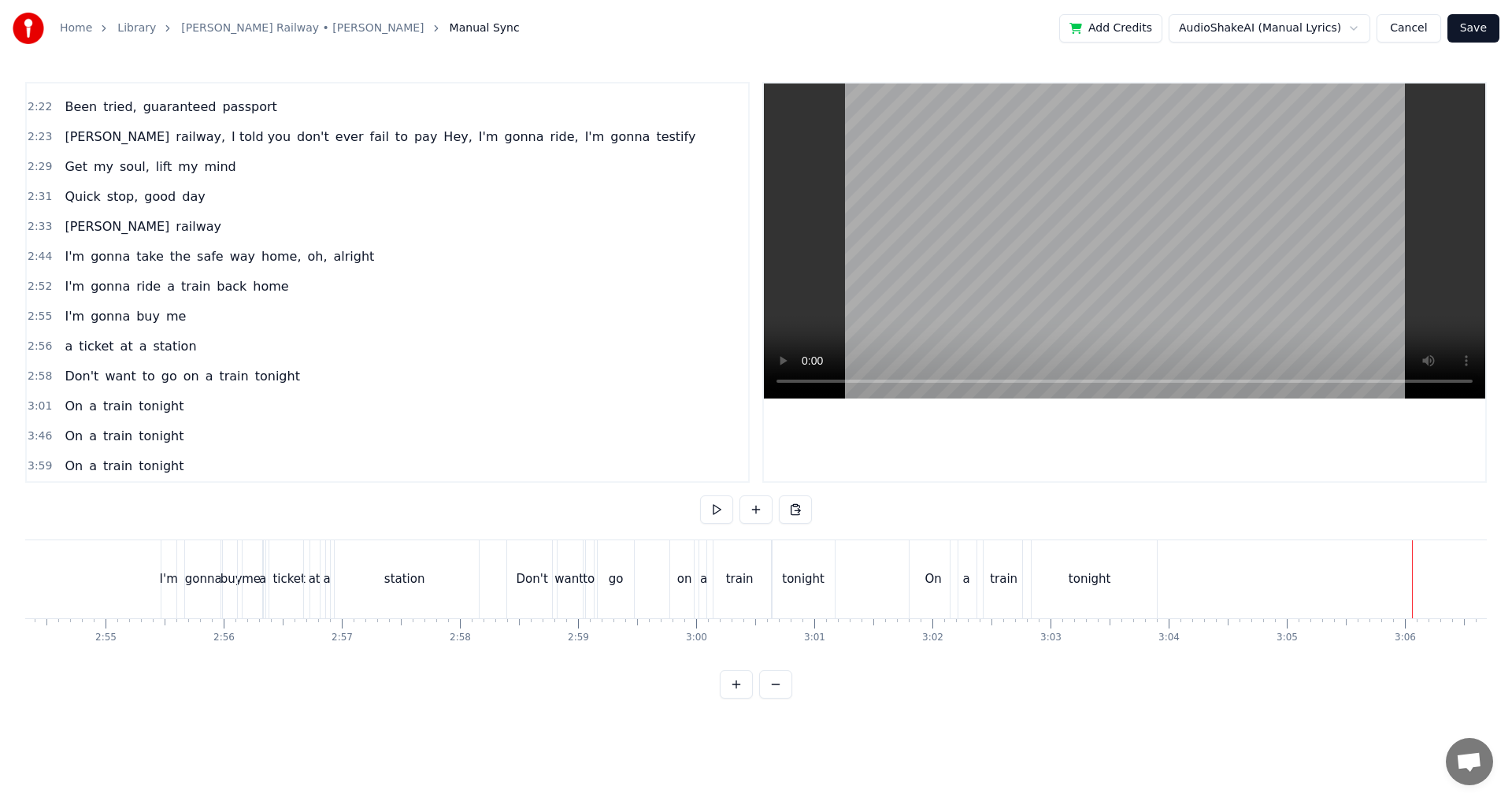
scroll to position [0, 20795]
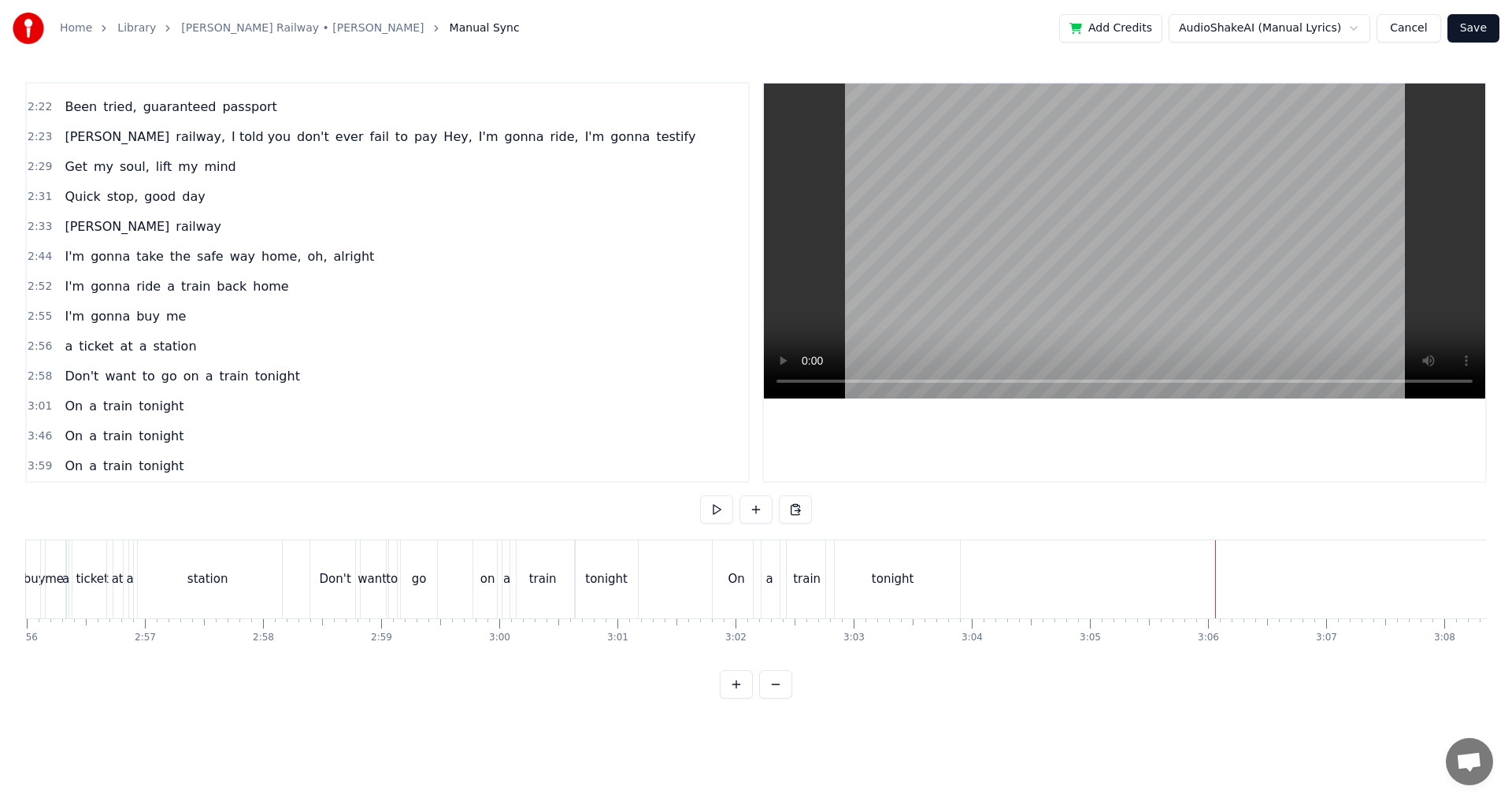
click at [743, 571] on div "On" at bounding box center [737, 580] width 17 height 18
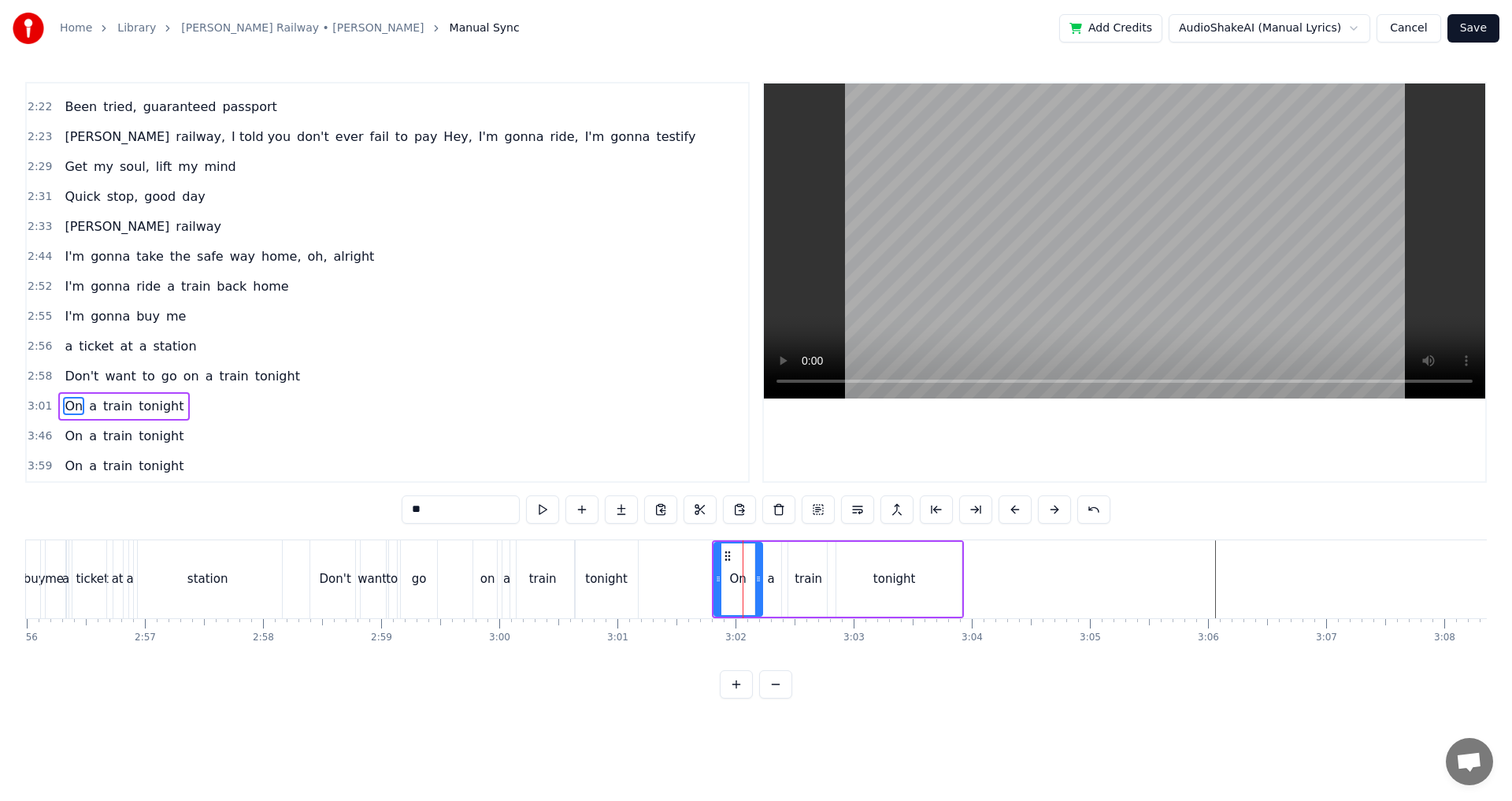
click at [138, 408] on span "tonight" at bounding box center [161, 406] width 48 height 18
type input "*******"
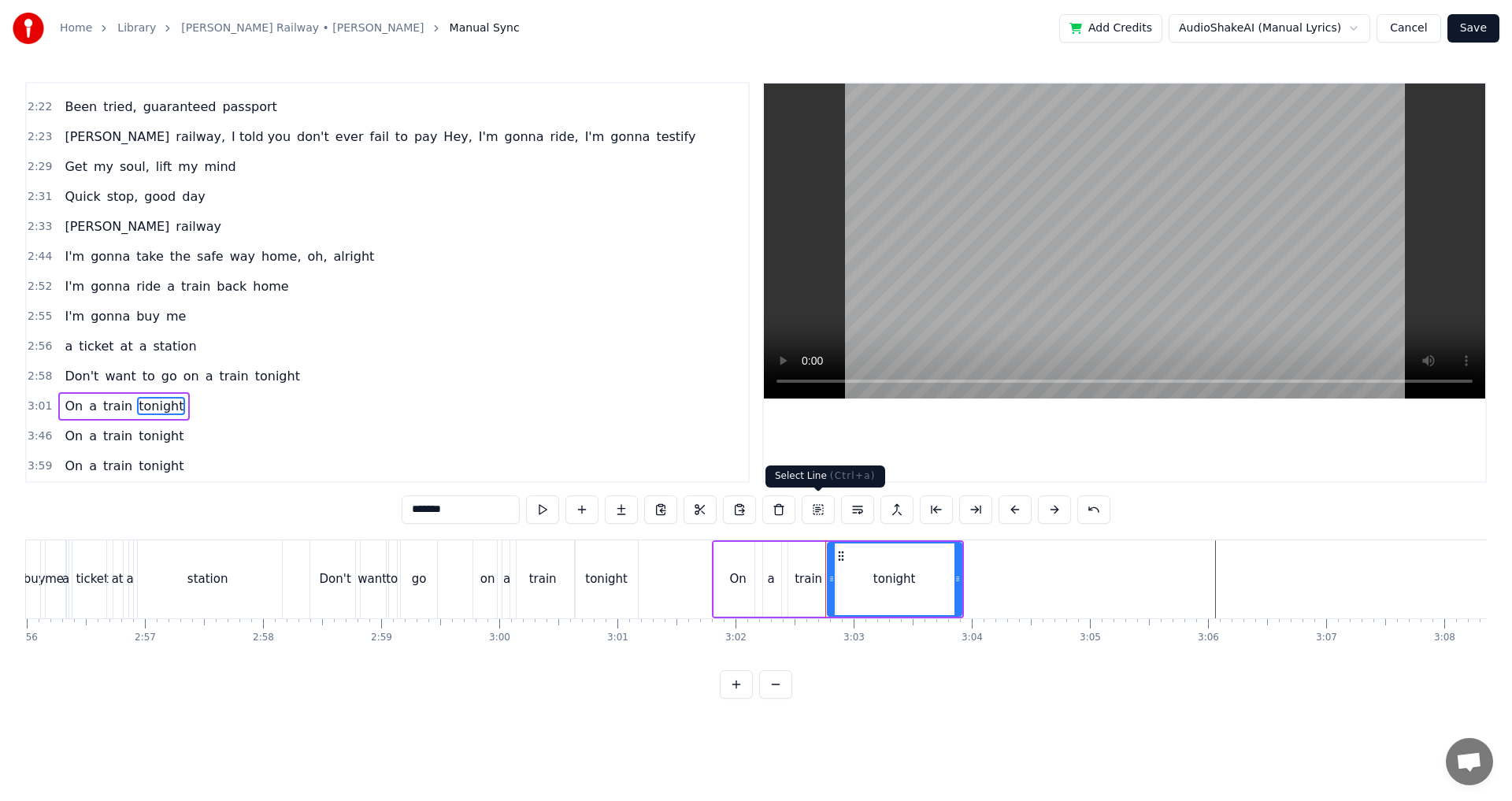
click at [815, 519] on button at bounding box center [818, 509] width 33 height 29
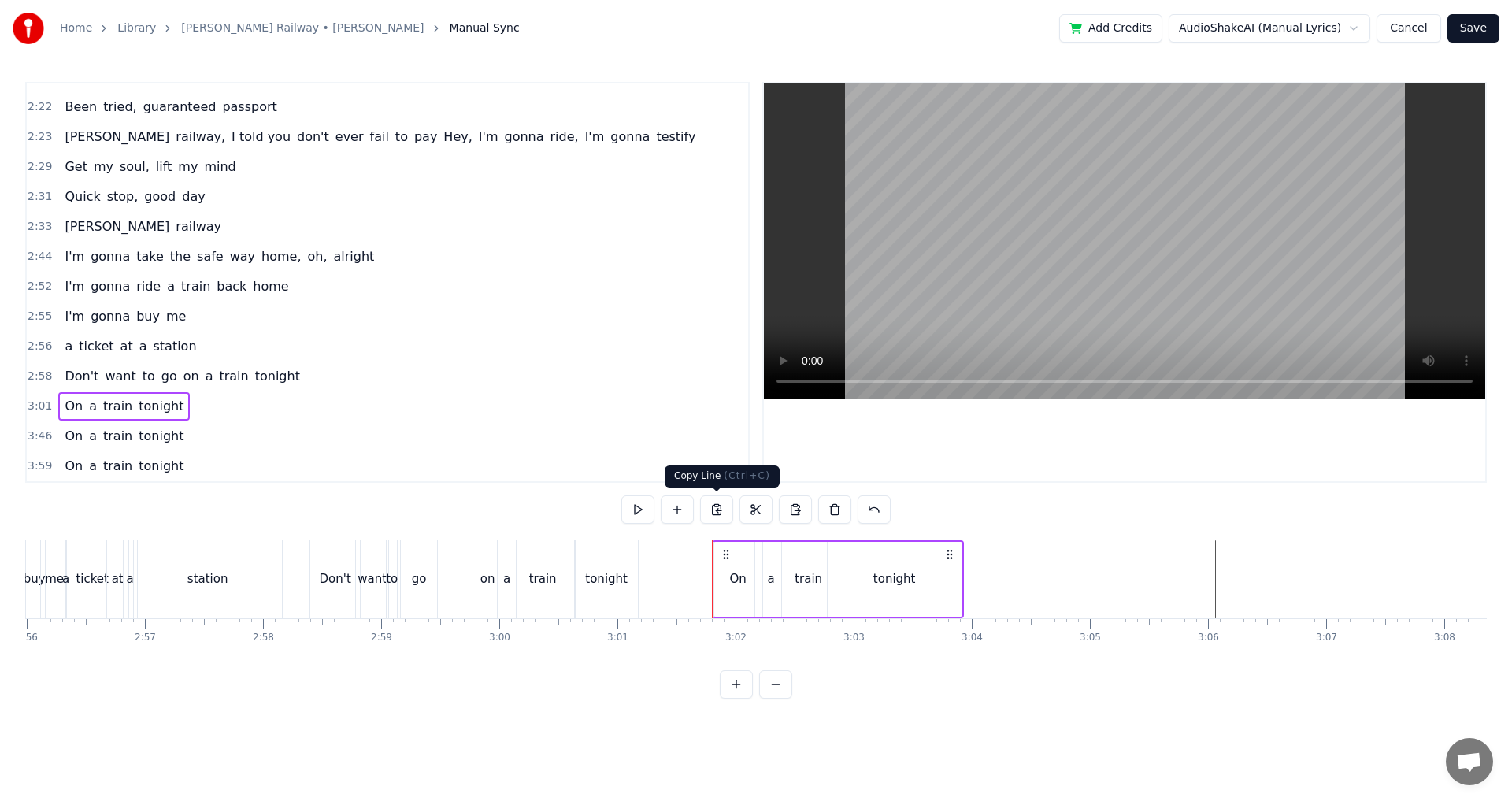
click at [713, 507] on button at bounding box center [717, 509] width 33 height 29
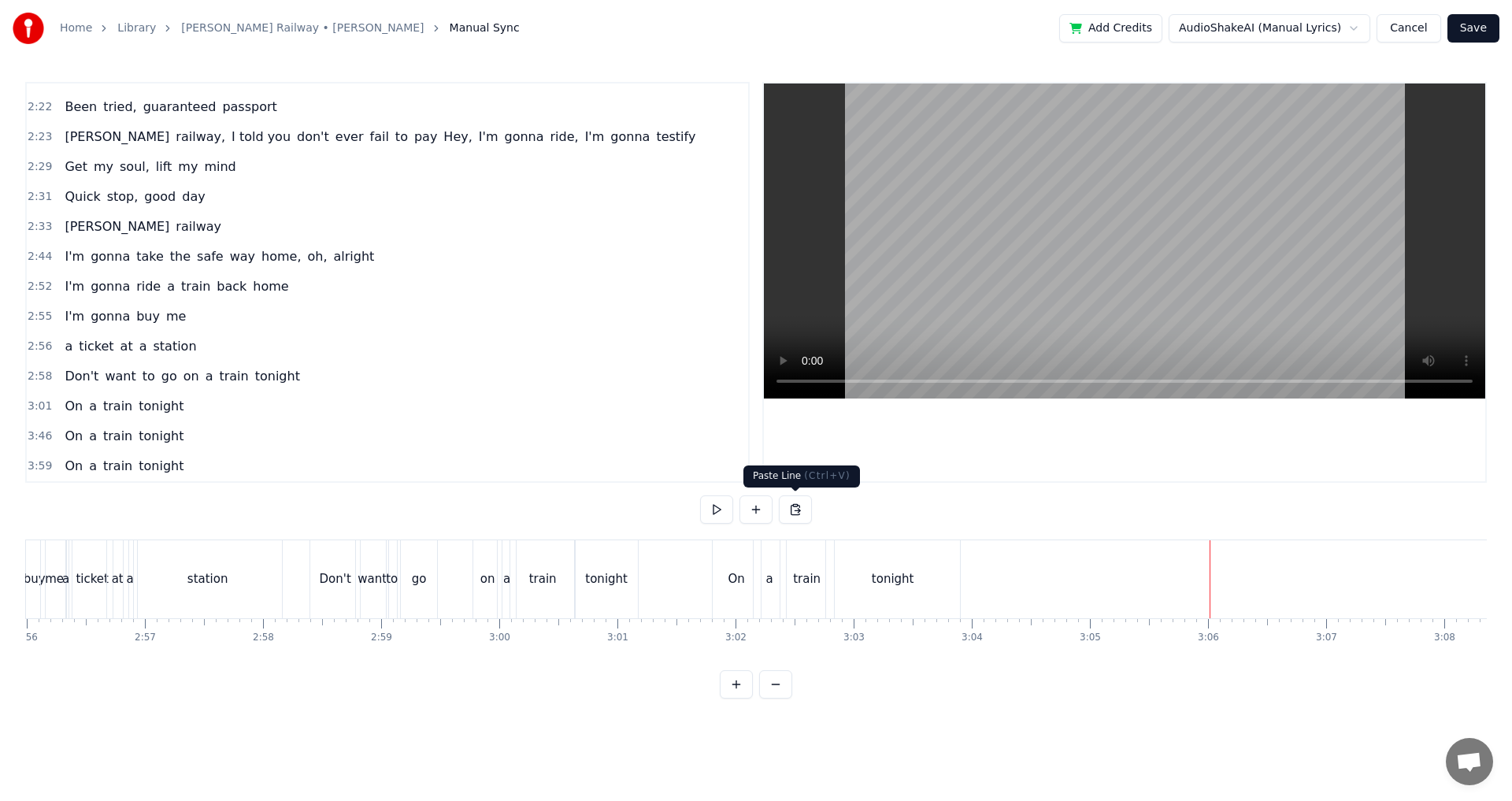
click at [794, 517] on button at bounding box center [796, 509] width 33 height 29
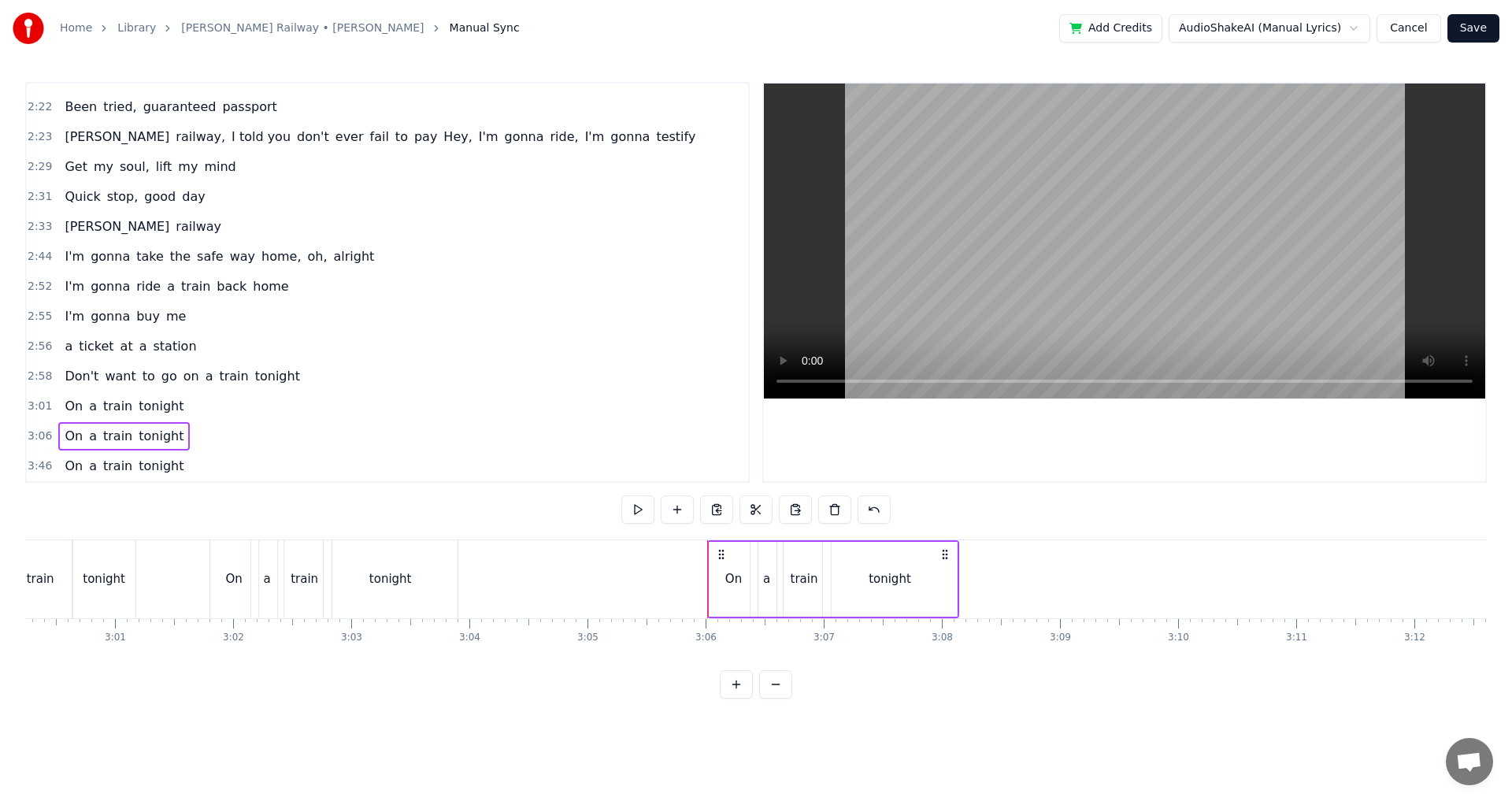
scroll to position [0, 21279]
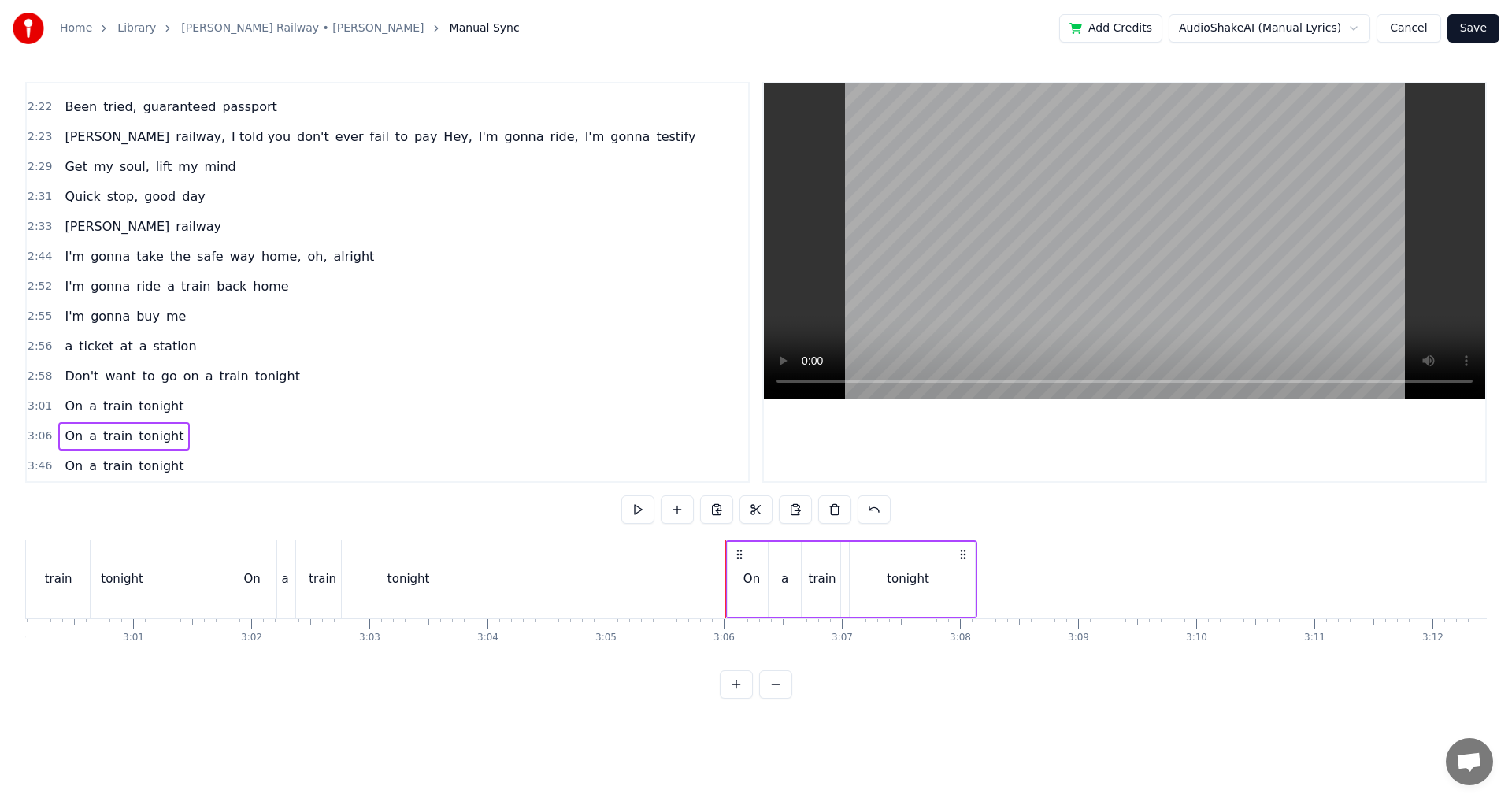
click at [749, 560] on div "On" at bounding box center [750, 579] width 48 height 78
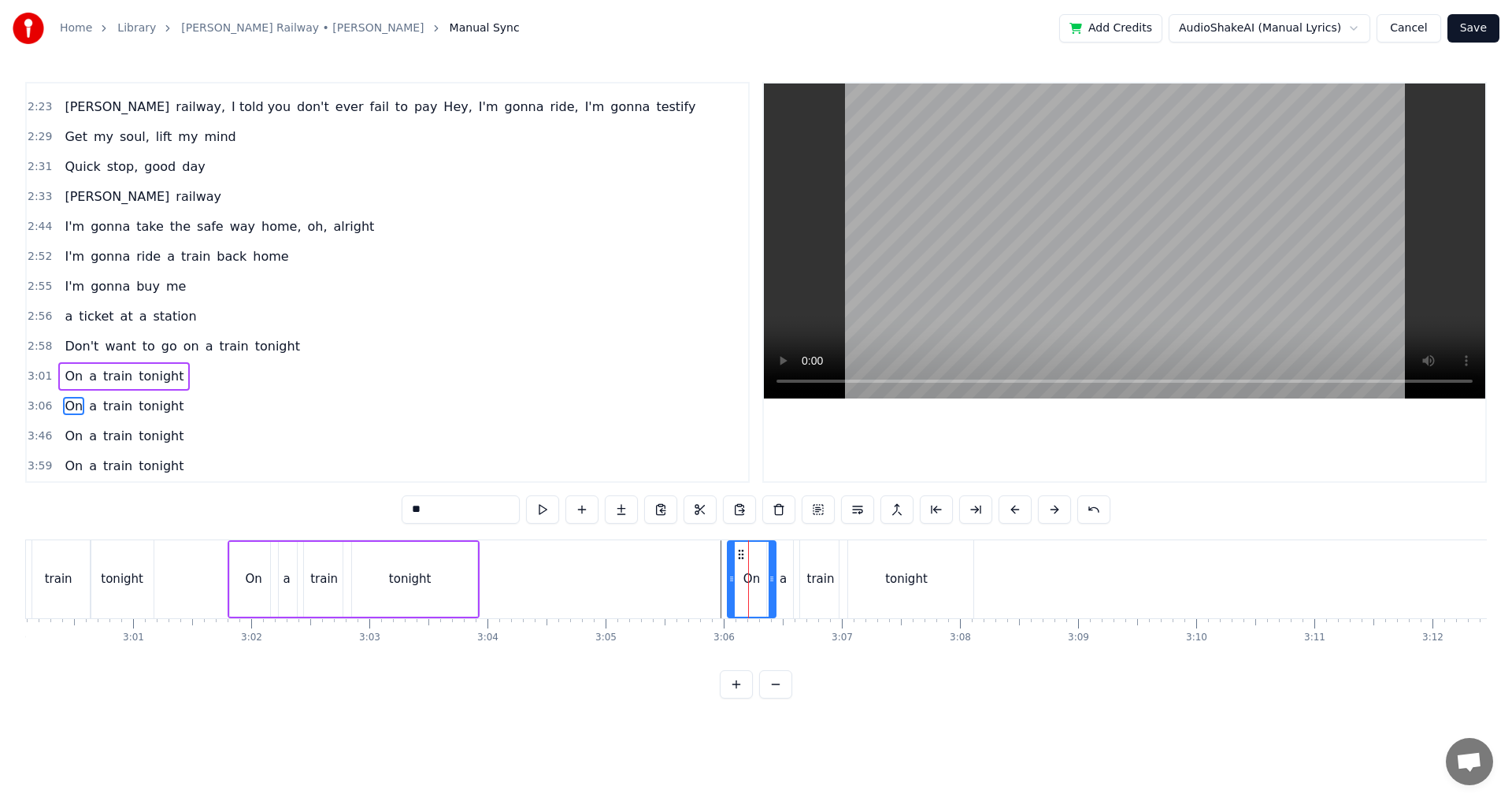
click at [743, 554] on circle at bounding box center [742, 554] width 1 height 1
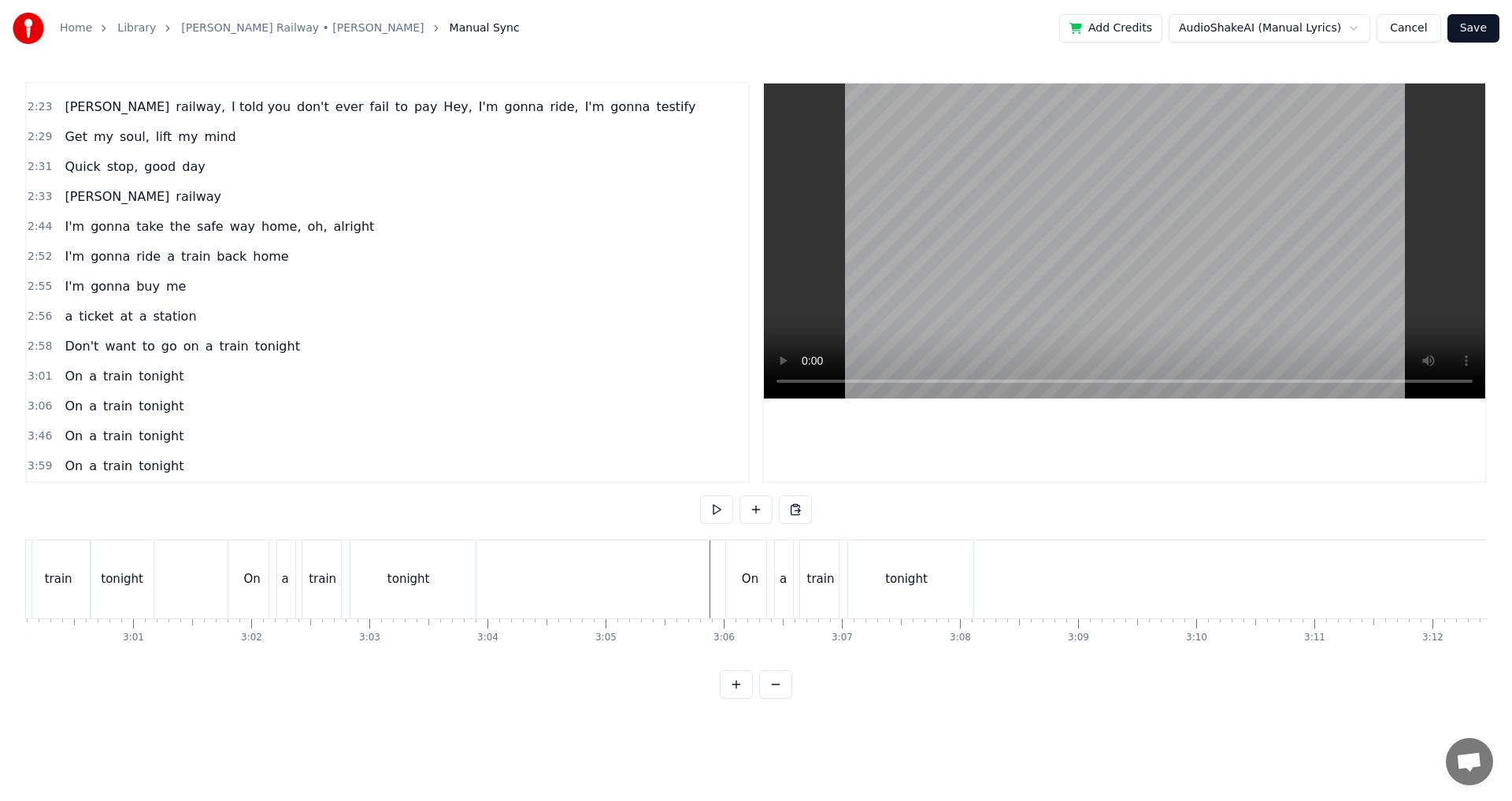
click at [766, 576] on div "a" at bounding box center [783, 579] width 33 height 78
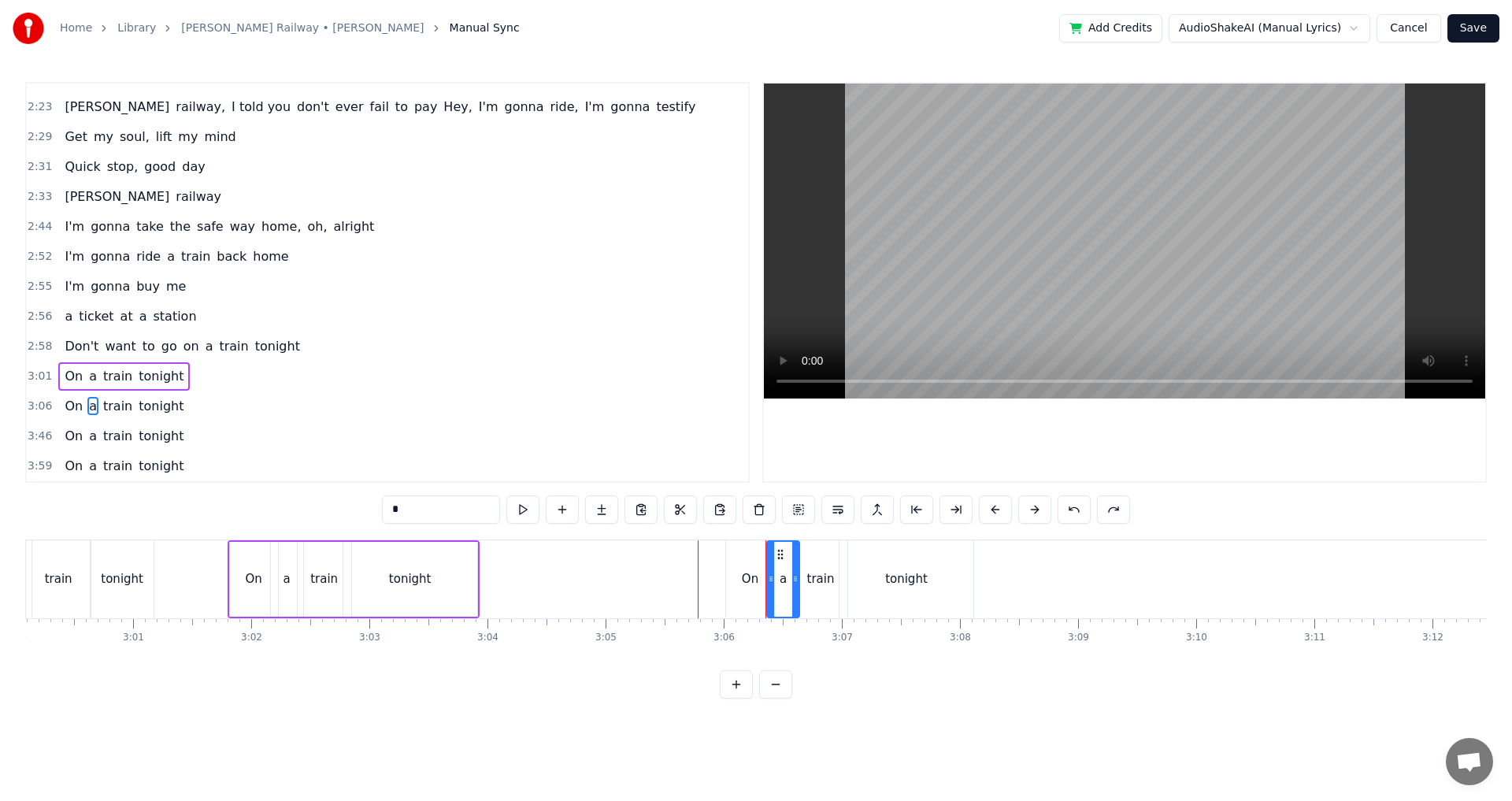
click at [765, 576] on div at bounding box center [765, 579] width 1 height 78
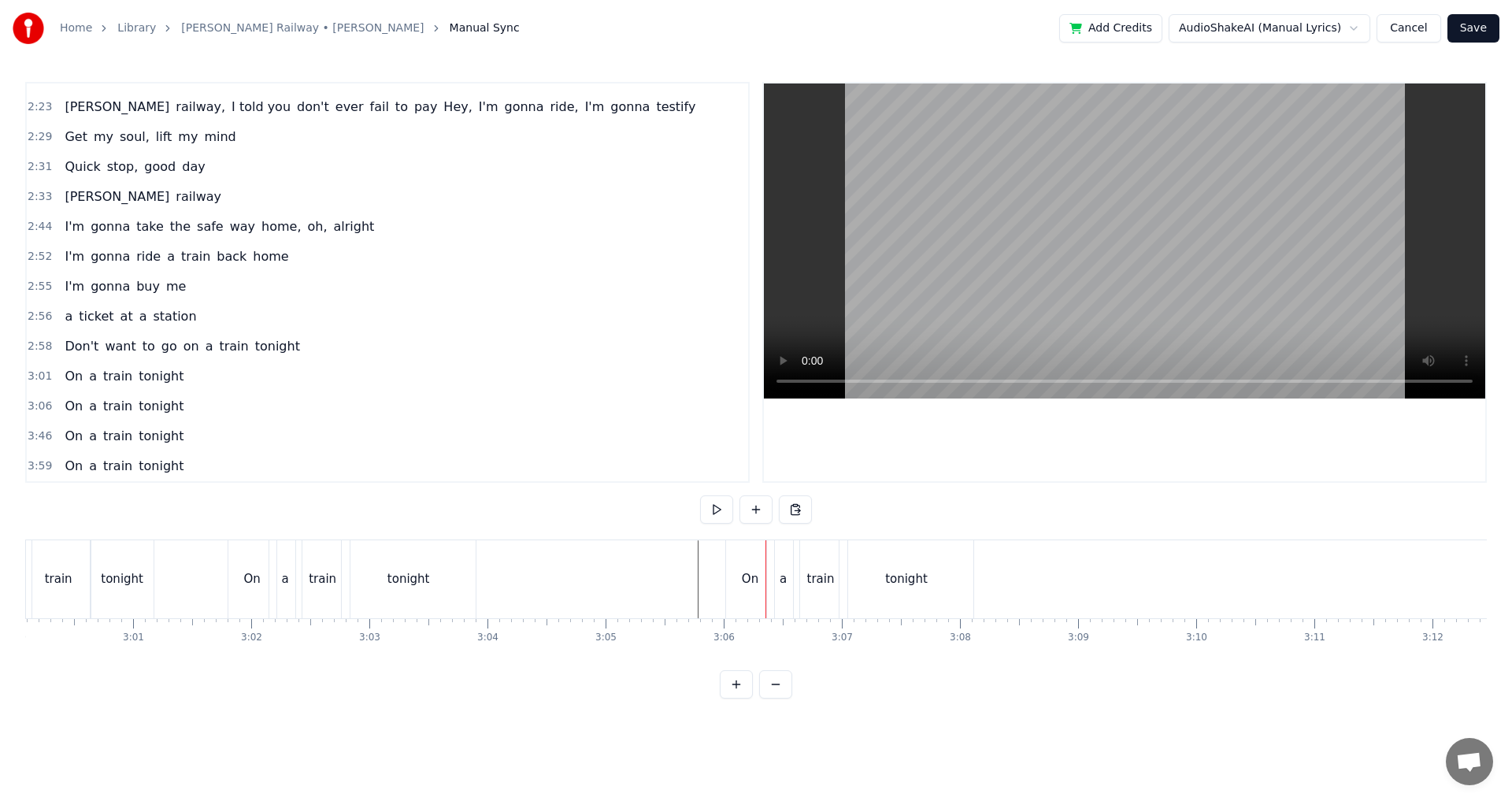
click at [760, 576] on div "On" at bounding box center [750, 579] width 48 height 78
click at [765, 575] on div at bounding box center [765, 579] width 1 height 78
click at [884, 579] on div "tonight" at bounding box center [907, 579] width 134 height 78
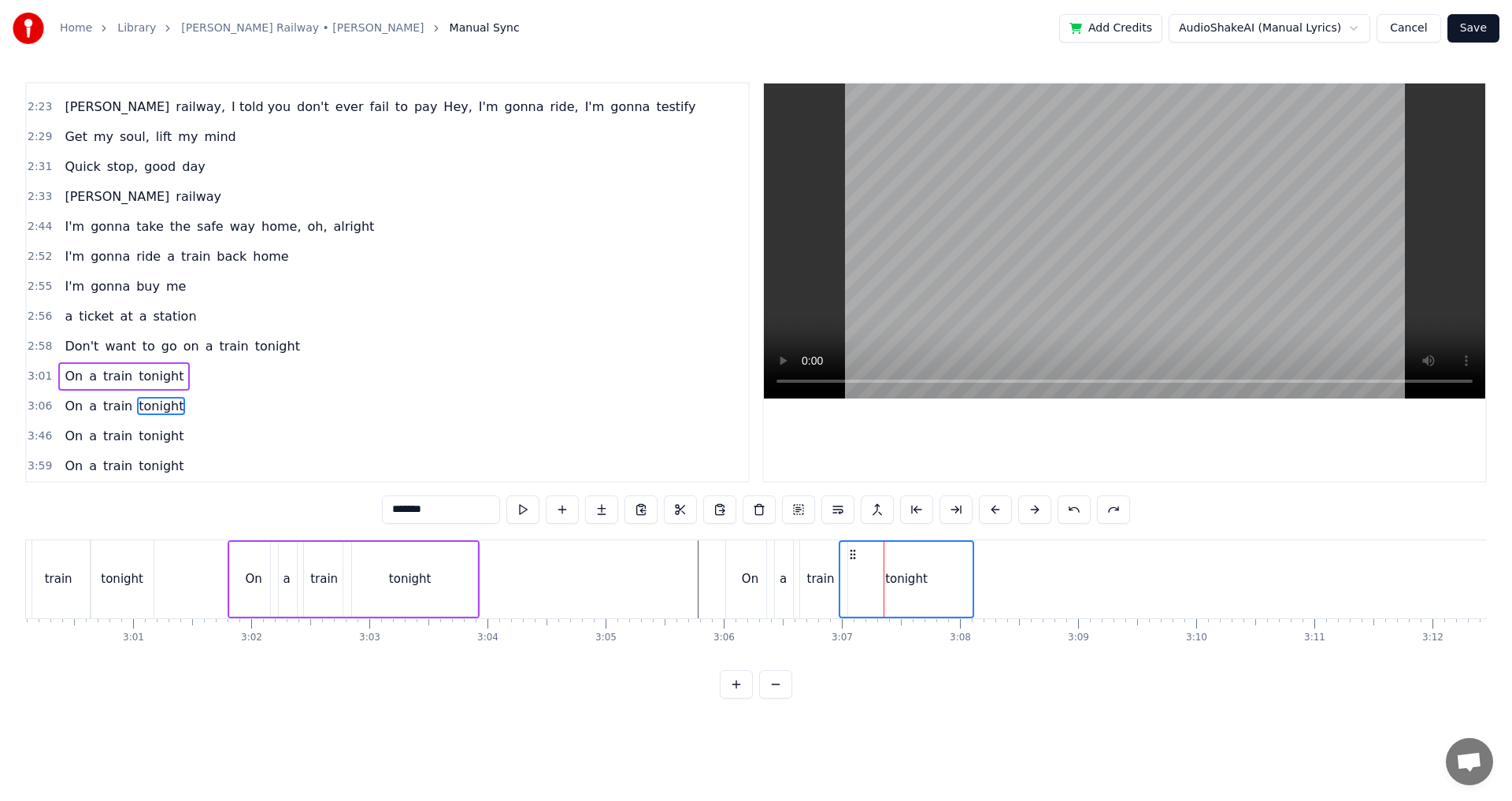
click at [834, 584] on div "train" at bounding box center [820, 579] width 54 height 78
click at [785, 583] on div "a" at bounding box center [783, 580] width 7 height 18
click at [749, 580] on div "On" at bounding box center [750, 580] width 17 height 18
click at [737, 550] on div "On" at bounding box center [750, 580] width 46 height 75
click at [744, 555] on icon at bounding box center [739, 554] width 13 height 13
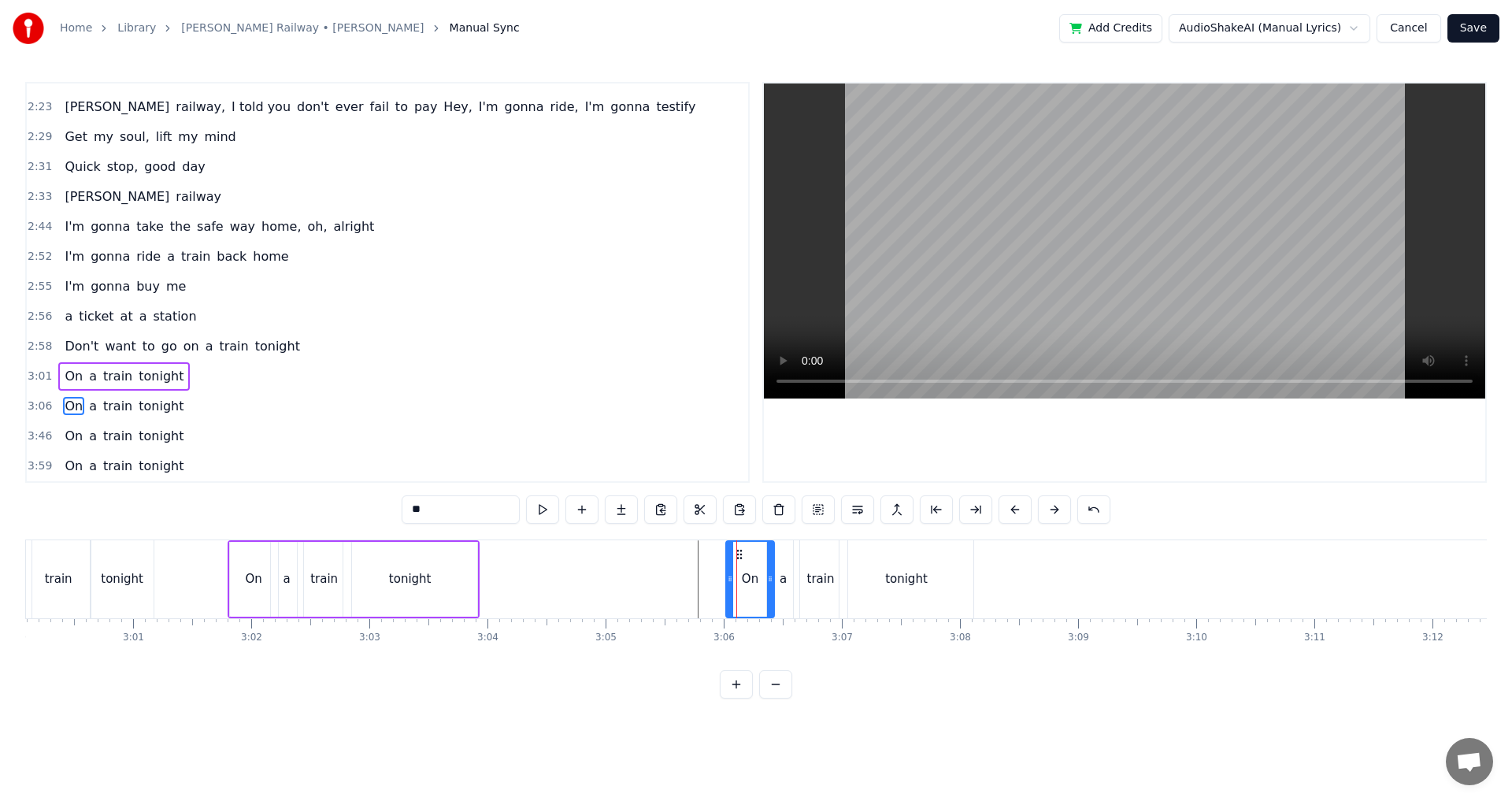
click at [781, 560] on div "a" at bounding box center [783, 579] width 32 height 78
click at [833, 567] on div "train" at bounding box center [820, 579] width 54 height 78
click at [876, 574] on div "tonight" at bounding box center [907, 579] width 134 height 78
type input "*******"
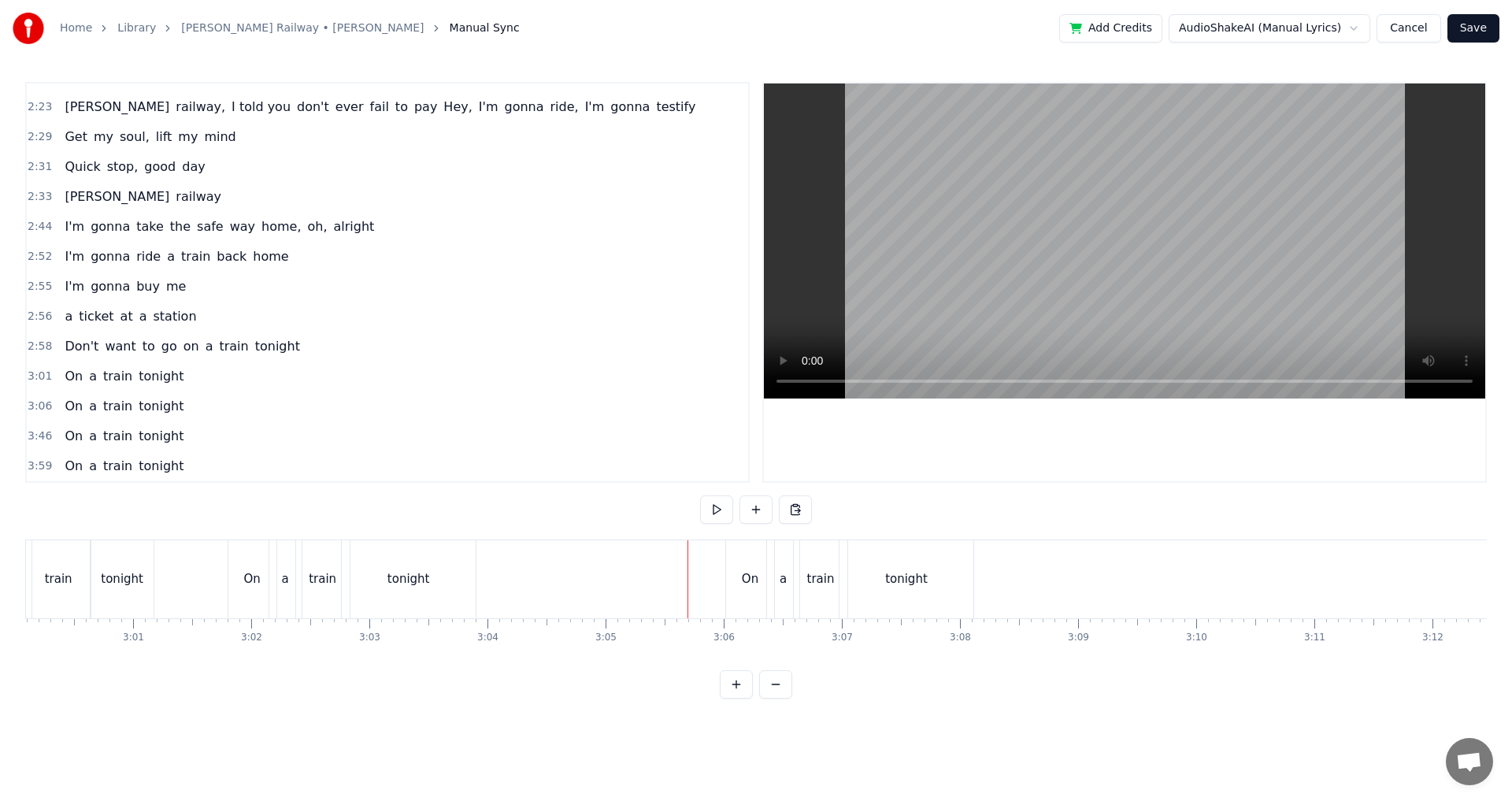
click at [742, 562] on div "On" at bounding box center [750, 579] width 48 height 78
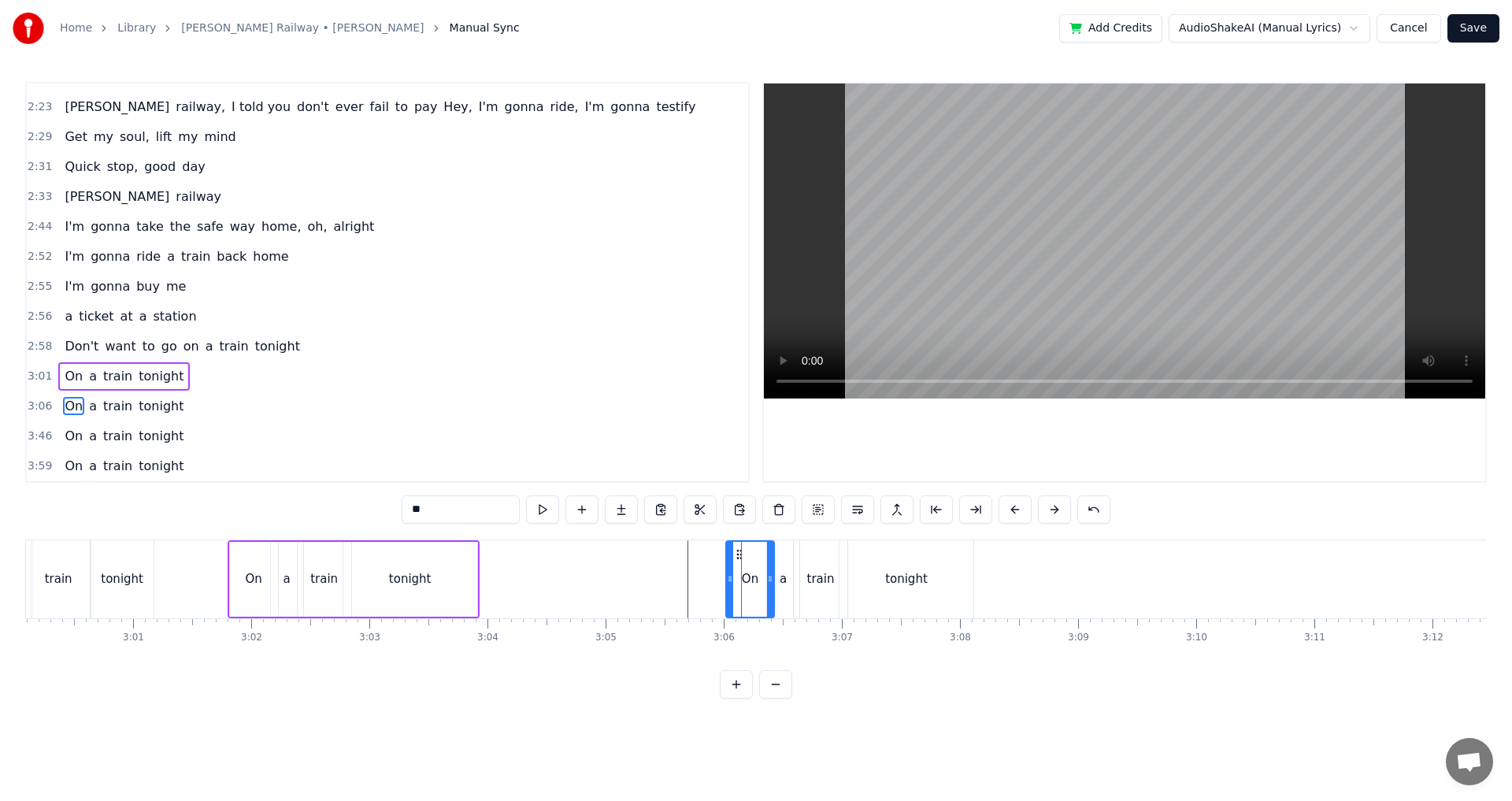
click at [777, 566] on div "a" at bounding box center [783, 579] width 32 height 78
type input "*"
click at [777, 566] on div at bounding box center [777, 579] width 1 height 78
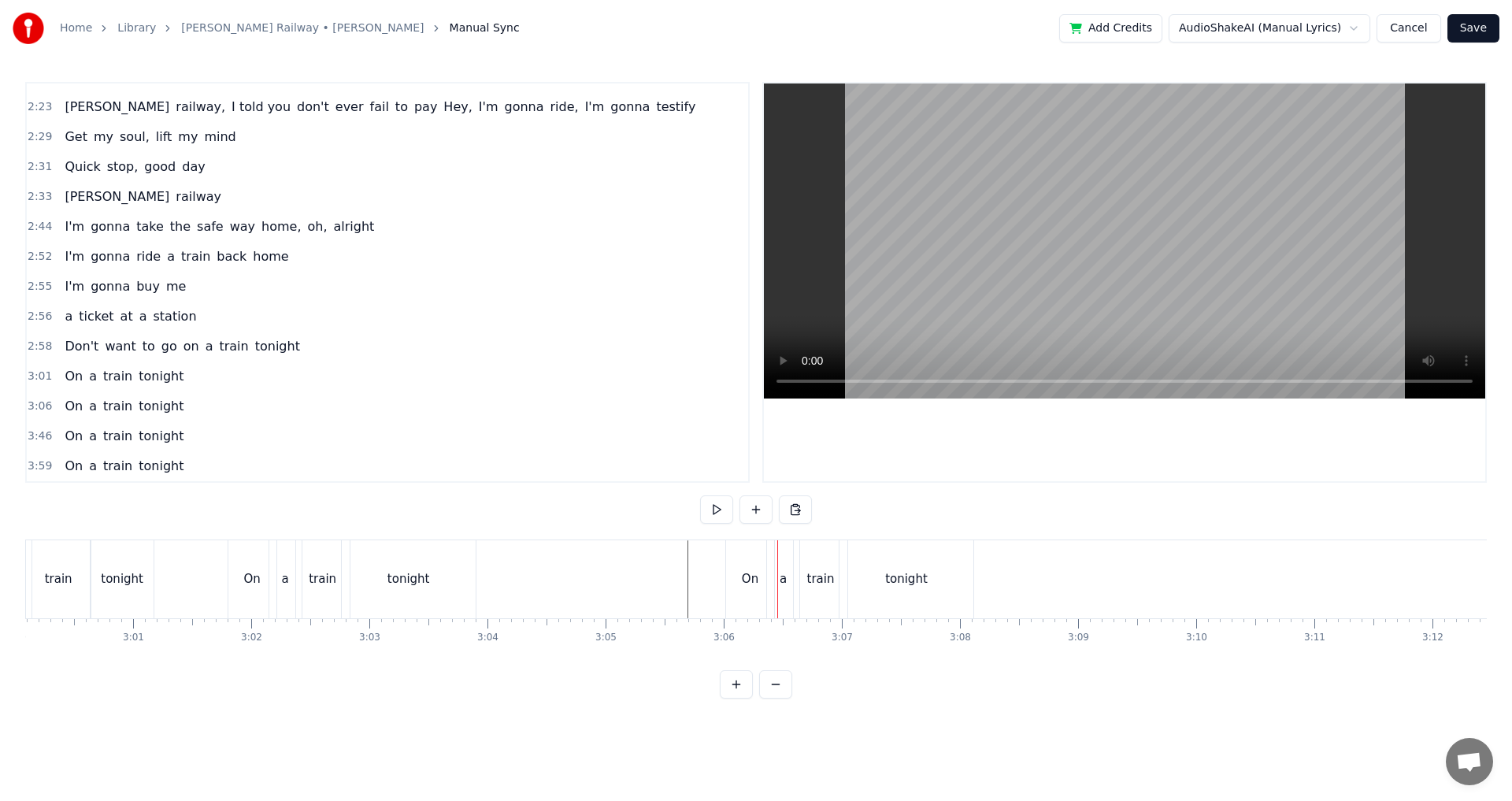
click at [801, 568] on div "train" at bounding box center [820, 579] width 54 height 78
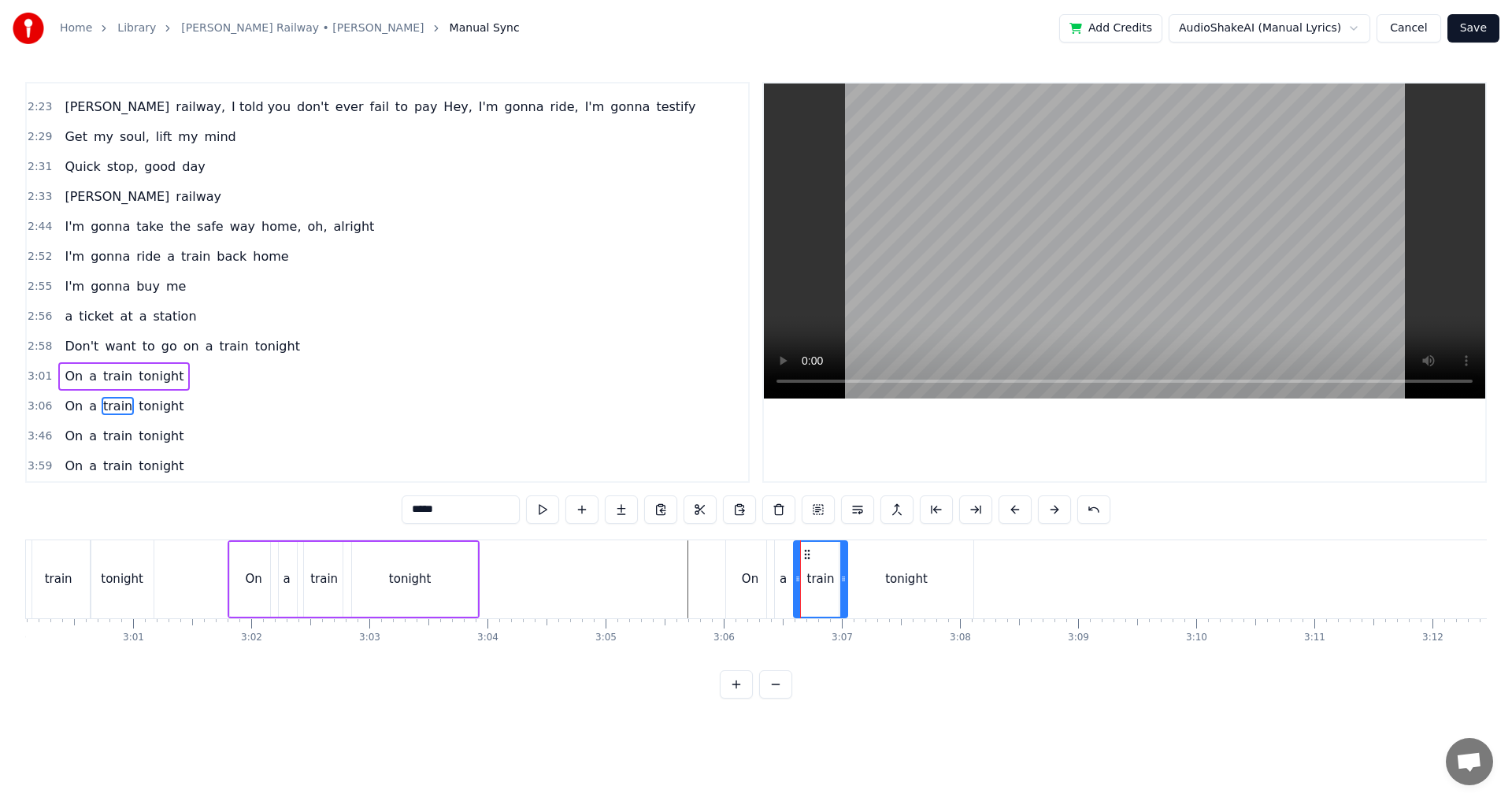
click at [876, 579] on div "tonight" at bounding box center [907, 579] width 134 height 78
click at [754, 560] on div "On" at bounding box center [750, 579] width 48 height 78
type input "**"
click at [726, 558] on div "On" at bounding box center [750, 579] width 50 height 78
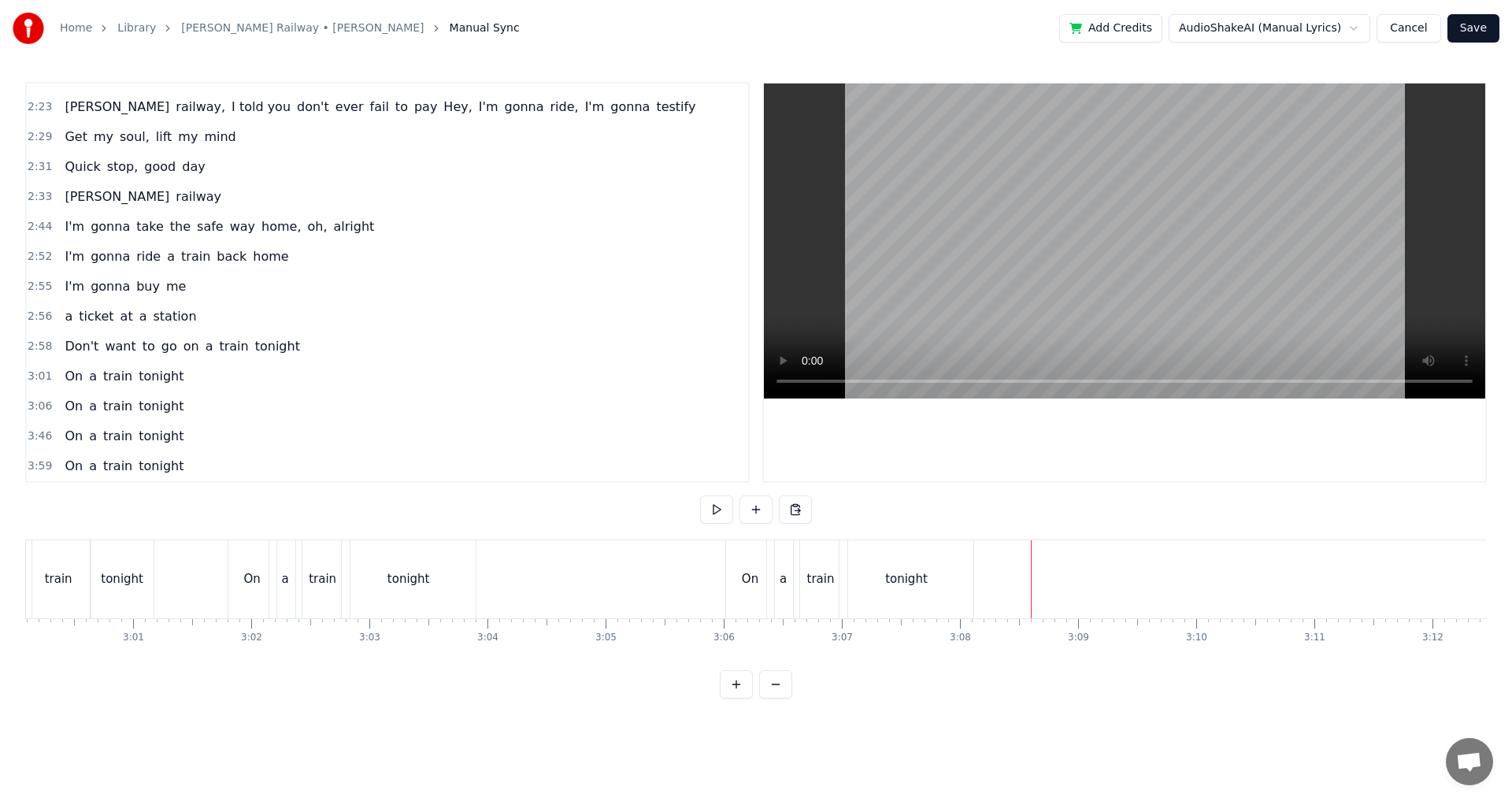
click at [1032, 581] on div at bounding box center [1032, 579] width 1 height 78
click at [755, 575] on div "On" at bounding box center [750, 580] width 17 height 18
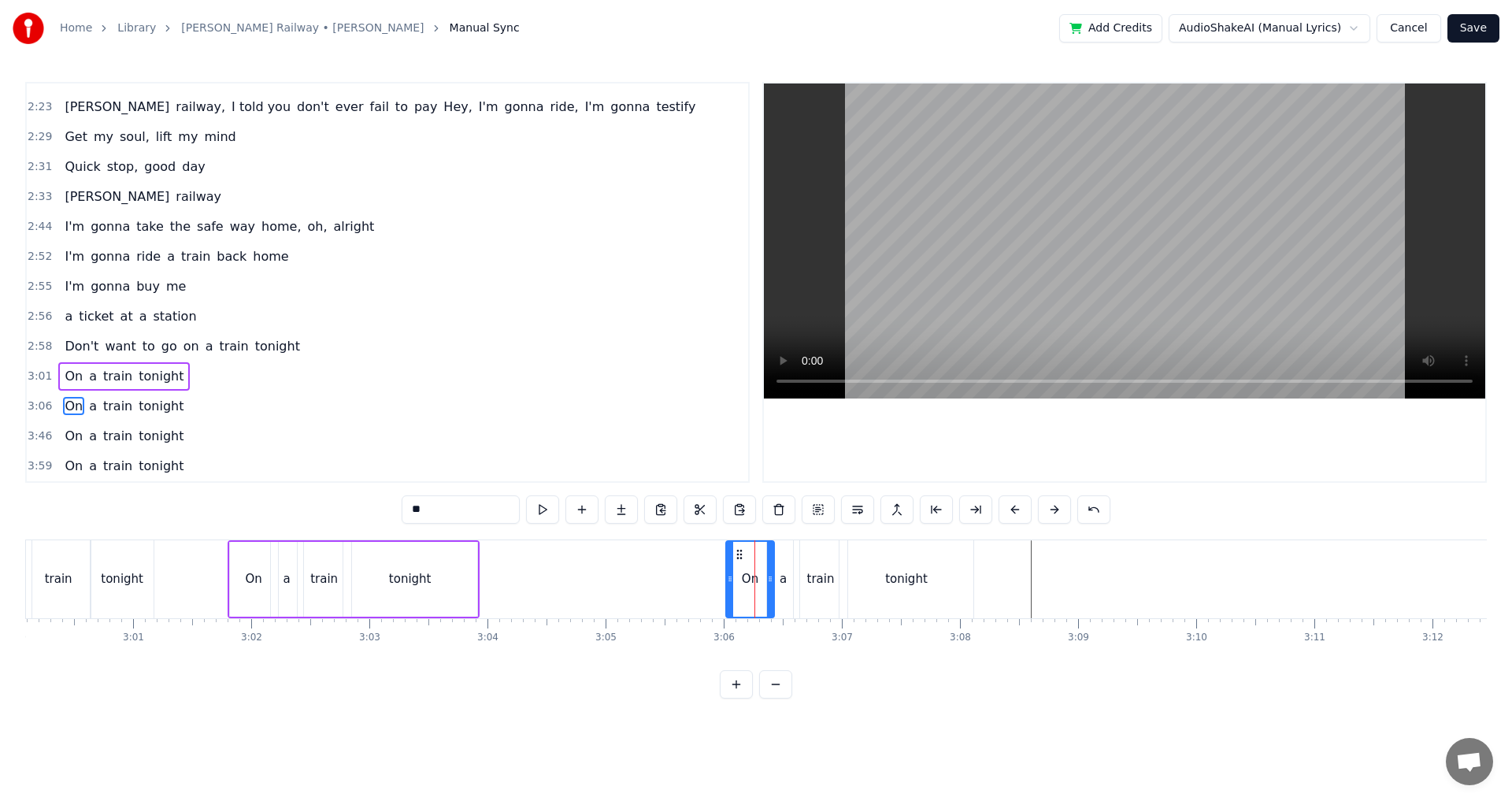
click at [761, 571] on div "On" at bounding box center [750, 580] width 46 height 75
click at [756, 571] on div at bounding box center [755, 579] width 1 height 78
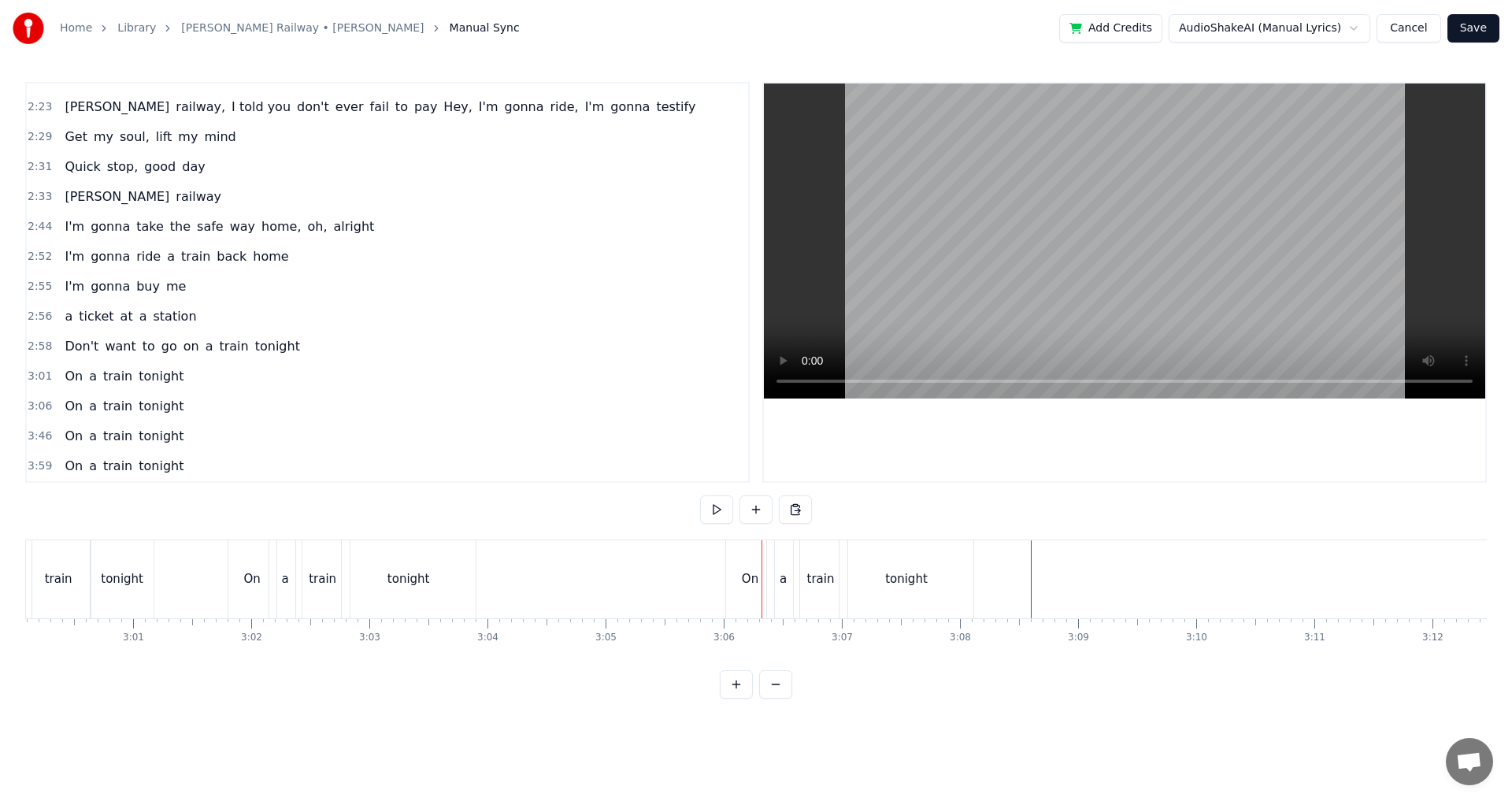
click at [766, 569] on div "a" at bounding box center [783, 579] width 33 height 78
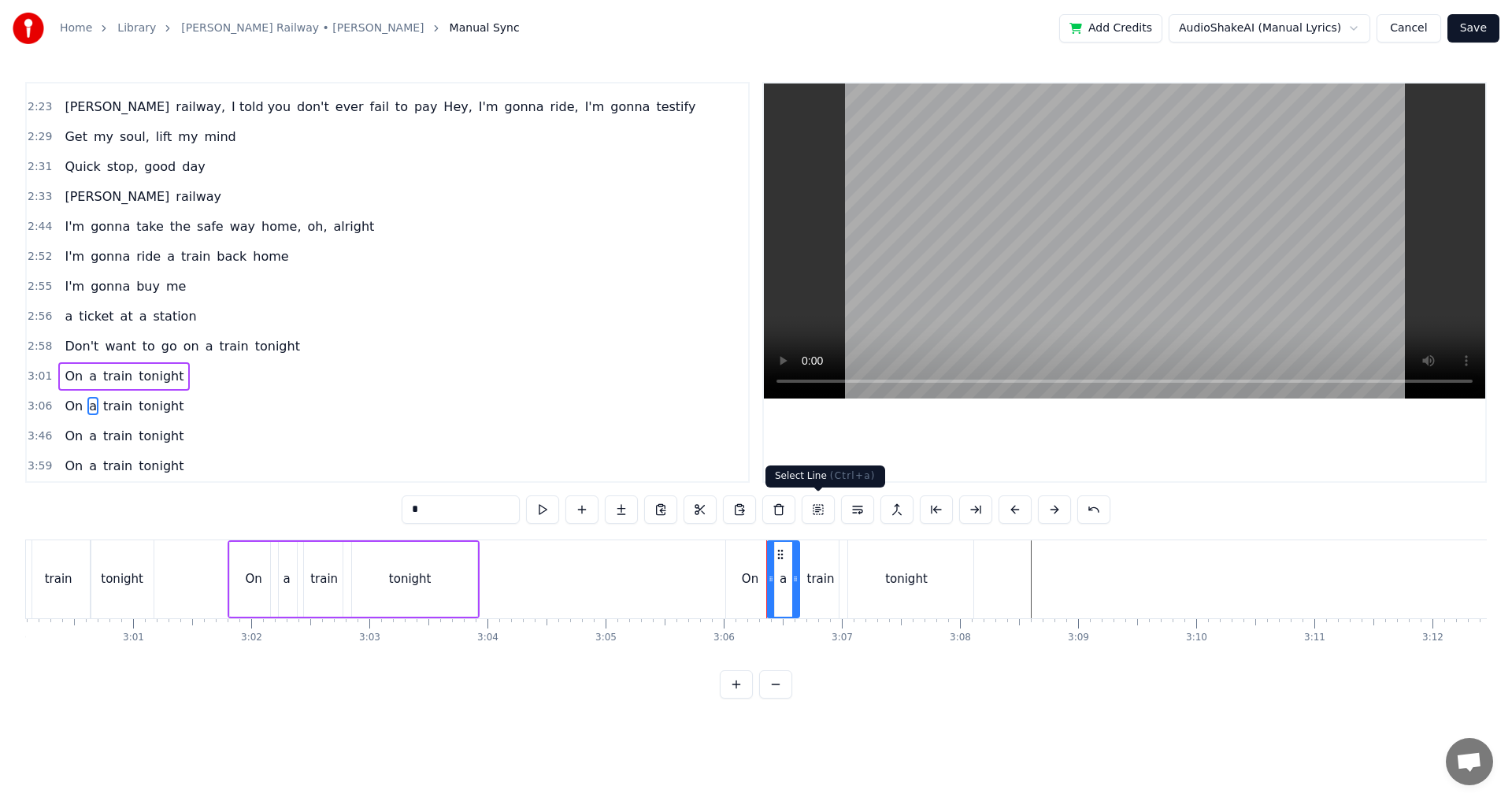
click at [827, 511] on button at bounding box center [818, 509] width 33 height 29
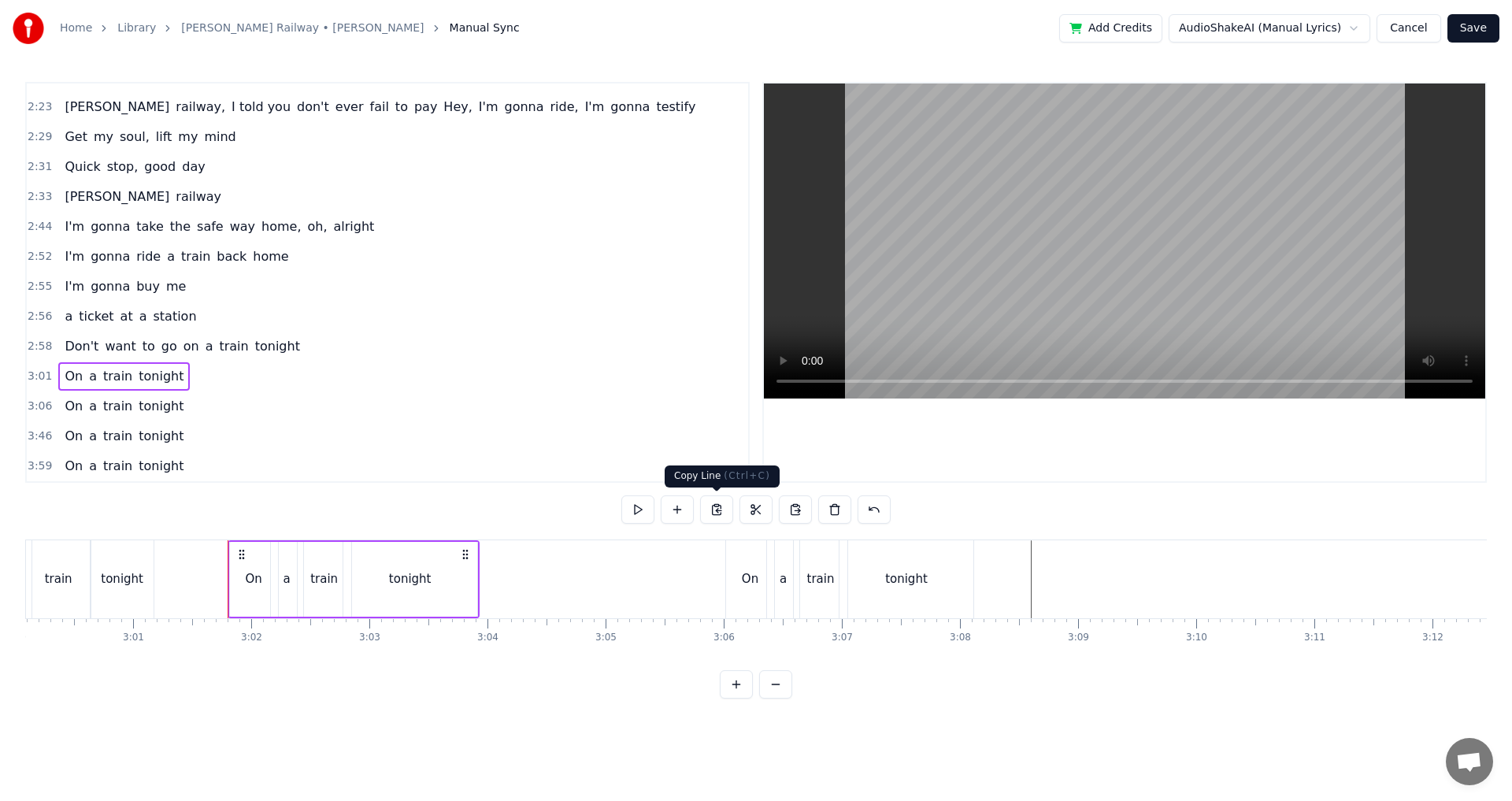
click at [724, 511] on button at bounding box center [717, 509] width 33 height 29
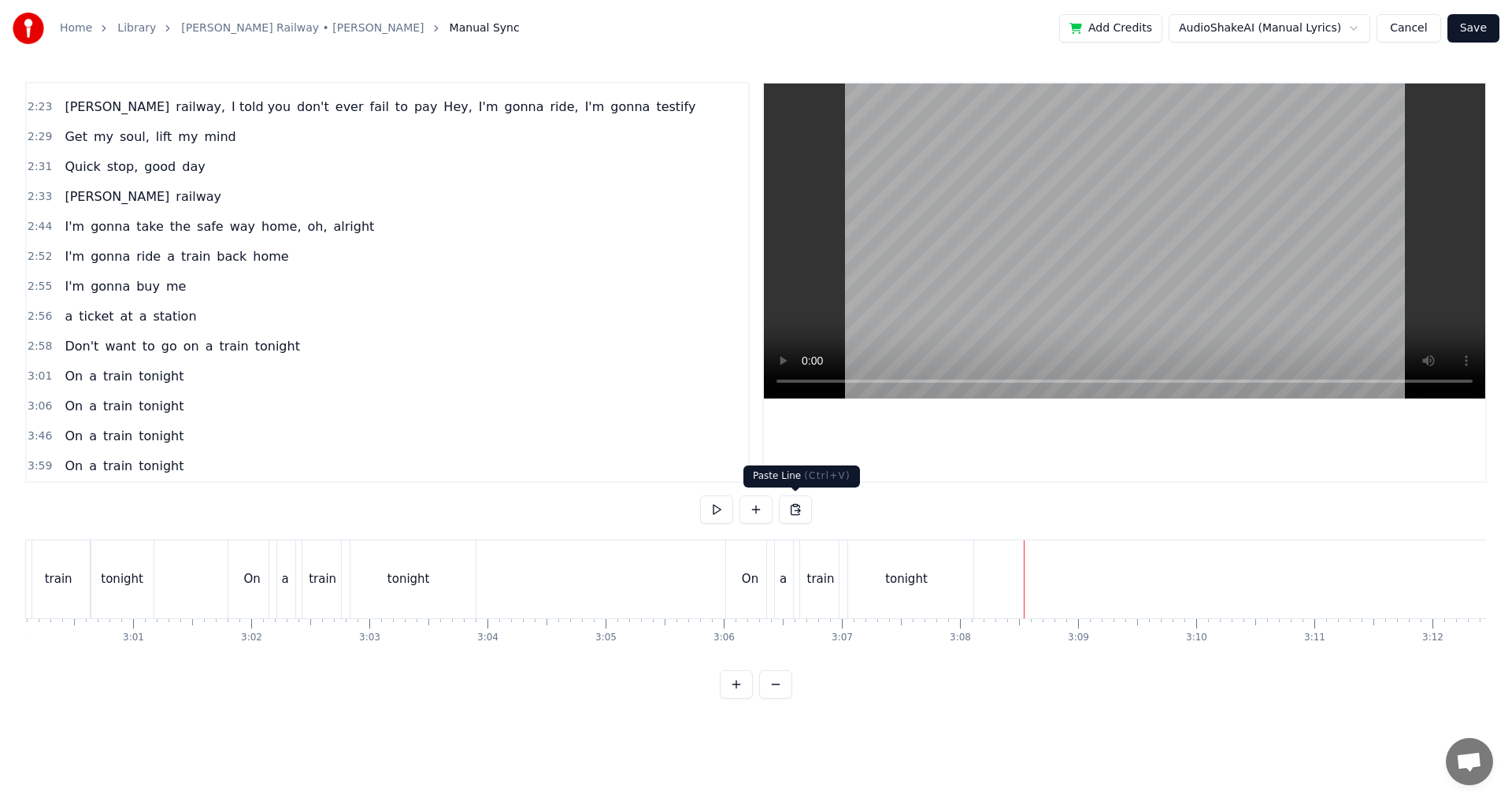
click at [802, 519] on button at bounding box center [796, 509] width 33 height 29
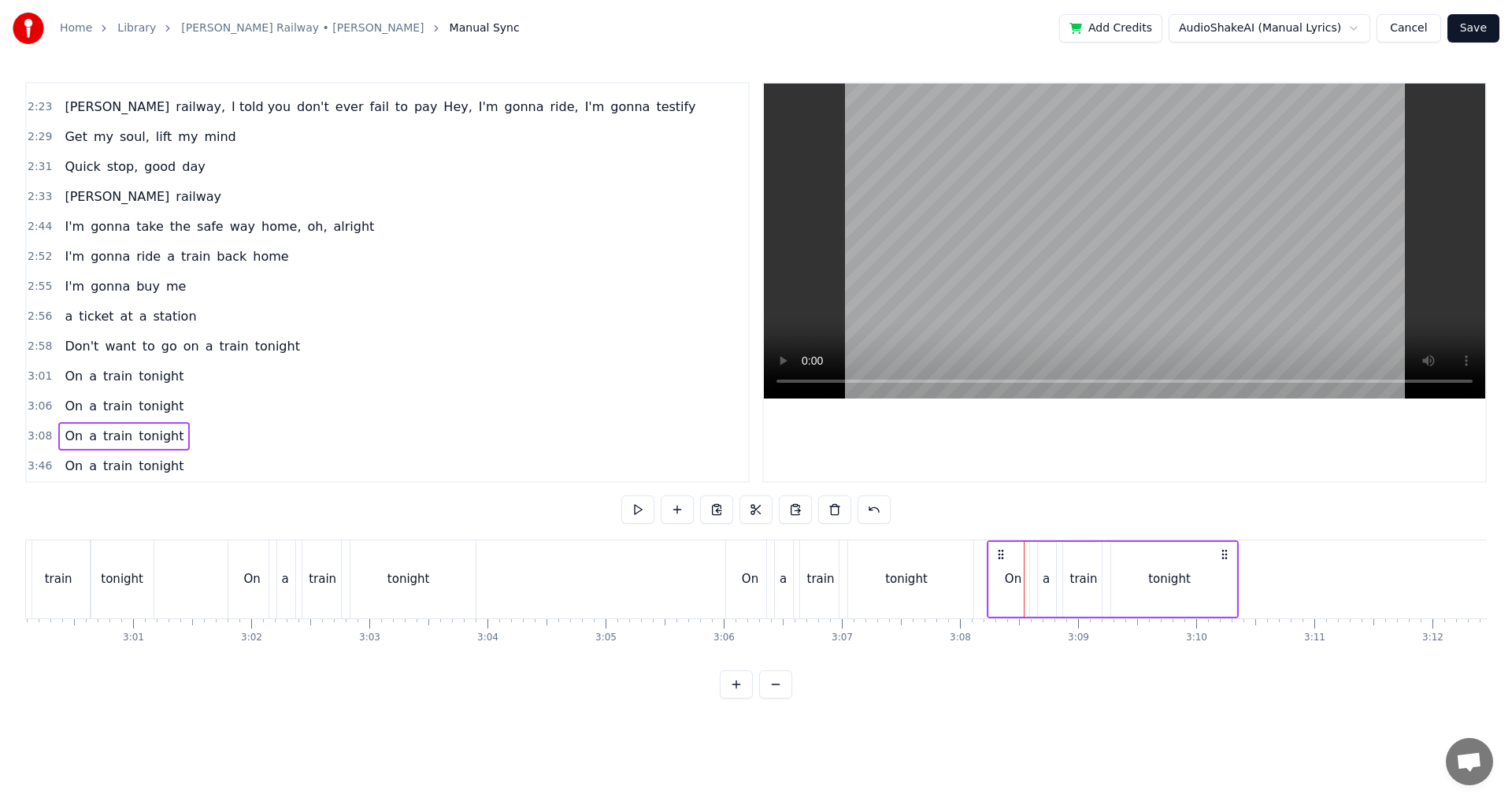
drag, startPoint x: 1039, startPoint y: 555, endPoint x: 1003, endPoint y: 560, distance: 36.3
click at [1003, 560] on icon at bounding box center [1001, 554] width 13 height 13
click at [972, 551] on div "tonight" at bounding box center [907, 579] width 134 height 78
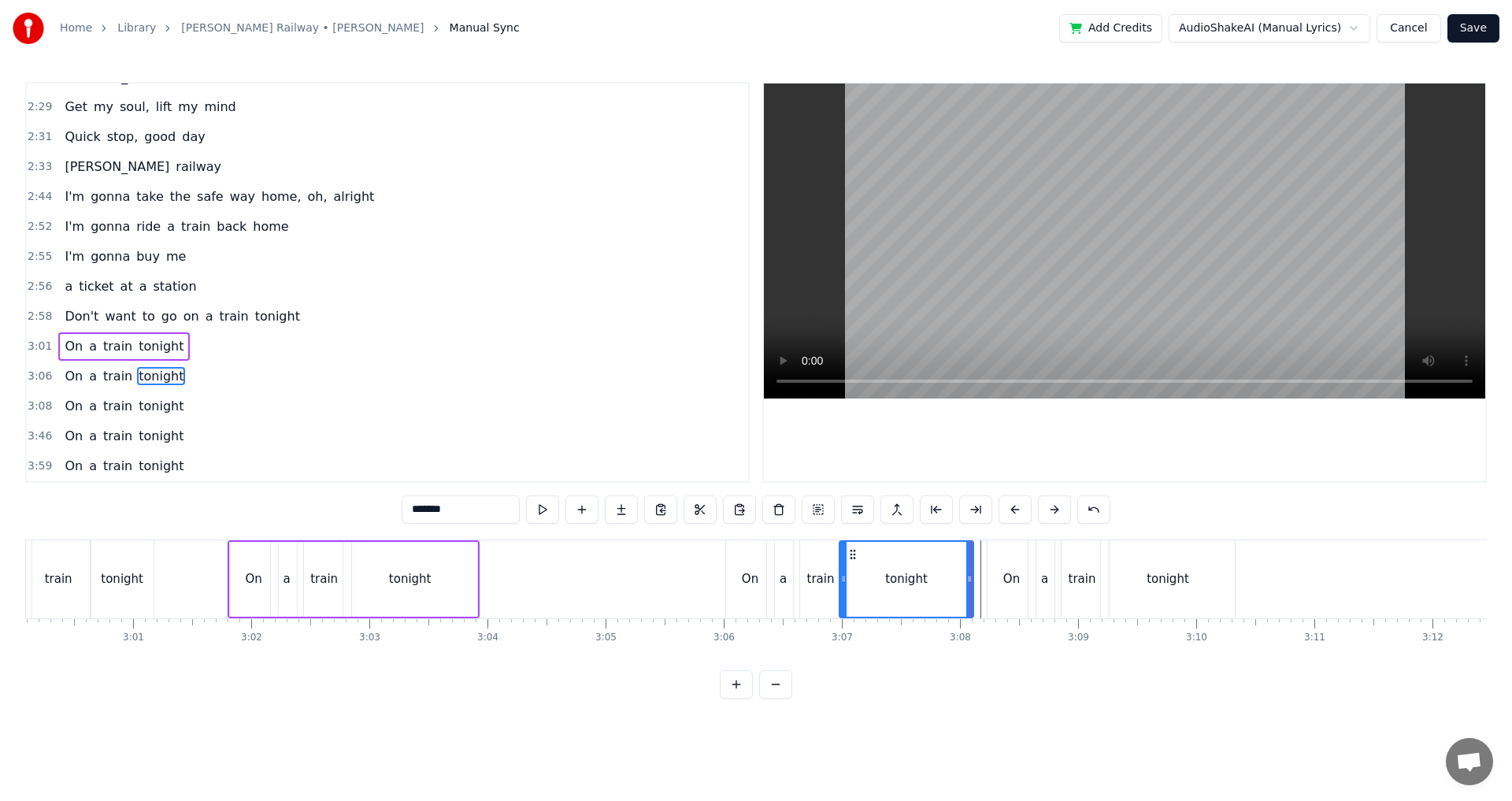
click at [976, 549] on div "On a train tonight" at bounding box center [851, 579] width 252 height 78
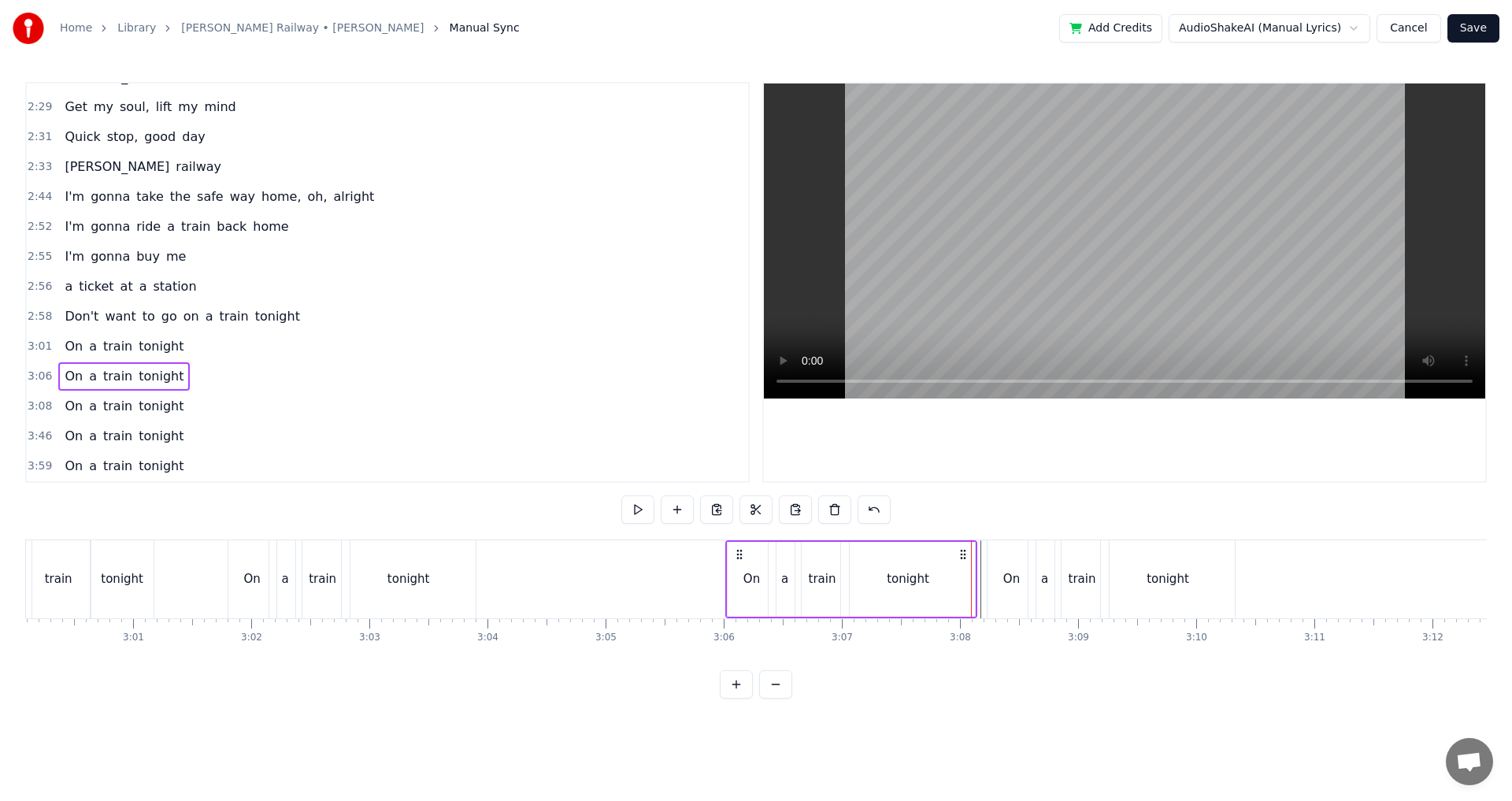
click at [996, 551] on div "On" at bounding box center [1011, 579] width 48 height 78
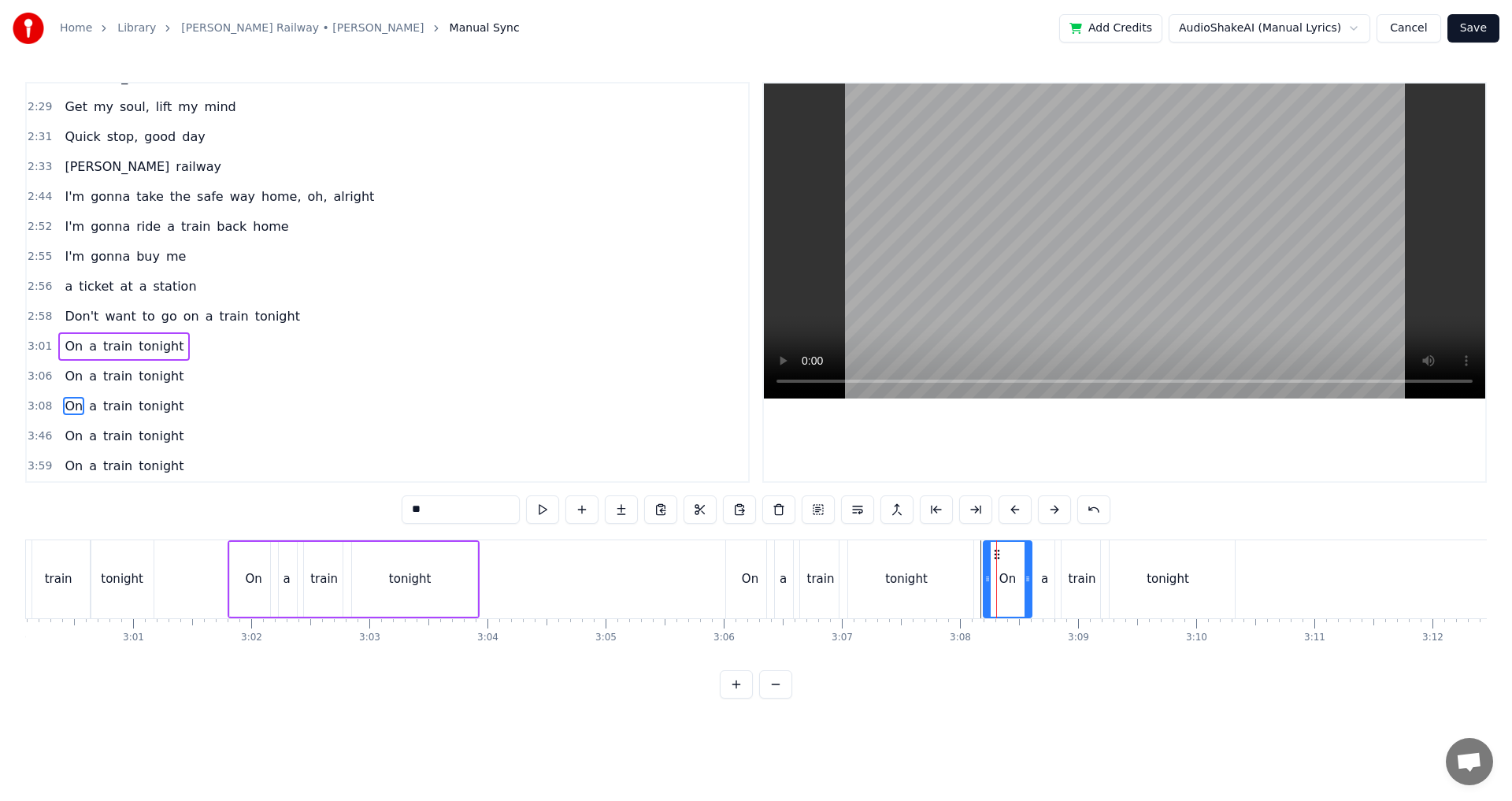
click at [997, 551] on icon at bounding box center [997, 554] width 13 height 13
click at [1051, 561] on div "a" at bounding box center [1044, 579] width 32 height 78
click at [1034, 552] on icon at bounding box center [1036, 554] width 13 height 13
click at [1075, 550] on div "train" at bounding box center [1082, 579] width 54 height 78
click at [1065, 550] on icon at bounding box center [1065, 554] width 13 height 13
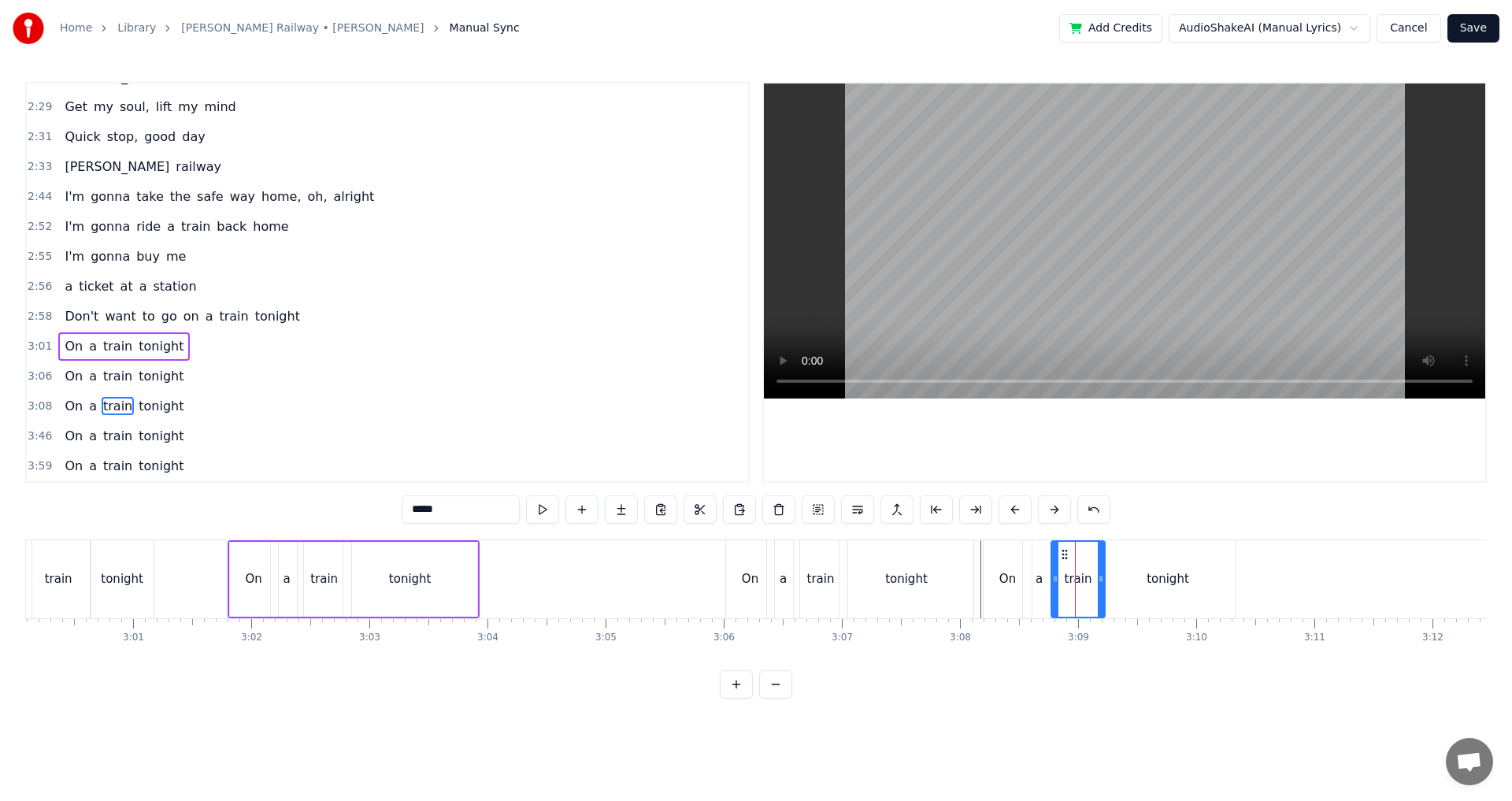
click at [1150, 559] on div "tonight" at bounding box center [1168, 579] width 134 height 78
type input "*******"
click at [1109, 553] on icon at bounding box center [1108, 554] width 13 height 13
click at [966, 547] on div "tonight" at bounding box center [907, 579] width 134 height 78
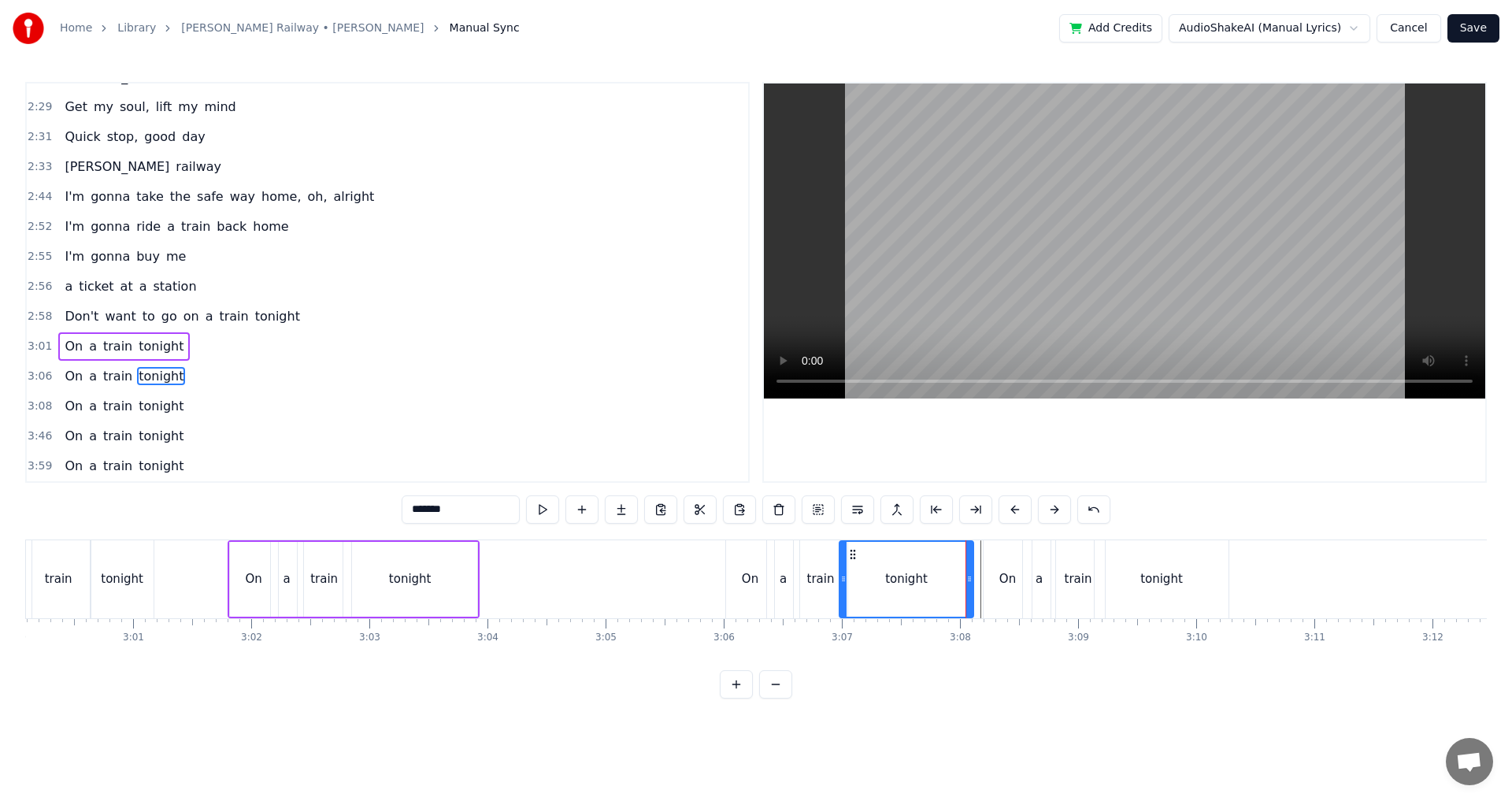
click at [977, 543] on div "On a train tonight" at bounding box center [851, 579] width 252 height 78
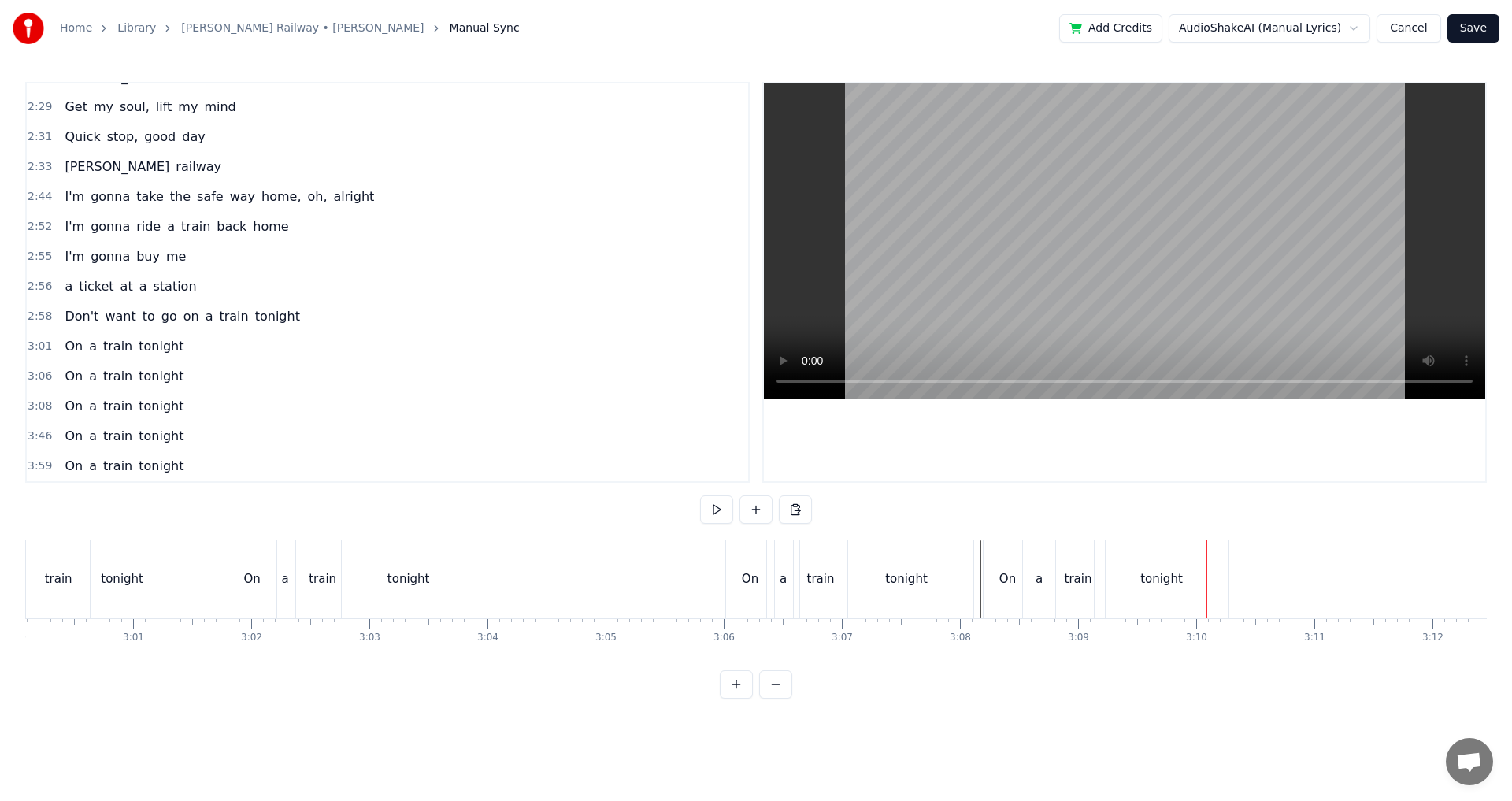
click at [1140, 591] on div "tonight" at bounding box center [1162, 579] width 134 height 78
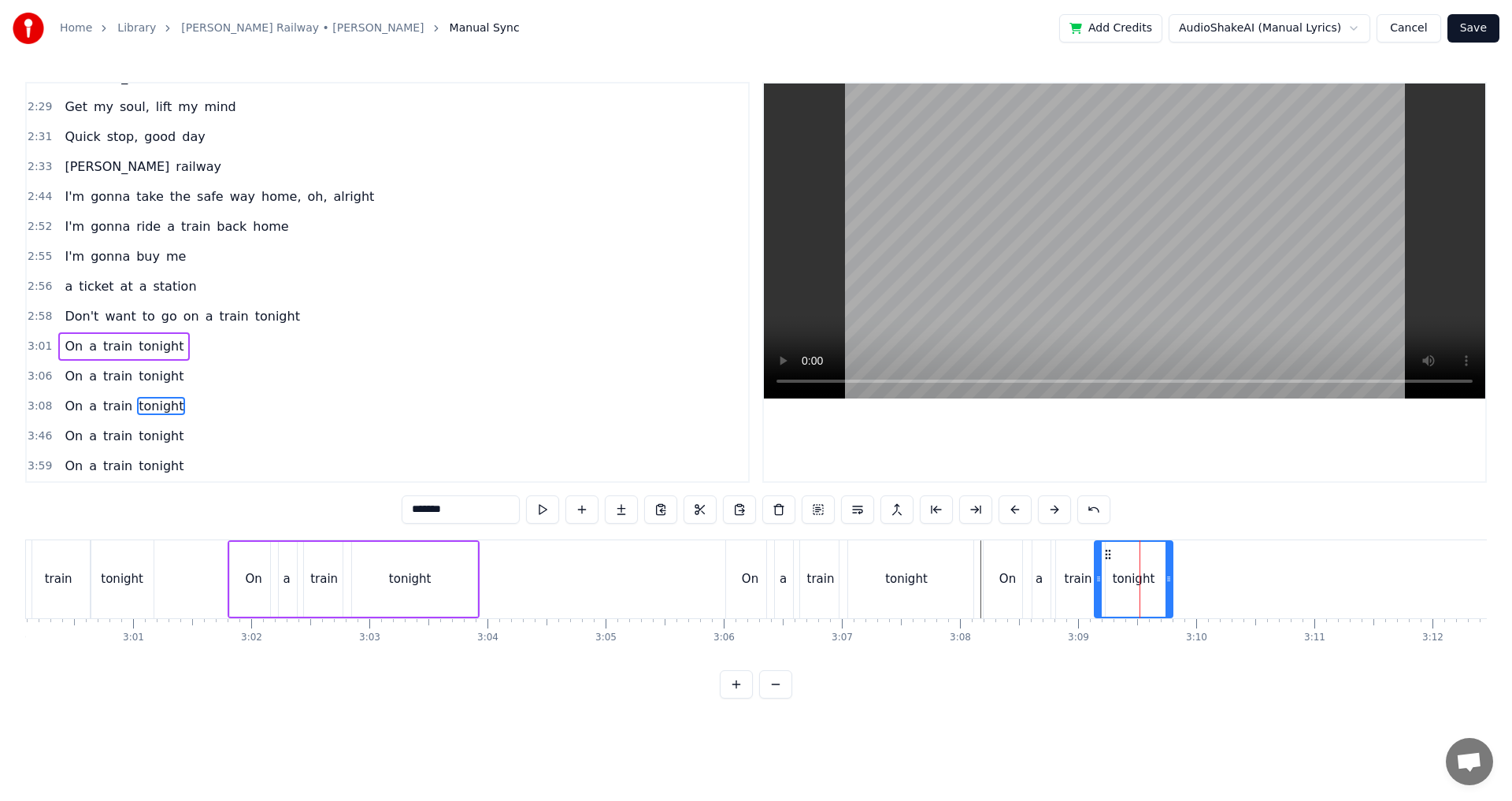
drag, startPoint x: 1226, startPoint y: 588, endPoint x: 1170, endPoint y: 595, distance: 56.4
click at [1170, 595] on div at bounding box center [1169, 580] width 6 height 75
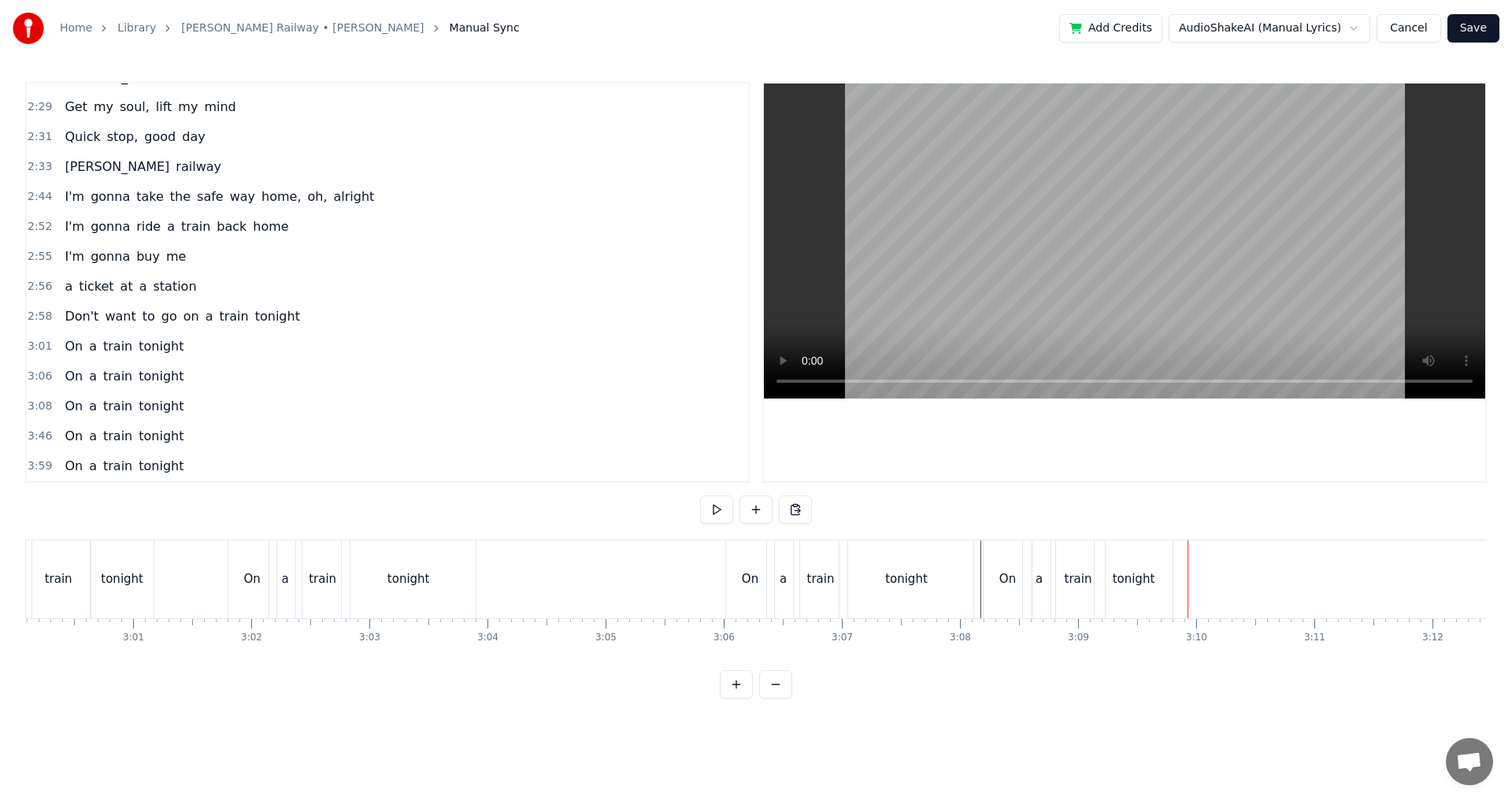
click at [1074, 589] on div "train" at bounding box center [1078, 579] width 54 height 78
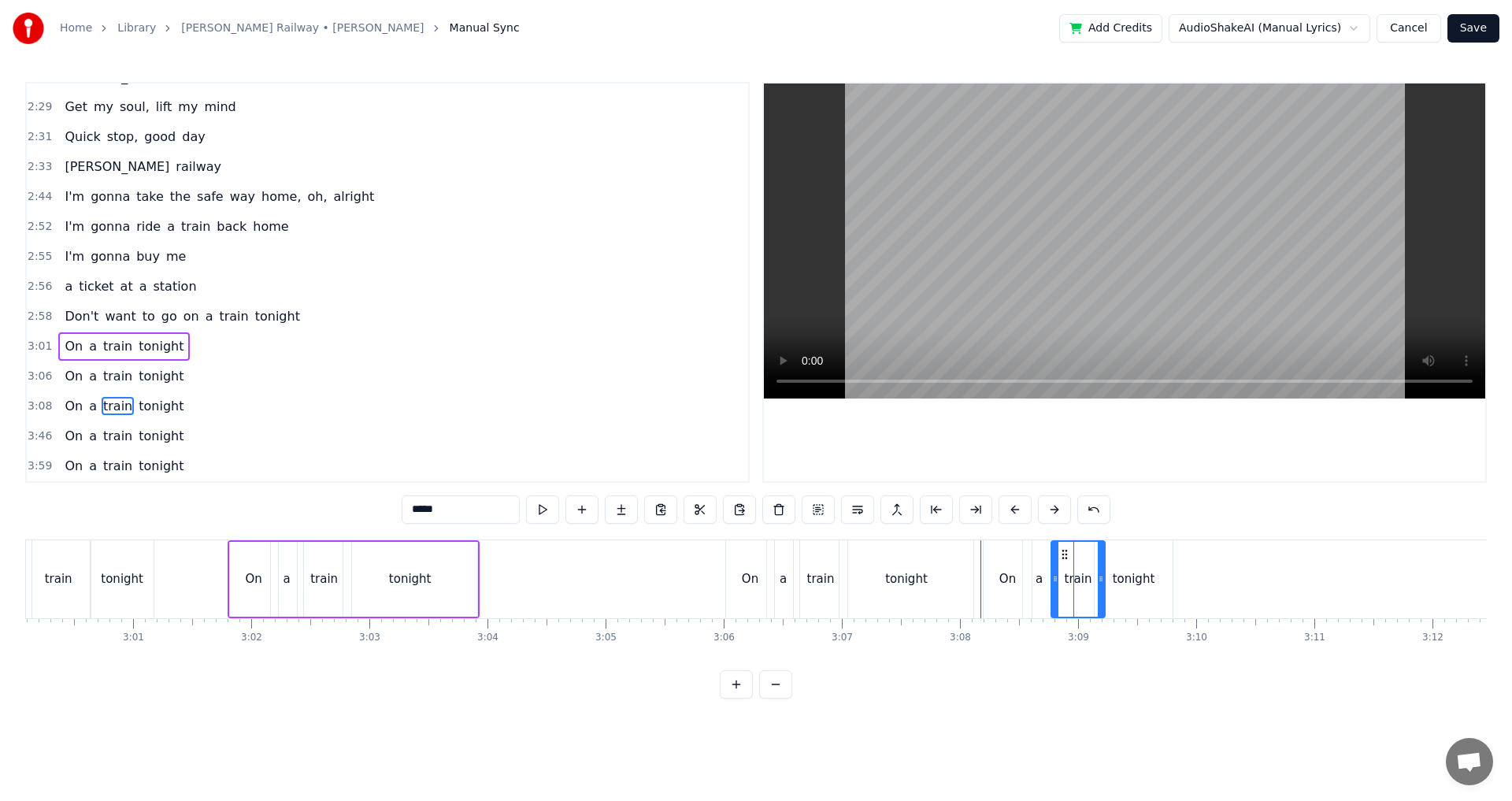
drag, startPoint x: 1071, startPoint y: 568, endPoint x: 1071, endPoint y: 558, distance: 10.0
click at [1072, 567] on div "train" at bounding box center [1078, 580] width 52 height 75
click at [1066, 555] on icon at bounding box center [1061, 554] width 13 height 13
click at [1095, 573] on div "train" at bounding box center [1075, 580] width 52 height 75
click at [1090, 579] on icon at bounding box center [1092, 579] width 6 height 13
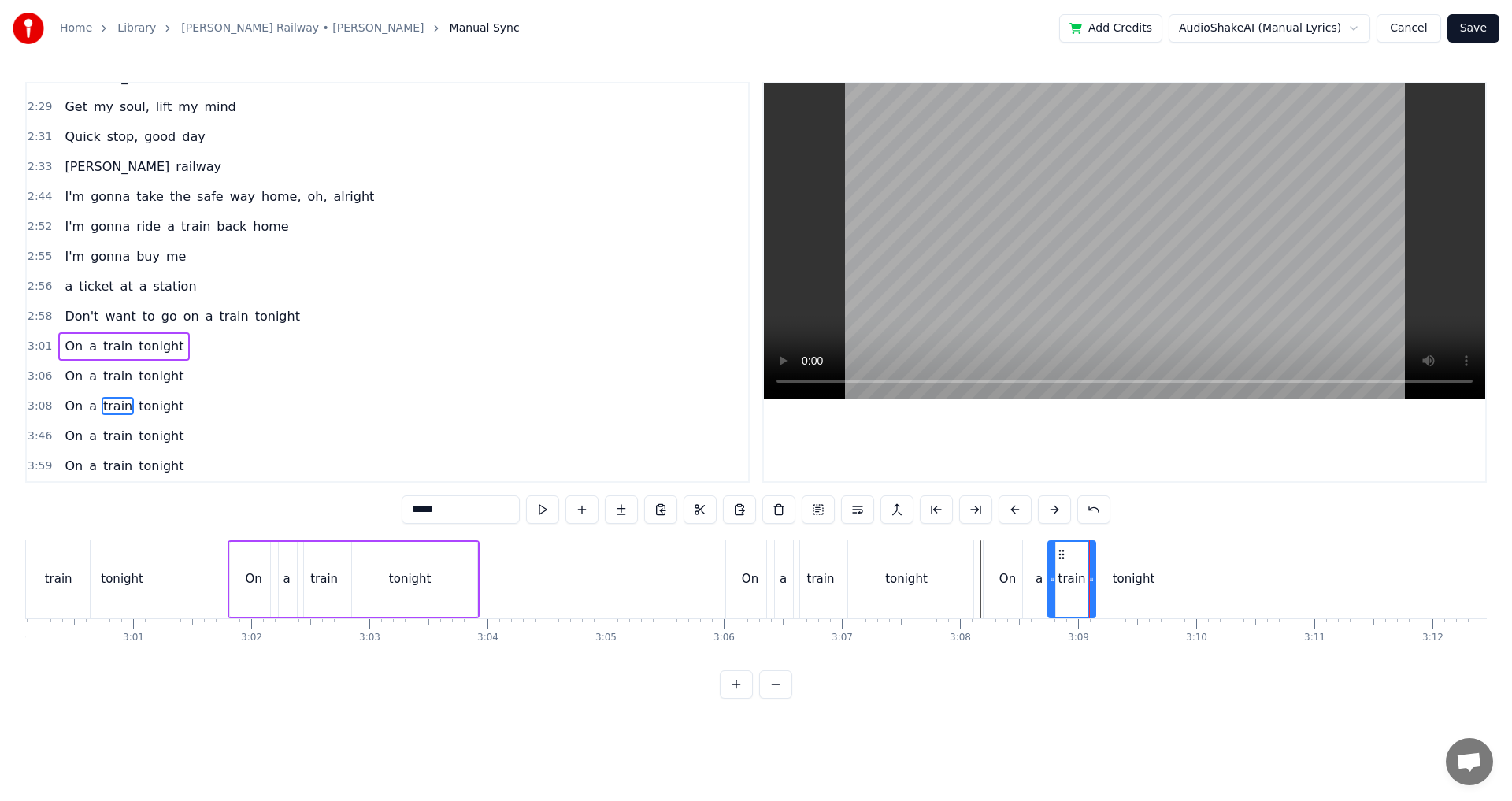
click at [1110, 579] on div "tonight" at bounding box center [1134, 579] width 78 height 78
type input "*******"
drag, startPoint x: 1107, startPoint y: 558, endPoint x: 995, endPoint y: 555, distance: 112.0
click at [1103, 558] on circle at bounding box center [1102, 558] width 1 height 1
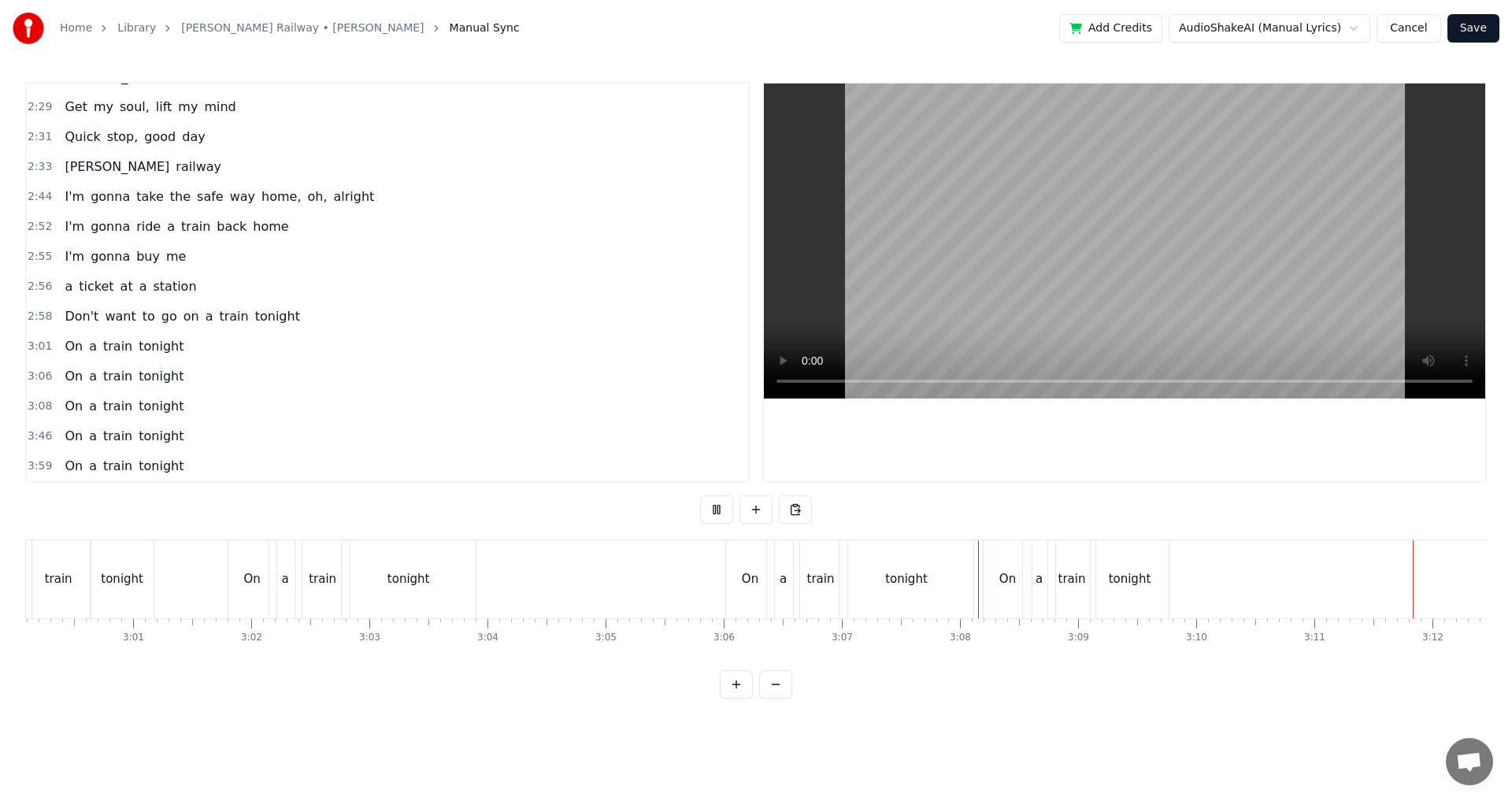
drag, startPoint x: 1025, startPoint y: 672, endPoint x: 1036, endPoint y: 670, distance: 11.2
click at [1036, 670] on div "0:24 Two train tickets into L.A. 0:29 One round trip the other way 0:32 Oh, I g…" at bounding box center [756, 390] width 1462 height 617
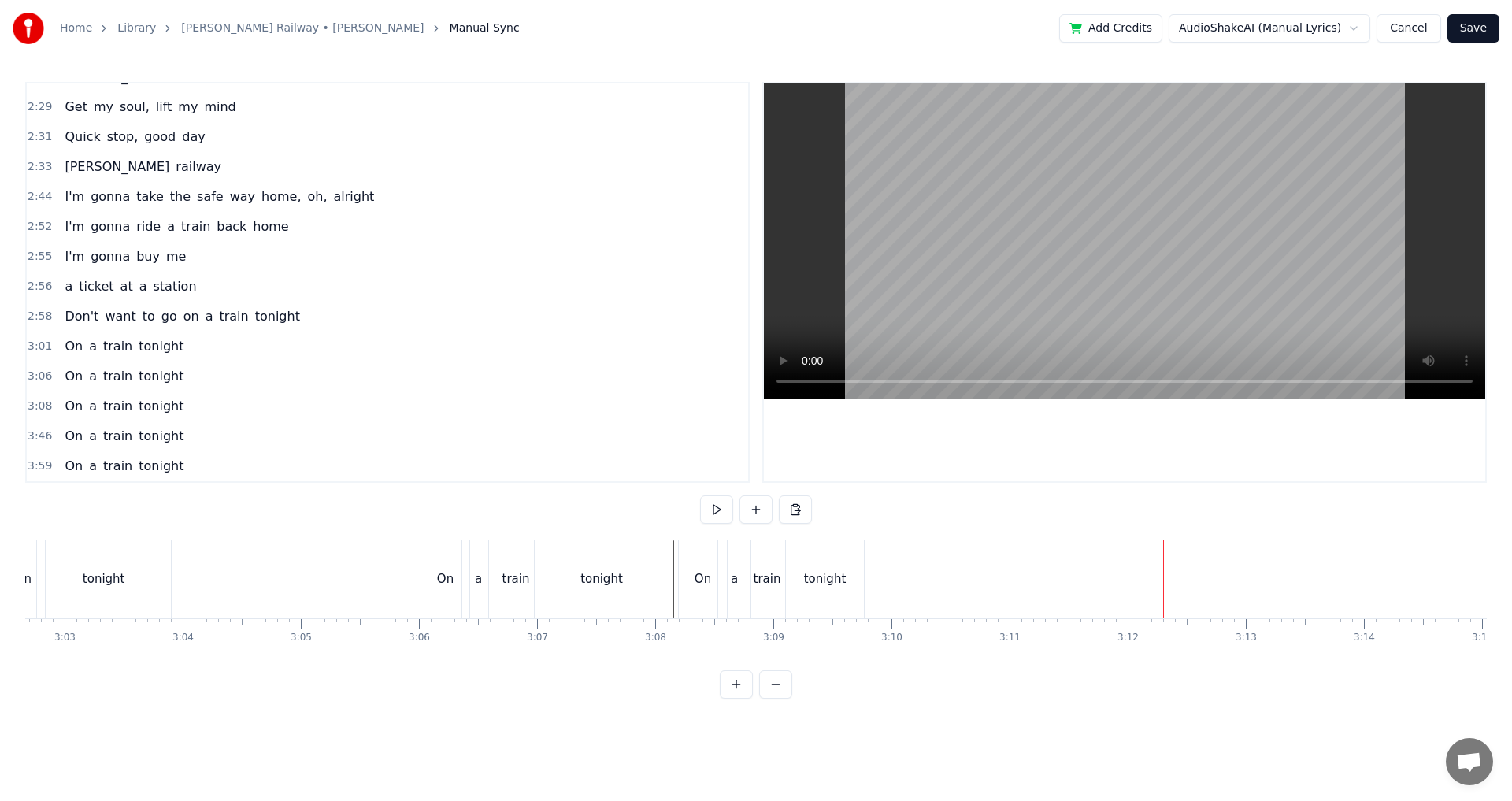
scroll to position [0, 21458]
click at [233, 574] on div "tonight" at bounding box center [229, 580] width 42 height 18
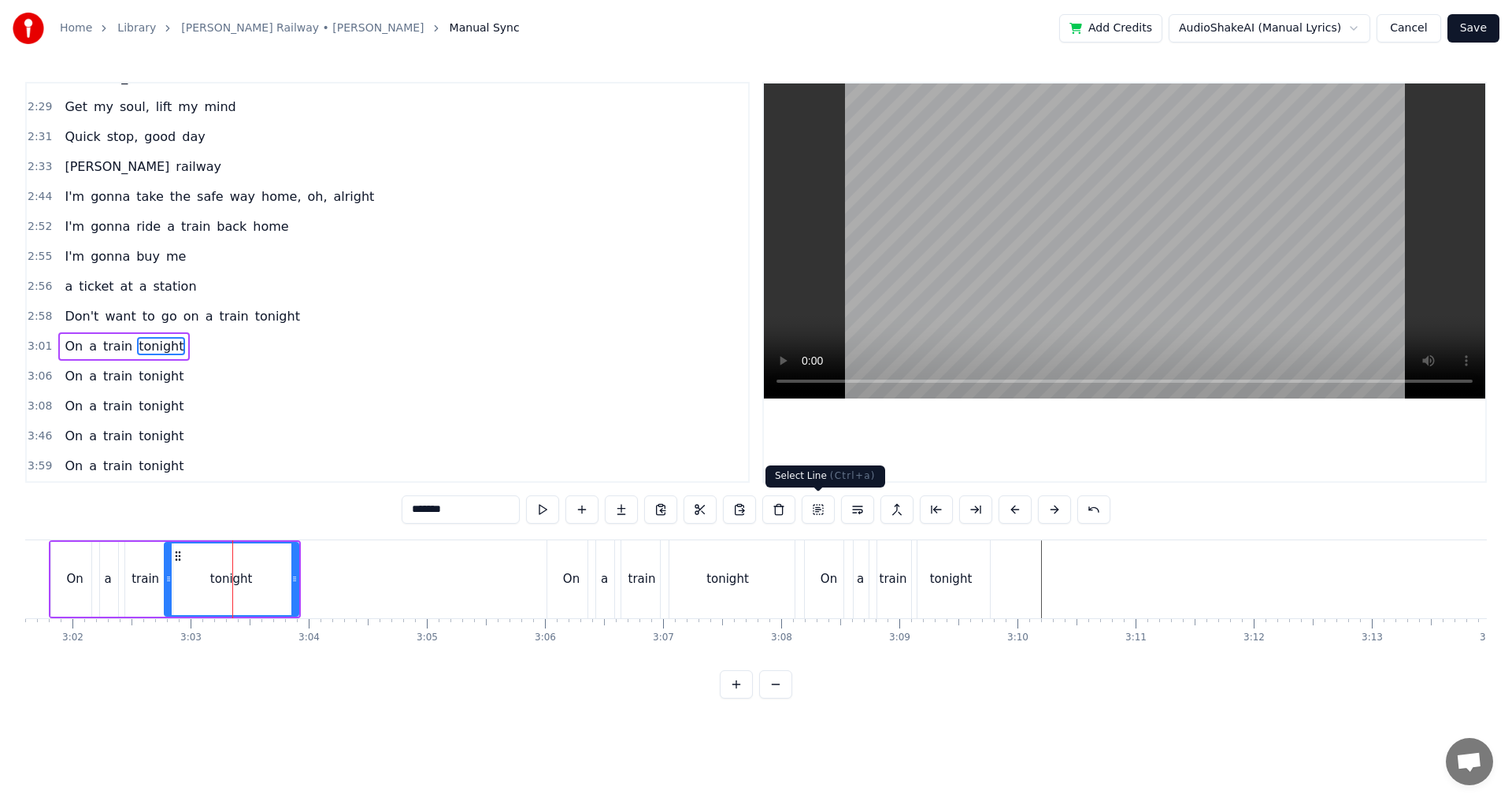
click at [831, 517] on button at bounding box center [818, 509] width 33 height 29
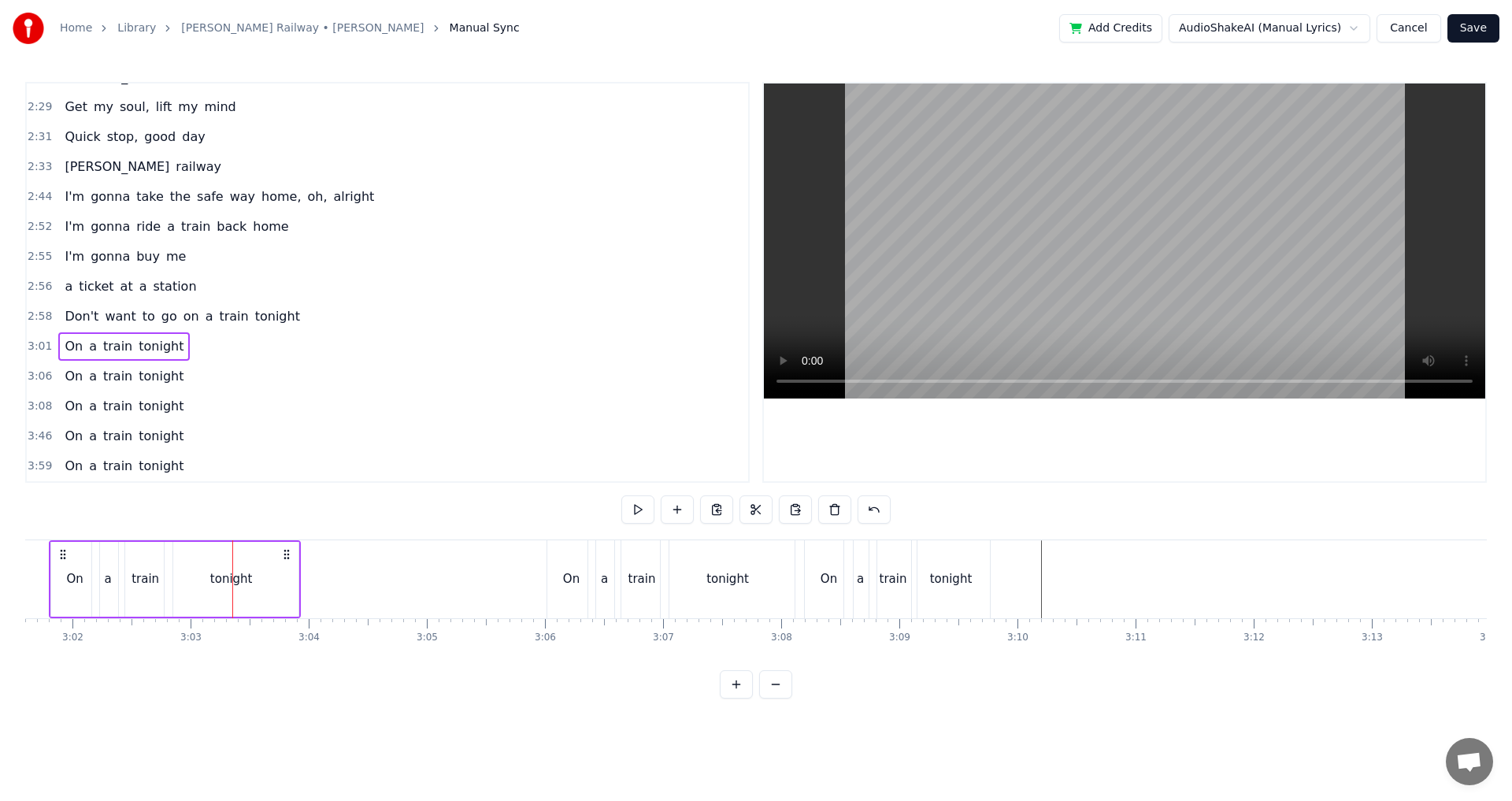
scroll to position [0, 21403]
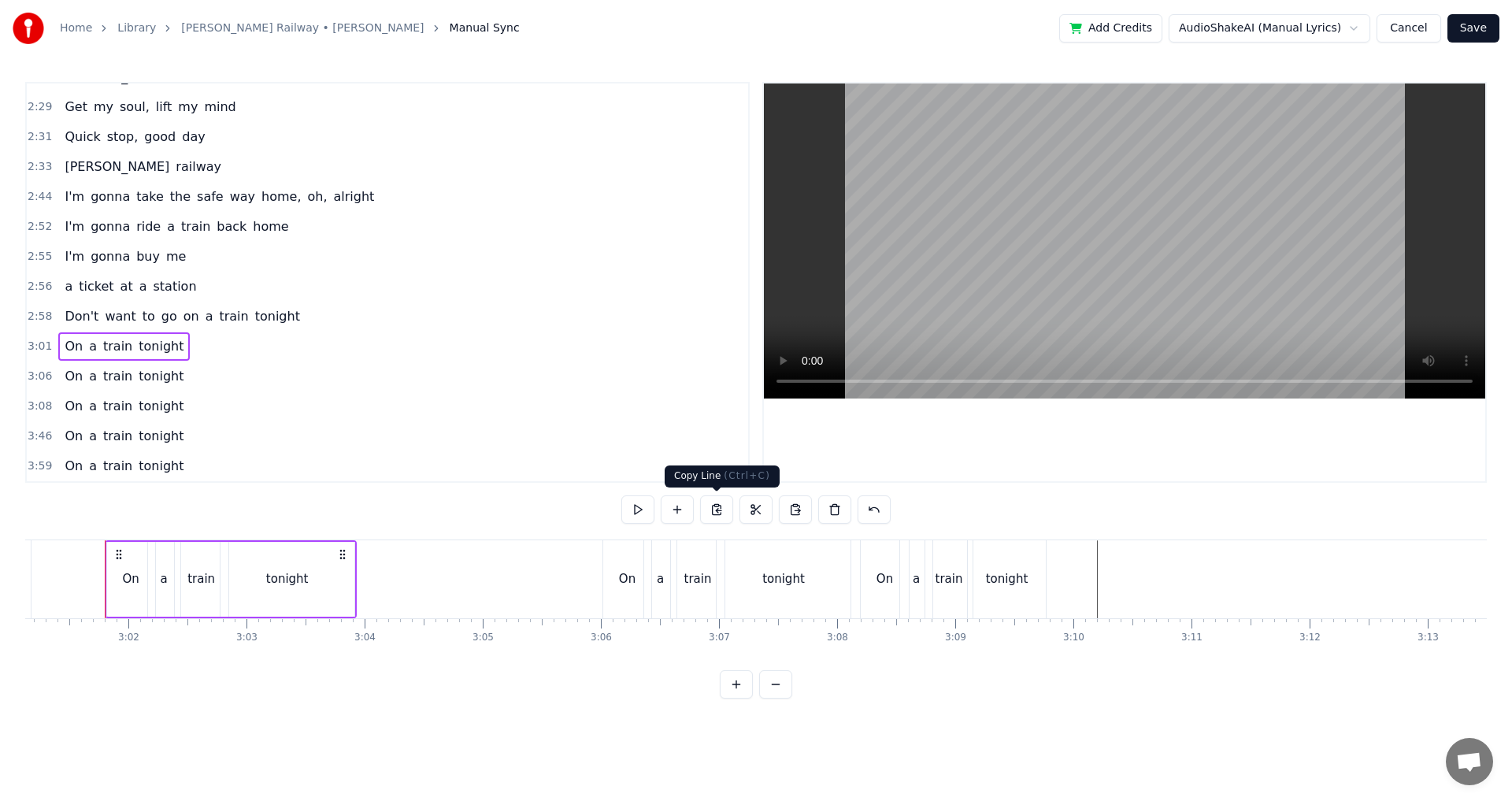
click at [722, 513] on button at bounding box center [717, 509] width 33 height 29
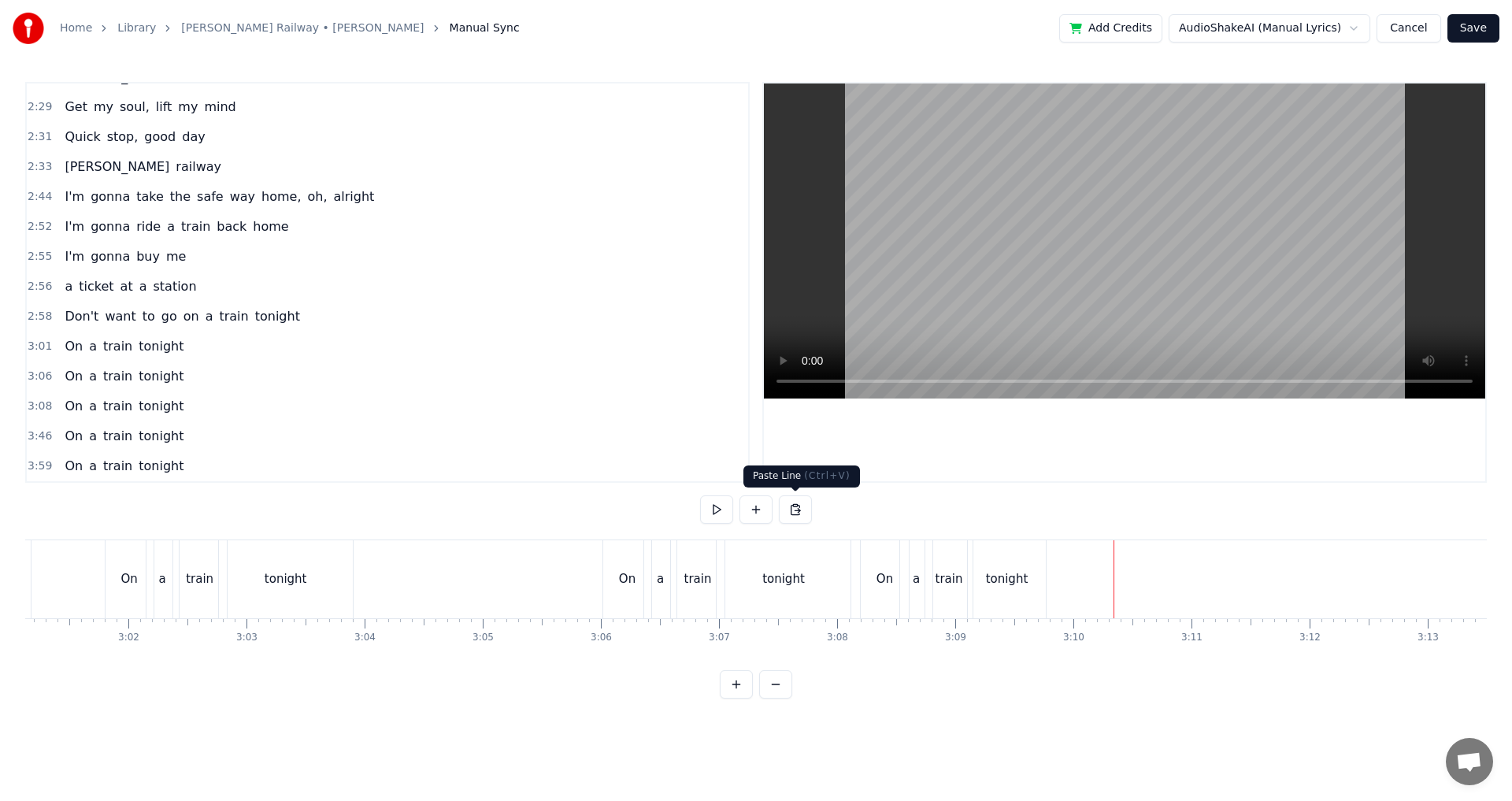
click at [804, 507] on button at bounding box center [796, 509] width 33 height 29
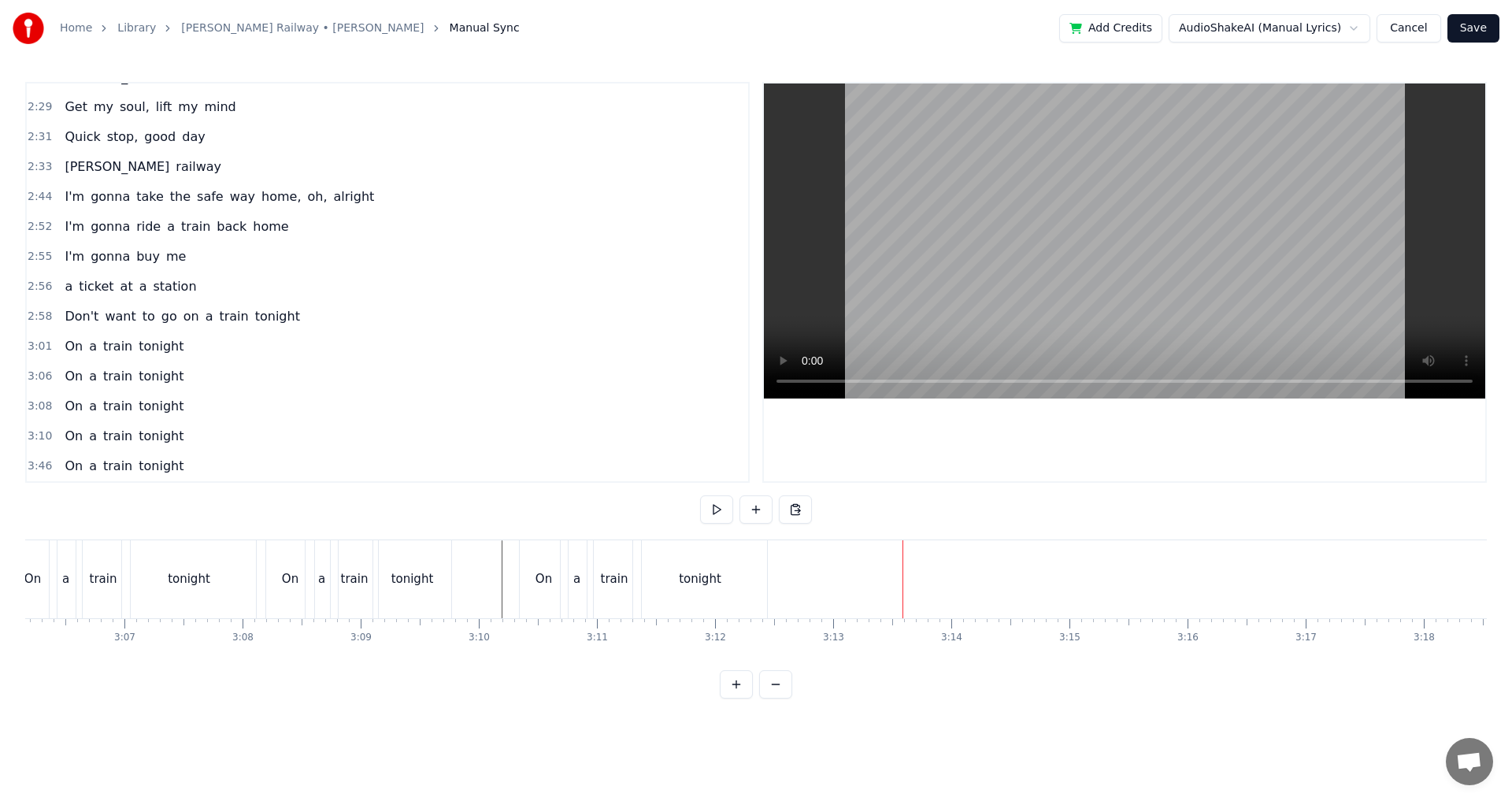
scroll to position [0, 21961]
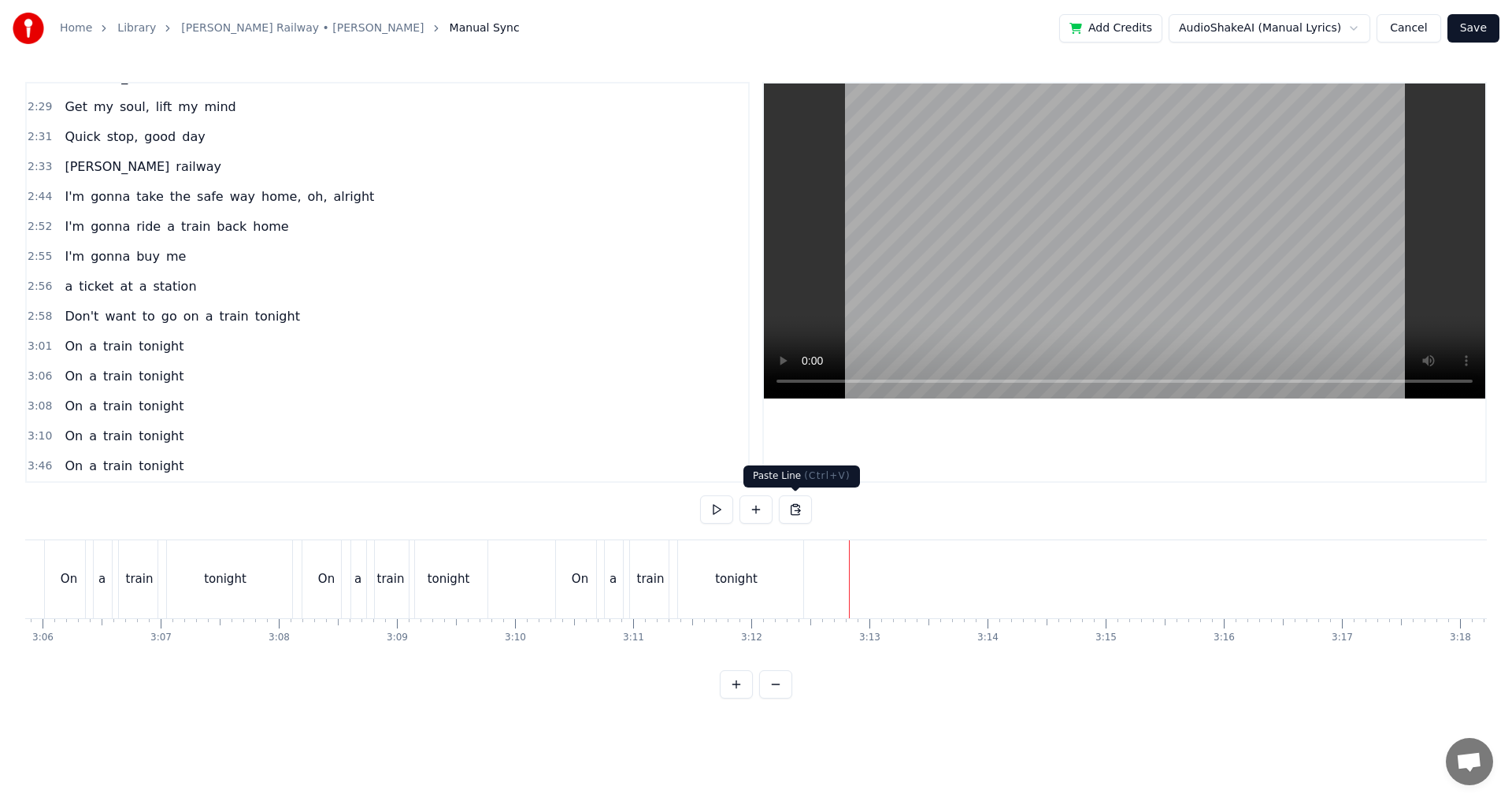
click at [789, 515] on button at bounding box center [796, 509] width 33 height 29
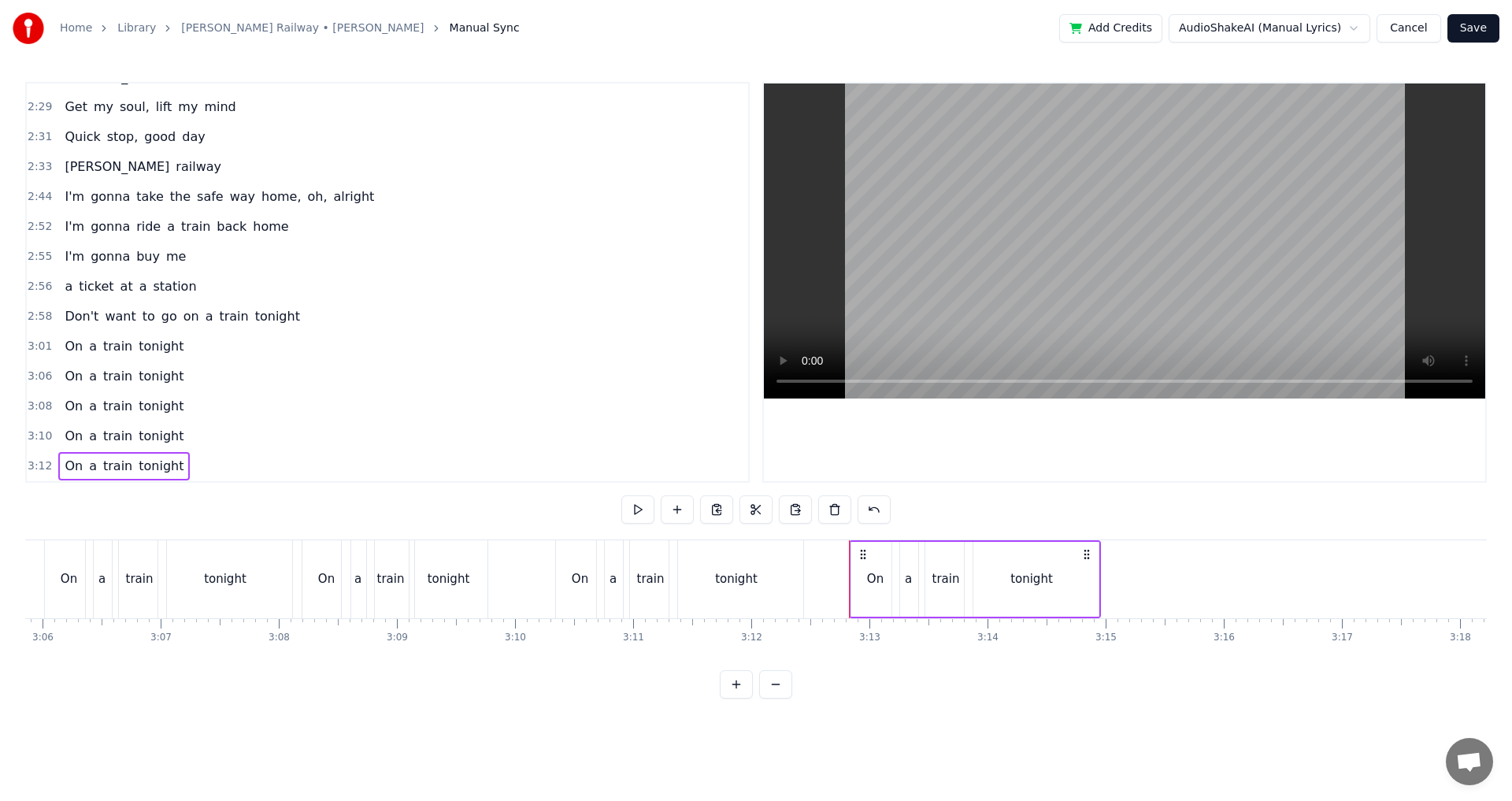
click at [866, 572] on div "On" at bounding box center [875, 580] width 48 height 75
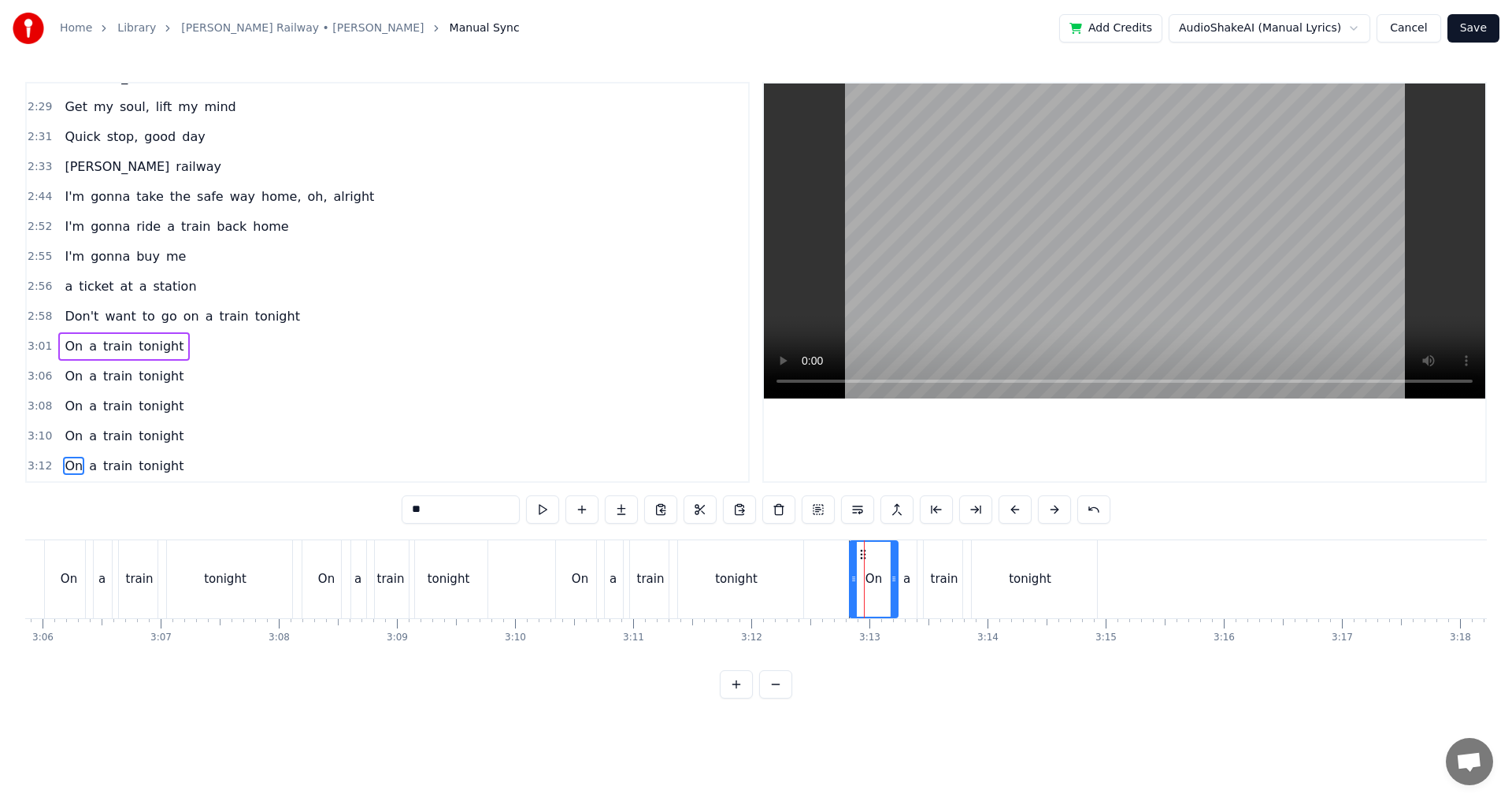
scroll to position [1040, 0]
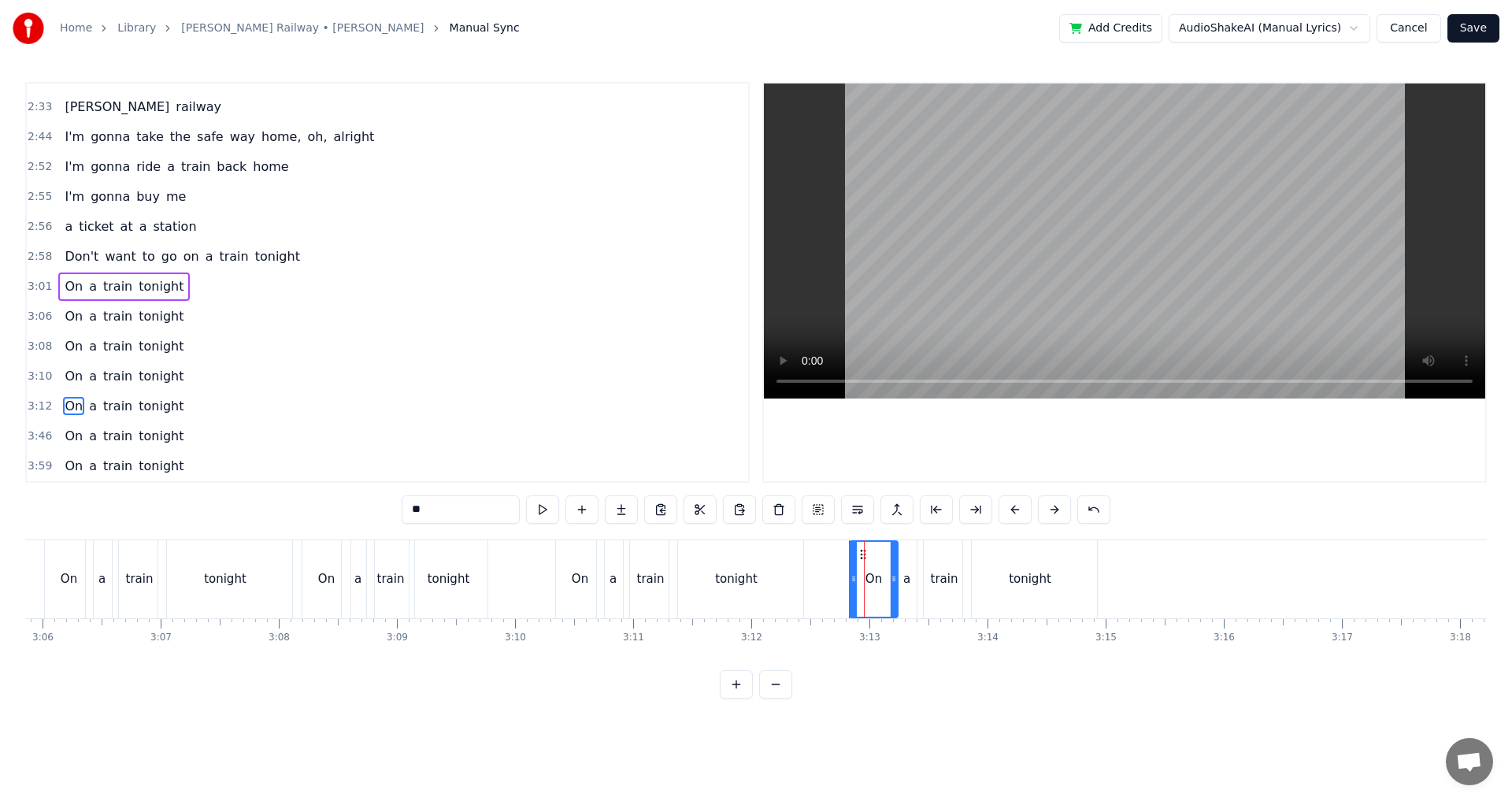
click at [411, 509] on input "**" at bounding box center [461, 509] width 118 height 29
type input "****"
click at [427, 507] on input "****" at bounding box center [461, 509] width 118 height 29
click at [443, 509] on input "****" at bounding box center [461, 509] width 118 height 29
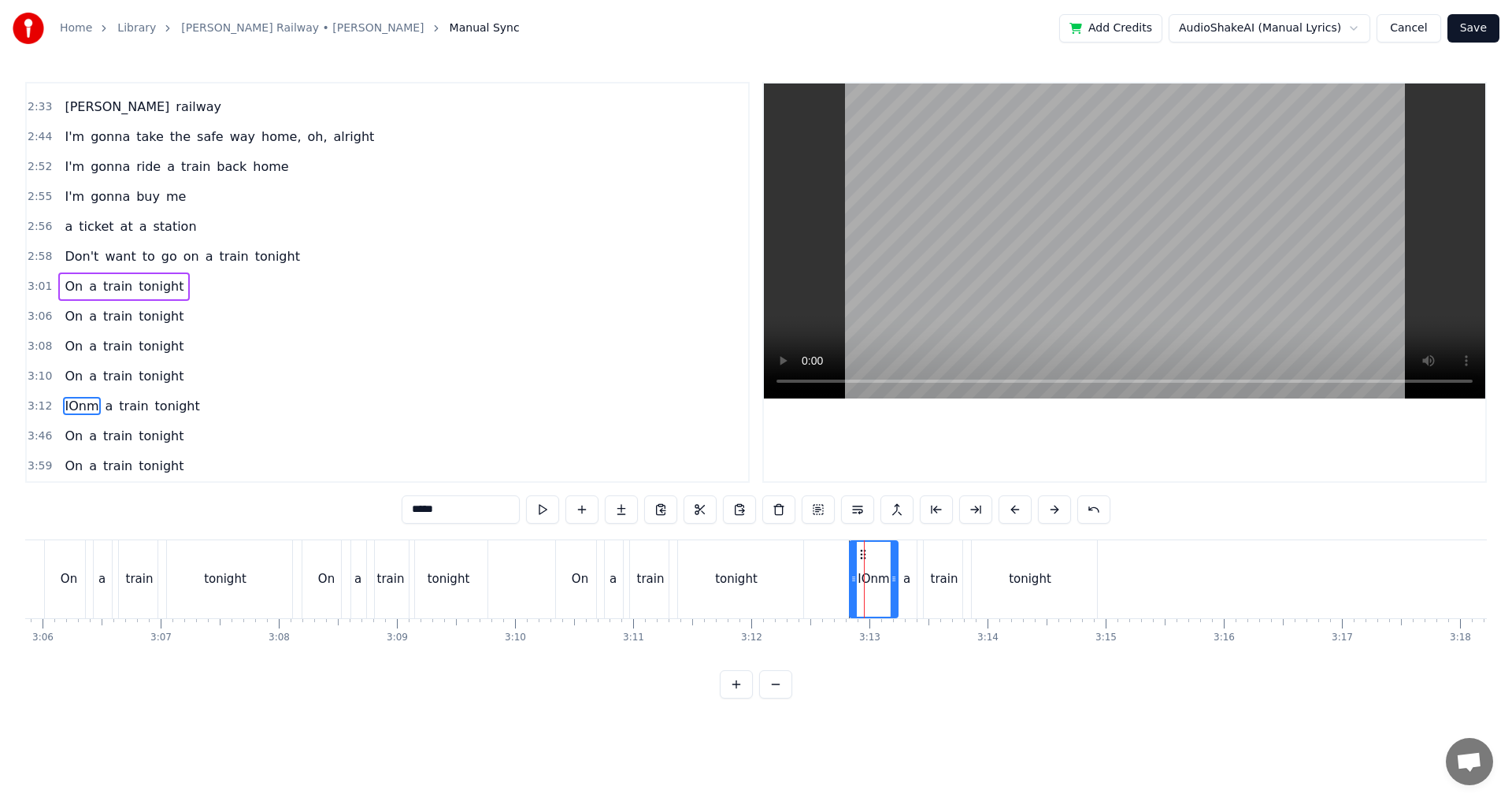
click at [443, 509] on input "****" at bounding box center [461, 509] width 118 height 29
type input "*****"
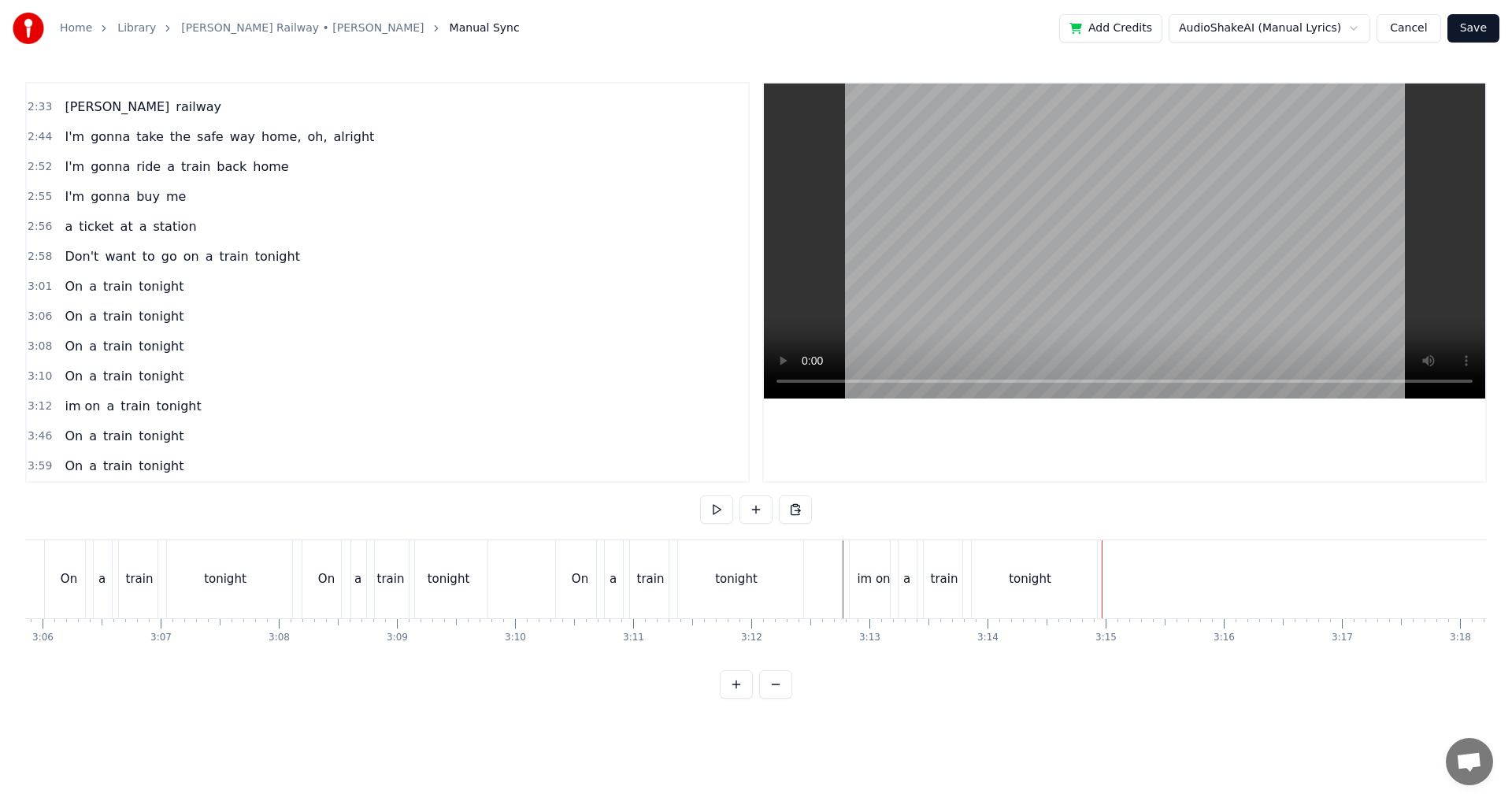
click at [1033, 585] on div "tonight" at bounding box center [1030, 580] width 42 height 18
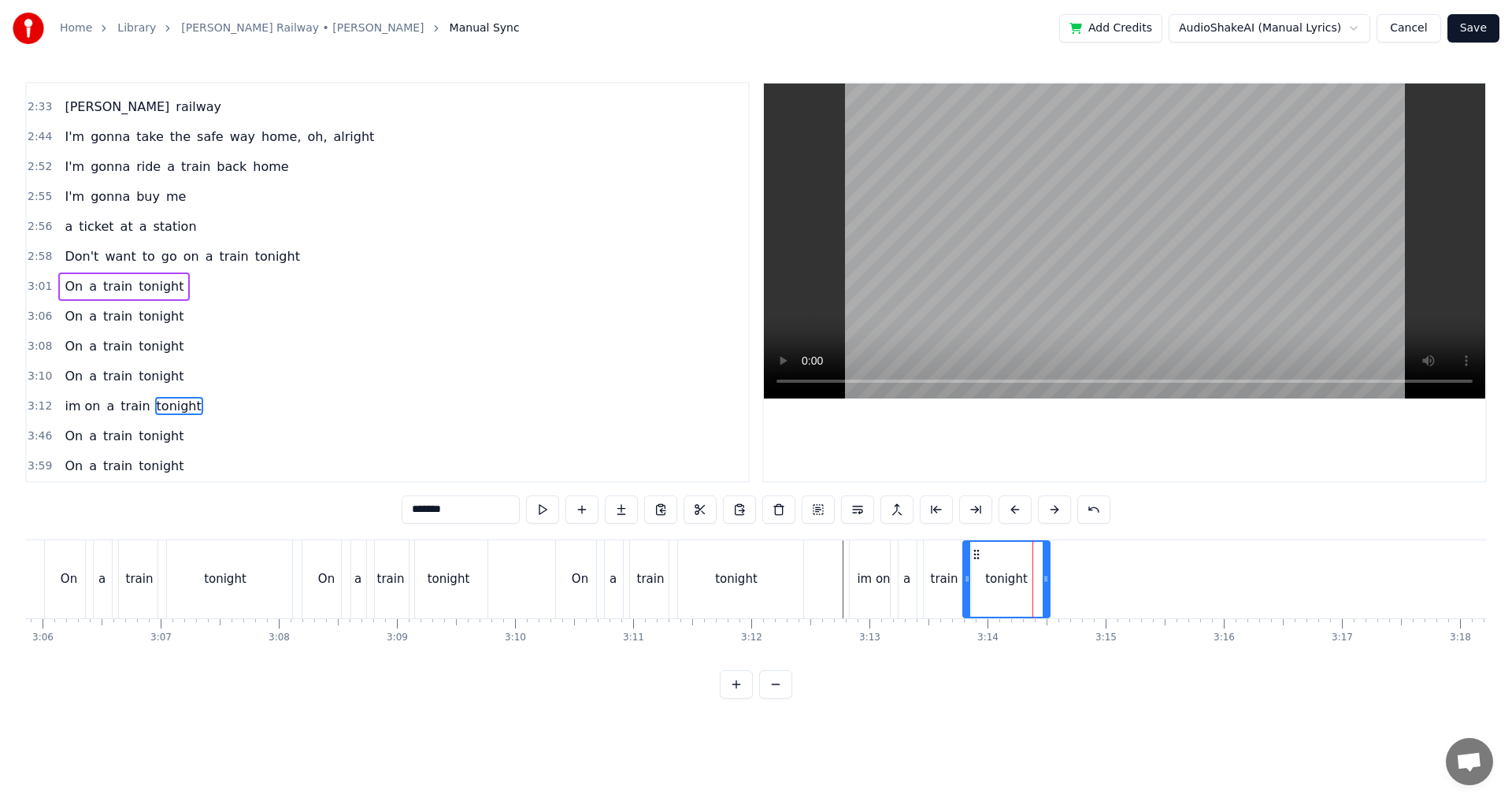
drag, startPoint x: 1091, startPoint y: 587, endPoint x: 1043, endPoint y: 589, distance: 48.0
click at [1043, 589] on div at bounding box center [1046, 580] width 6 height 75
click at [1050, 580] on icon at bounding box center [1053, 579] width 6 height 13
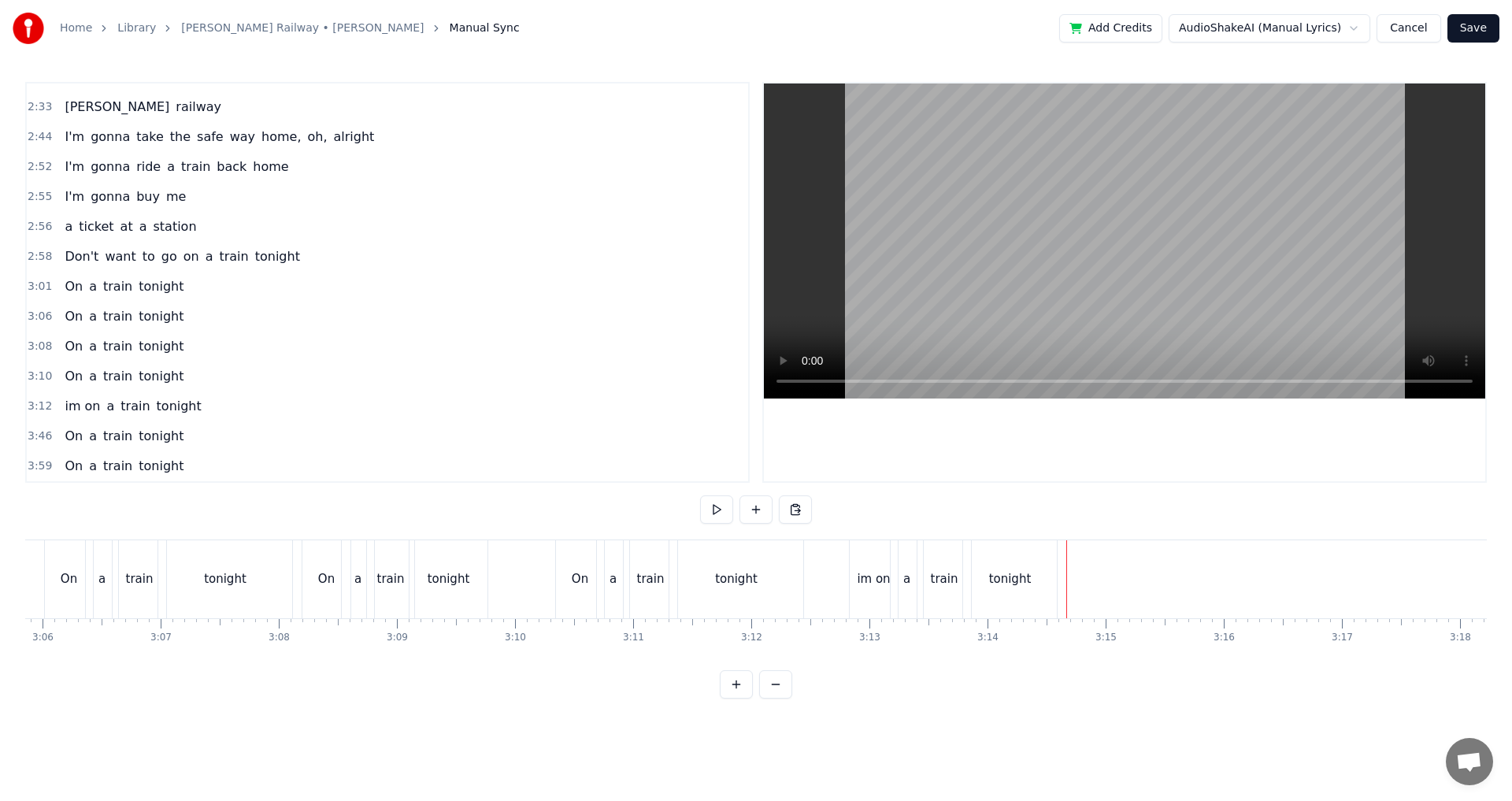
click at [404, 572] on div "train" at bounding box center [391, 579] width 47 height 78
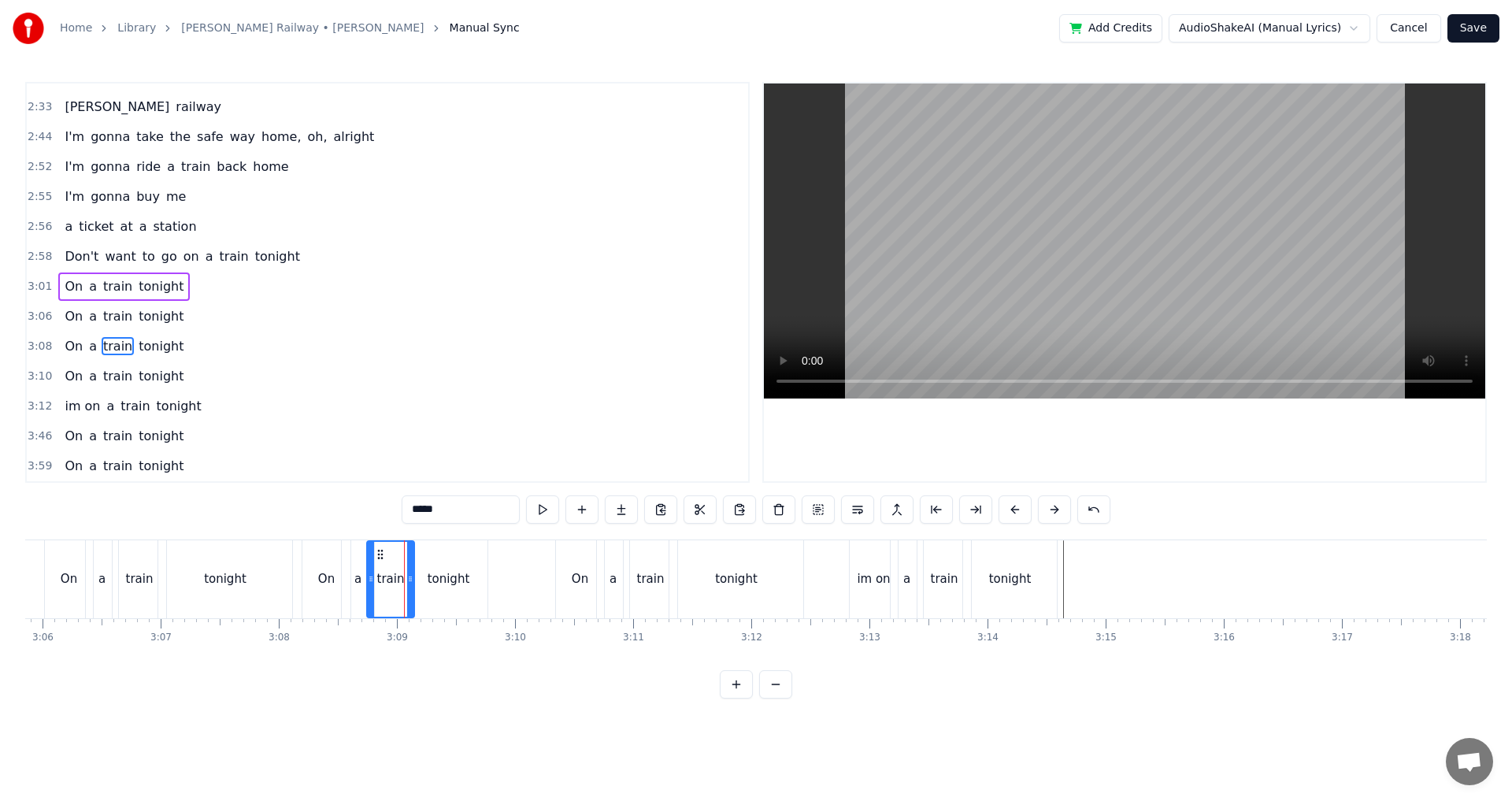
click at [618, 577] on div "a" at bounding box center [613, 579] width 32 height 78
type input "*"
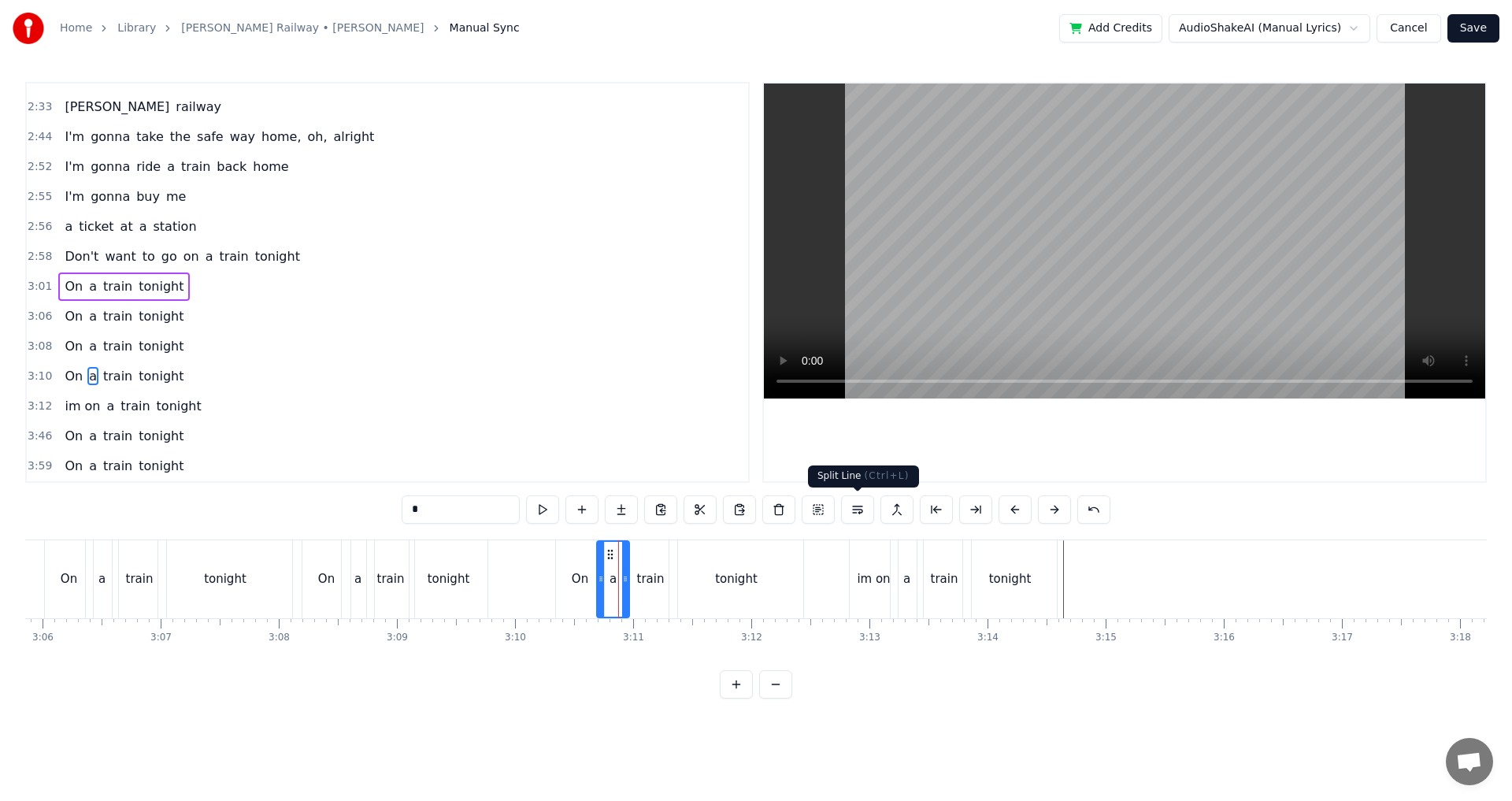
click at [851, 513] on button at bounding box center [858, 509] width 33 height 29
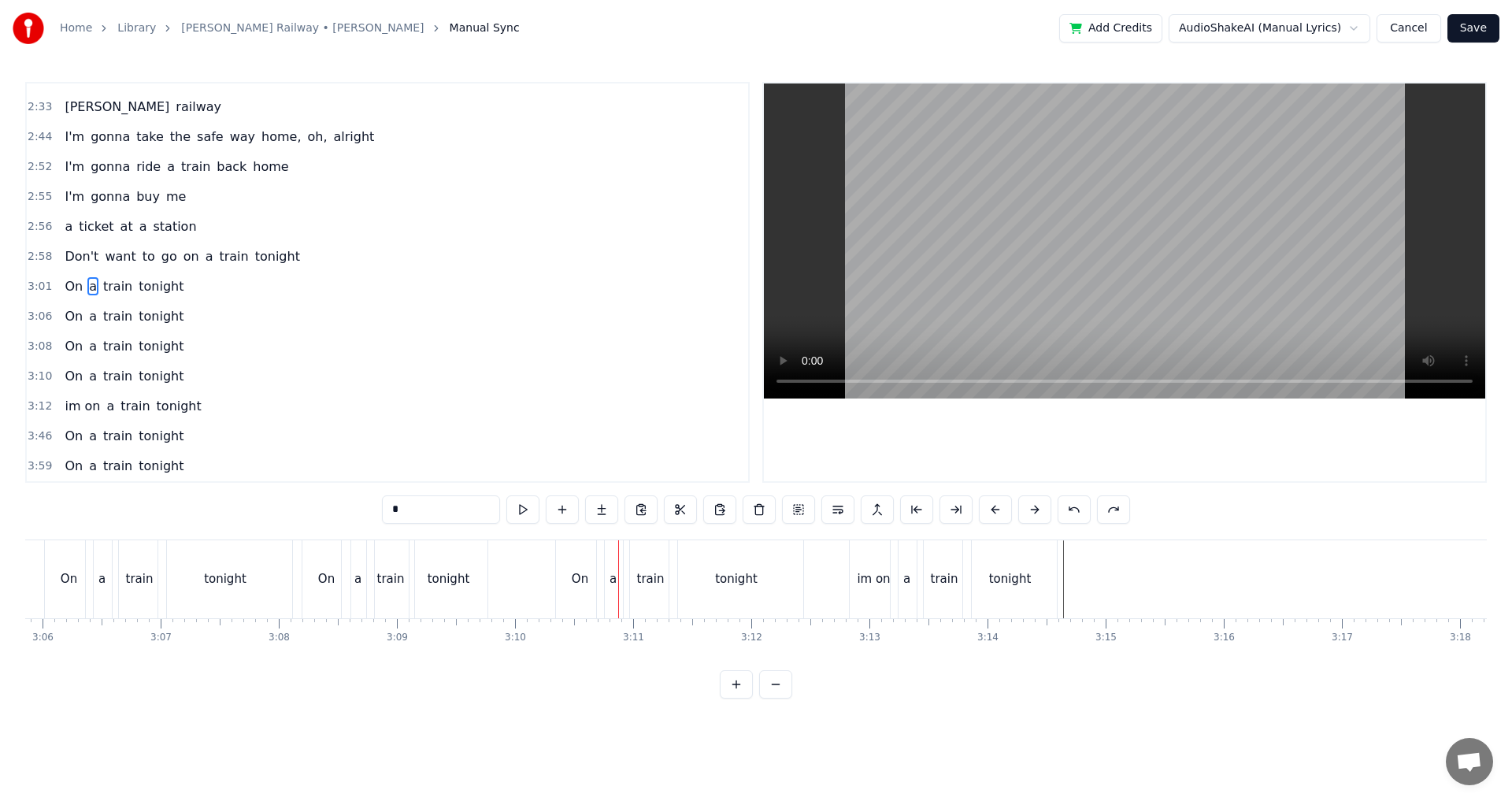
click at [765, 555] on div "tonight" at bounding box center [737, 579] width 134 height 78
type input "*******"
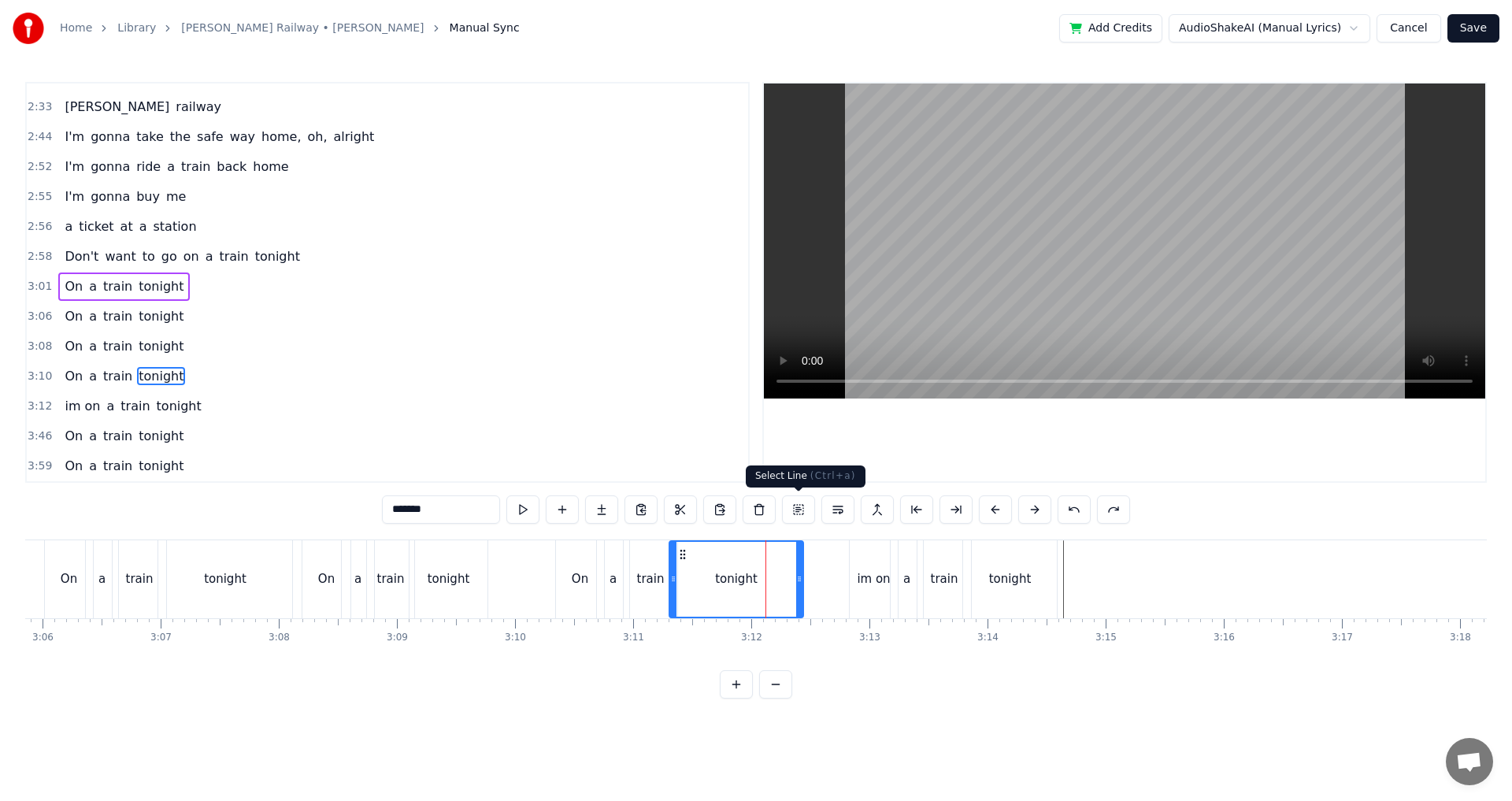
click at [808, 513] on button at bounding box center [799, 509] width 33 height 29
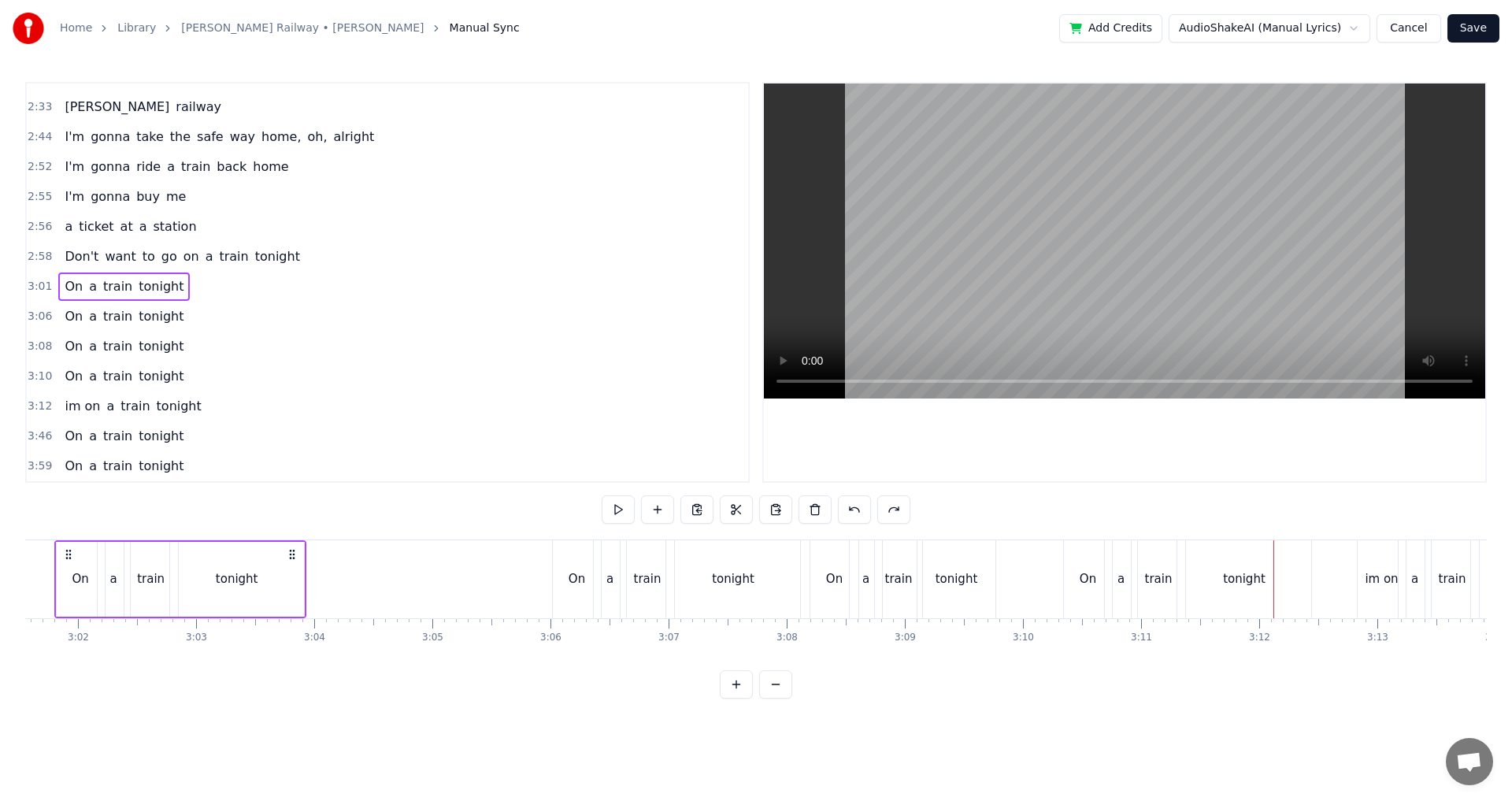
scroll to position [0, 21403]
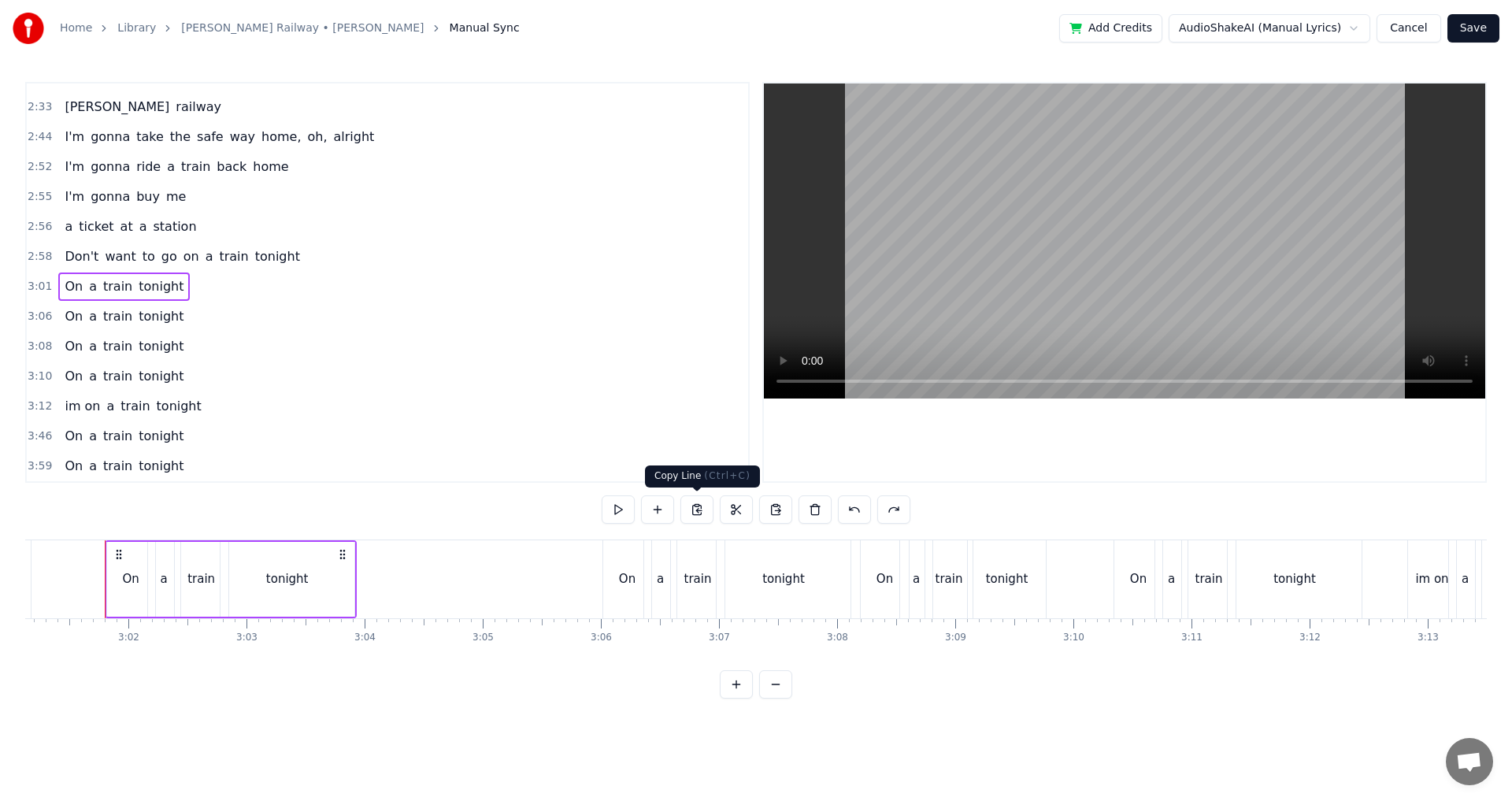
click at [701, 514] on button at bounding box center [698, 509] width 33 height 29
click at [701, 507] on button at bounding box center [698, 509] width 33 height 29
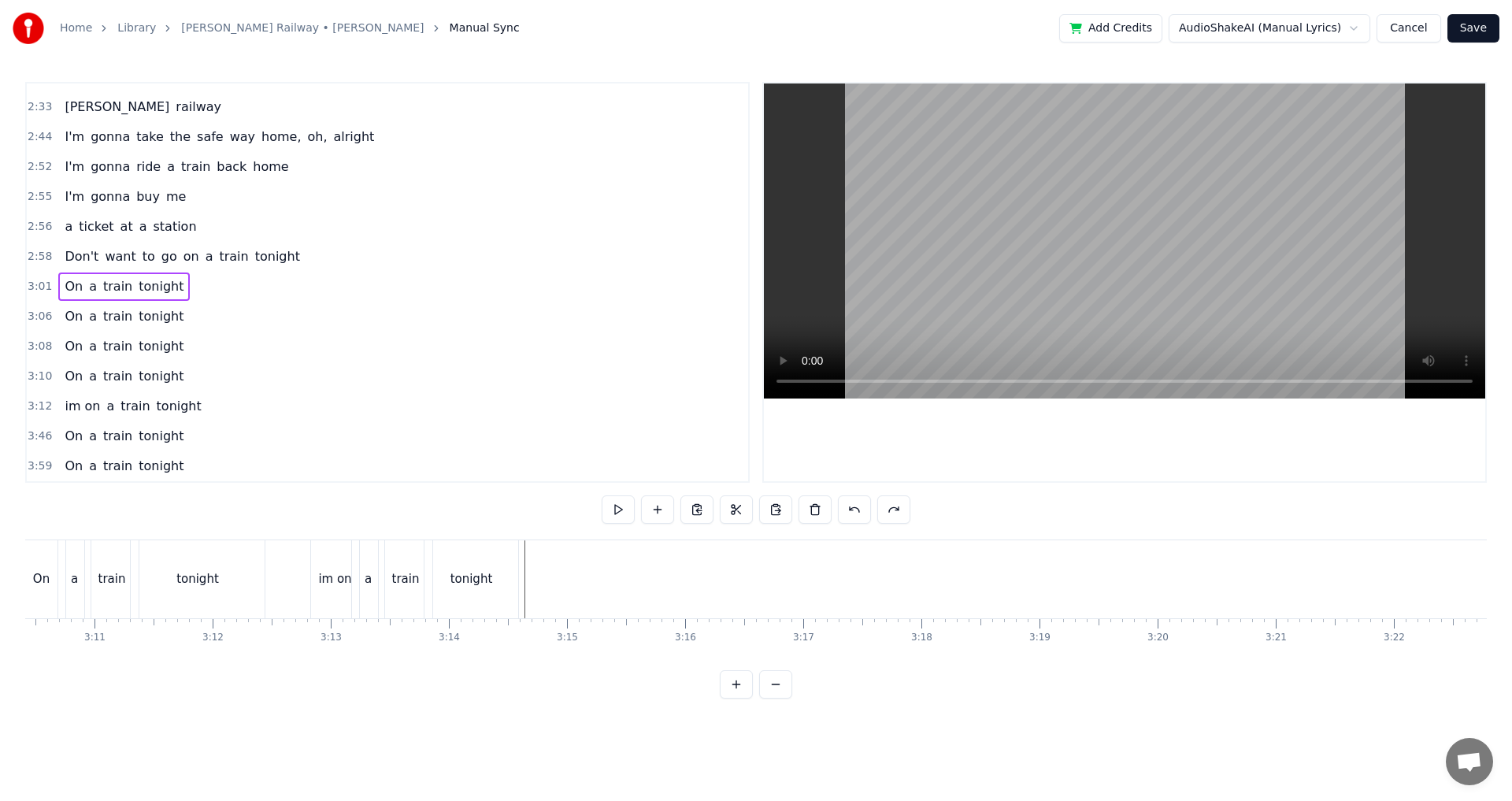
scroll to position [0, 22446]
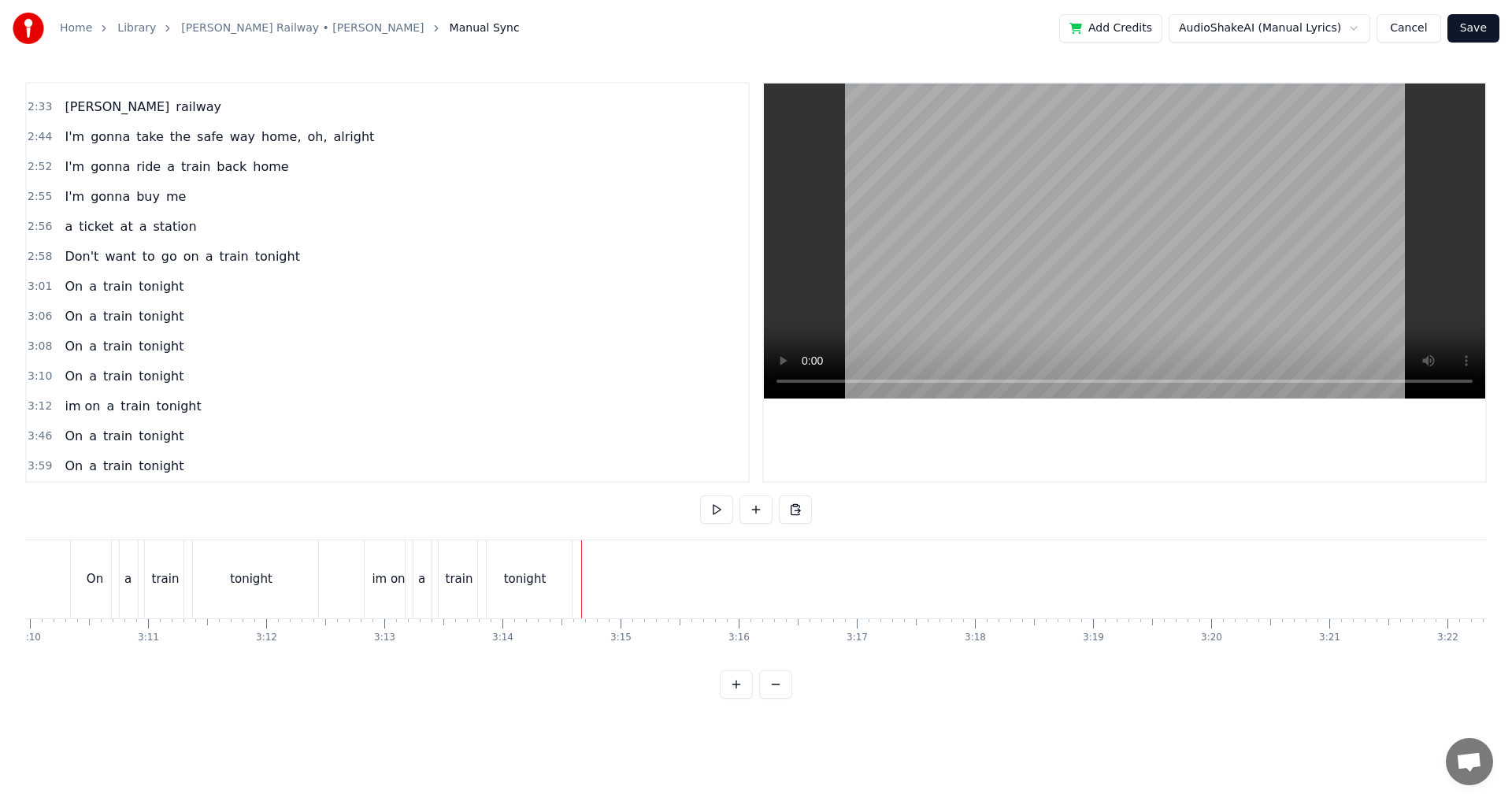
click at [799, 516] on button at bounding box center [796, 509] width 33 height 29
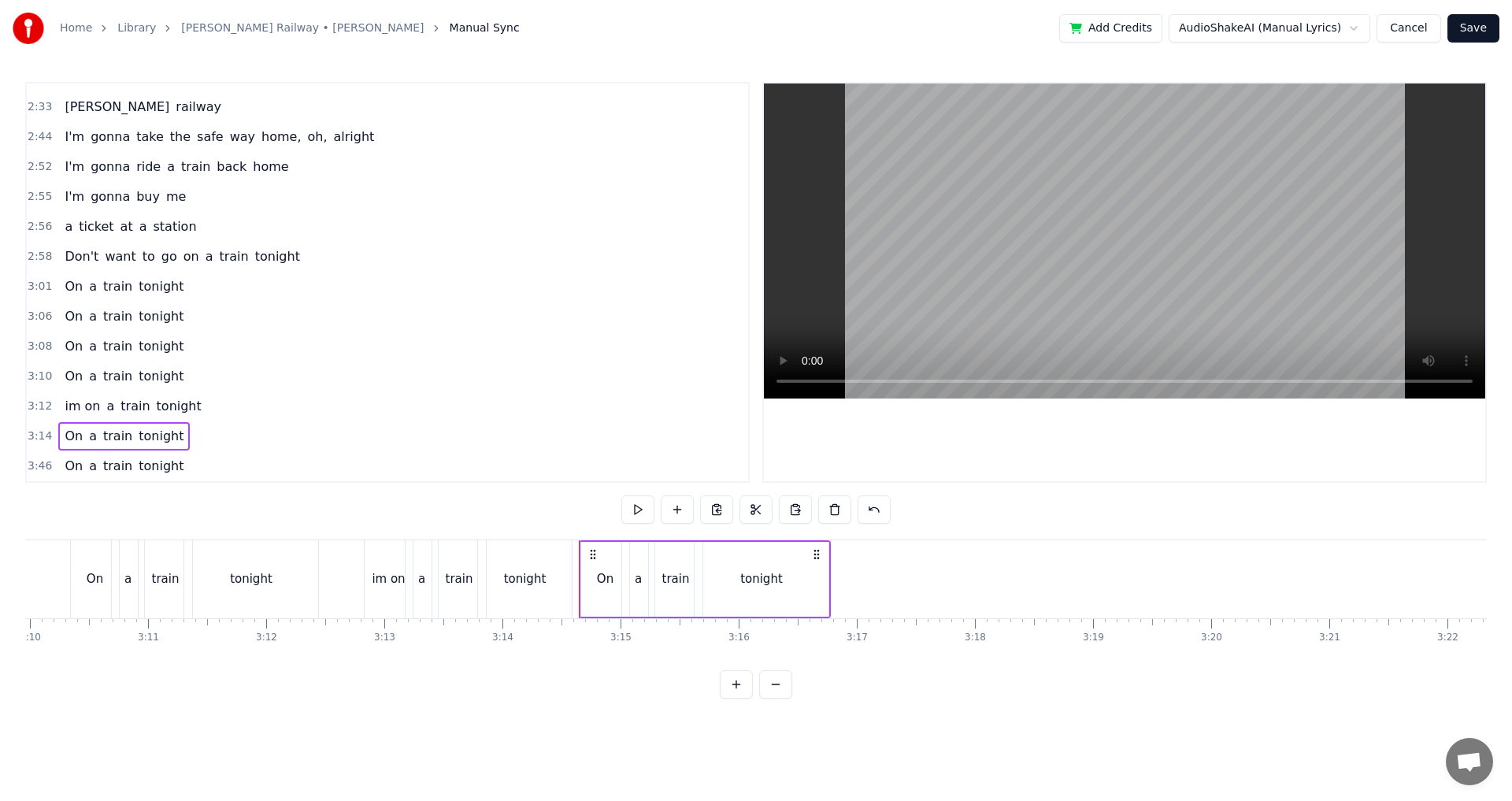
scroll to position [1069, 0]
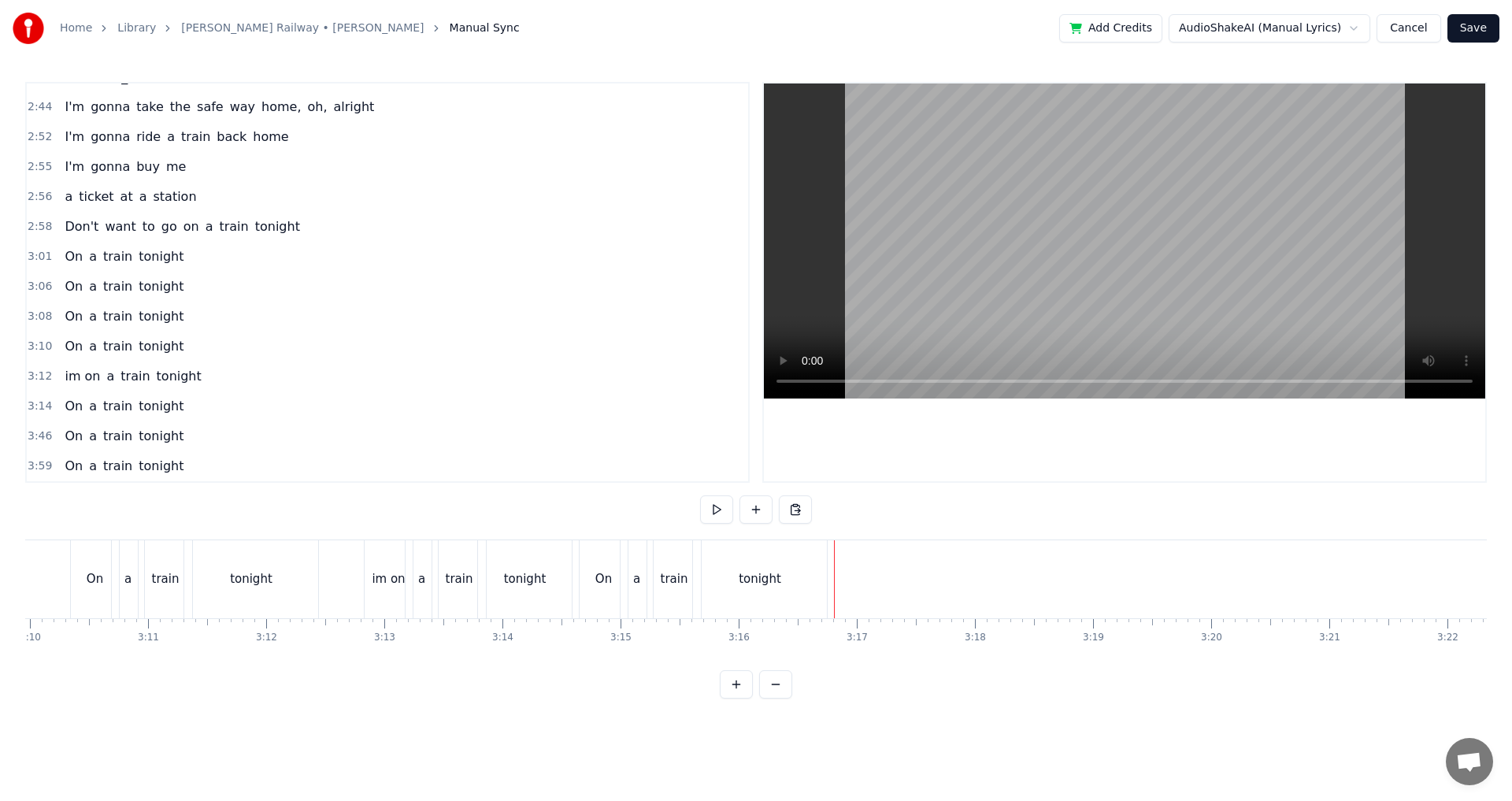
click at [834, 582] on div at bounding box center [834, 579] width 1 height 78
click at [829, 571] on div "On a train tonight" at bounding box center [704, 579] width 252 height 78
click at [826, 558] on div "tonight" at bounding box center [760, 579] width 136 height 78
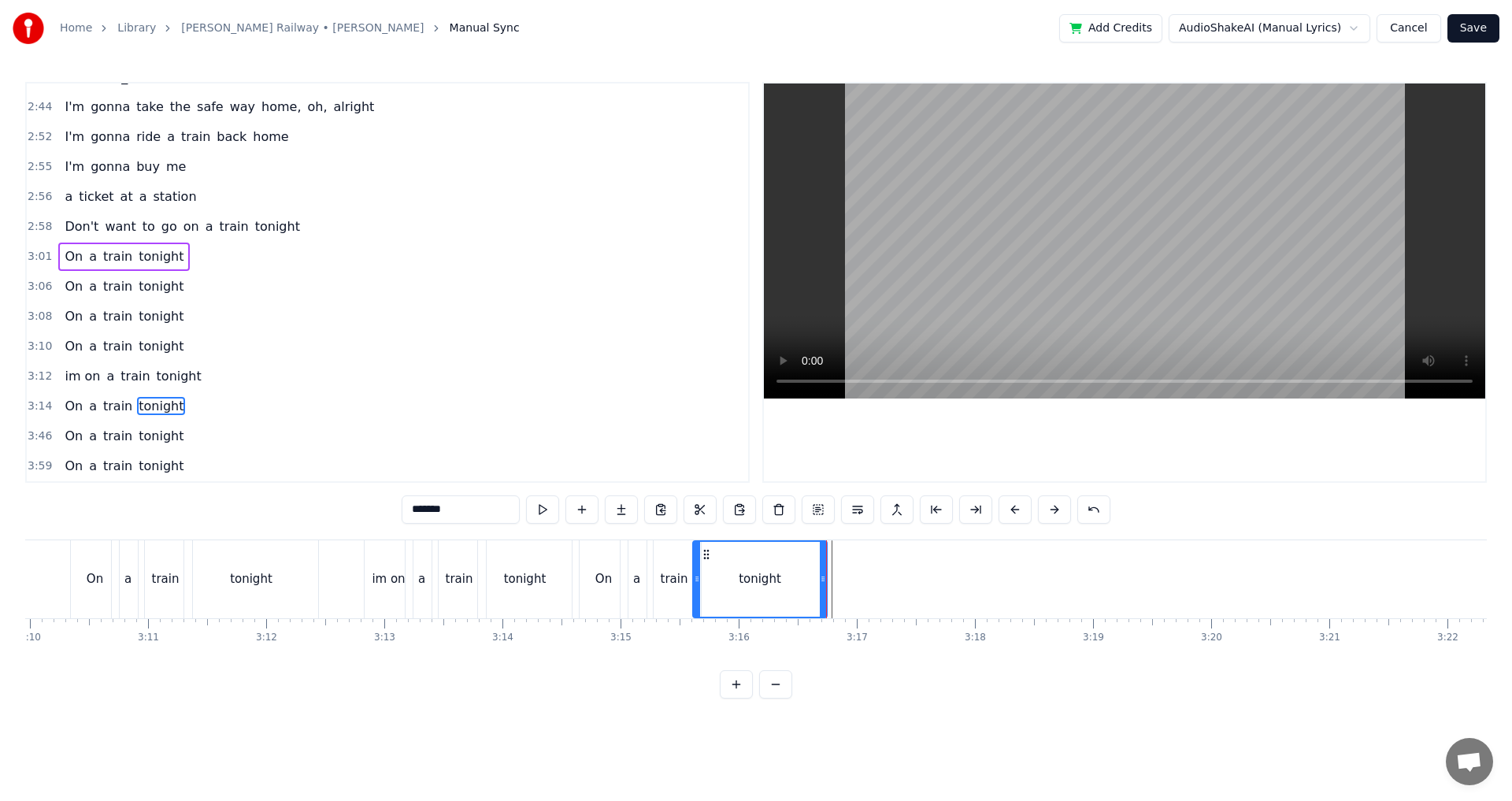
click at [828, 556] on div "On a train tonight" at bounding box center [704, 579] width 252 height 78
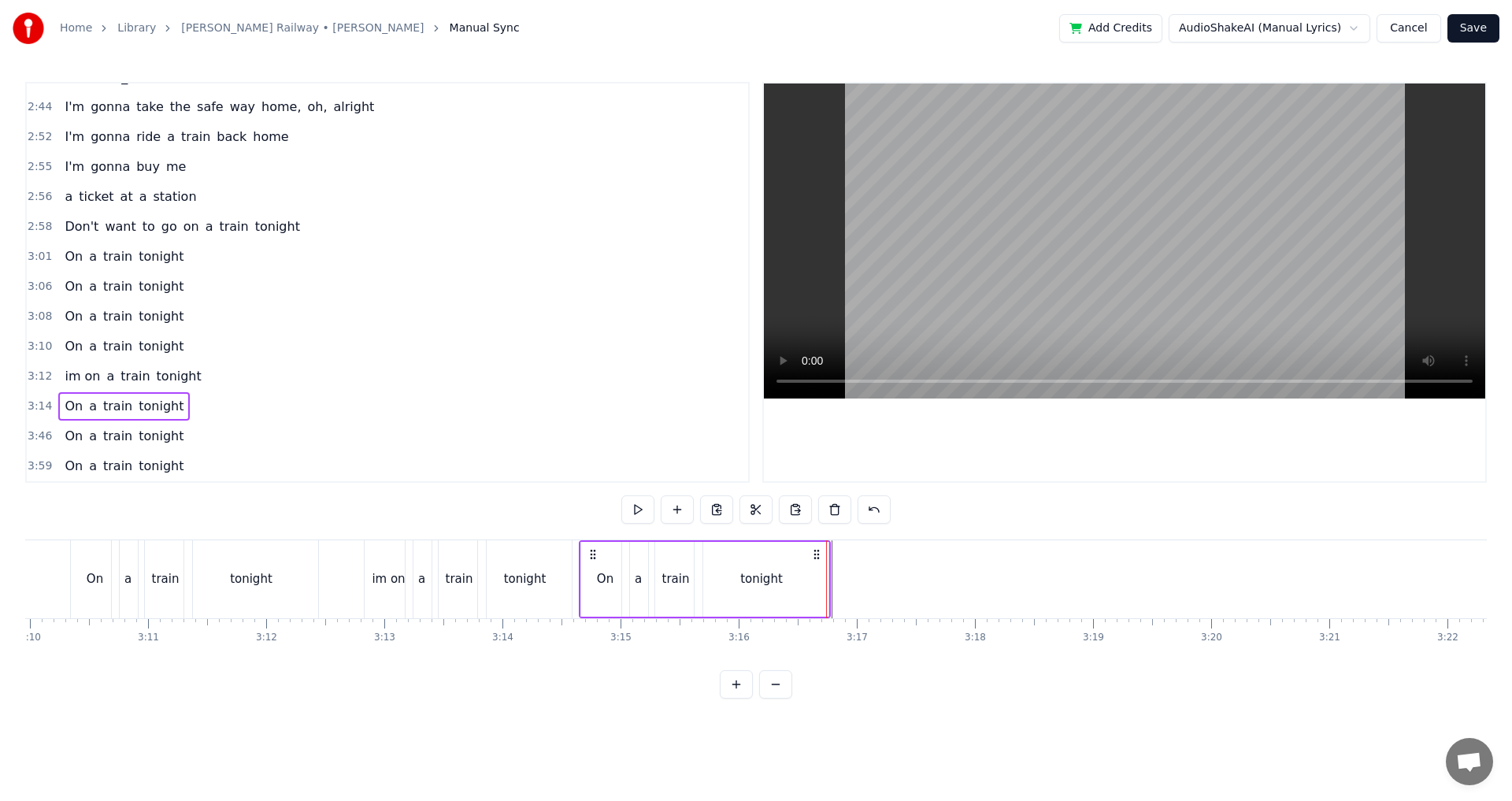
click at [829, 554] on div "tonight" at bounding box center [761, 580] width 136 height 75
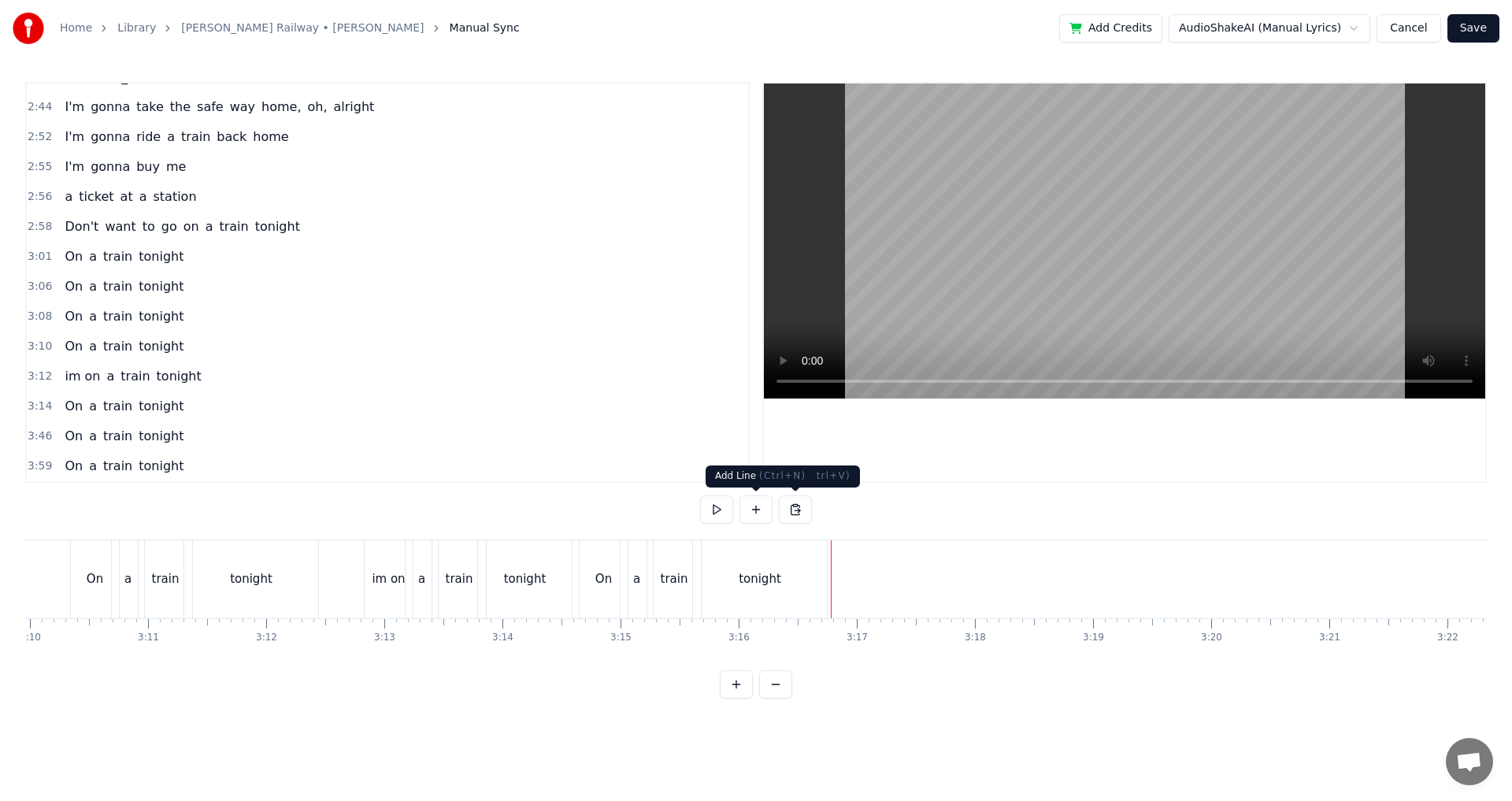
click at [761, 515] on button at bounding box center [756, 509] width 33 height 29
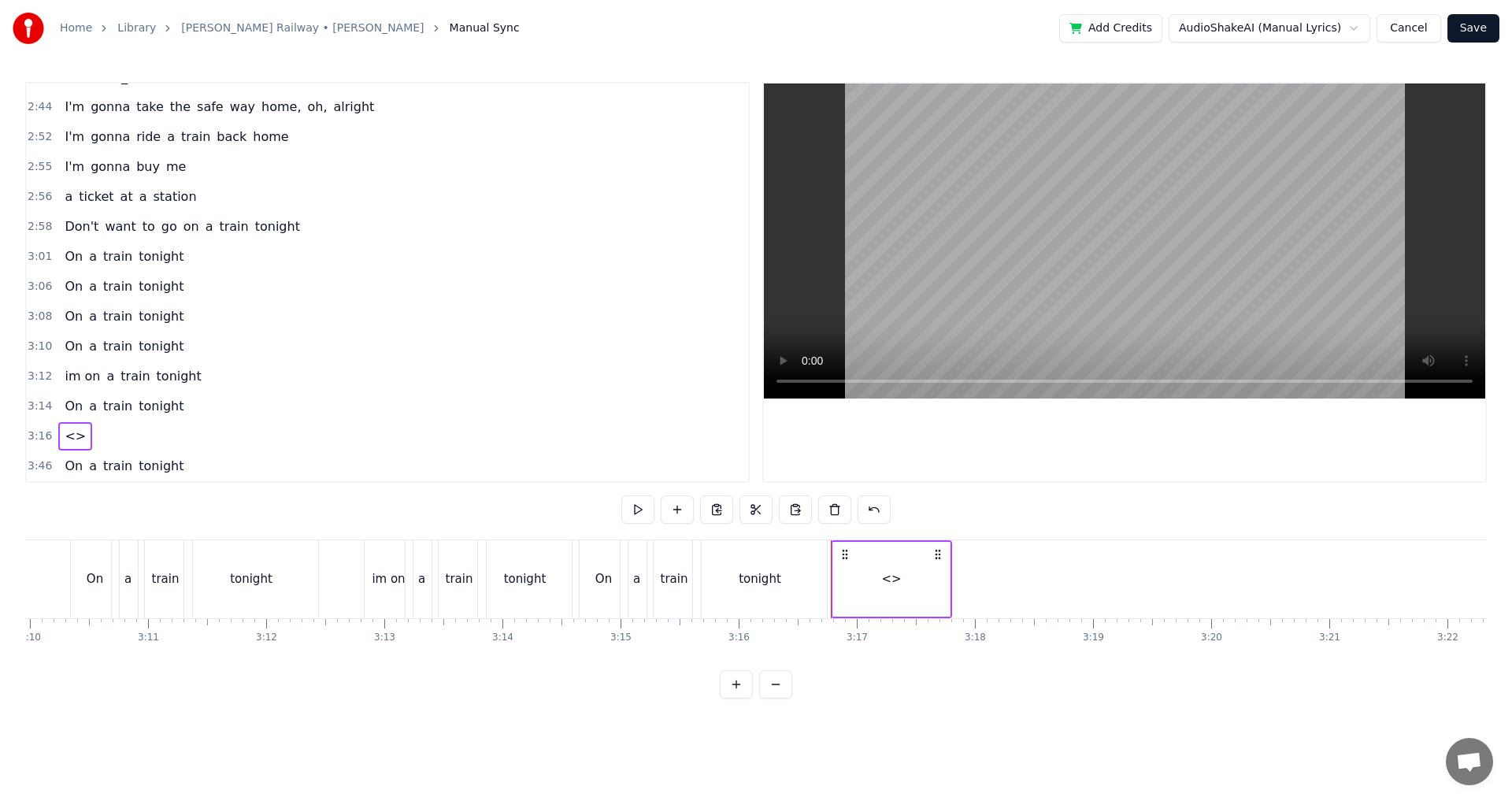
click at [859, 568] on div "<>" at bounding box center [891, 580] width 117 height 75
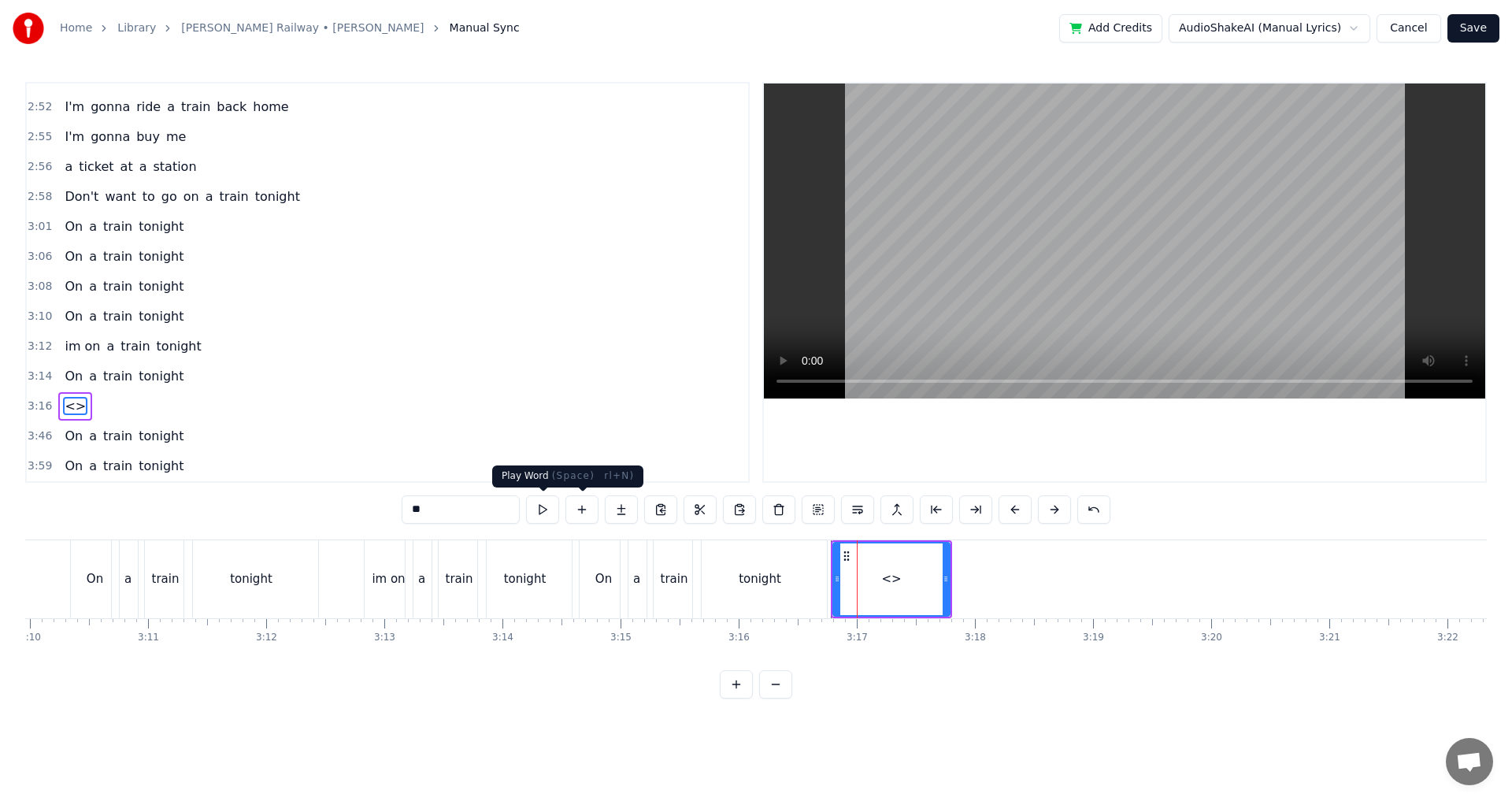
click at [471, 503] on input "**" at bounding box center [461, 509] width 118 height 29
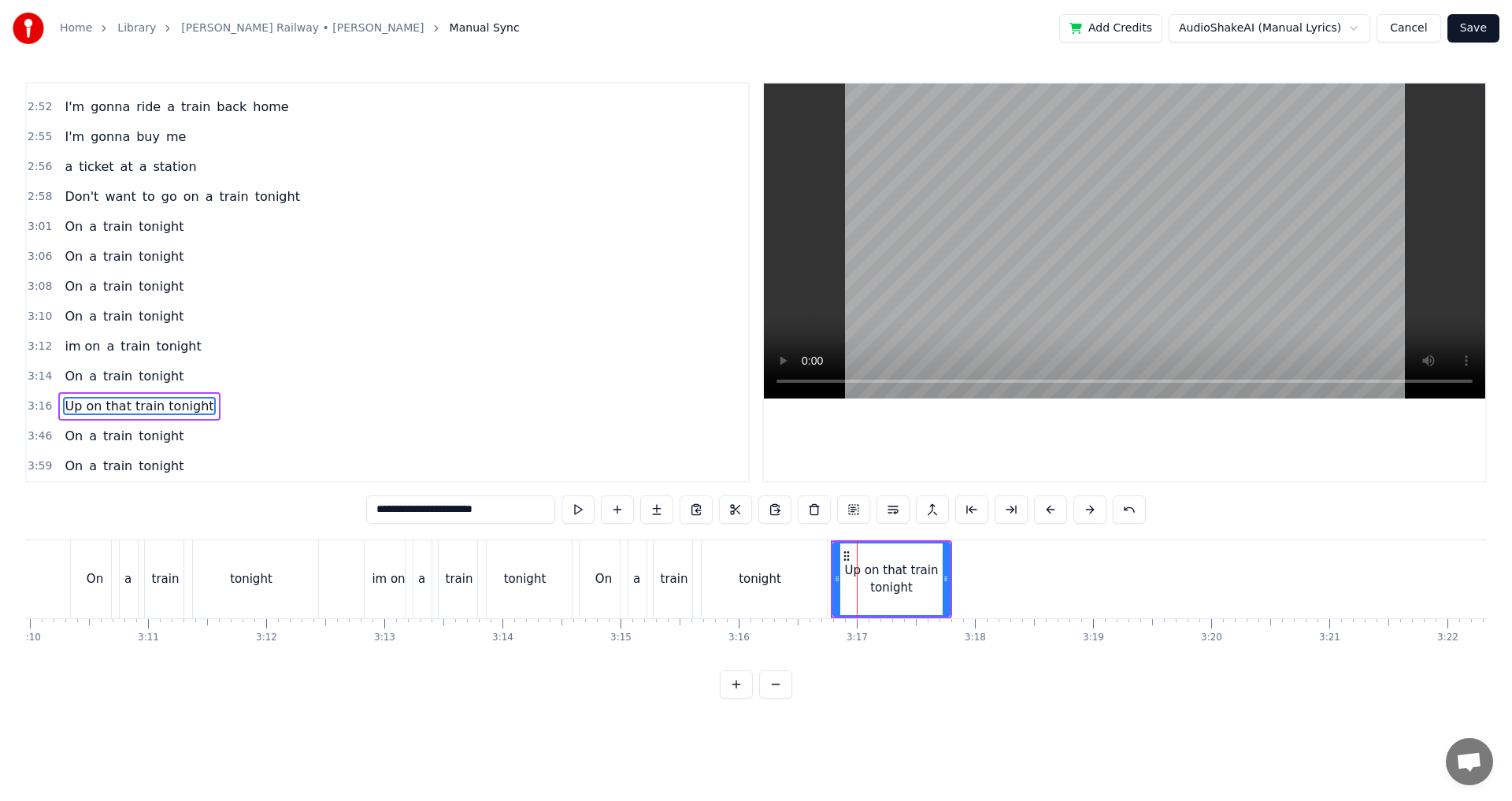
click at [841, 552] on div at bounding box center [837, 579] width 6 height 72
type input "**********"
click at [841, 552] on div "Up on that train tonight" at bounding box center [893, 579] width 113 height 72
click at [843, 553] on icon at bounding box center [849, 556] width 13 height 13
click at [845, 553] on icon at bounding box center [849, 556] width 13 height 13
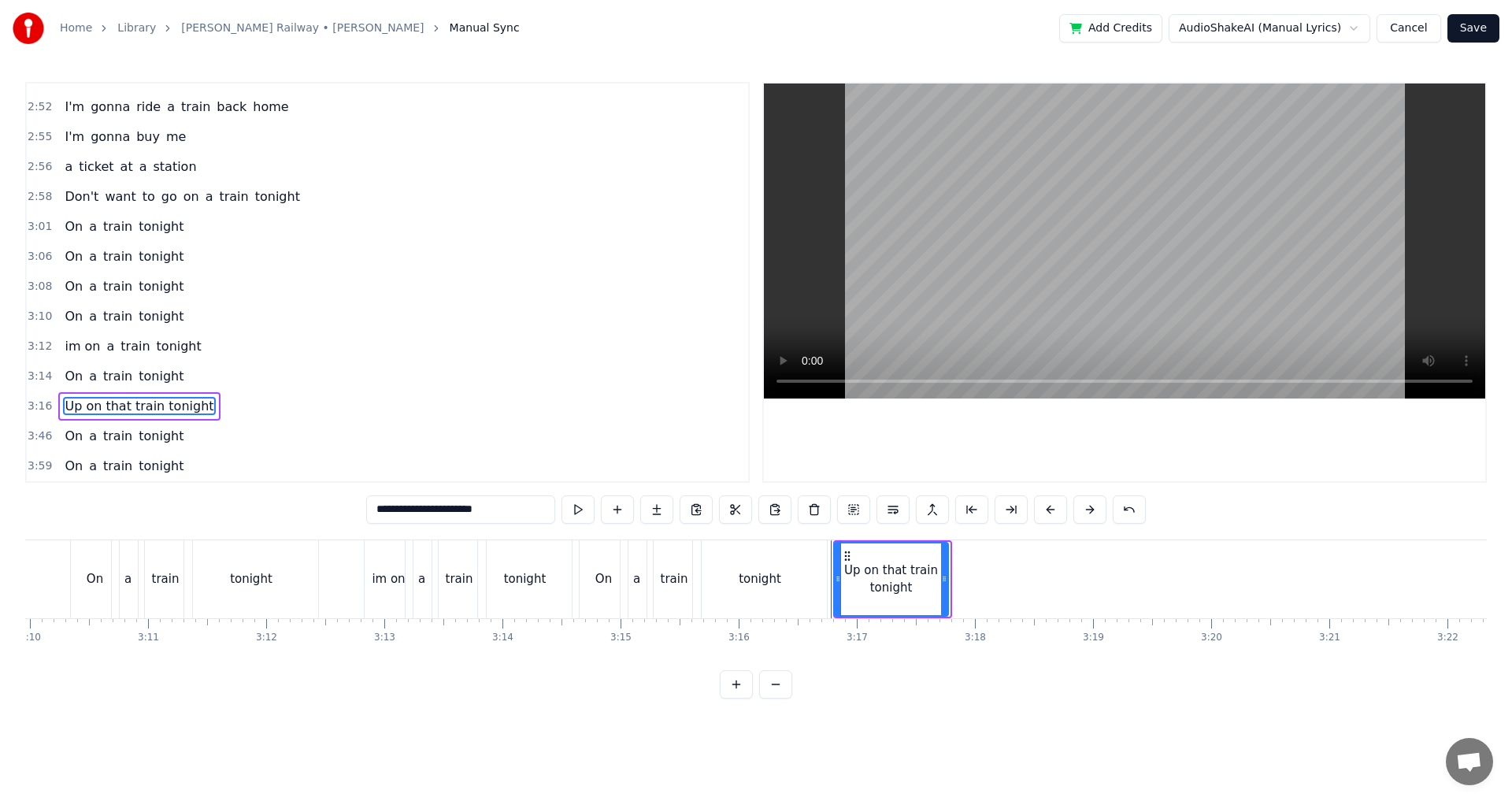
click at [845, 554] on icon at bounding box center [847, 556] width 13 height 13
click at [835, 548] on div at bounding box center [838, 579] width 6 height 72
click at [833, 543] on div "Up on that train tonight" at bounding box center [891, 579] width 119 height 78
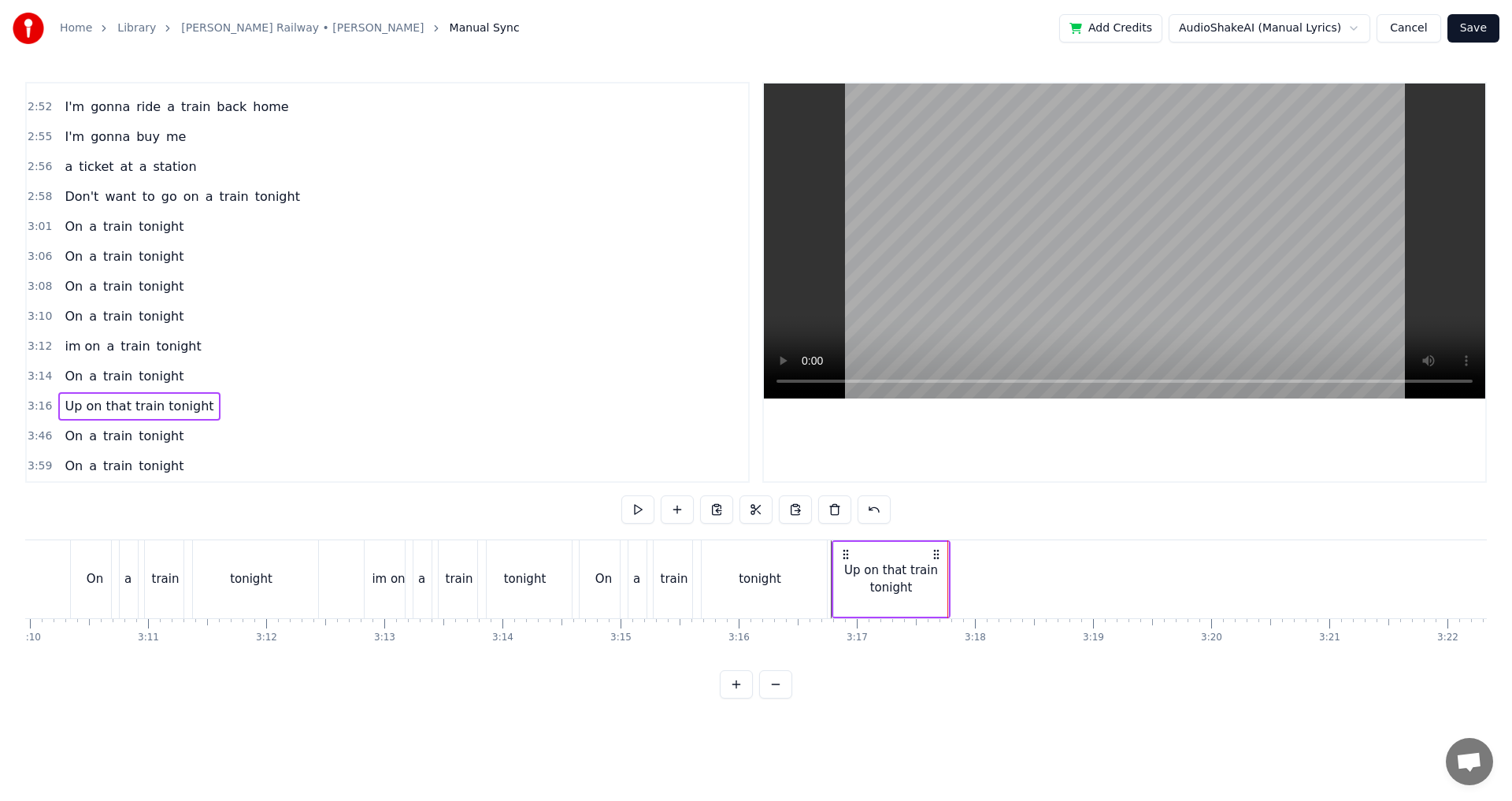
click at [835, 573] on div "Up on that train tonight" at bounding box center [891, 580] width 114 height 35
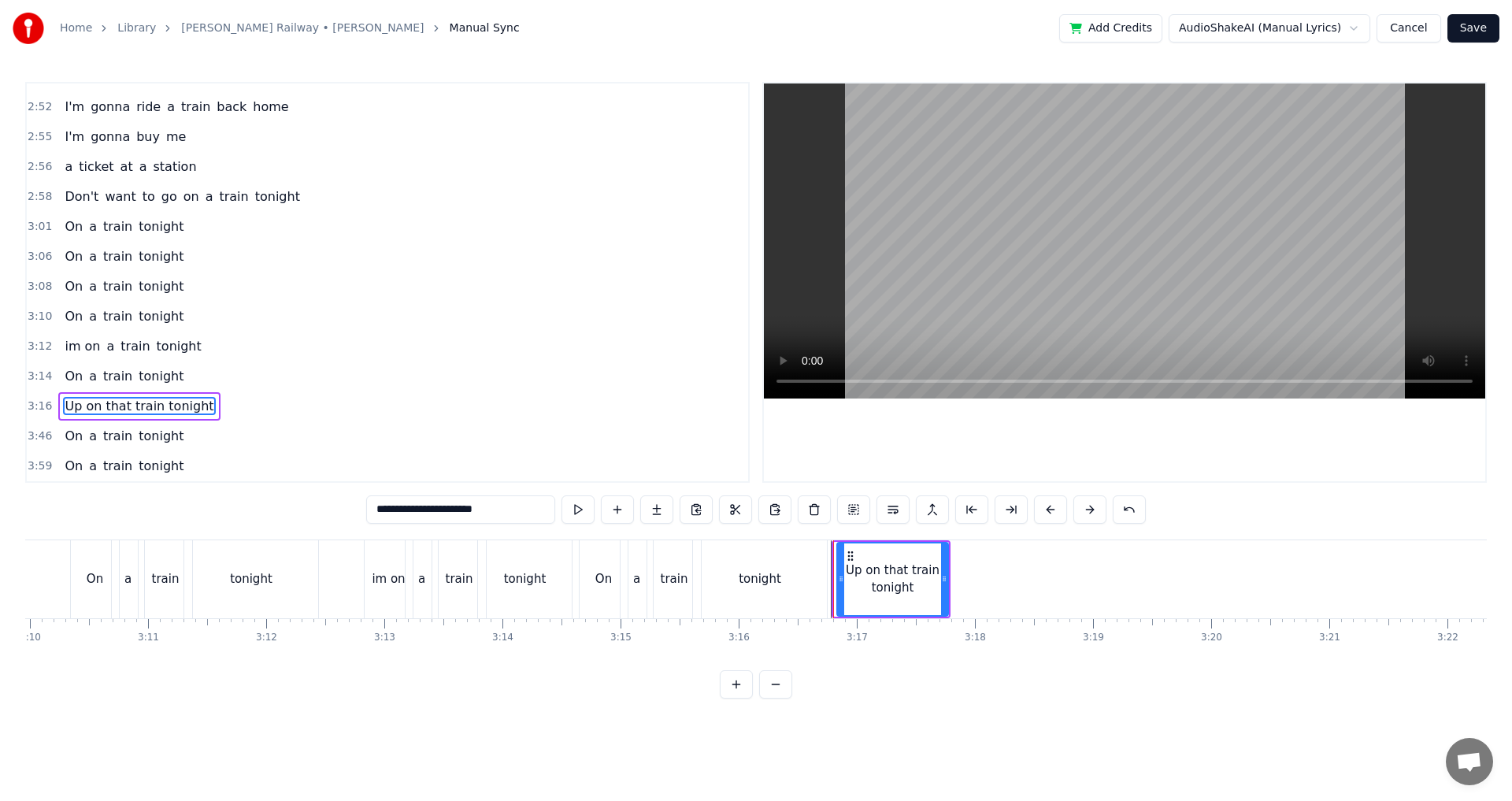
click at [839, 584] on icon at bounding box center [841, 579] width 6 height 13
click at [815, 542] on div "tonight" at bounding box center [760, 579] width 134 height 78
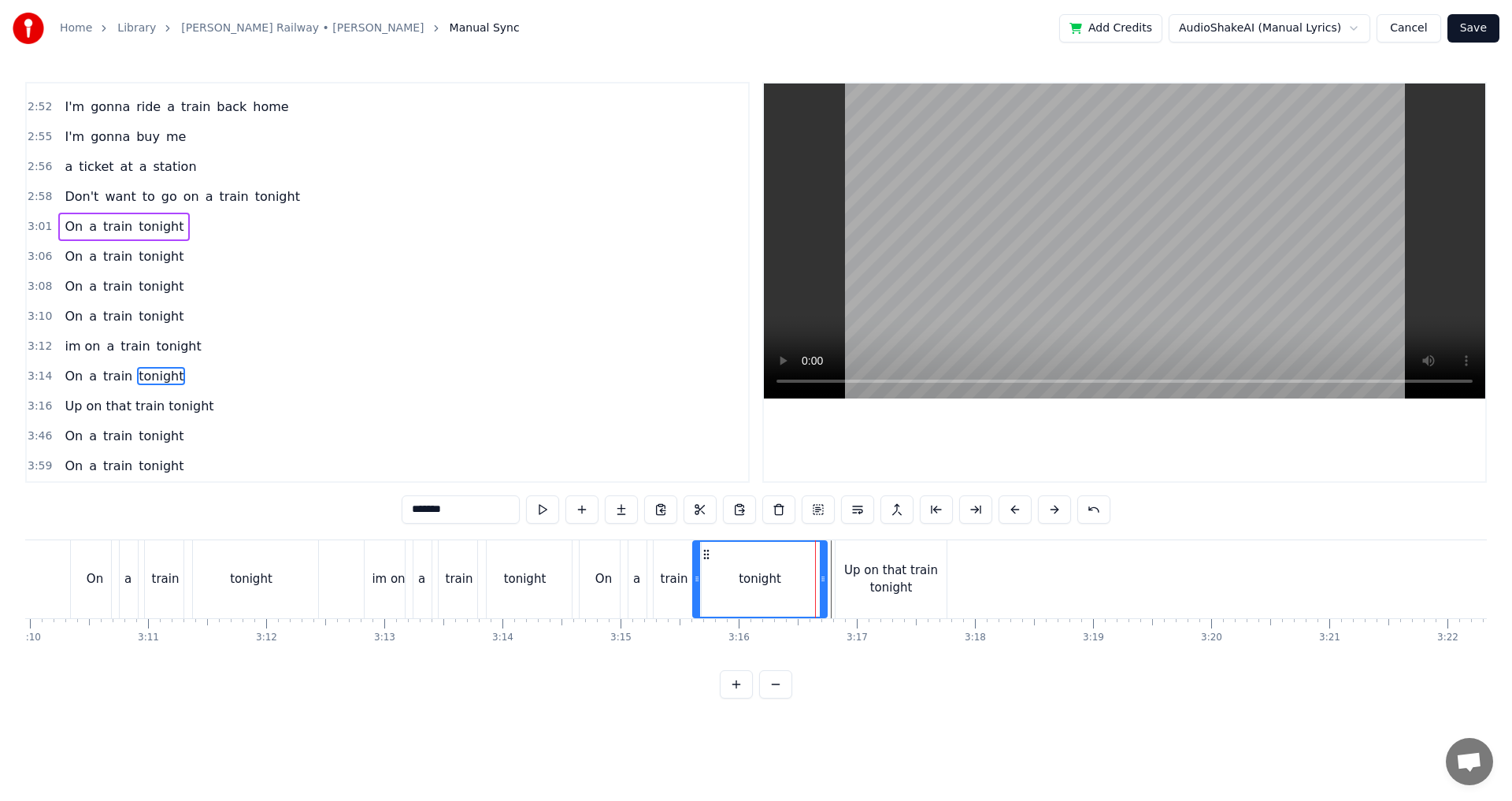
click at [820, 536] on div "0:24 Two train tickets into L.A. 0:29 One round trip the other way 0:32 Oh, I g…" at bounding box center [756, 390] width 1462 height 617
click at [834, 542] on div "Up on that train tonight" at bounding box center [890, 579] width 114 height 78
type input "**********"
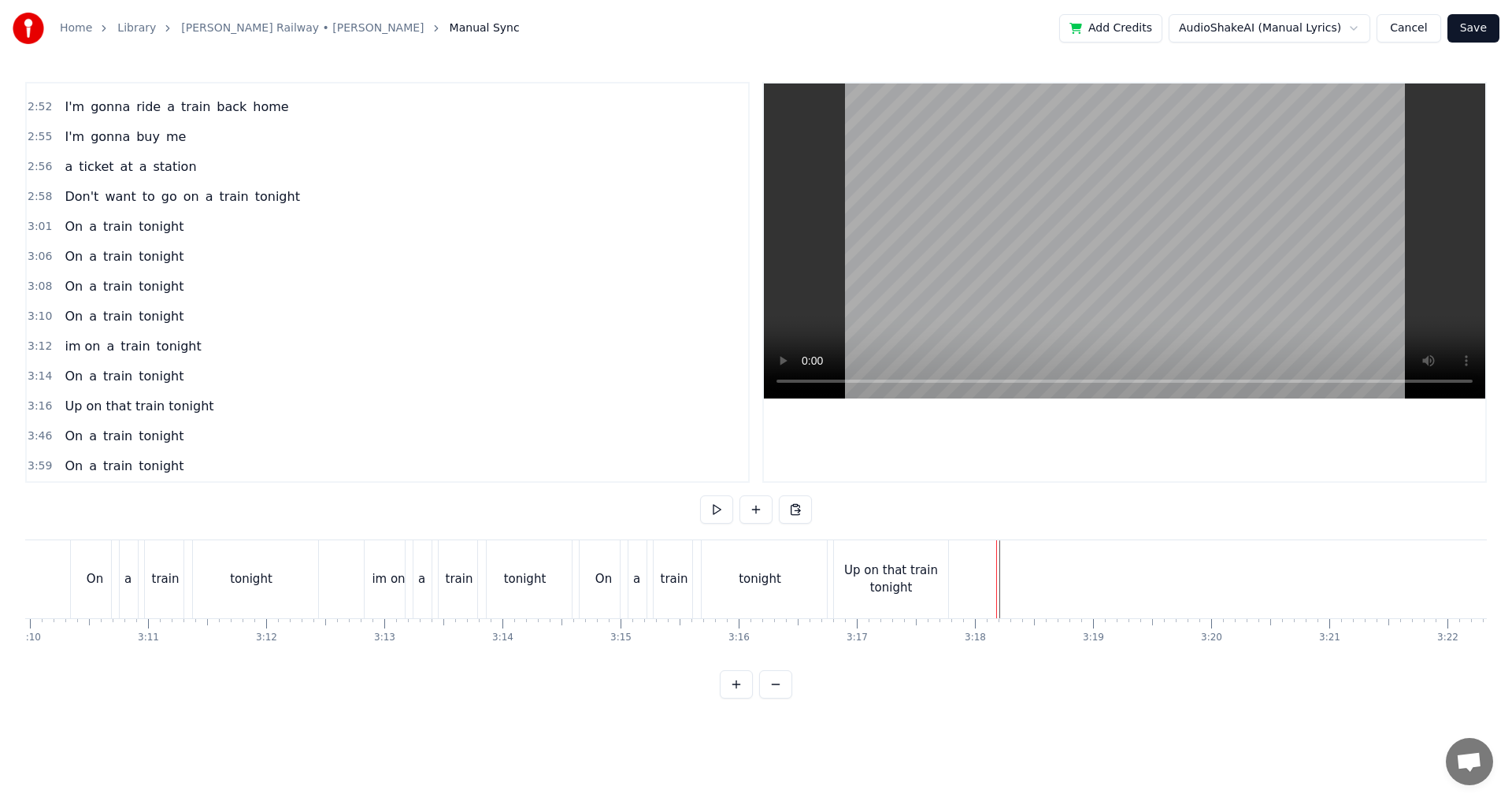
click at [825, 542] on div "tonight" at bounding box center [760, 579] width 134 height 78
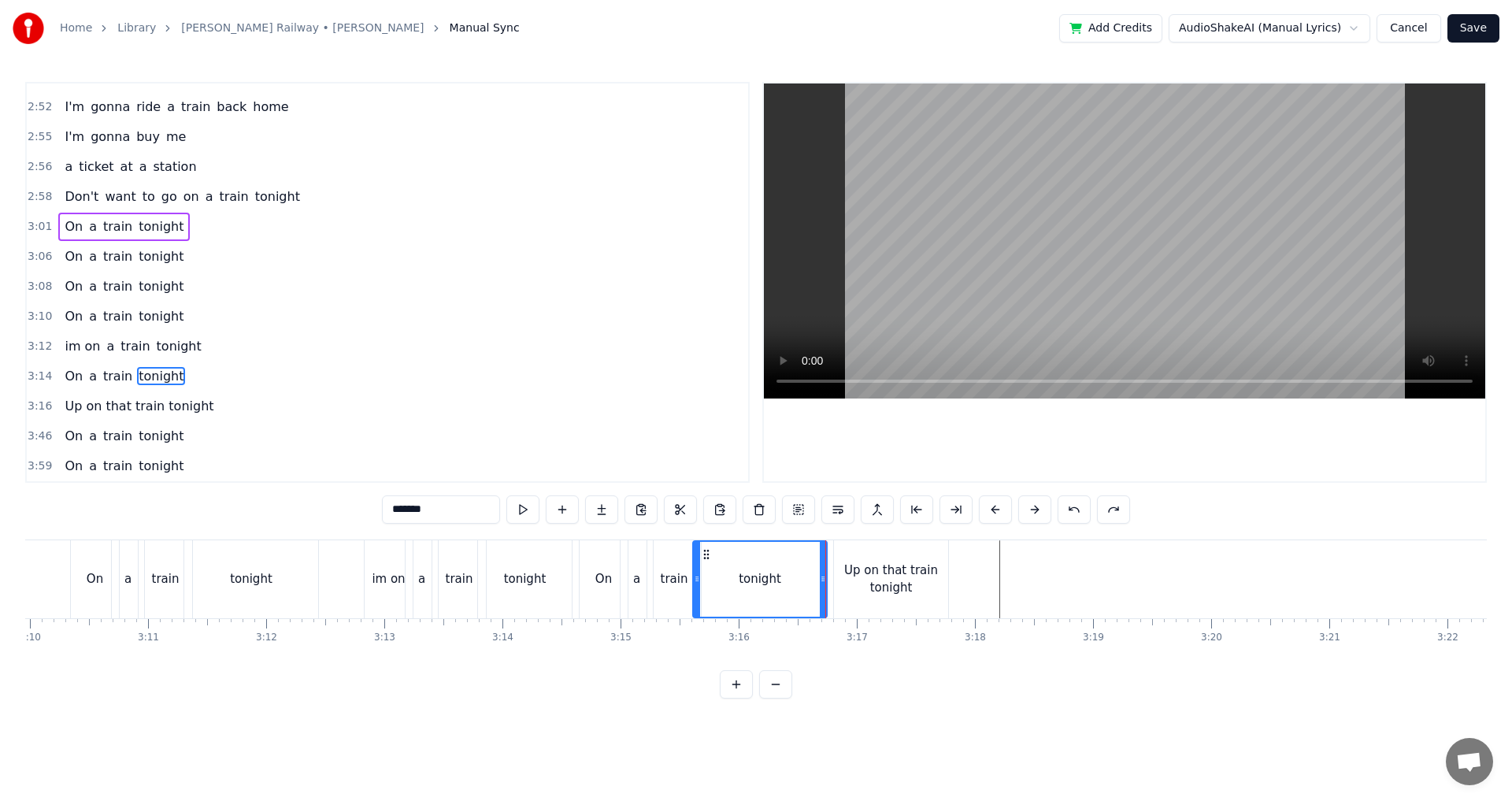
click at [830, 538] on div "0:24 Two train tickets into L.A. 0:29 One round trip the other way 0:32 Oh, I g…" at bounding box center [756, 390] width 1462 height 617
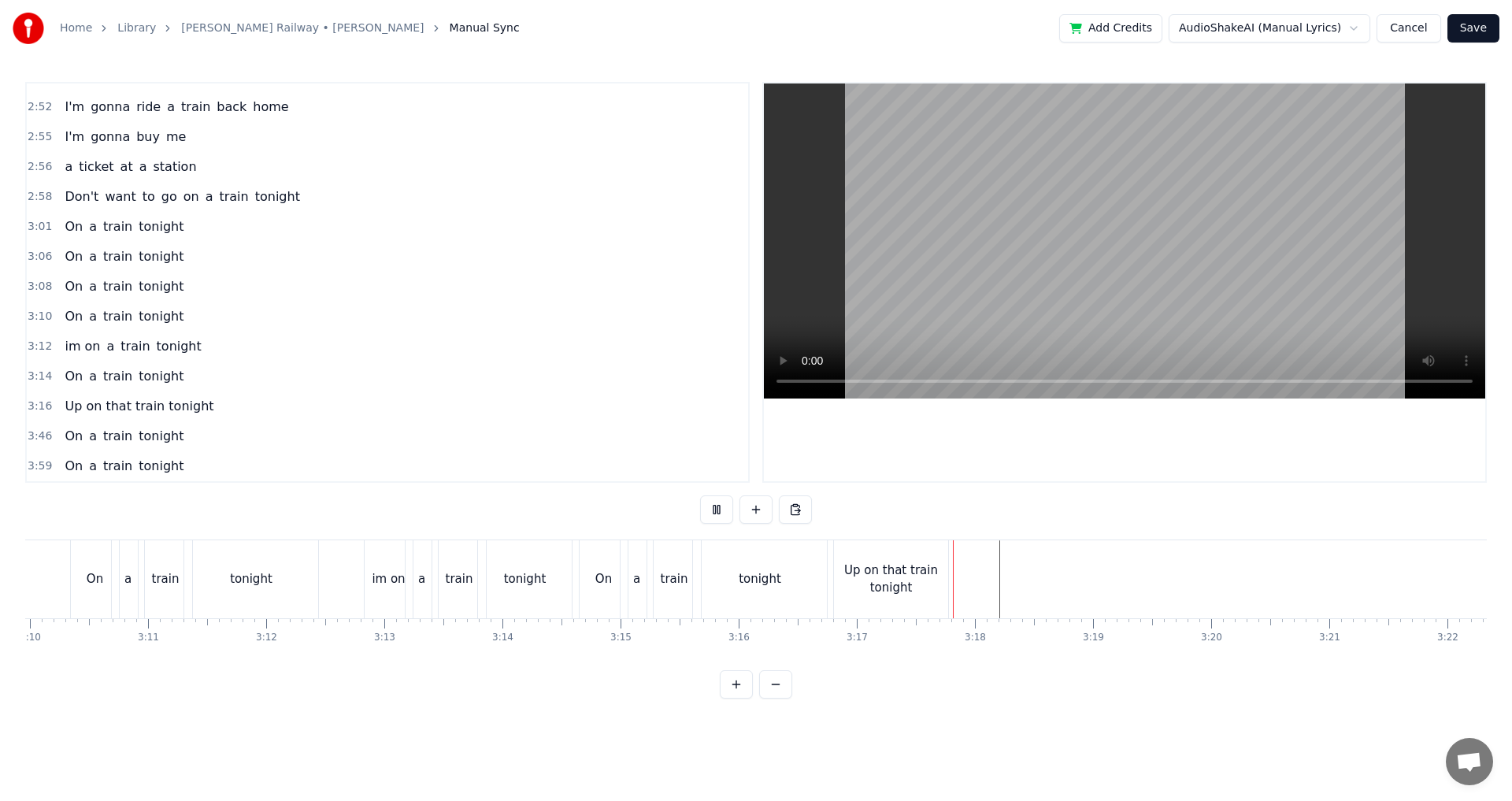
click at [821, 542] on div "tonight" at bounding box center [760, 579] width 134 height 78
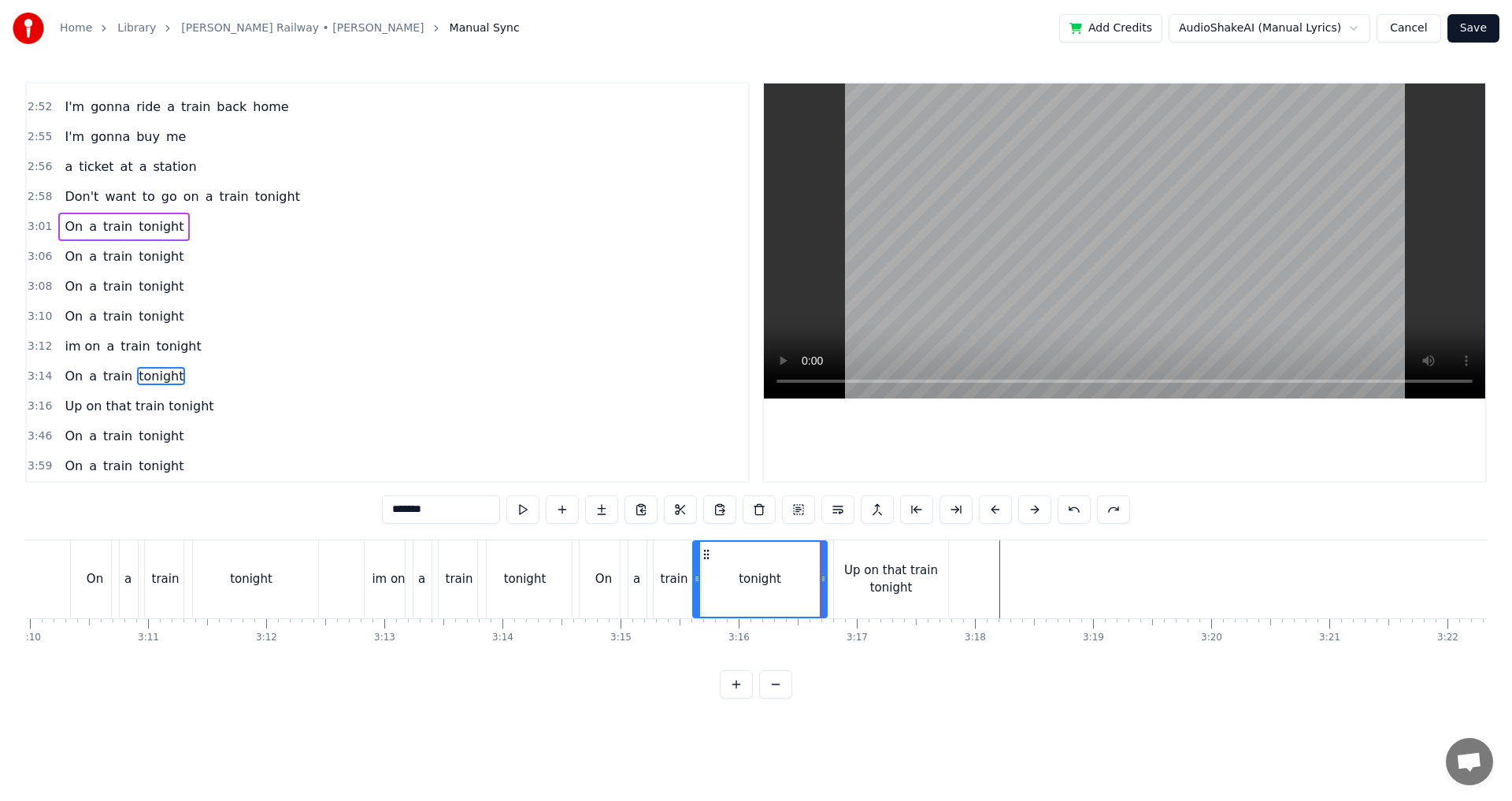
click at [840, 556] on div "Up on that train tonight" at bounding box center [891, 579] width 114 height 78
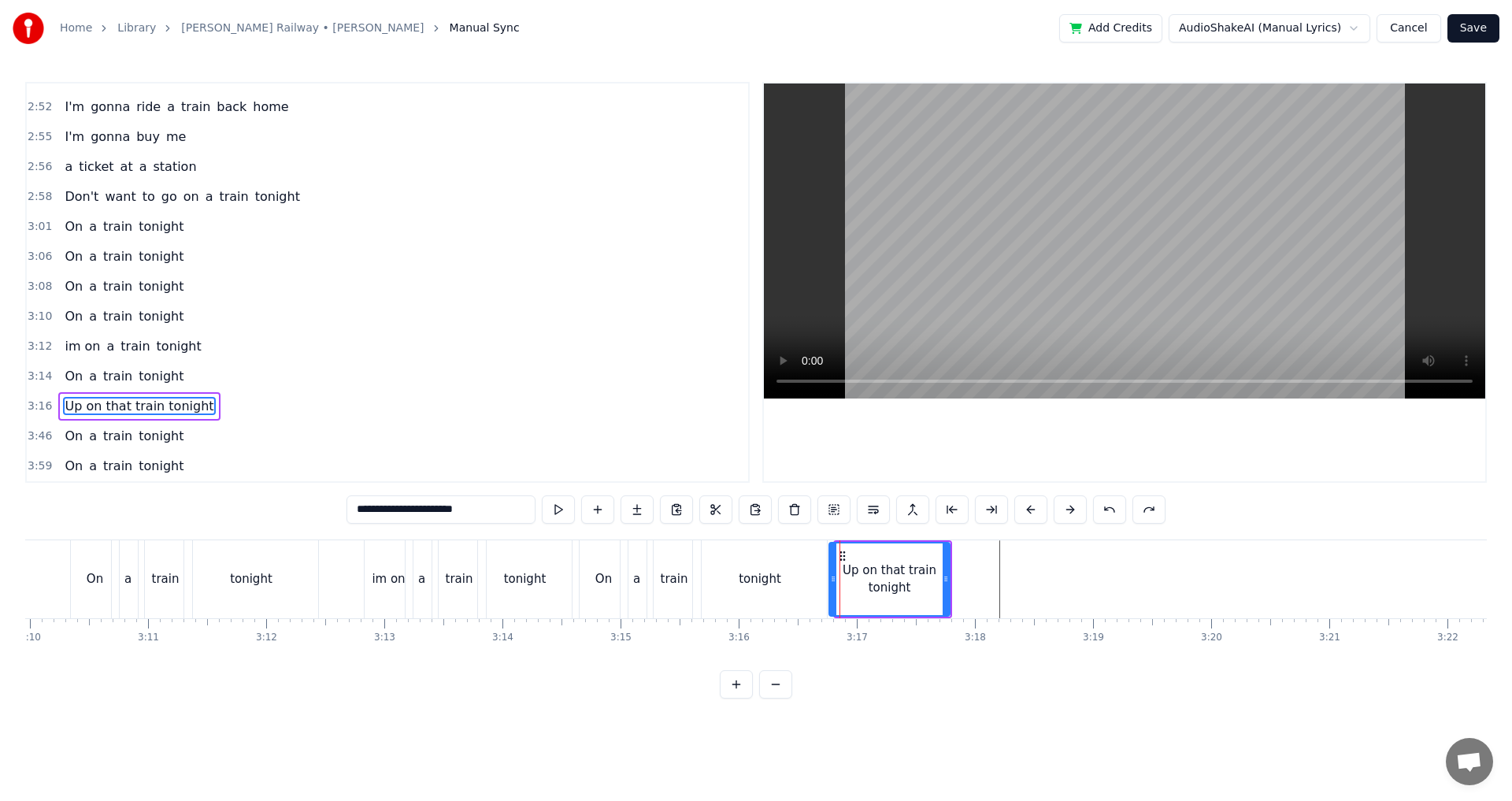
click at [833, 559] on div at bounding box center [833, 579] width 6 height 72
click at [770, 541] on div "tonight" at bounding box center [760, 579] width 136 height 78
type input "*******"
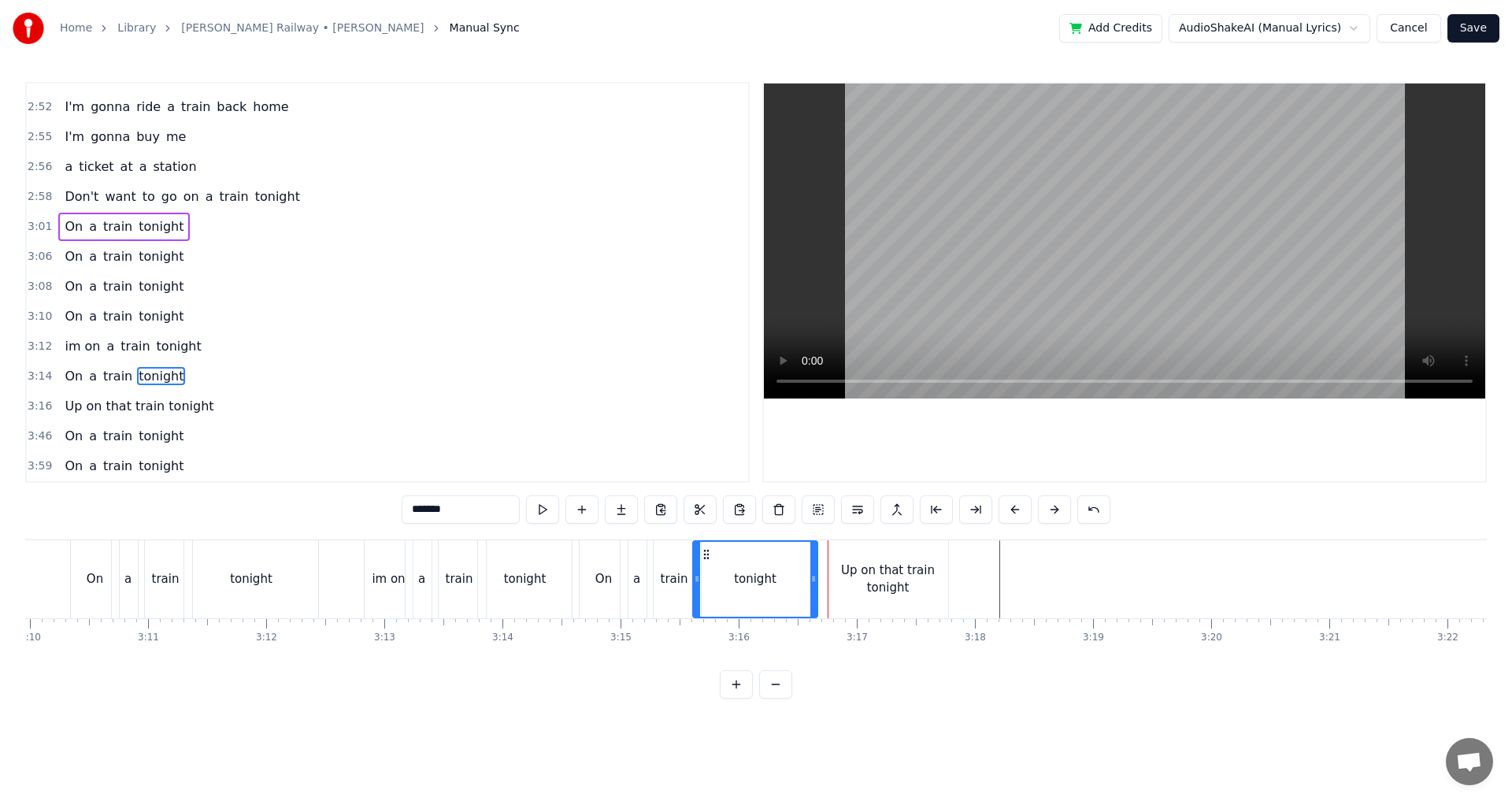
drag, startPoint x: 825, startPoint y: 569, endPoint x: 818, endPoint y: 574, distance: 8.6
click at [813, 572] on div at bounding box center [813, 580] width 6 height 75
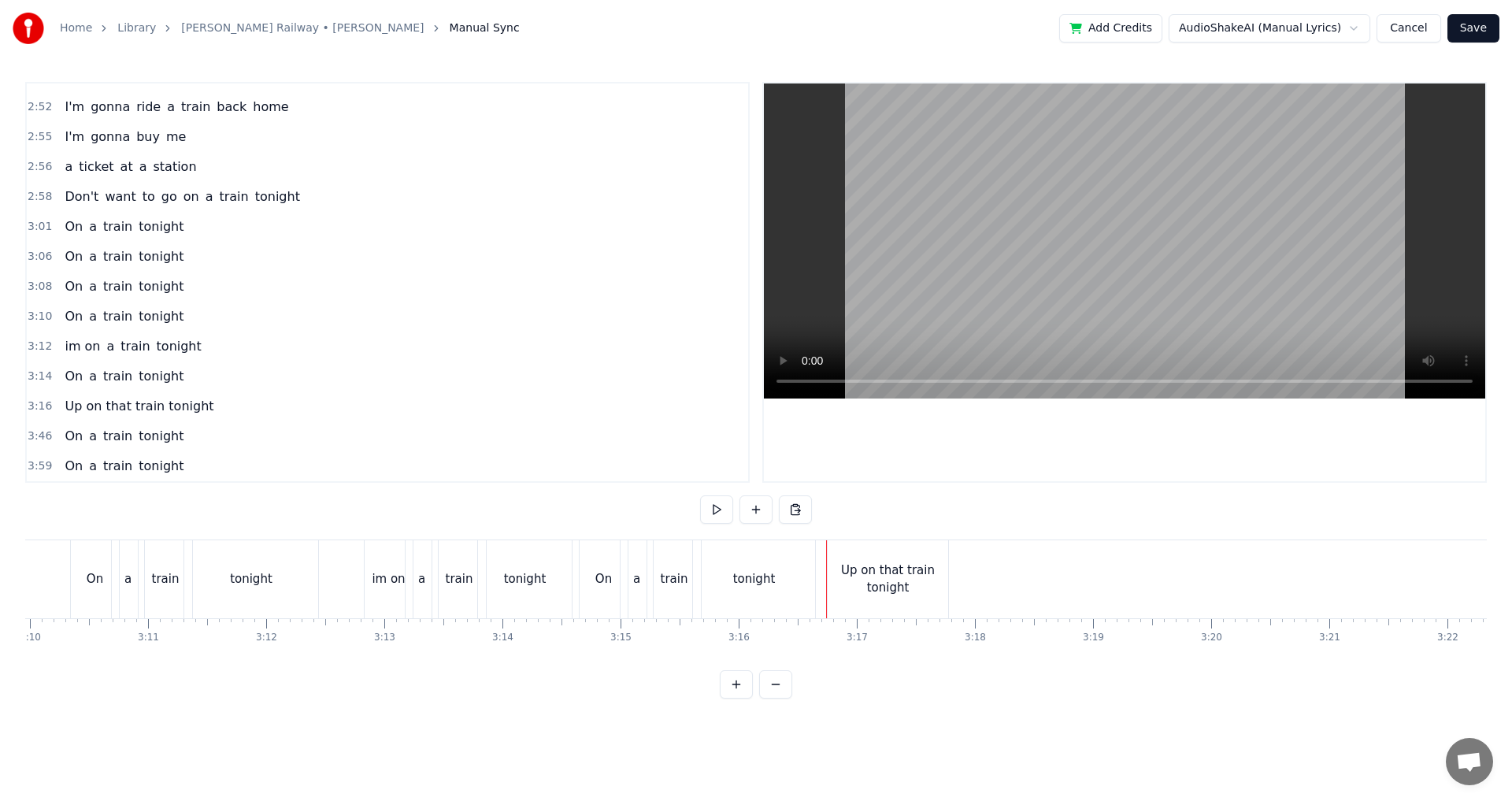
click at [829, 577] on div "Up on that train tonight" at bounding box center [888, 580] width 121 height 35
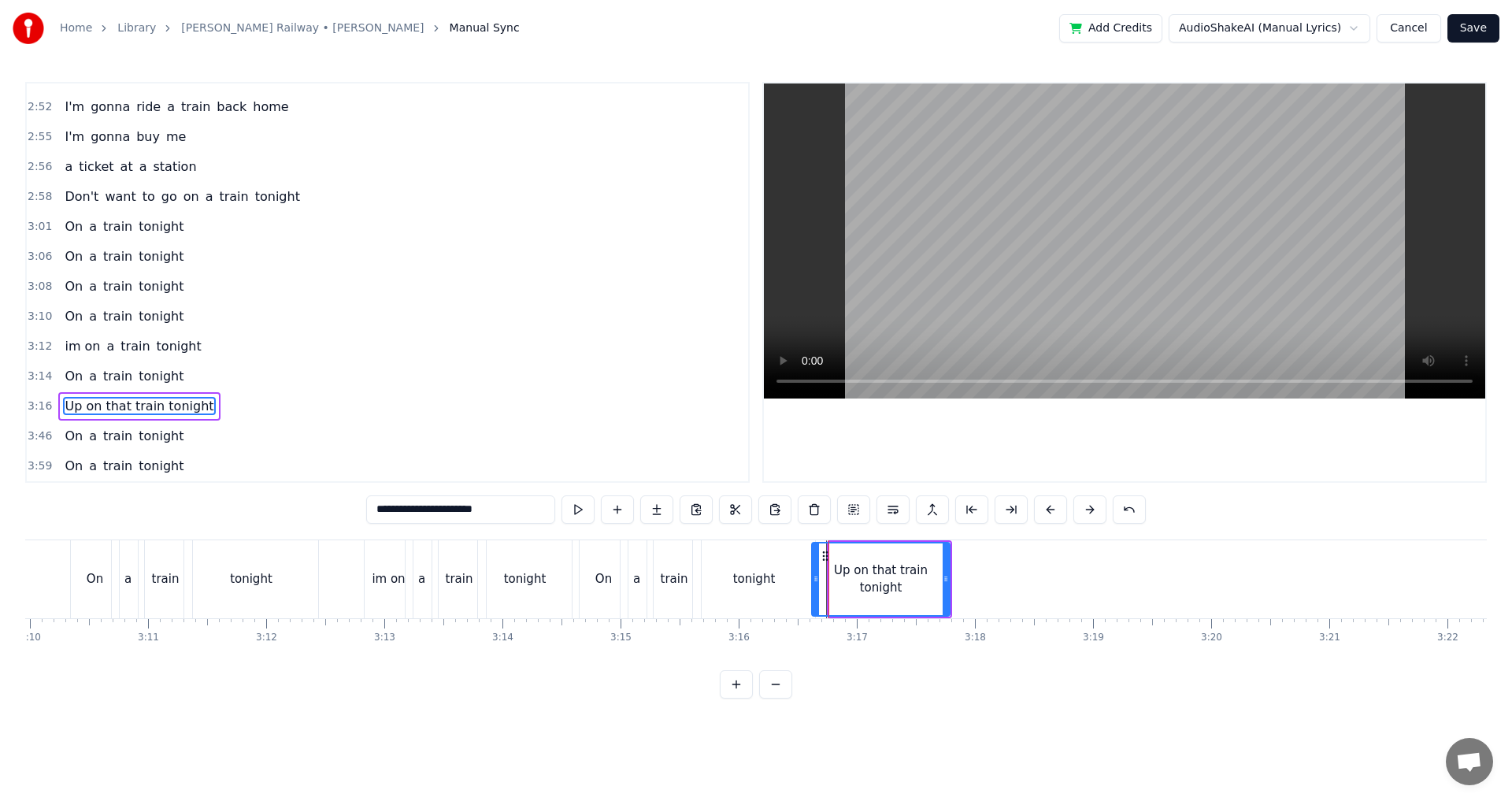
drag, startPoint x: 829, startPoint y: 578, endPoint x: 812, endPoint y: 581, distance: 17.3
click at [812, 581] on icon at bounding box center [815, 579] width 6 height 13
click at [764, 536] on div "0:24 Two train tickets into L.A. 0:29 One round trip the other way 0:32 Oh, I g…" at bounding box center [756, 390] width 1462 height 617
click at [746, 539] on div "0:24 Two train tickets into L.A. 0:29 One round trip the other way 0:32 Oh, I g…" at bounding box center [756, 390] width 1462 height 617
click at [732, 545] on div "tonight" at bounding box center [755, 579] width 122 height 78
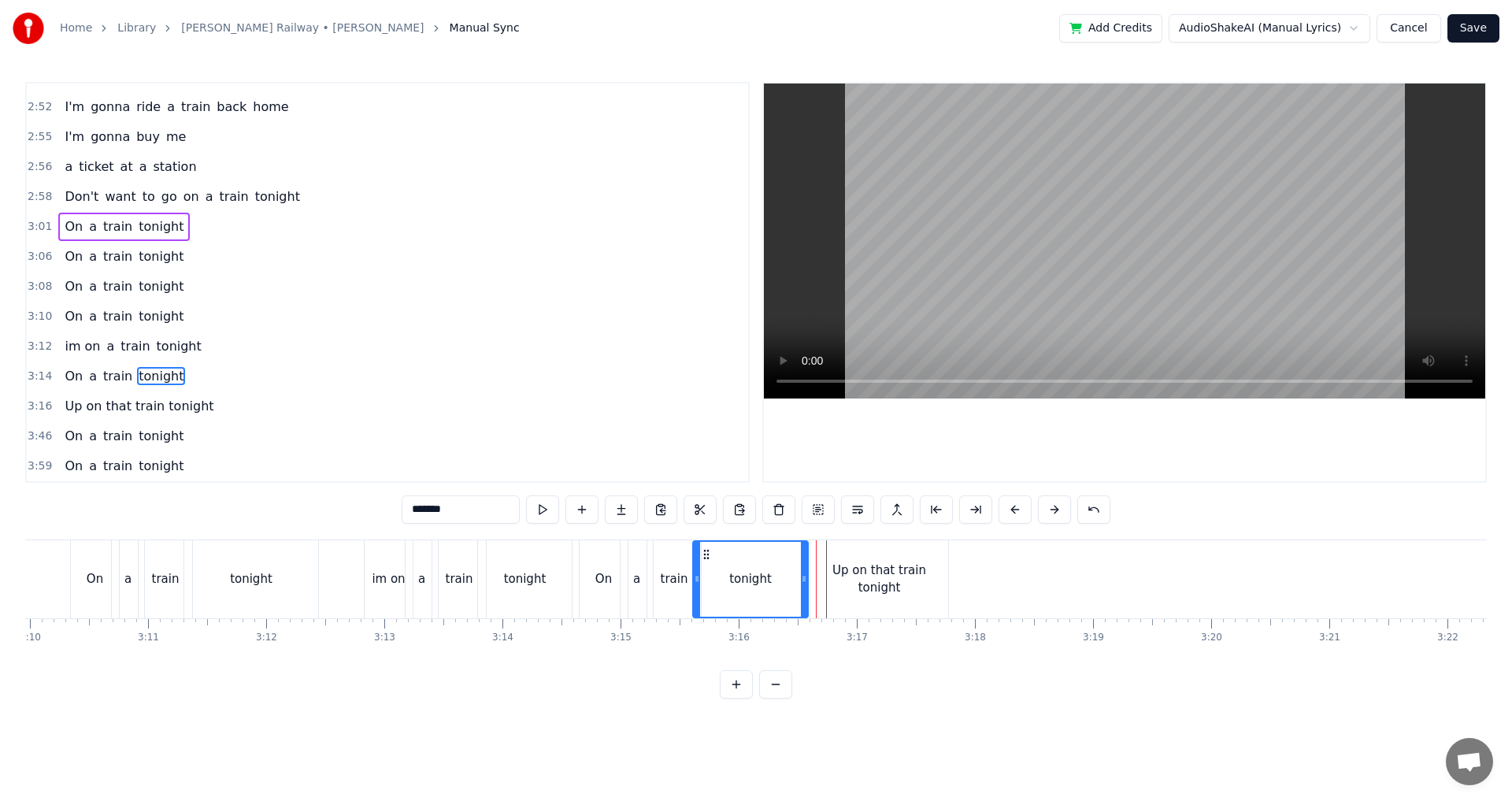
click at [801, 589] on div at bounding box center [804, 580] width 6 height 75
click at [823, 584] on div "Up on that train tonight" at bounding box center [879, 580] width 138 height 35
type input "**********"
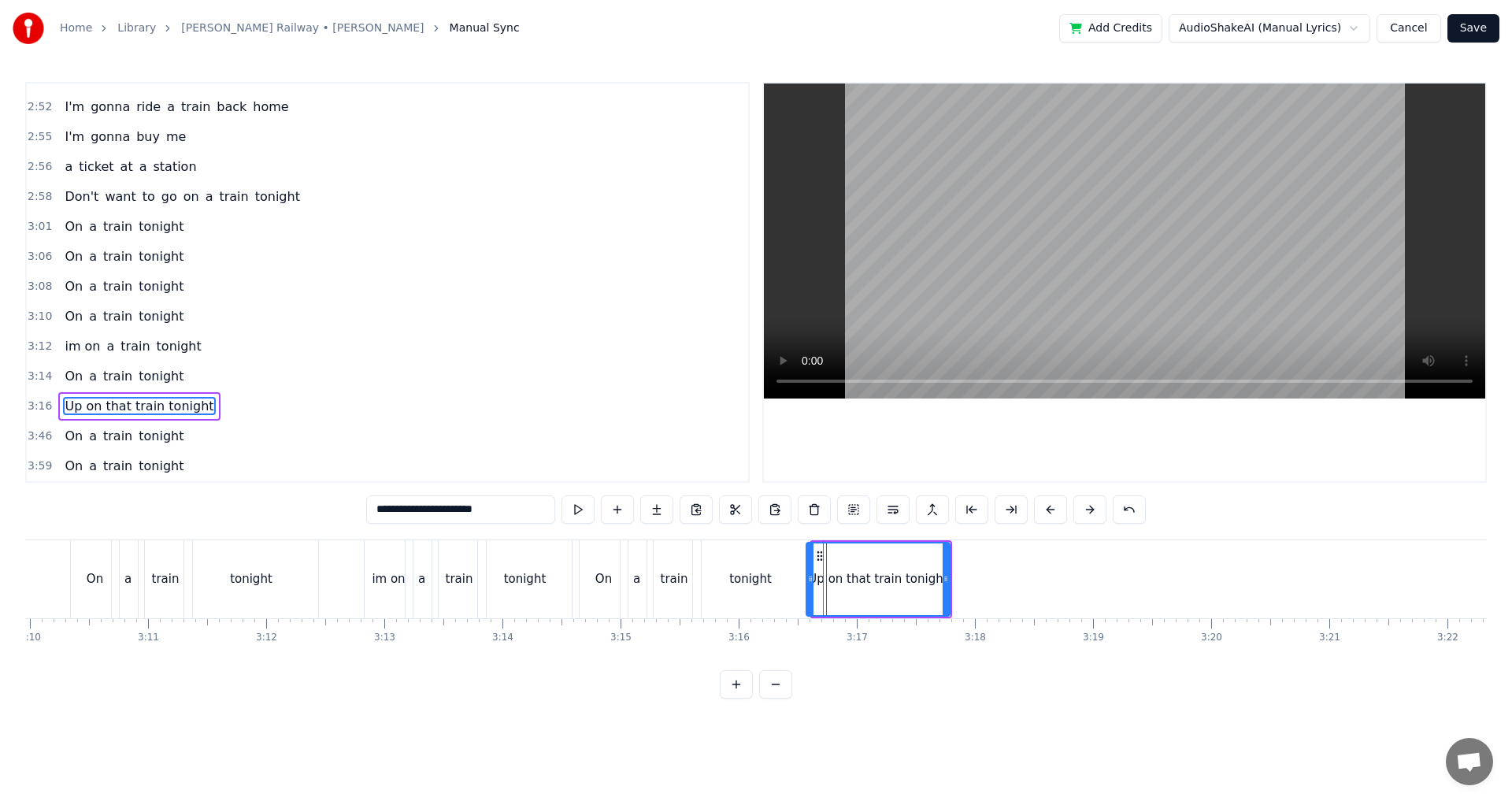
click at [809, 579] on icon at bounding box center [811, 579] width 6 height 13
click at [772, 534] on div "0:24 Two train tickets into L.A. 0:29 One round trip the other way 0:32 Oh, I g…" at bounding box center [756, 390] width 1462 height 617
drag, startPoint x: 946, startPoint y: 575, endPoint x: 995, endPoint y: 579, distance: 49.2
click at [992, 579] on icon at bounding box center [989, 579] width 6 height 13
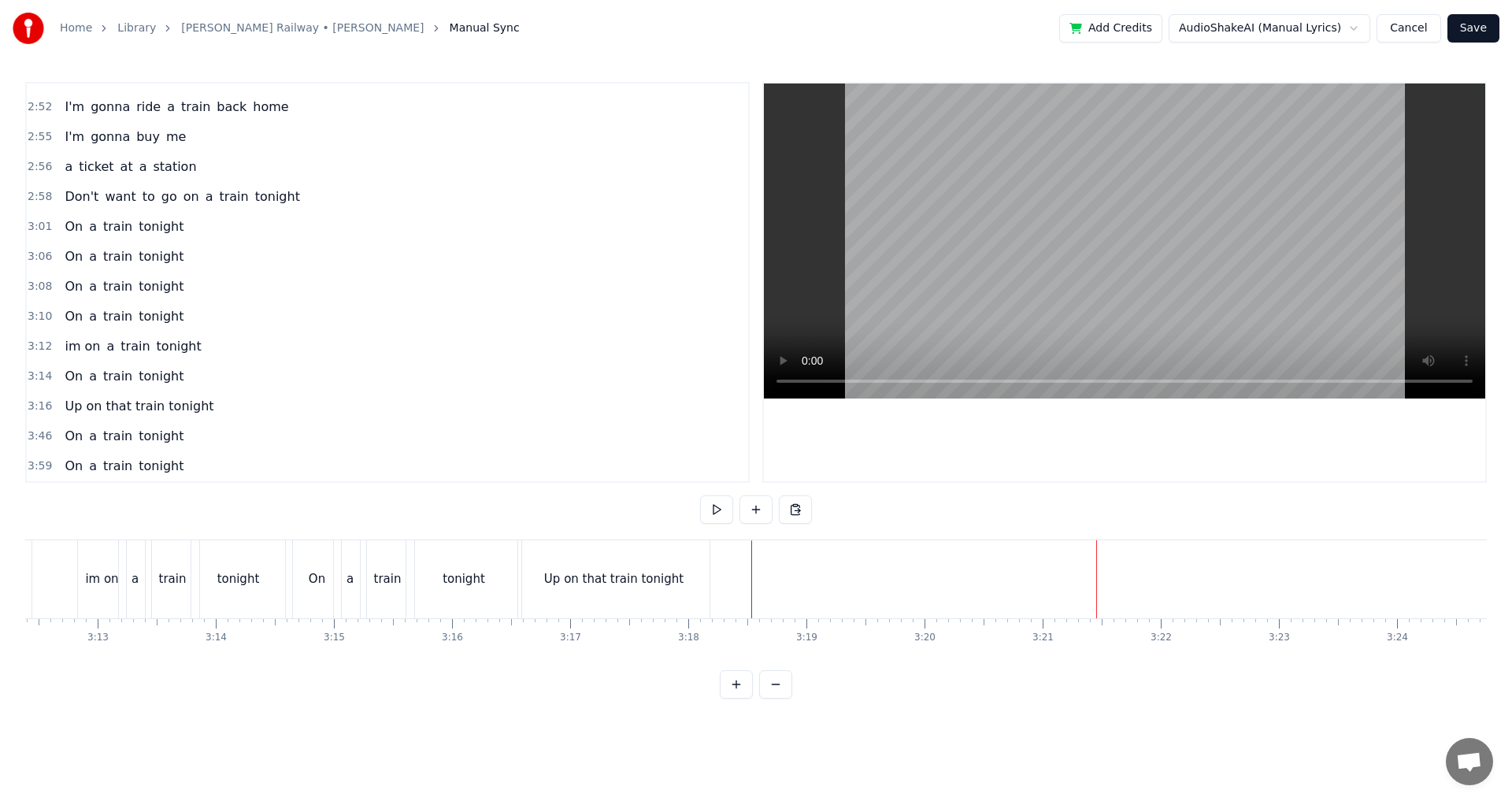
scroll to position [0, 22697]
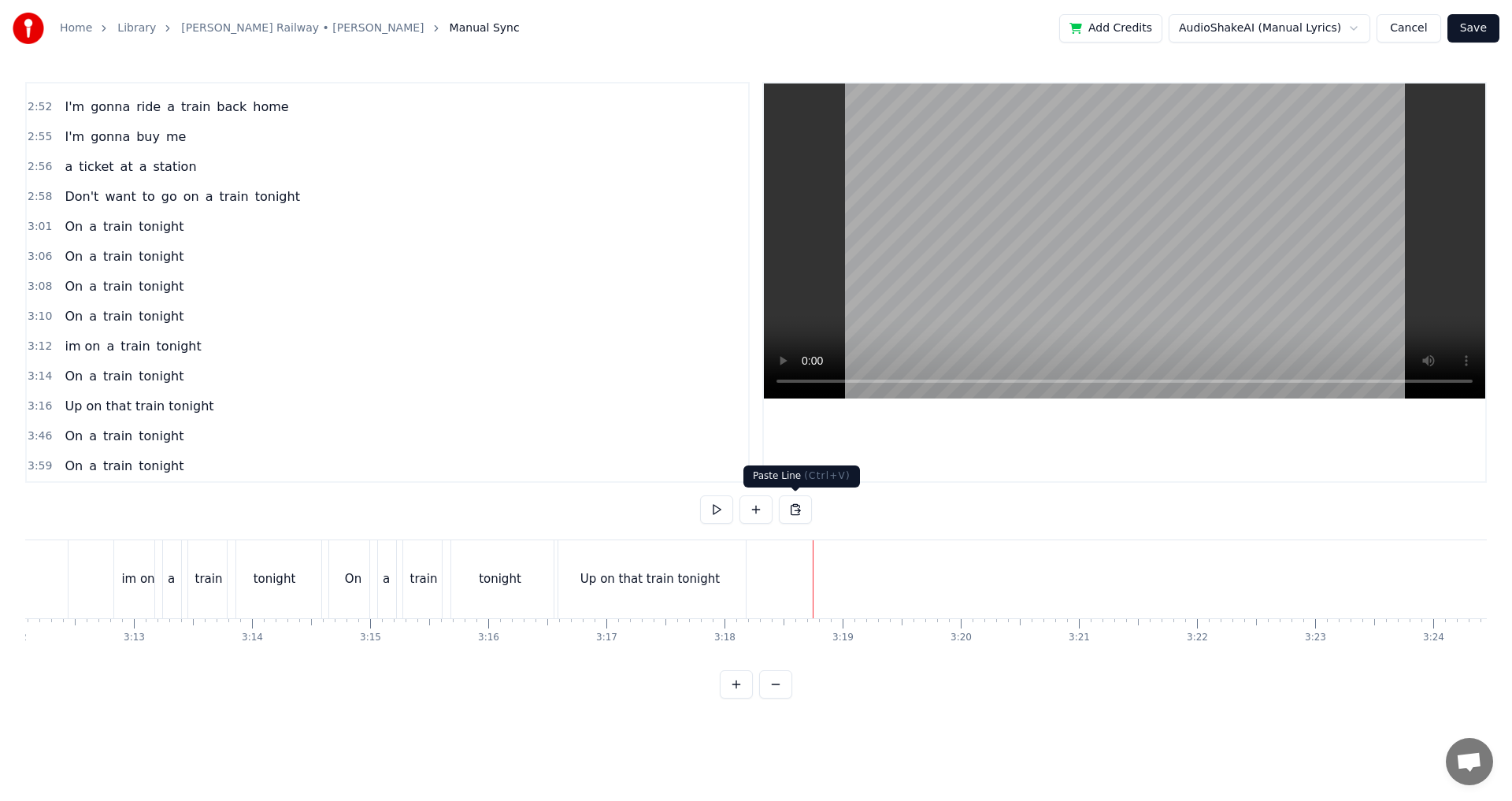
click at [800, 511] on button at bounding box center [796, 509] width 33 height 29
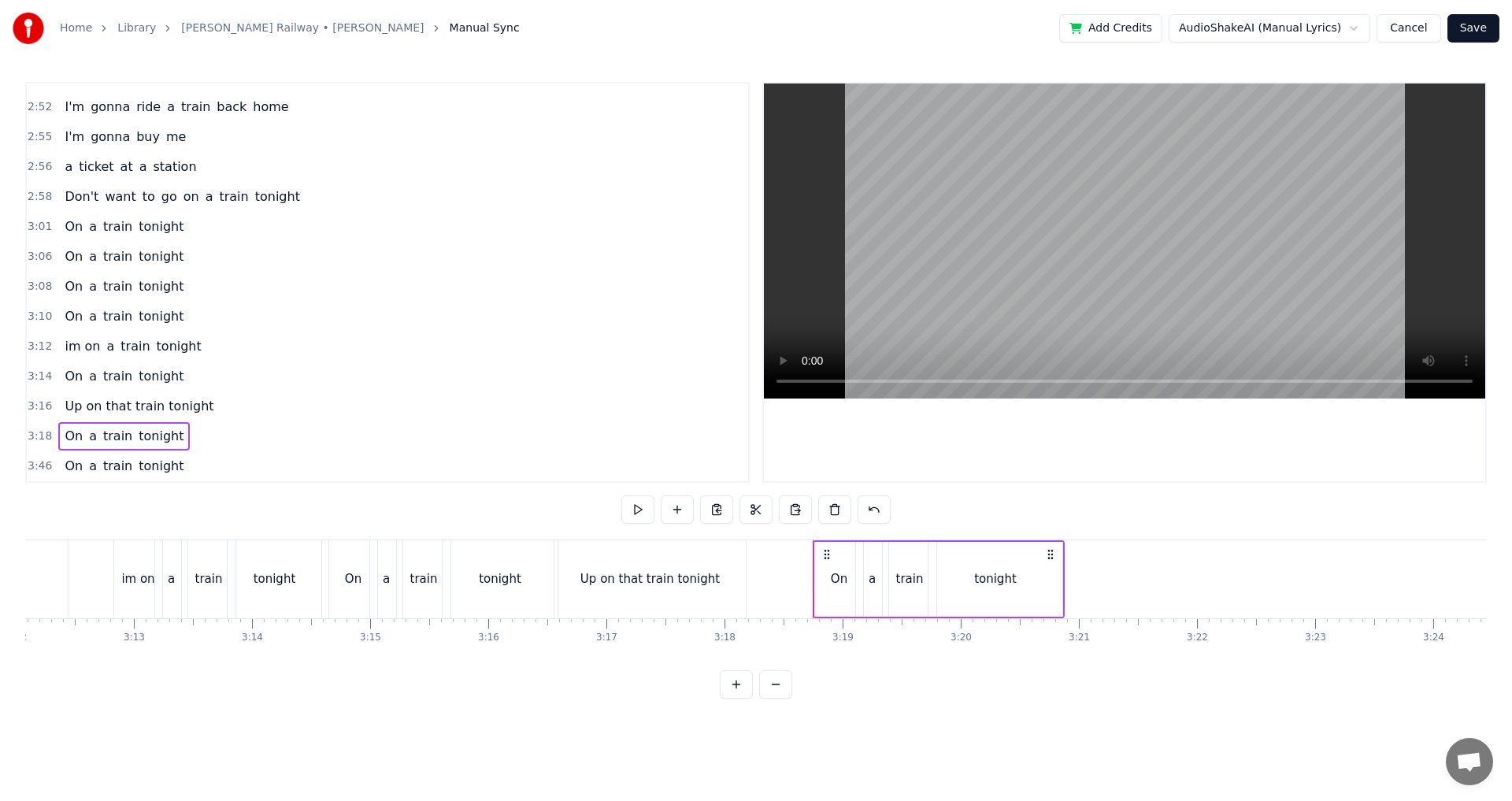
click at [816, 549] on div "On" at bounding box center [837, 579] width 48 height 78
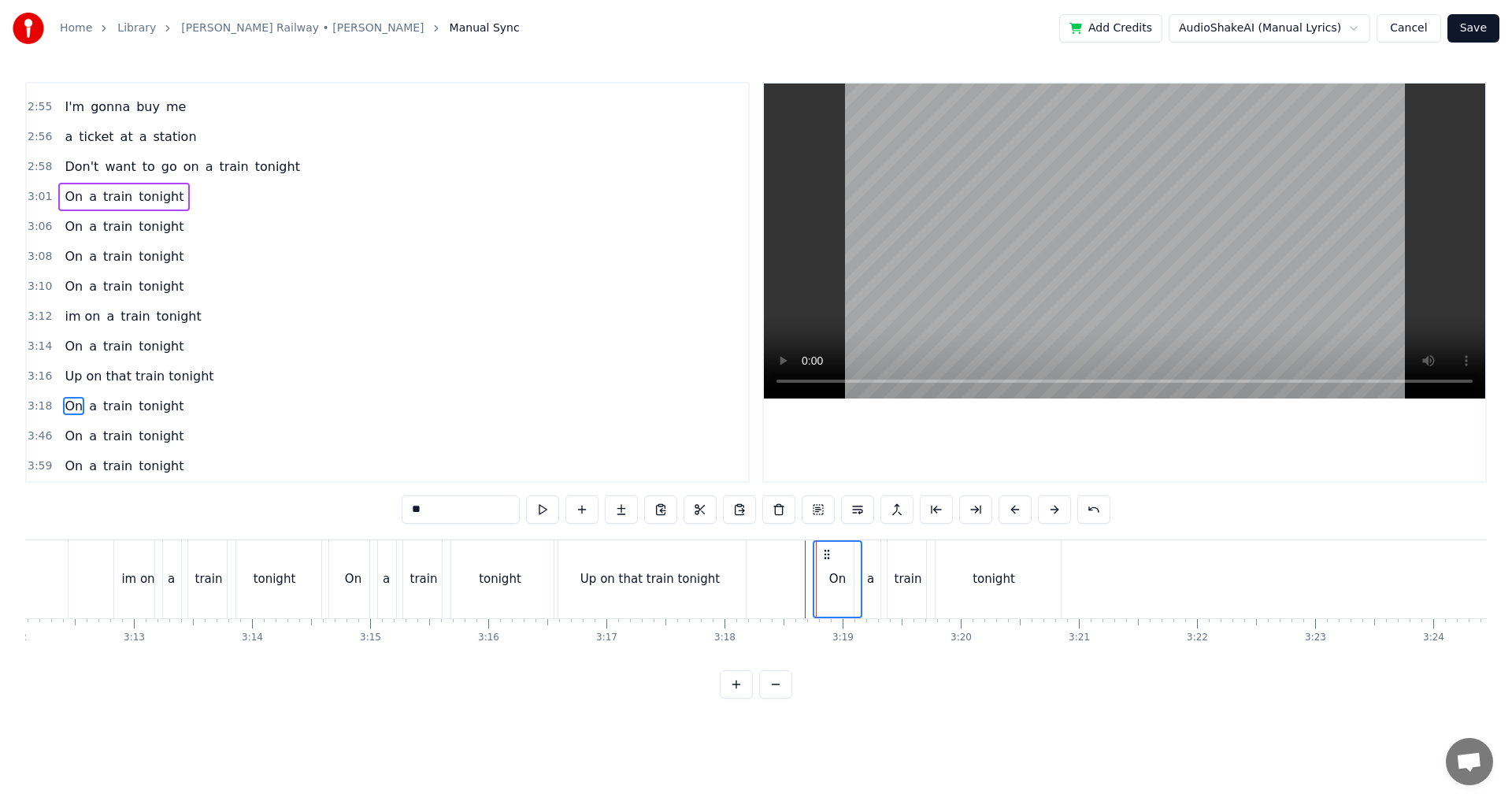
click at [1023, 579] on div "tonight" at bounding box center [994, 579] width 134 height 78
click at [910, 565] on div "train" at bounding box center [908, 579] width 54 height 78
click at [871, 571] on div "a" at bounding box center [870, 580] width 7 height 18
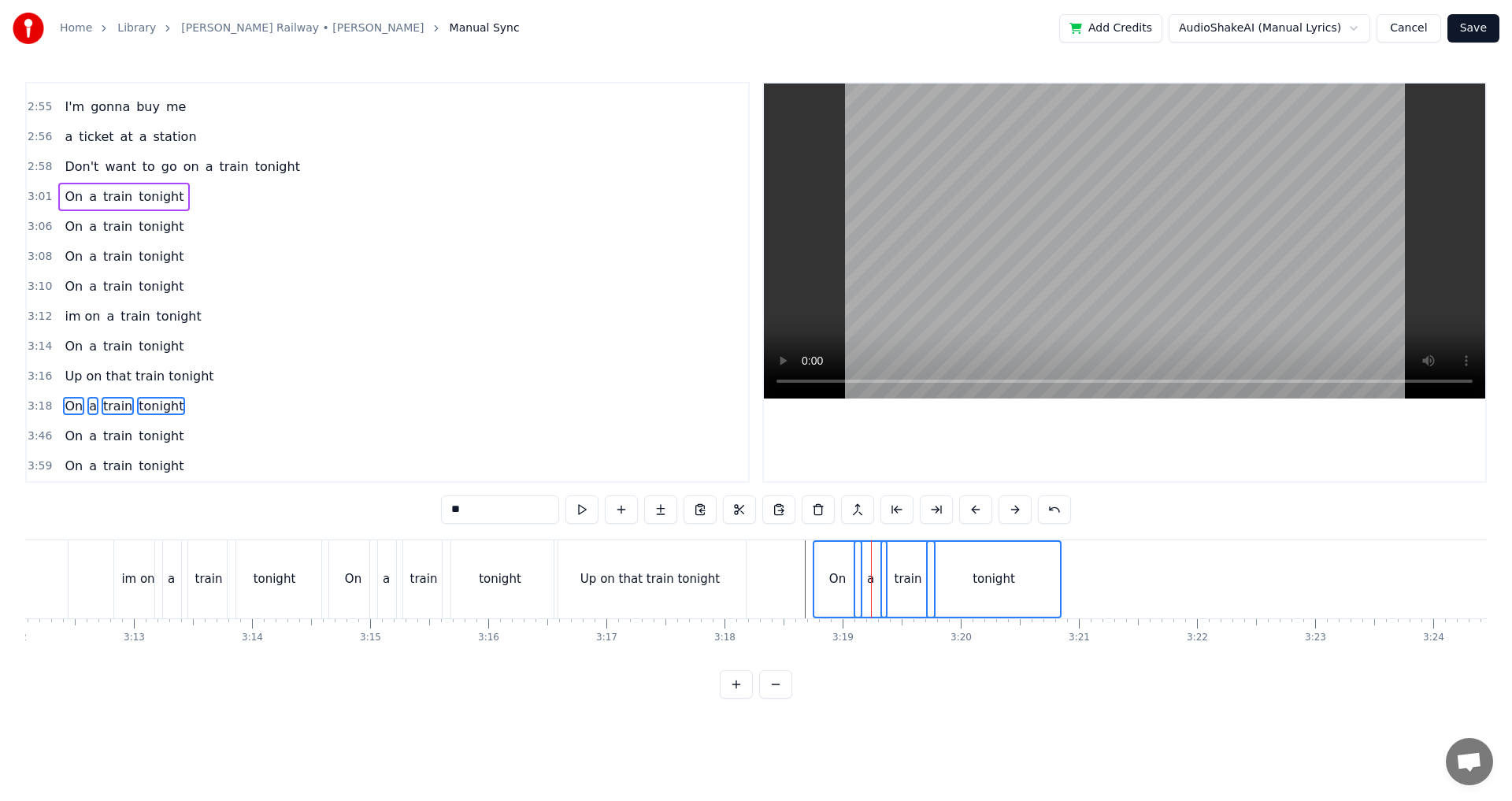
click at [824, 550] on div "On" at bounding box center [837, 580] width 46 height 75
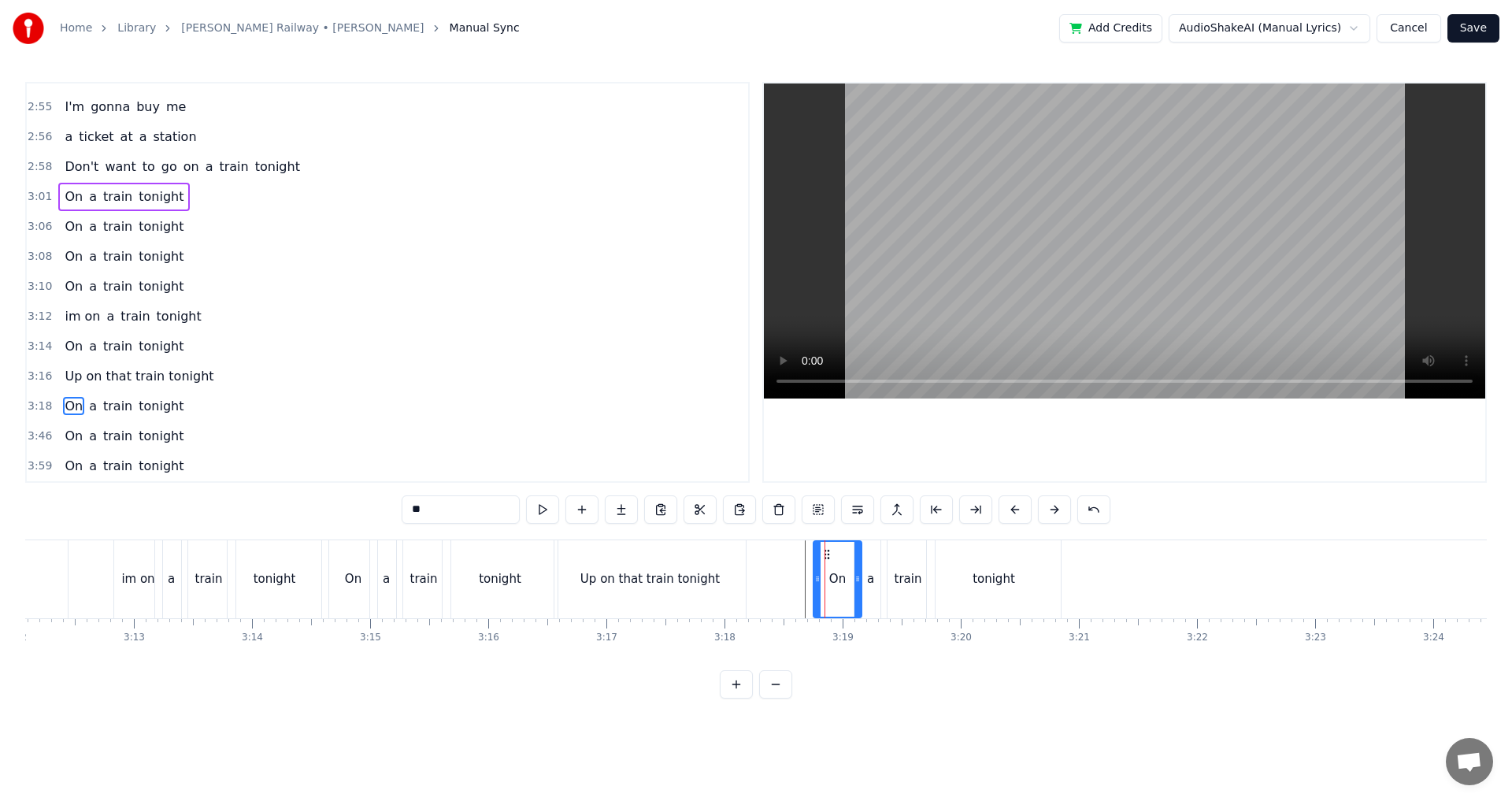
click at [824, 550] on div at bounding box center [824, 579] width 1 height 78
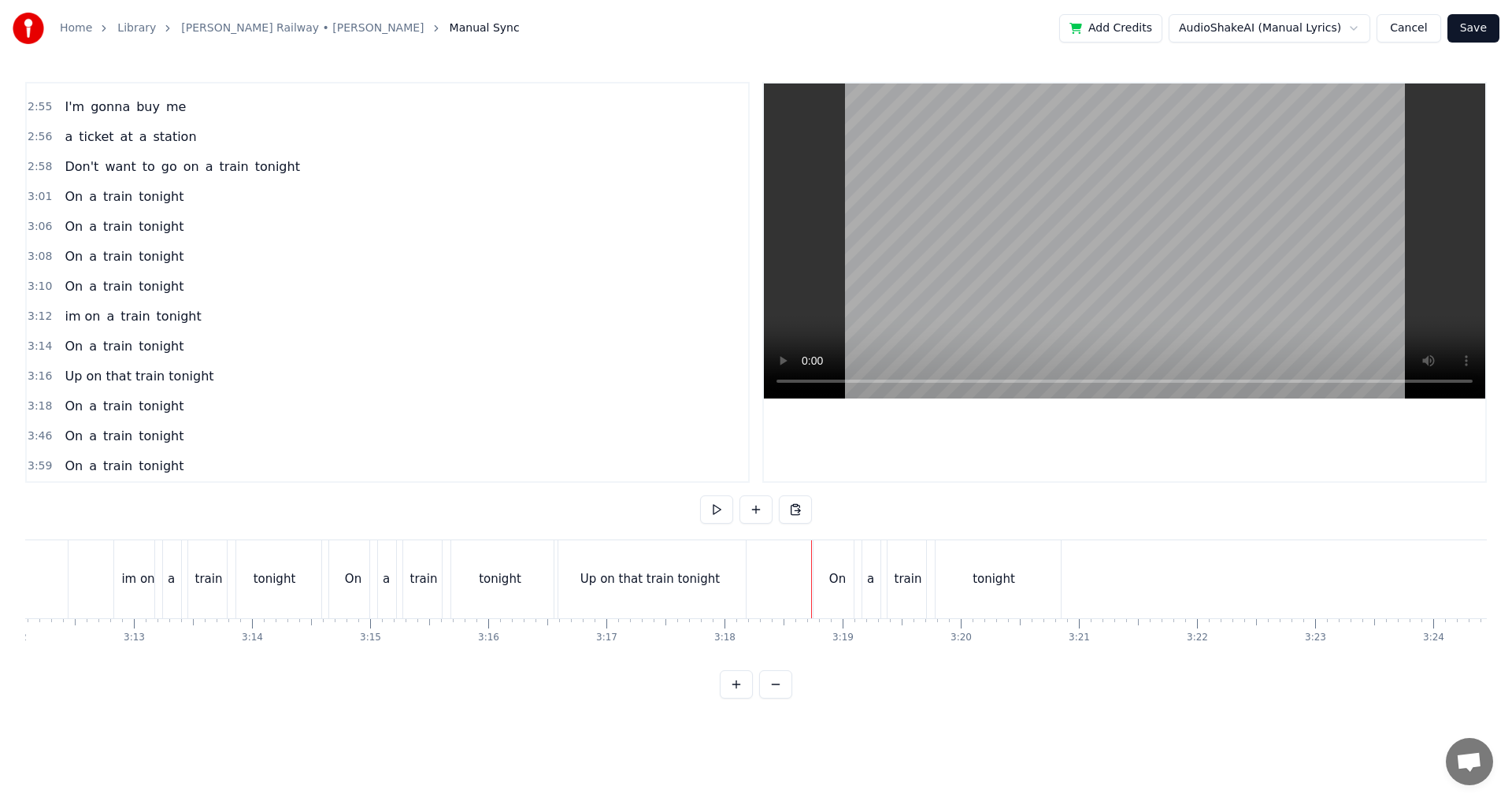
click at [822, 550] on div "On" at bounding box center [837, 579] width 48 height 78
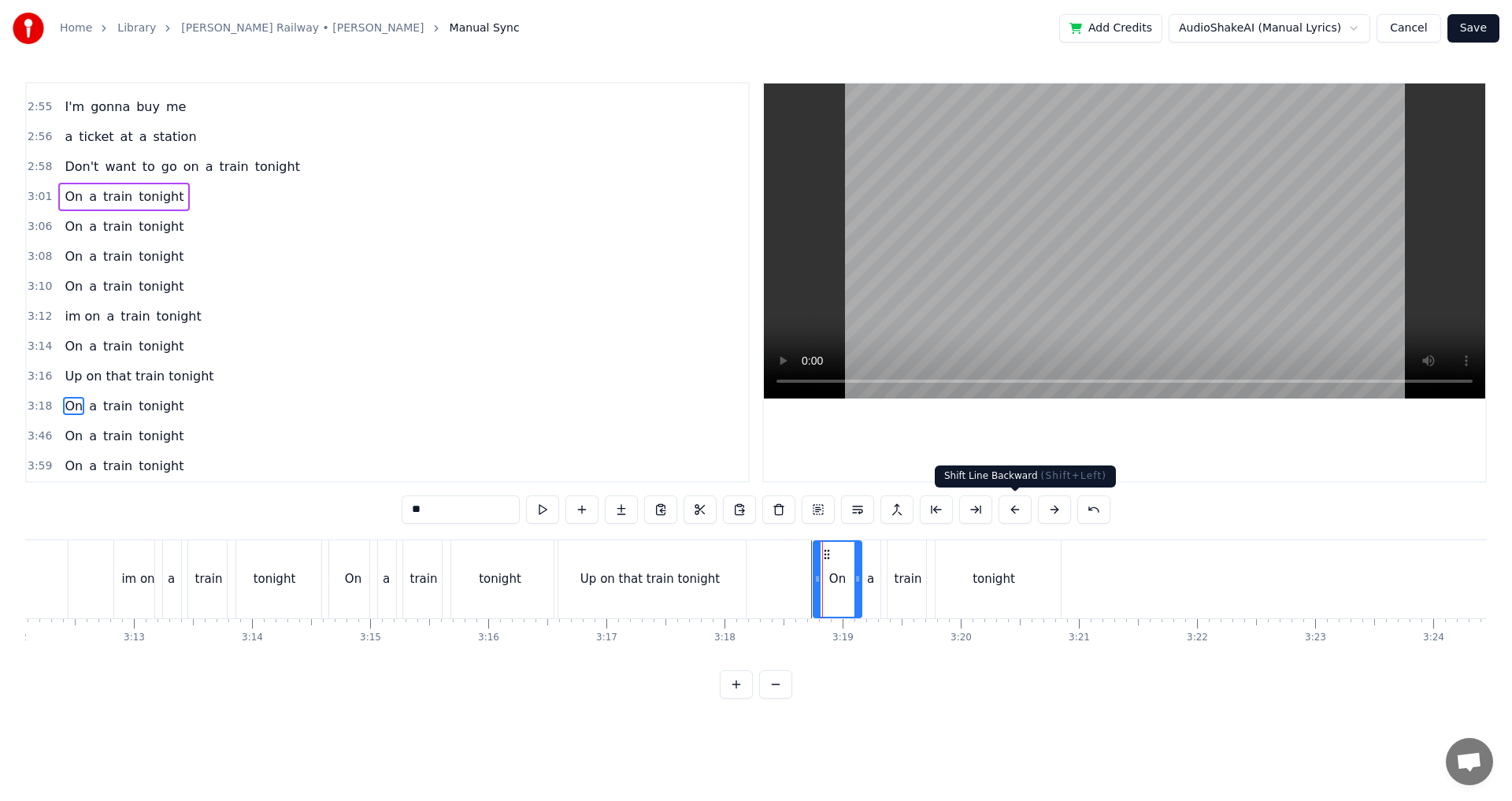
click at [1008, 512] on button at bounding box center [1016, 509] width 33 height 29
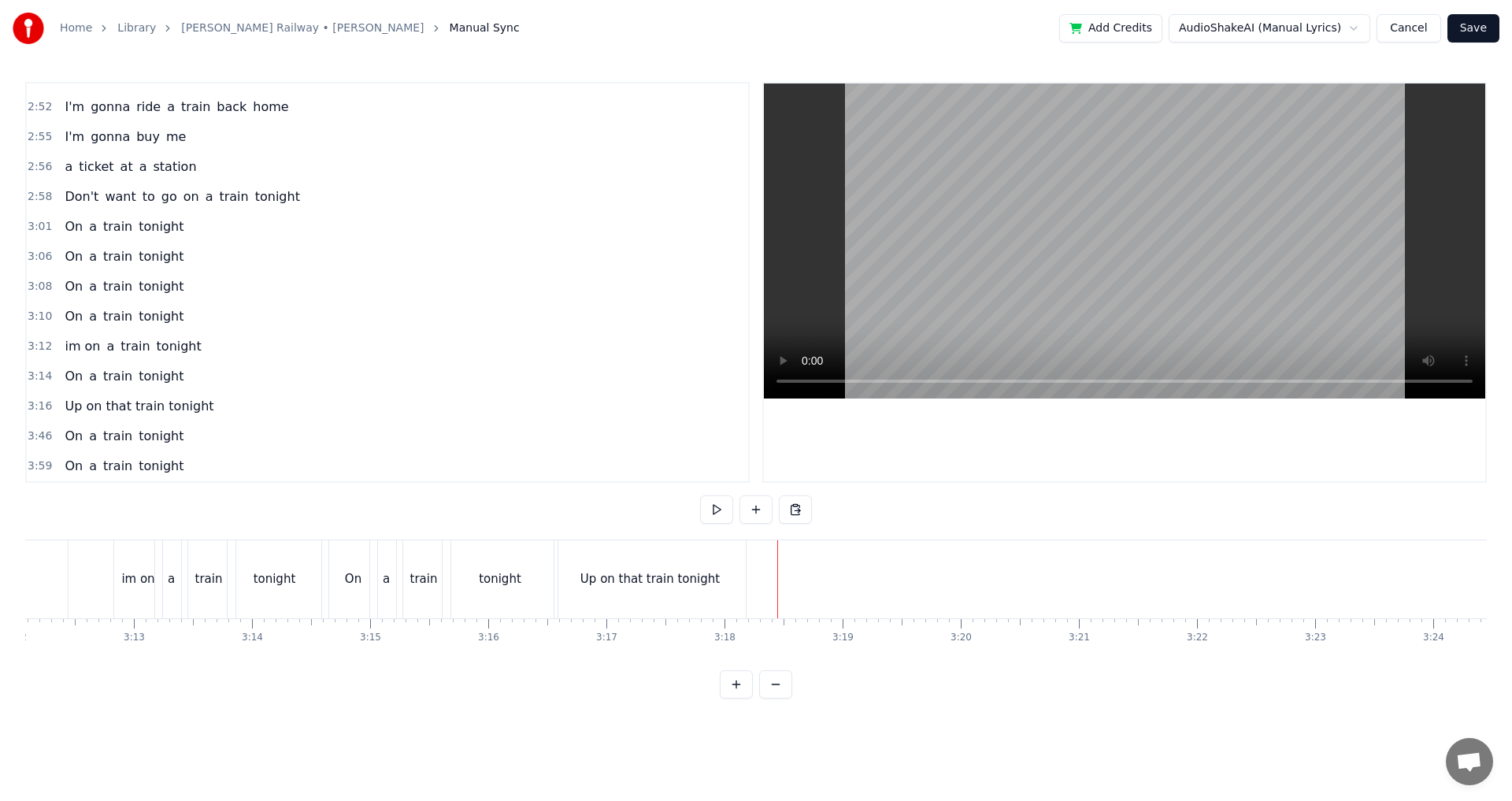
scroll to position [1100, 0]
click at [794, 510] on button at bounding box center [796, 509] width 33 height 29
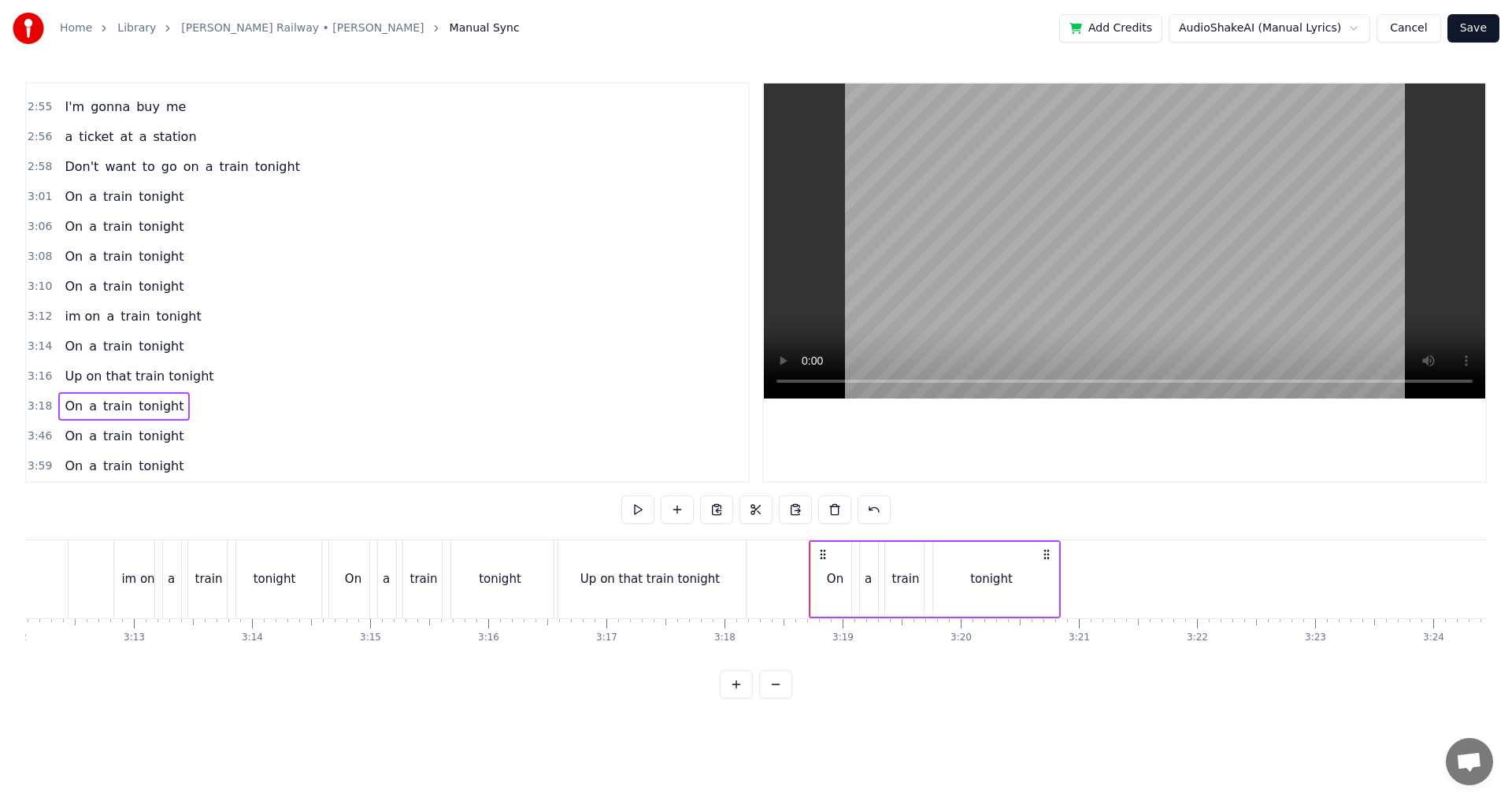
click at [825, 556] on icon at bounding box center [822, 554] width 13 height 13
drag, startPoint x: 824, startPoint y: 554, endPoint x: 814, endPoint y: 557, distance: 10.4
click at [812, 557] on div "On a train tonight" at bounding box center [934, 579] width 252 height 78
click at [816, 558] on div "On a train tonight" at bounding box center [934, 579] width 252 height 78
click at [812, 565] on div "On" at bounding box center [835, 580] width 48 height 75
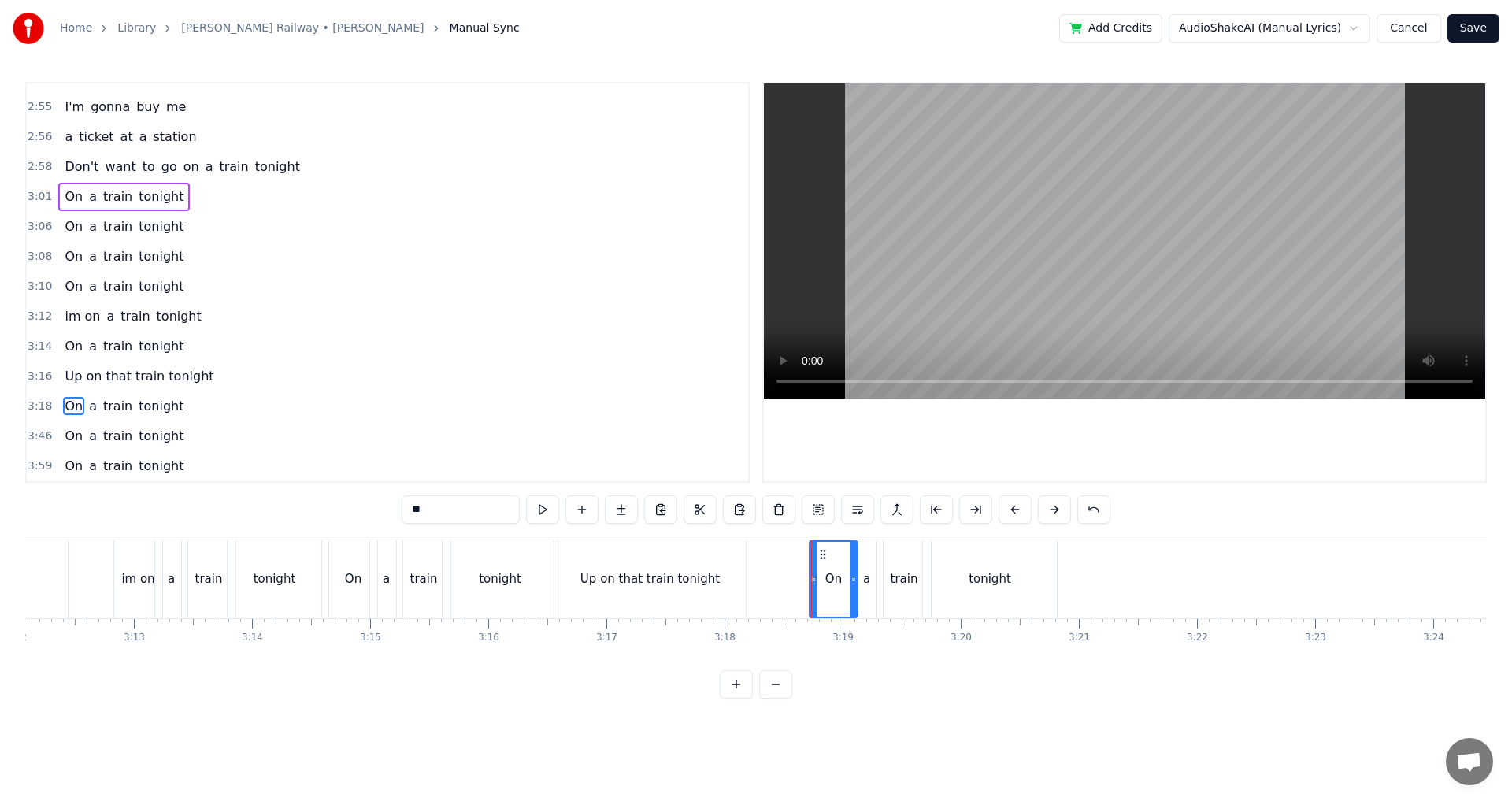
click at [815, 556] on div "On" at bounding box center [833, 580] width 46 height 75
drag, startPoint x: 823, startPoint y: 555, endPoint x: 812, endPoint y: 559, distance: 11.7
click at [812, 558] on div "On" at bounding box center [833, 580] width 46 height 75
click at [809, 567] on div at bounding box center [810, 580] width 6 height 75
click at [851, 575] on icon at bounding box center [851, 579] width 6 height 13
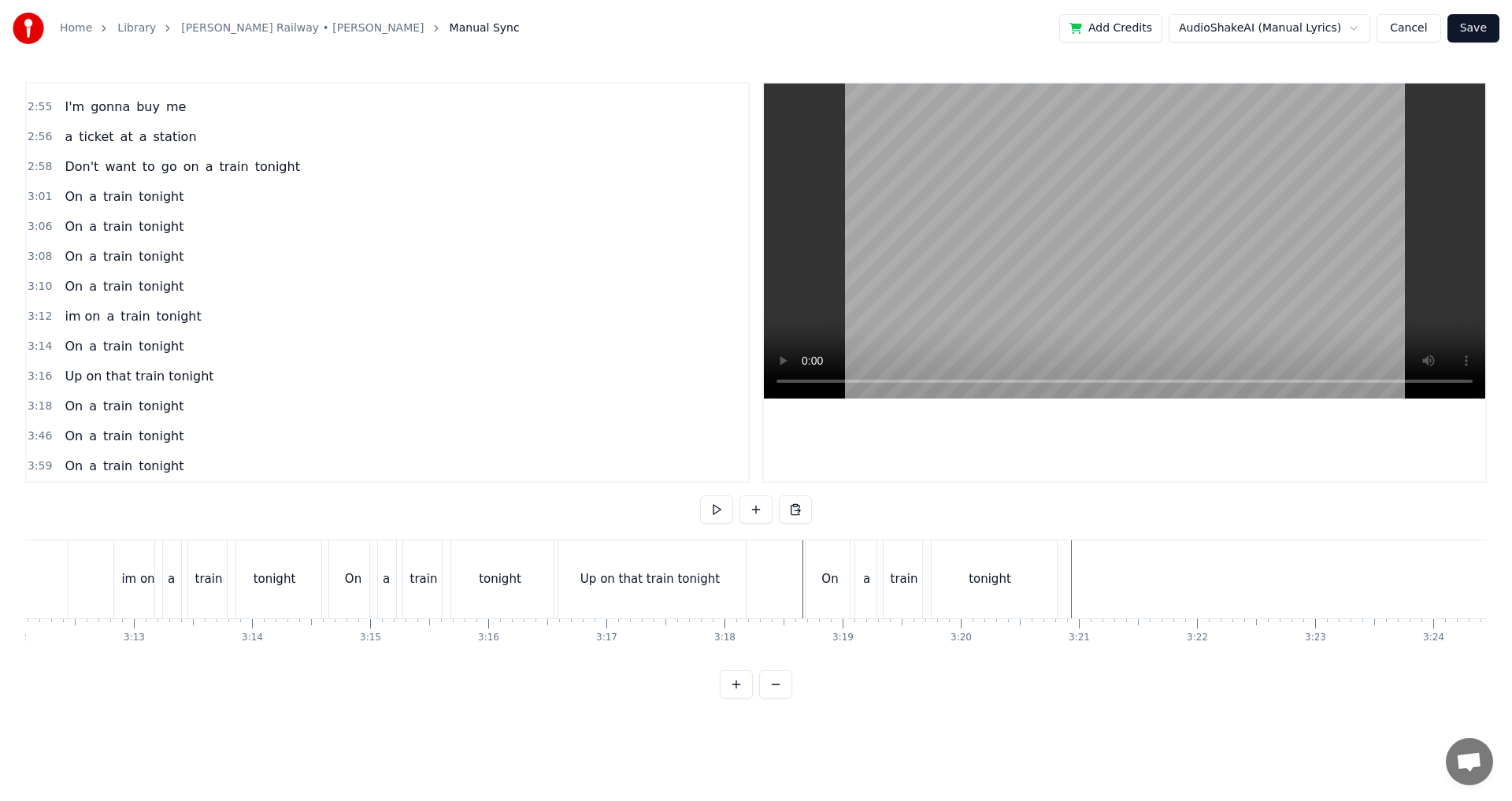
click at [1050, 590] on div "tonight" at bounding box center [990, 579] width 134 height 78
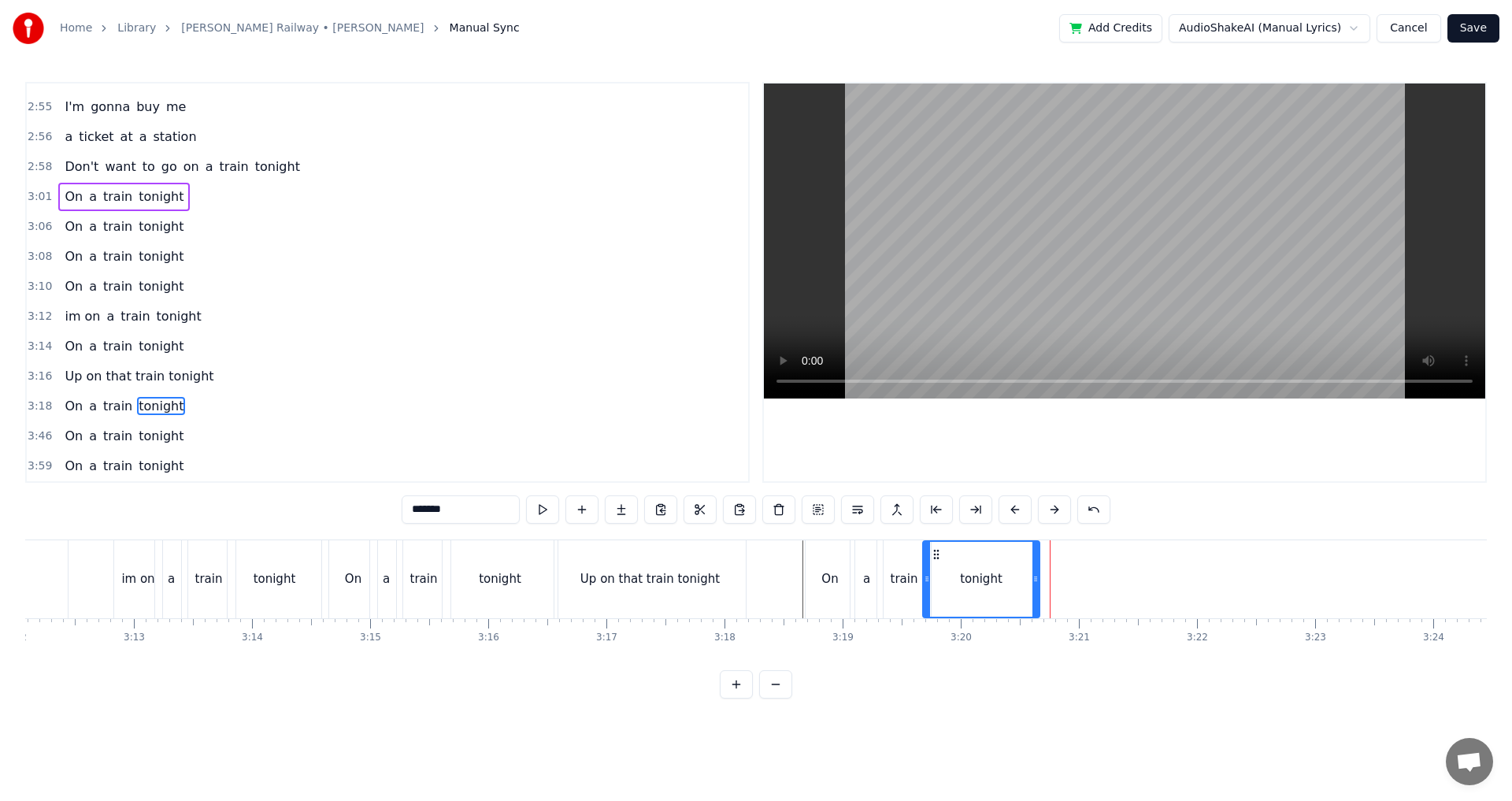
drag, startPoint x: 1054, startPoint y: 587, endPoint x: 1036, endPoint y: 592, distance: 18.7
click at [1036, 592] on div at bounding box center [1036, 580] width 6 height 75
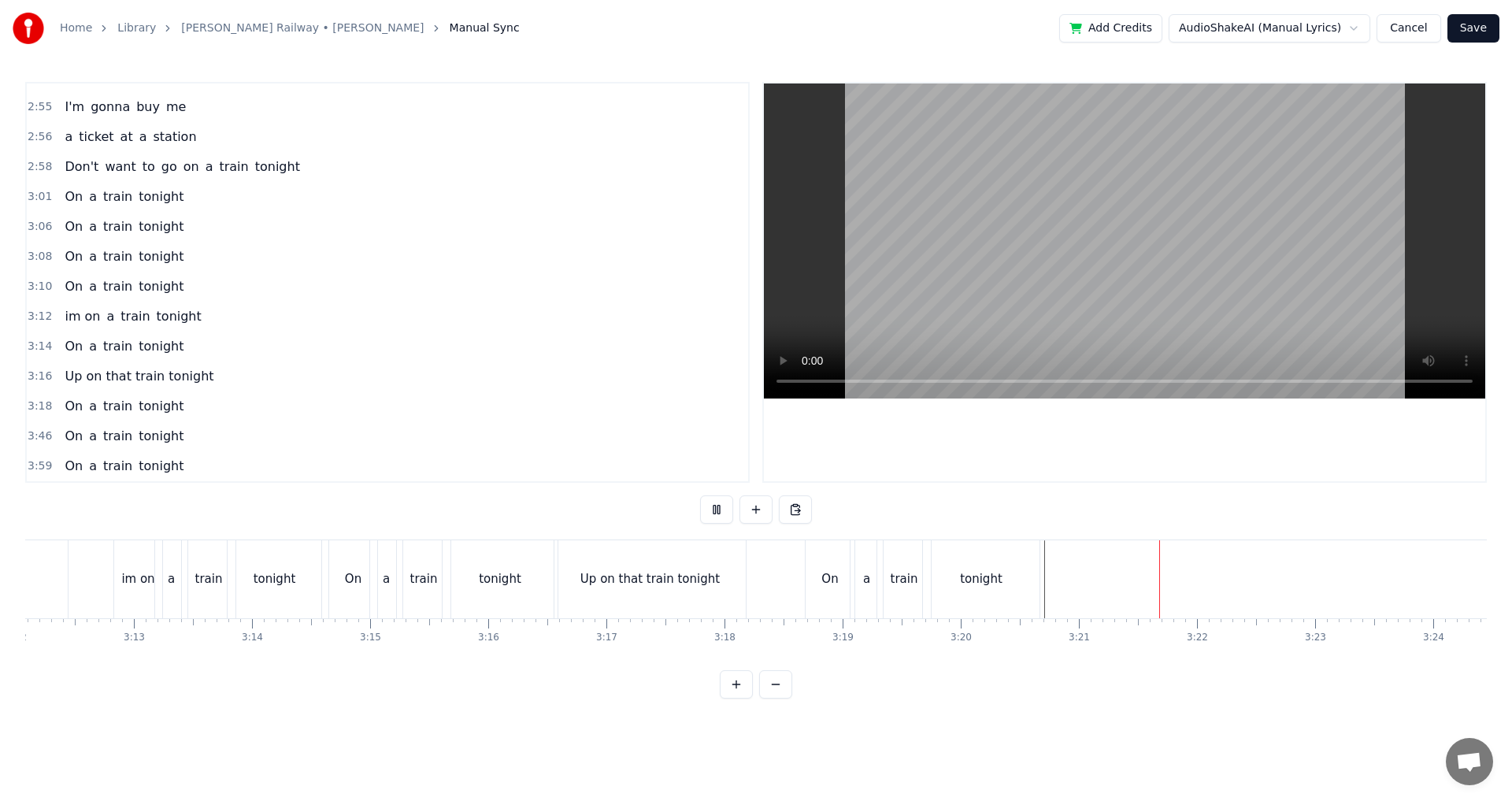
click at [1038, 531] on div "0:24 Two train tickets into L.A. 0:29 One round trip the other way 0:32 Oh, I g…" at bounding box center [756, 390] width 1462 height 617
click at [1043, 558] on div "On a train tonight" at bounding box center [924, 579] width 239 height 78
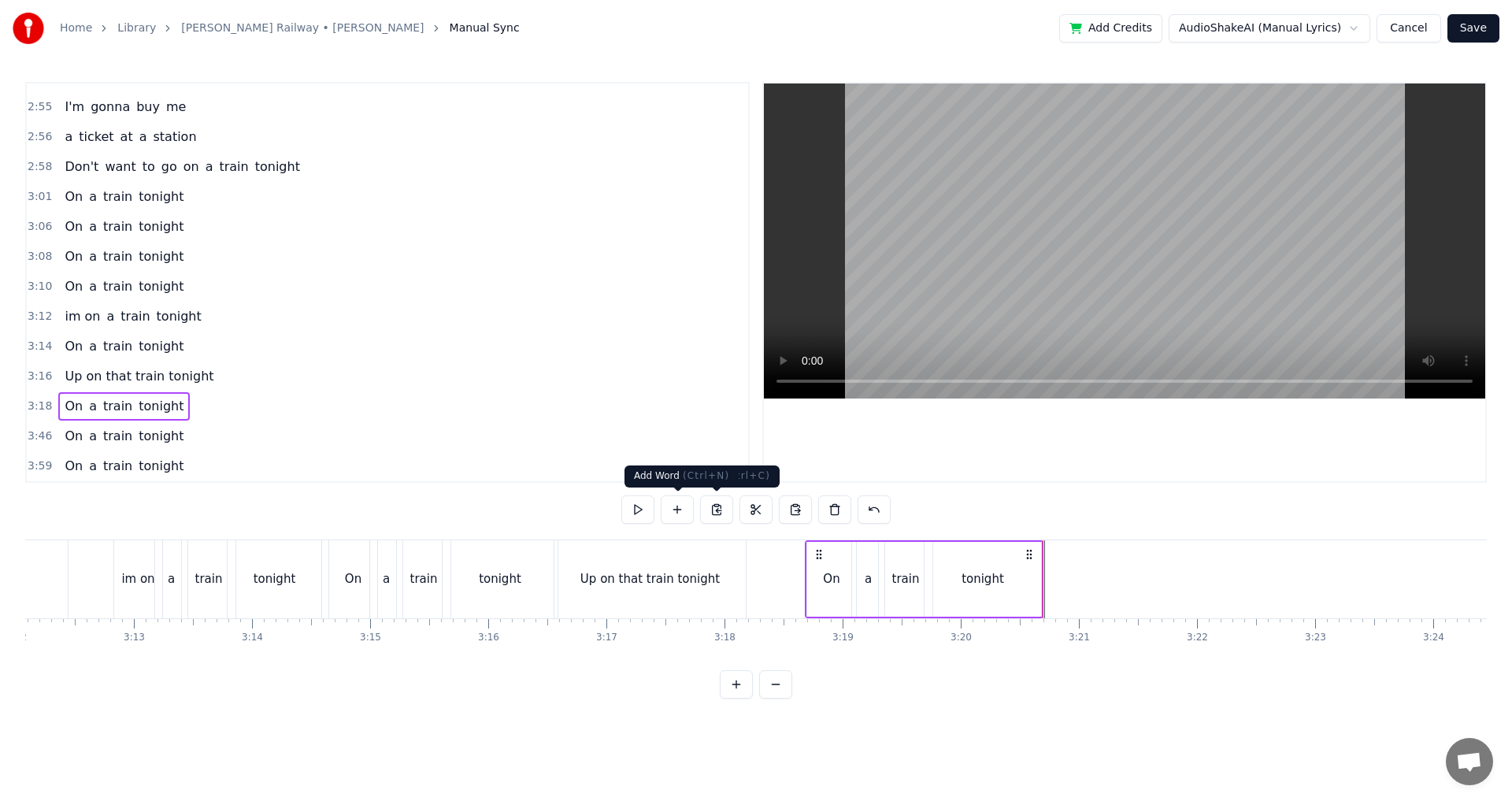
click at [672, 511] on button at bounding box center [678, 509] width 33 height 29
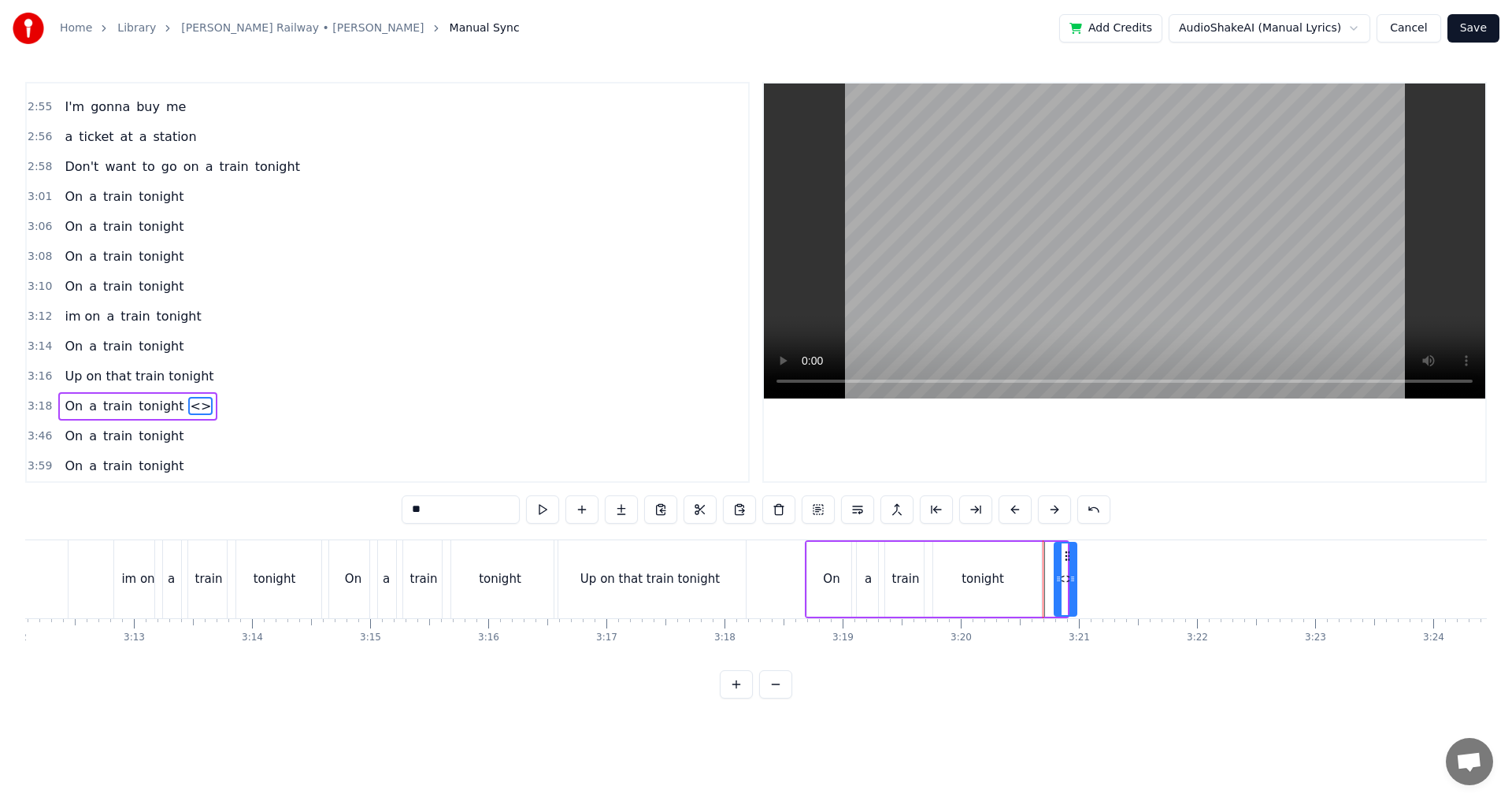
drag, startPoint x: 1055, startPoint y: 557, endPoint x: 1065, endPoint y: 558, distance: 10.0
click at [1065, 558] on icon at bounding box center [1068, 556] width 13 height 13
click at [872, 507] on button at bounding box center [858, 509] width 33 height 29
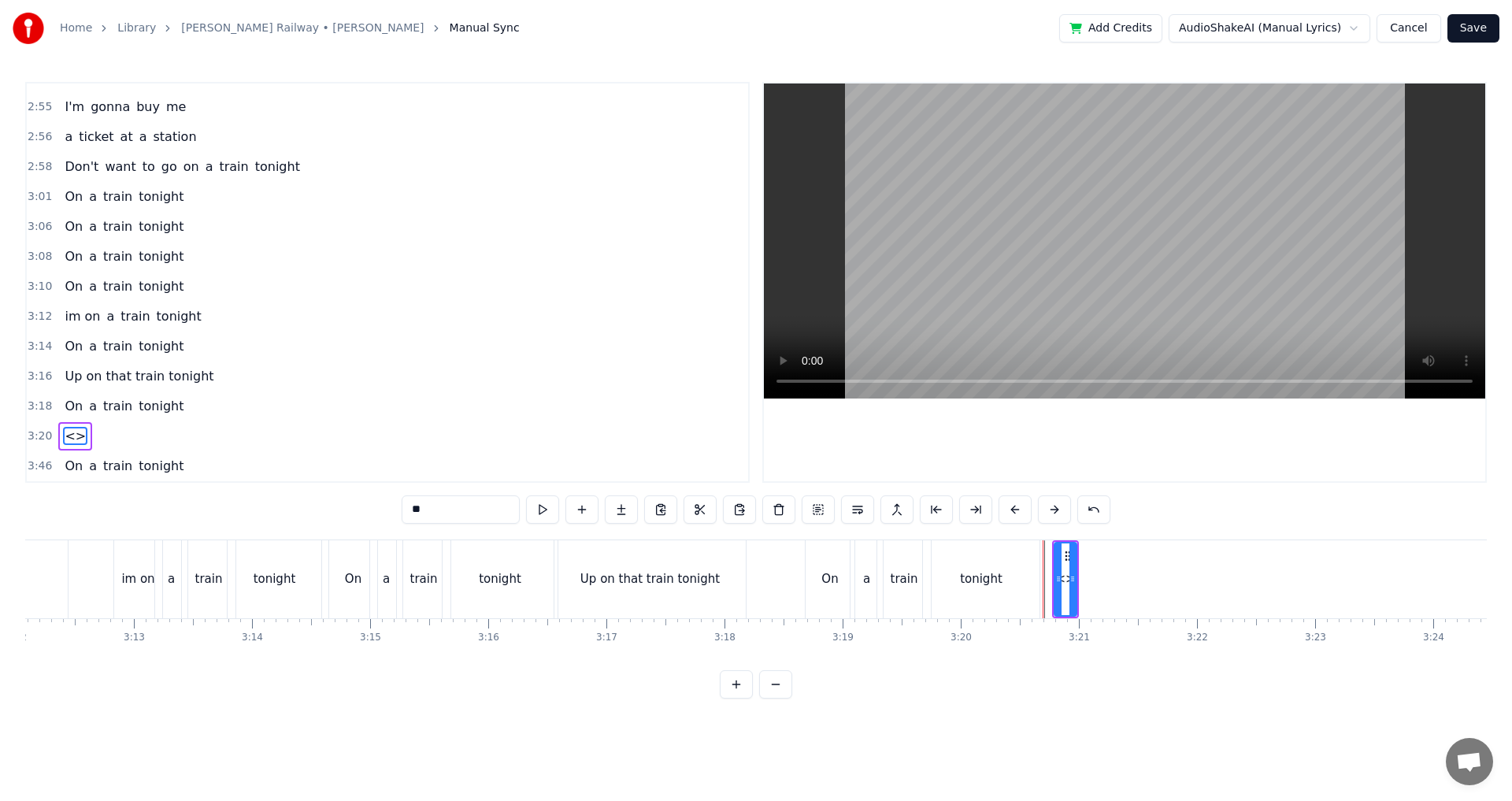
scroll to position [1159, 0]
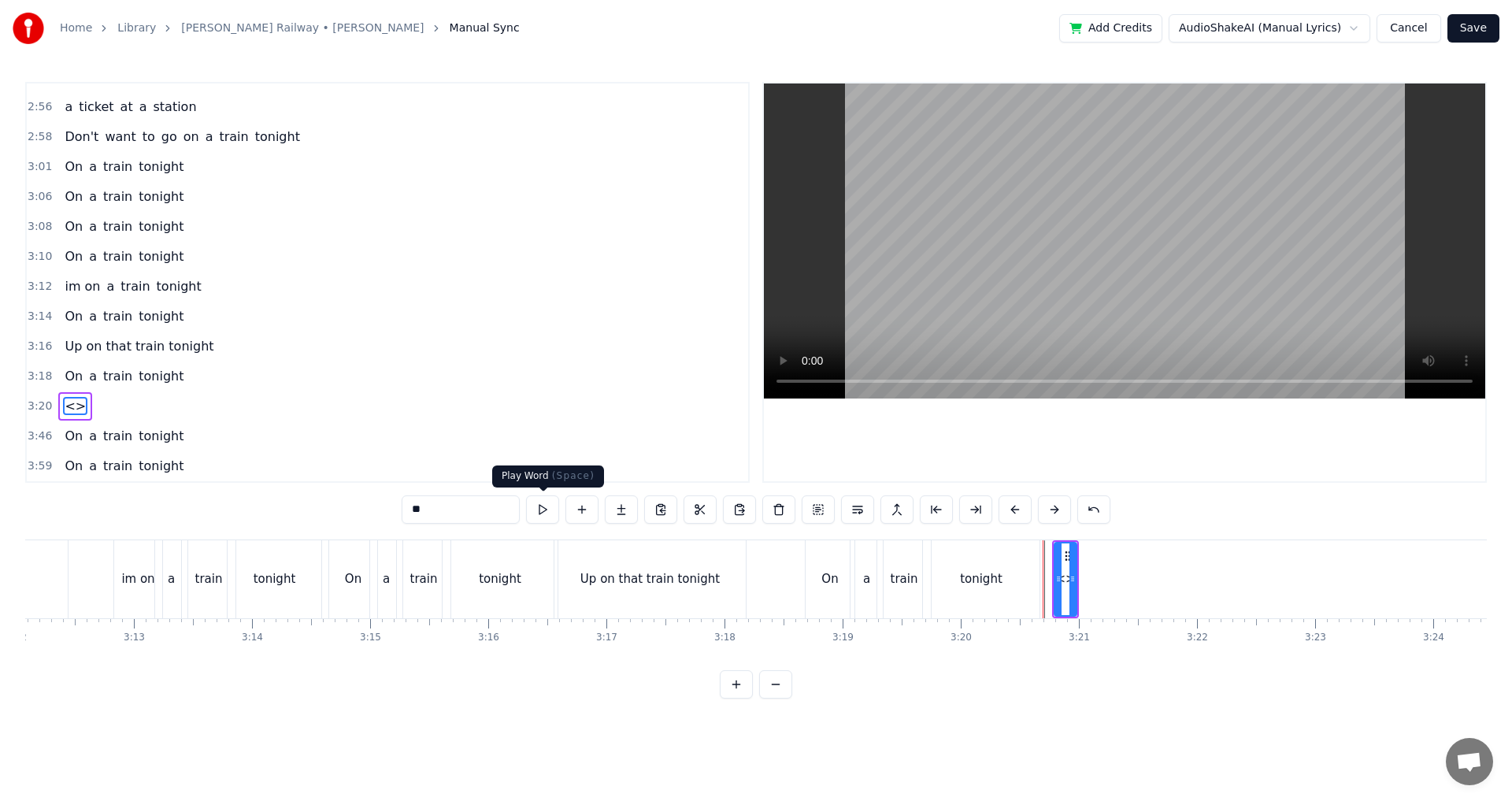
click at [481, 503] on input "**" at bounding box center [461, 509] width 118 height 29
click at [479, 503] on input "**" at bounding box center [461, 509] width 118 height 29
click at [480, 503] on input "**" at bounding box center [461, 509] width 118 height 29
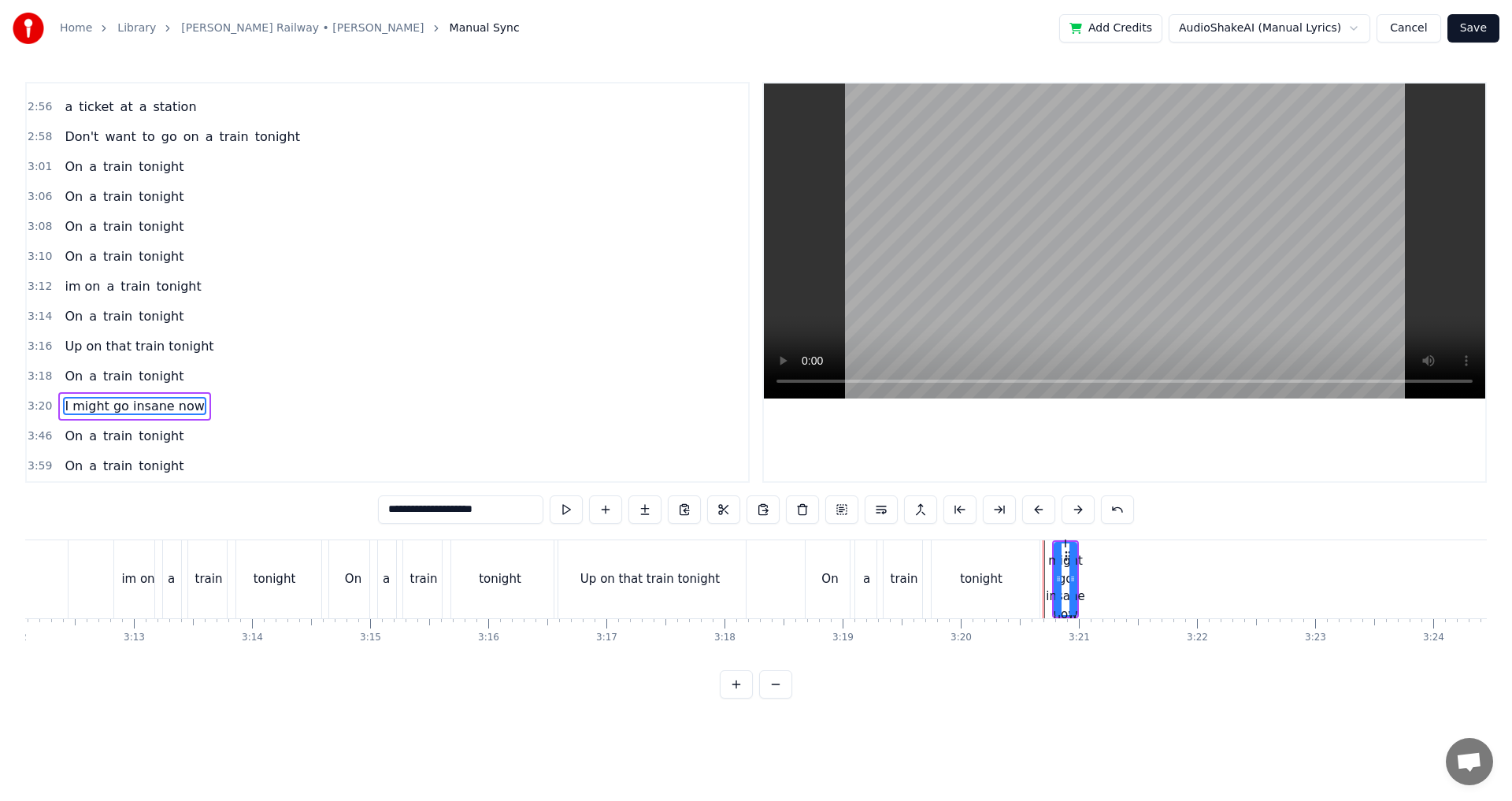
click at [1075, 583] on icon at bounding box center [1073, 579] width 6 height 13
type input "**********"
click at [1074, 582] on div at bounding box center [1074, 579] width 1 height 78
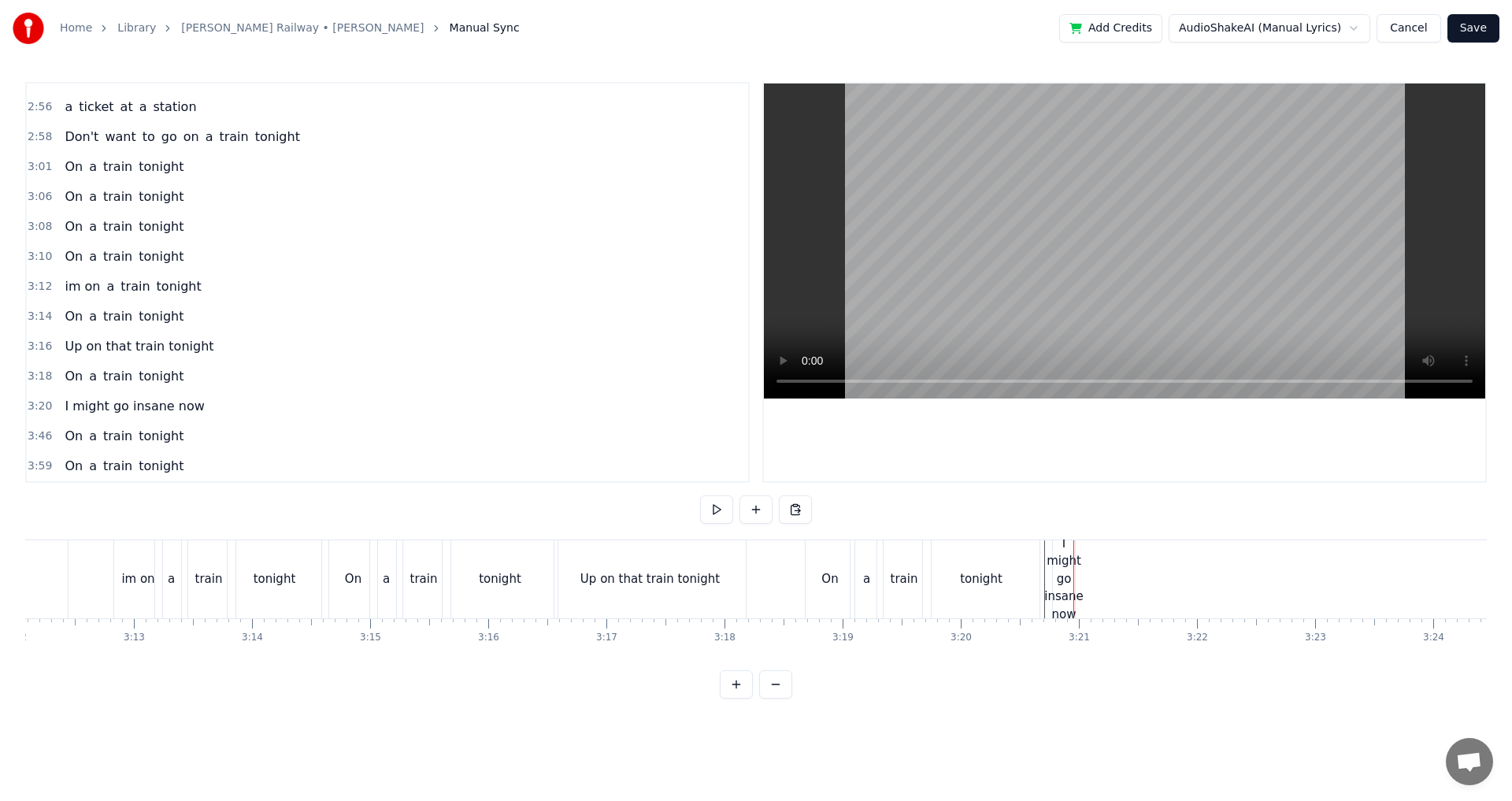
click at [1071, 583] on div "I might go insane now" at bounding box center [1063, 579] width 38 height 89
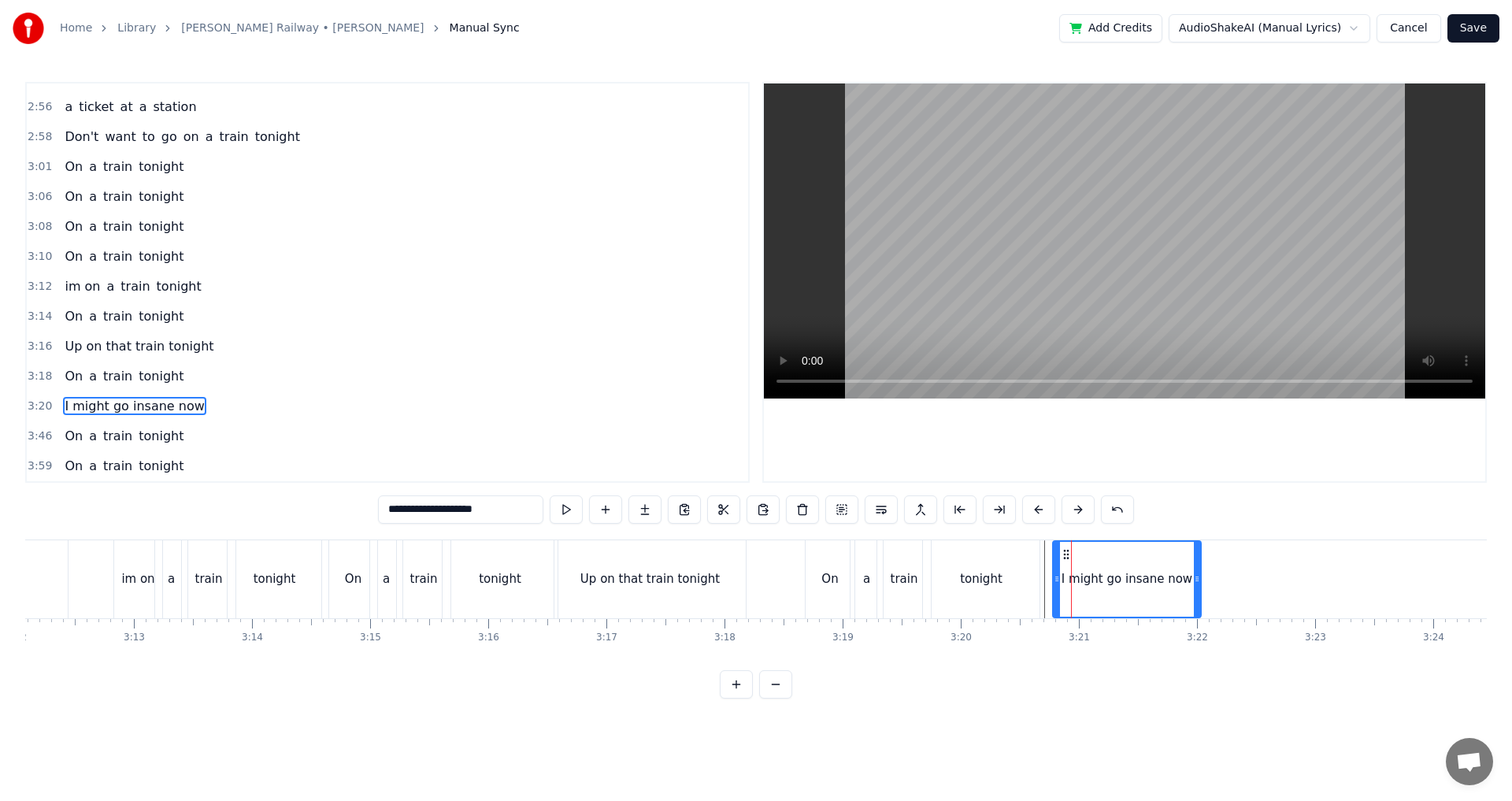
drag, startPoint x: 1073, startPoint y: 584, endPoint x: 1199, endPoint y: 587, distance: 126.0
click at [1199, 587] on div at bounding box center [1198, 580] width 6 height 75
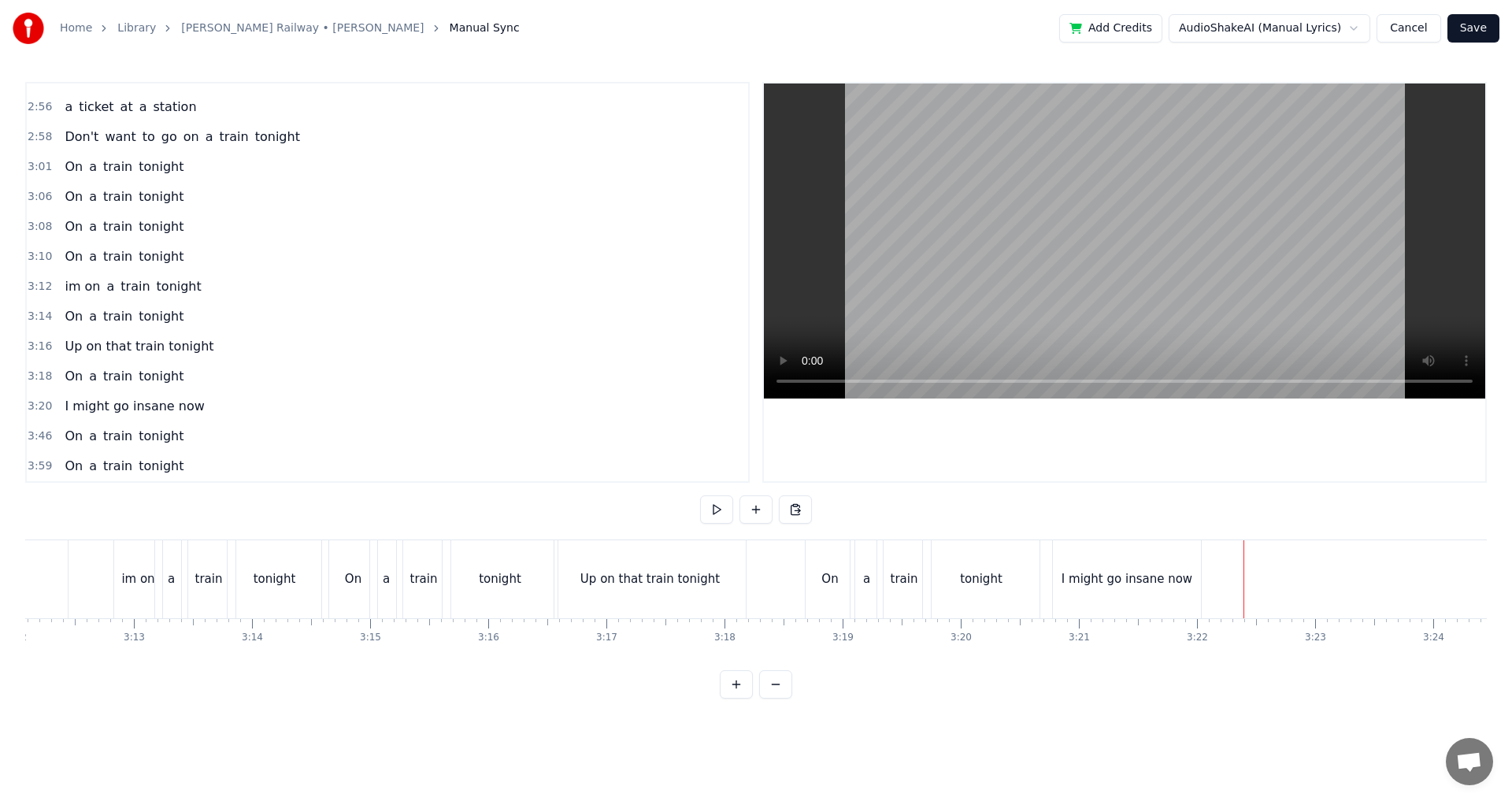
click at [1200, 585] on div "I might go insane now" at bounding box center [1127, 579] width 148 height 78
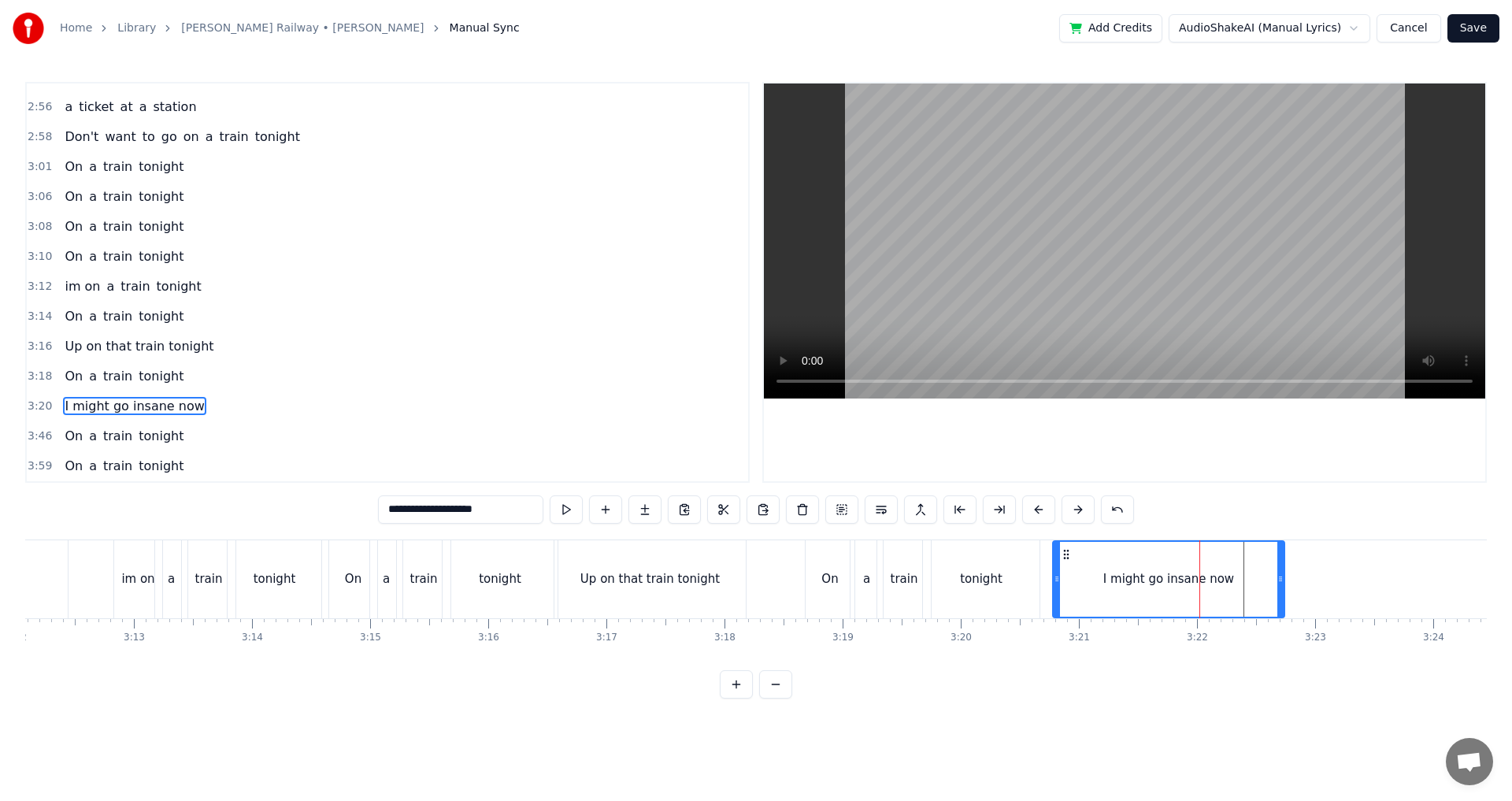
drag, startPoint x: 1196, startPoint y: 586, endPoint x: 1285, endPoint y: 589, distance: 89.1
click at [1284, 588] on div at bounding box center [1281, 580] width 6 height 75
drag, startPoint x: 1287, startPoint y: 595, endPoint x: 1273, endPoint y: 596, distance: 14.0
click at [1274, 596] on div at bounding box center [1277, 580] width 6 height 75
click at [1107, 575] on div "I might go insane now" at bounding box center [1164, 580] width 131 height 18
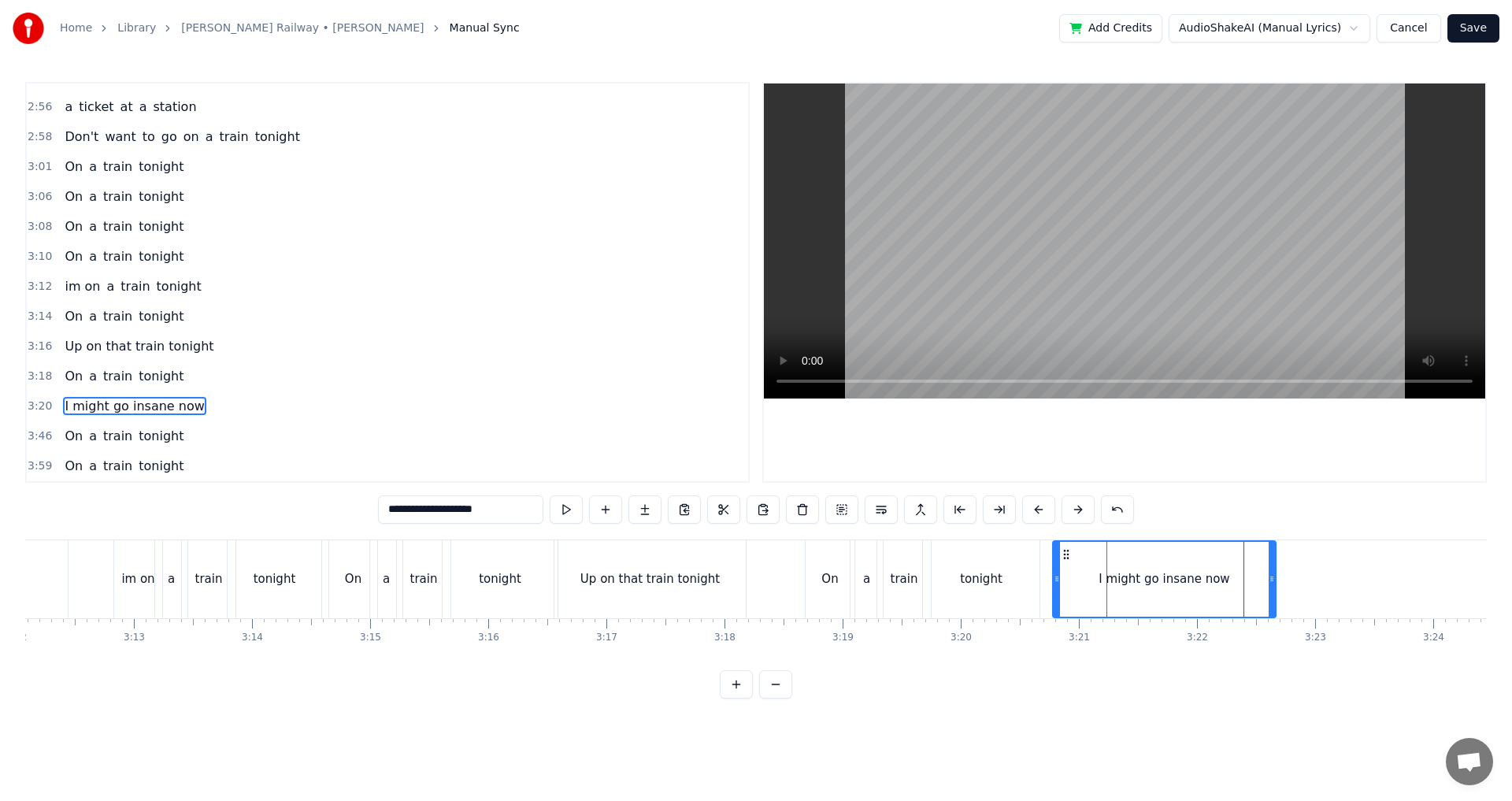
click at [1119, 579] on div "I might go insane now" at bounding box center [1164, 580] width 131 height 18
click at [1134, 579] on div "I might go insane now" at bounding box center [1164, 580] width 131 height 18
click at [83, 404] on span "I might go insane now" at bounding box center [134, 406] width 142 height 18
click at [876, 511] on button at bounding box center [881, 509] width 33 height 29
click at [1111, 569] on div "I might go insane now" at bounding box center [1164, 580] width 221 height 75
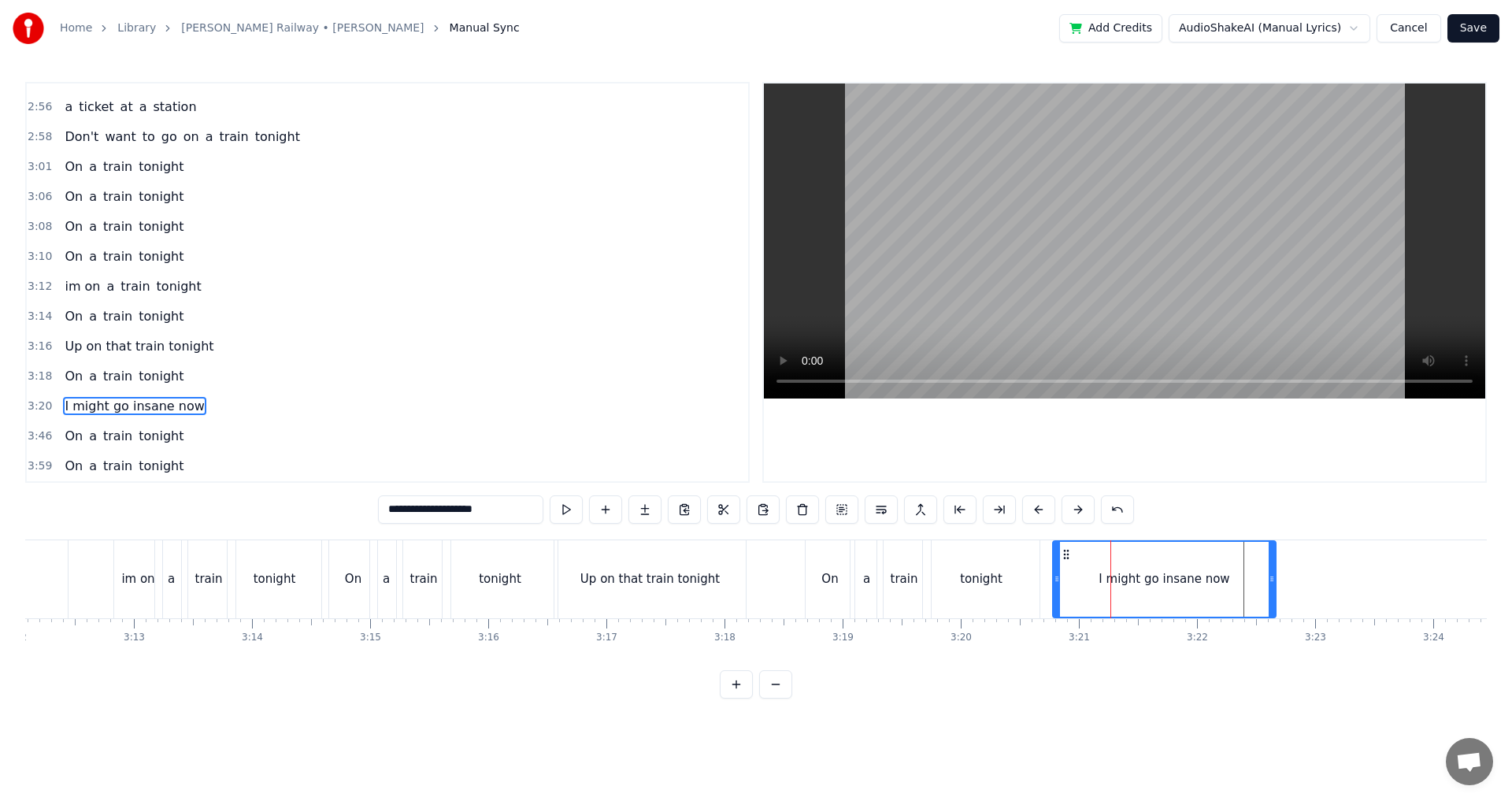
click at [1125, 573] on div "I might go insane now" at bounding box center [1164, 580] width 131 height 18
click at [1125, 573] on div at bounding box center [1125, 579] width 1 height 78
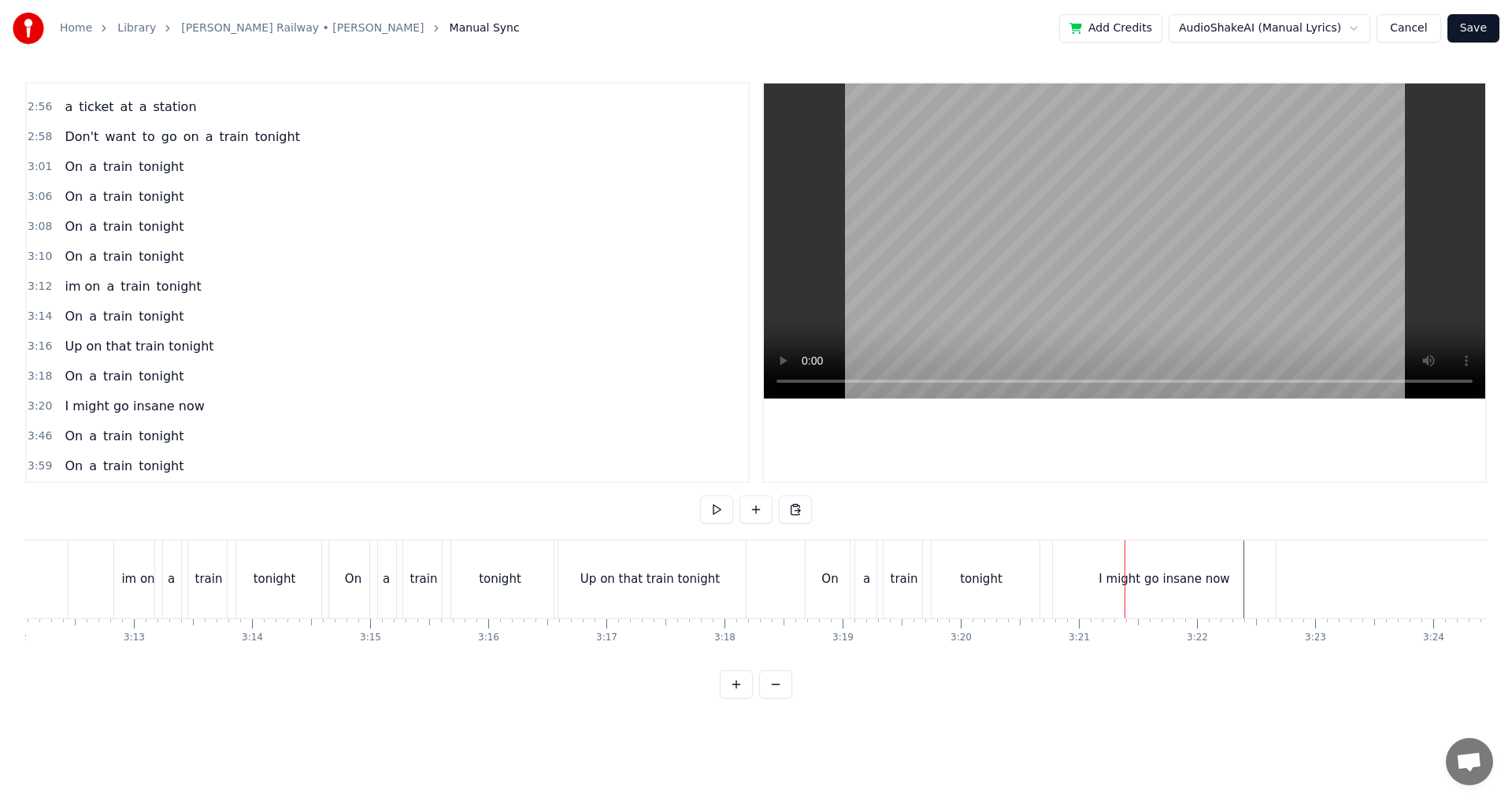
click at [1124, 577] on div "I might go insane now" at bounding box center [1164, 580] width 131 height 18
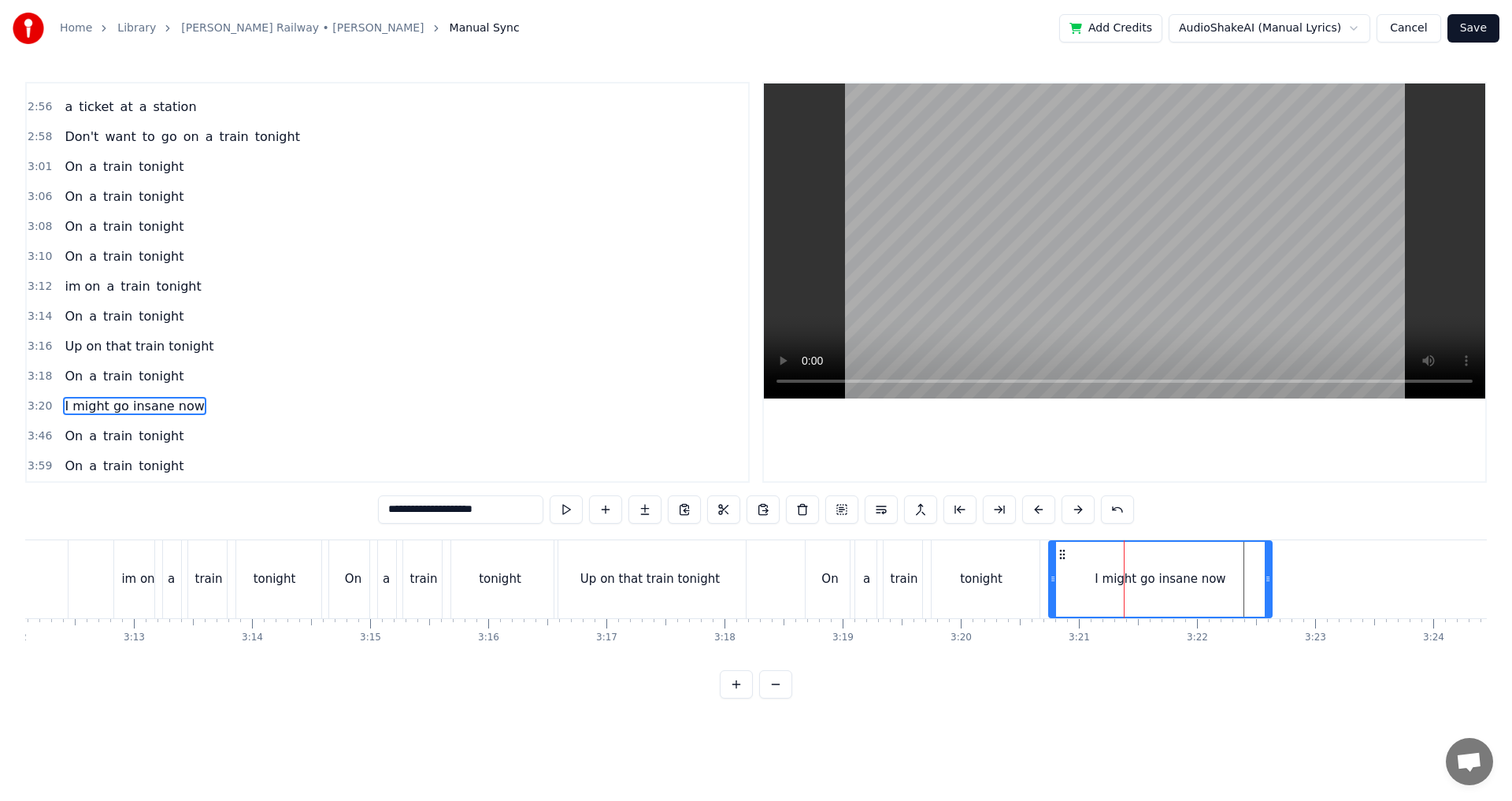
click at [1059, 552] on icon at bounding box center [1062, 554] width 13 height 13
drag, startPoint x: 1267, startPoint y: 598, endPoint x: 1286, endPoint y: 599, distance: 19.0
click at [1284, 598] on div at bounding box center [1282, 580] width 6 height 75
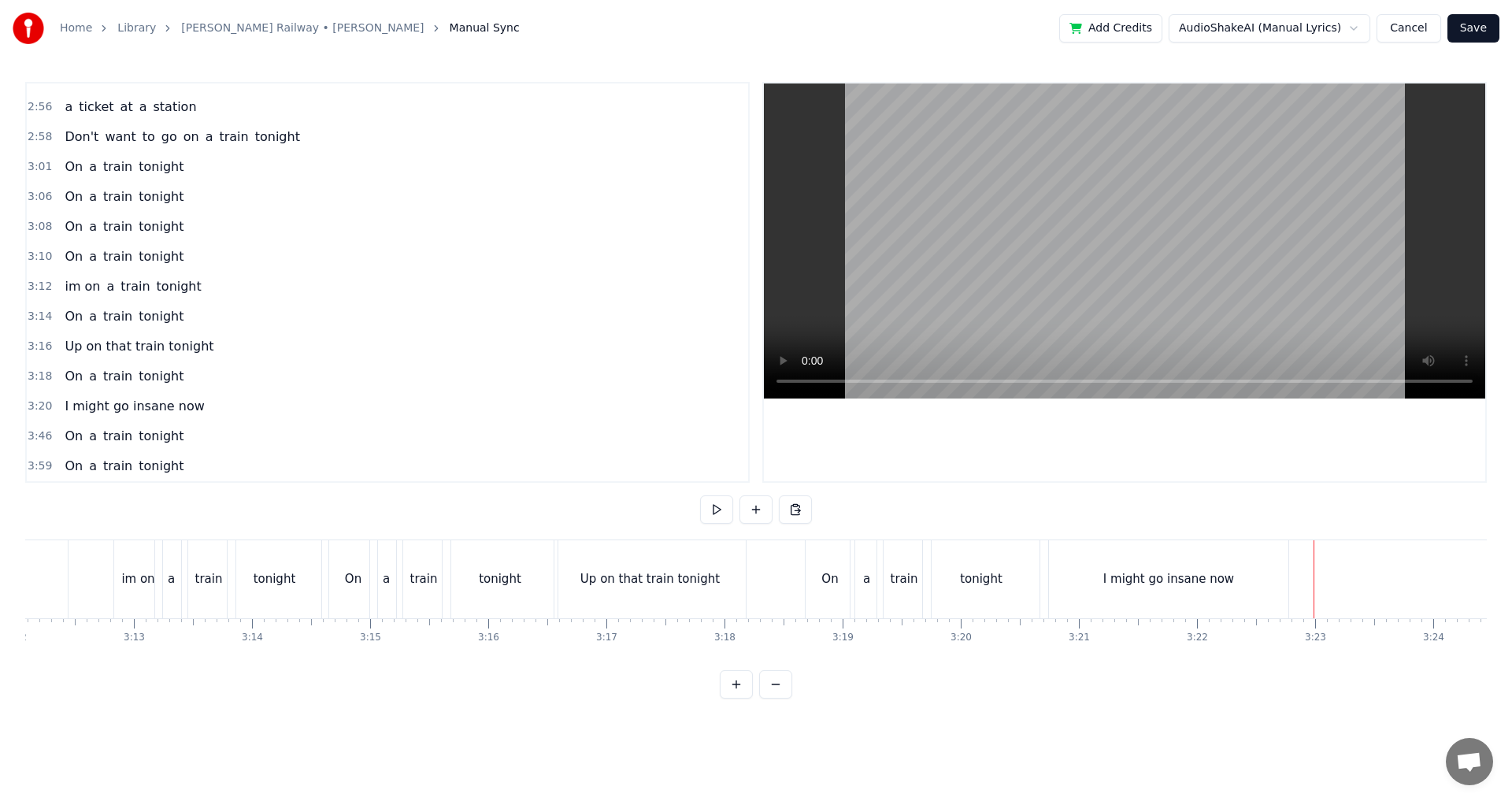
drag, startPoint x: 1083, startPoint y: 671, endPoint x: 1090, endPoint y: 666, distance: 8.6
click at [1090, 666] on div "0:24 Two train tickets into L.A. 0:29 One round trip the other way 0:32 Oh, I g…" at bounding box center [756, 390] width 1462 height 617
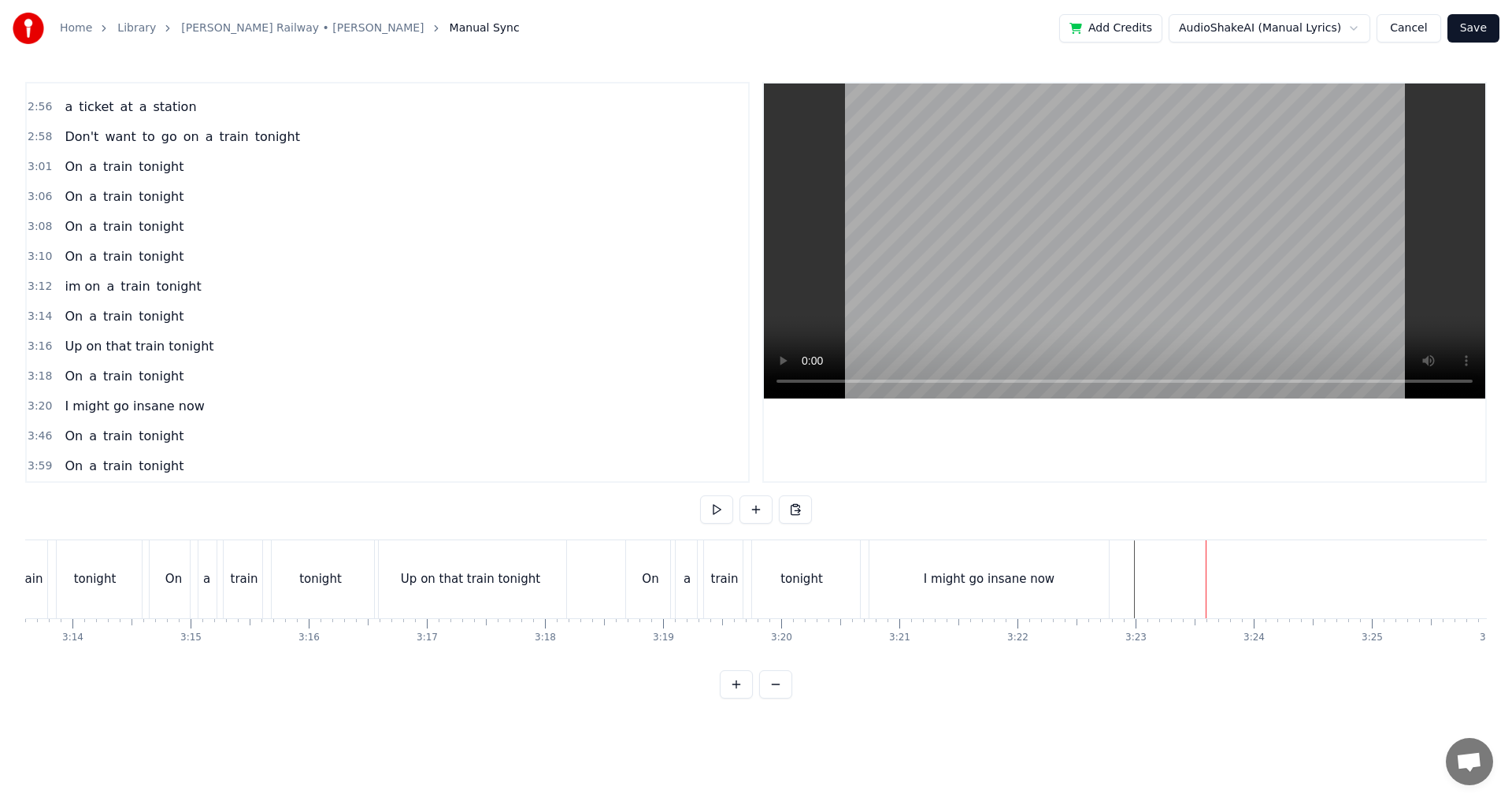
scroll to position [0, 22841]
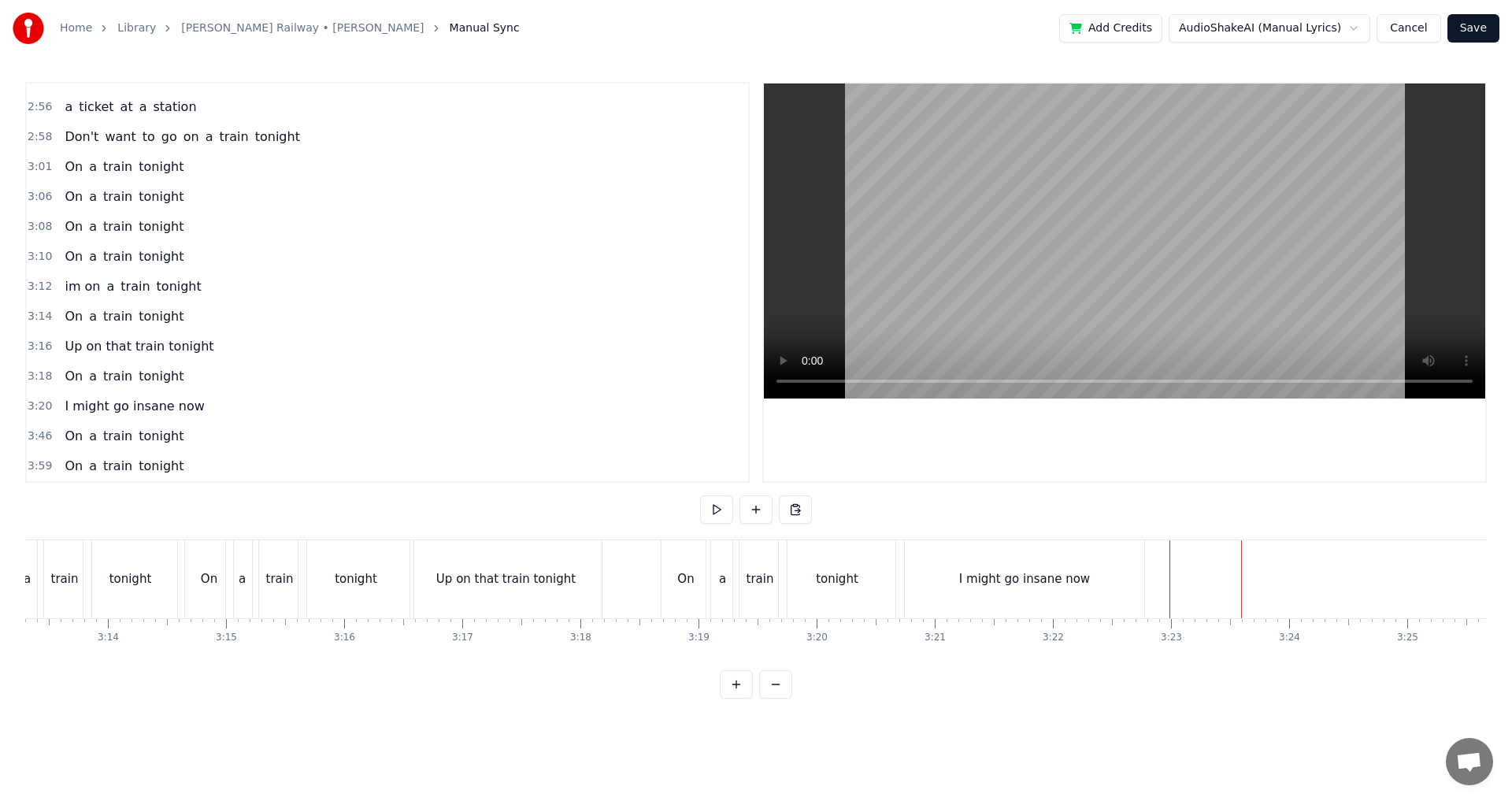
click at [686, 575] on div "On" at bounding box center [686, 580] width 17 height 18
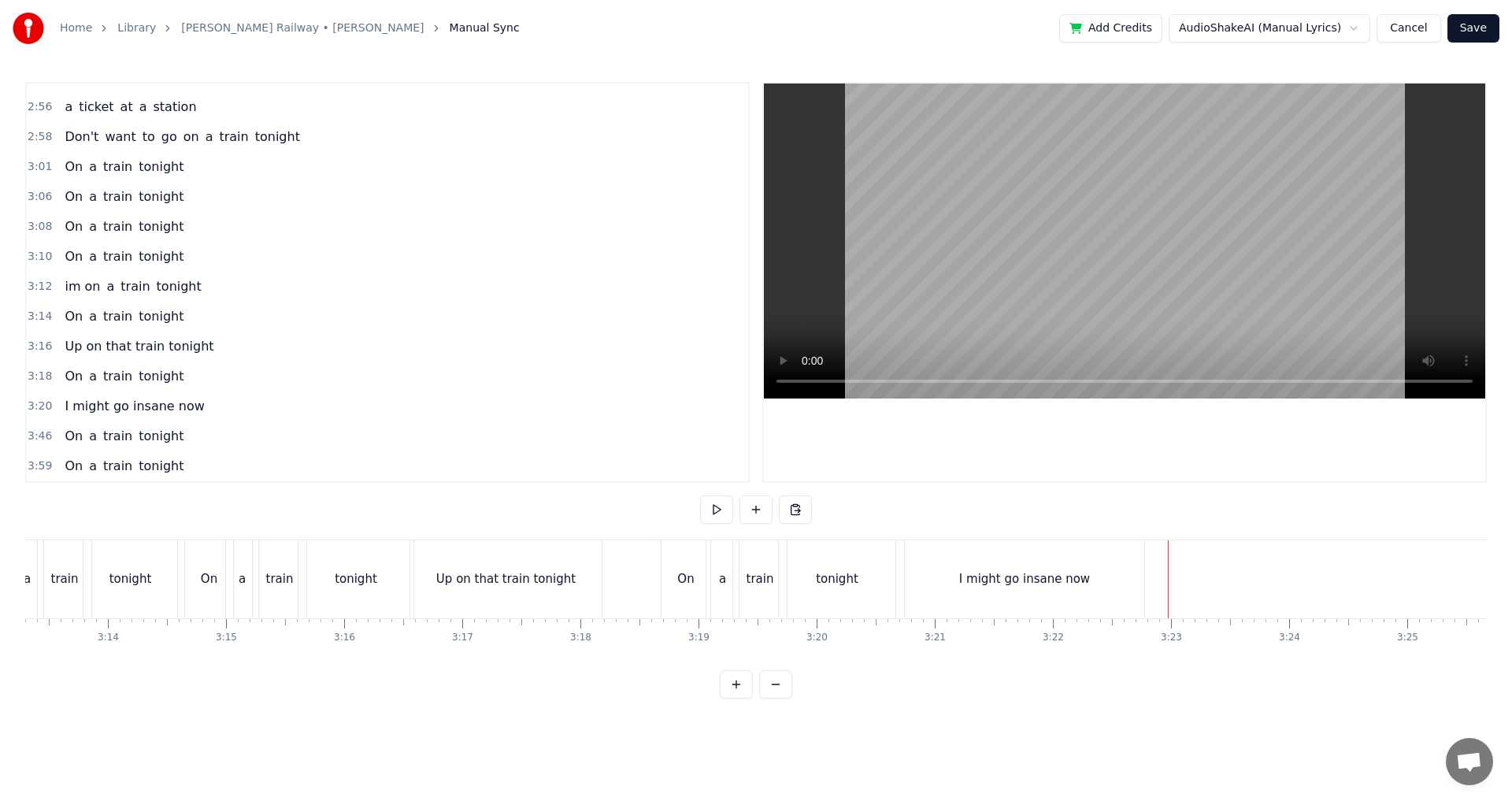
click at [793, 513] on button at bounding box center [796, 509] width 33 height 29
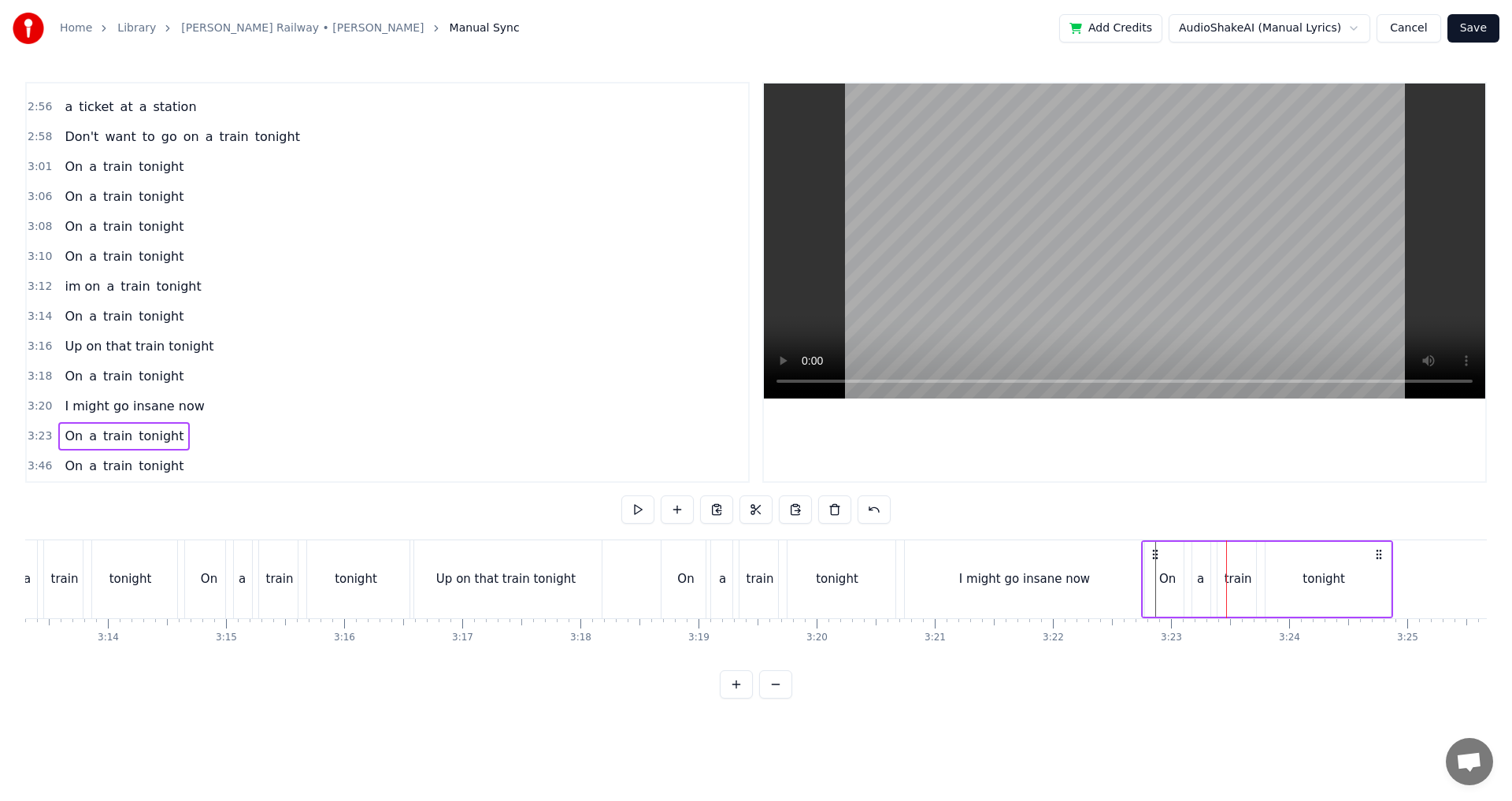
drag, startPoint x: 1242, startPoint y: 557, endPoint x: 1156, endPoint y: 569, distance: 86.8
click at [1156, 569] on div "On a train tonight" at bounding box center [1267, 579] width 252 height 78
